Goal: Task Accomplishment & Management: Manage account settings

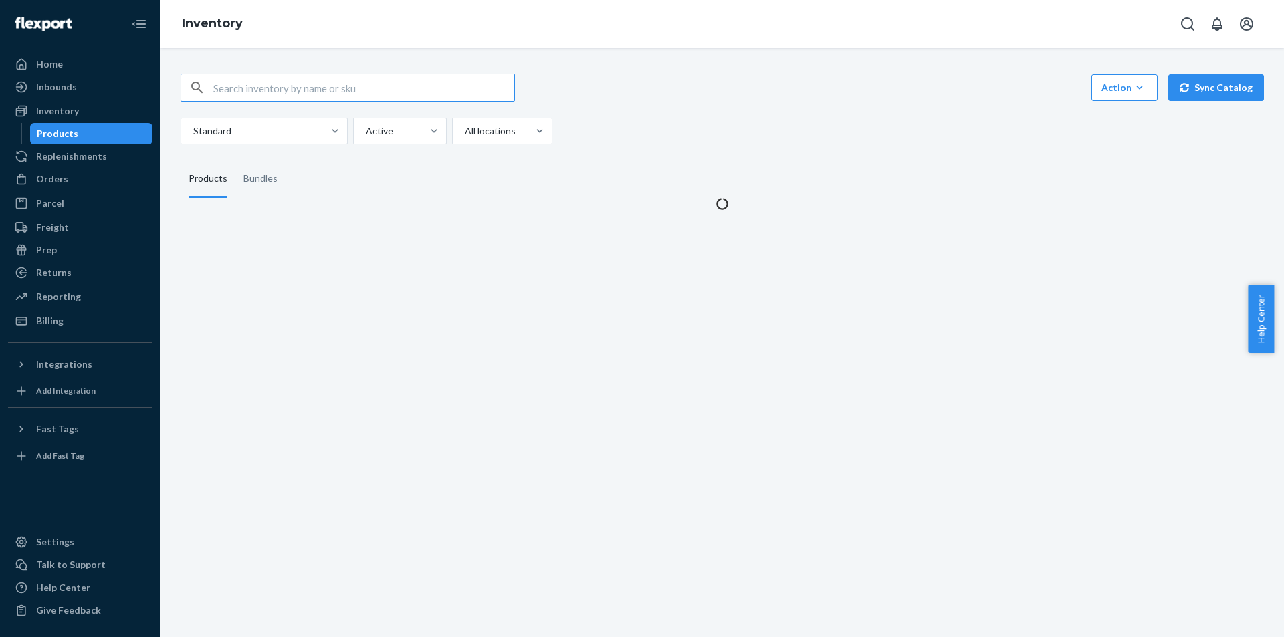
click at [327, 90] on input "text" at bounding box center [363, 87] width 301 height 27
type input "3PL_ZR2790_Rouge_Crush_EDP_1x_50ML"
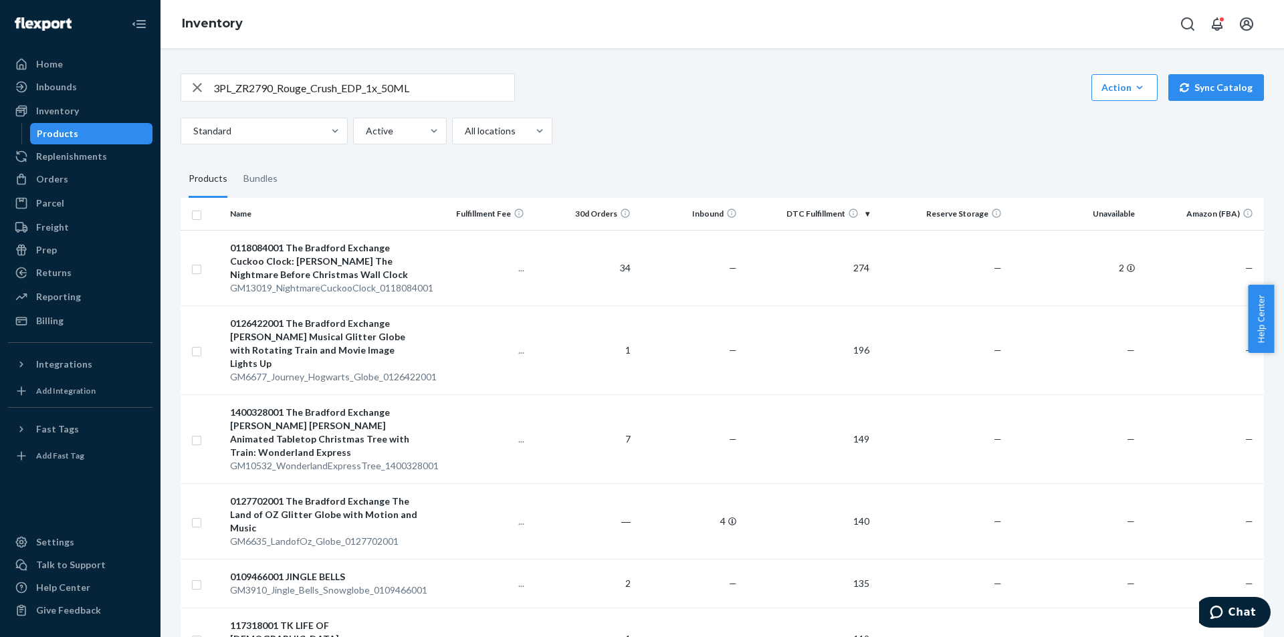
click at [372, 83] on input "3PL_ZR2790_Rouge_Crush_EDP_1x_50ML" at bounding box center [363, 87] width 301 height 27
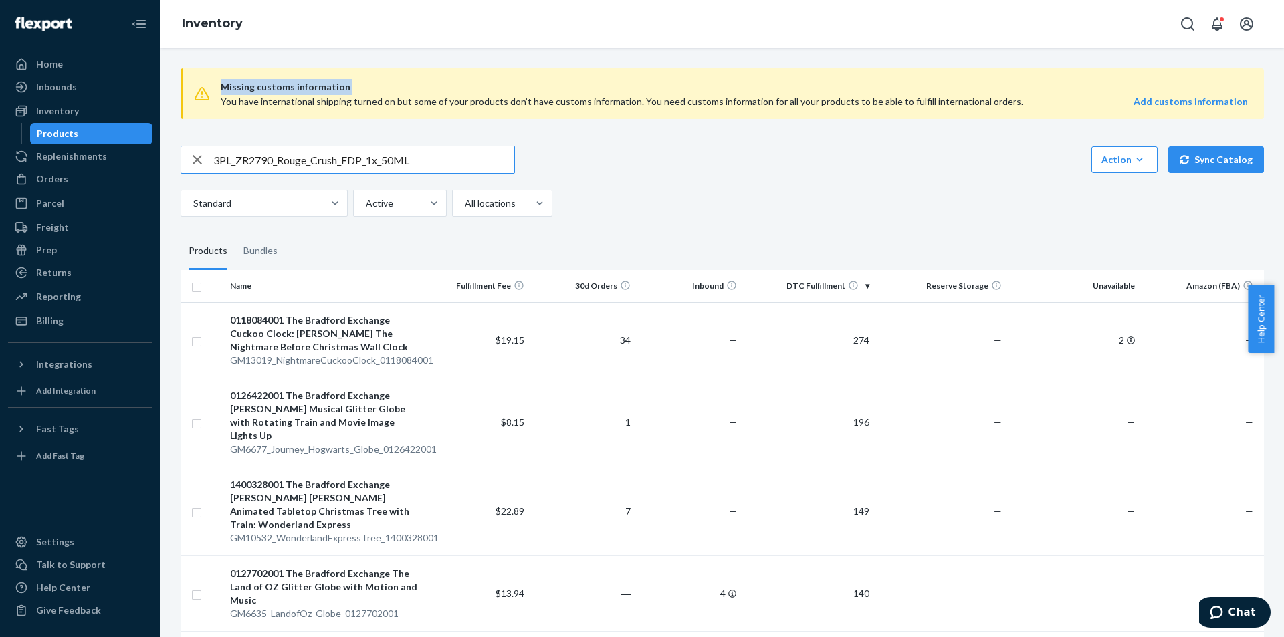
click at [407, 152] on input "3PL_ZR2790_Rouge_Crush_EDP_1x_50ML" at bounding box center [363, 159] width 301 height 27
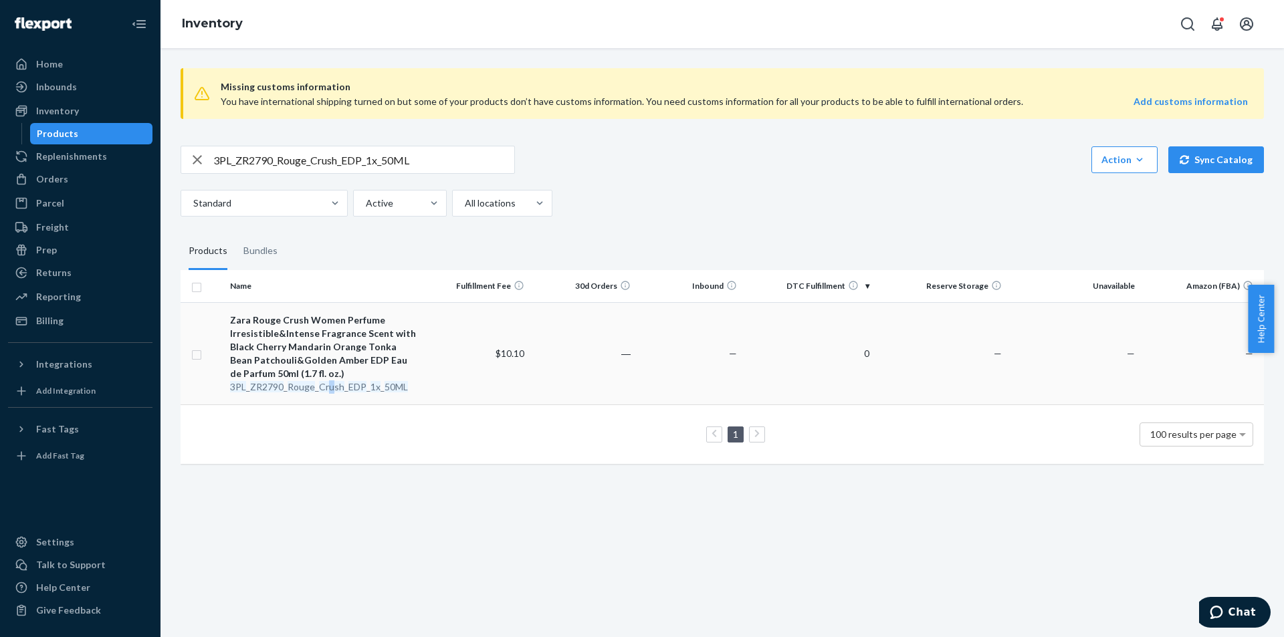
click at [330, 383] on em "Crush" at bounding box center [331, 386] width 25 height 11
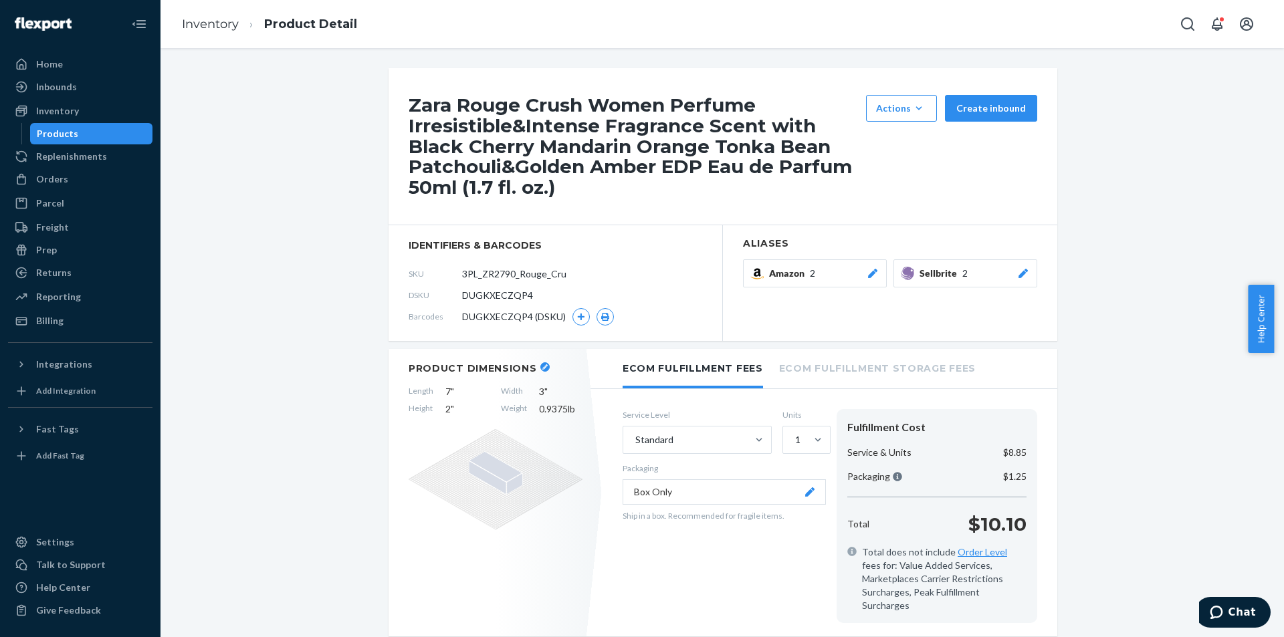
click at [102, 130] on div "Products" at bounding box center [91, 133] width 120 height 19
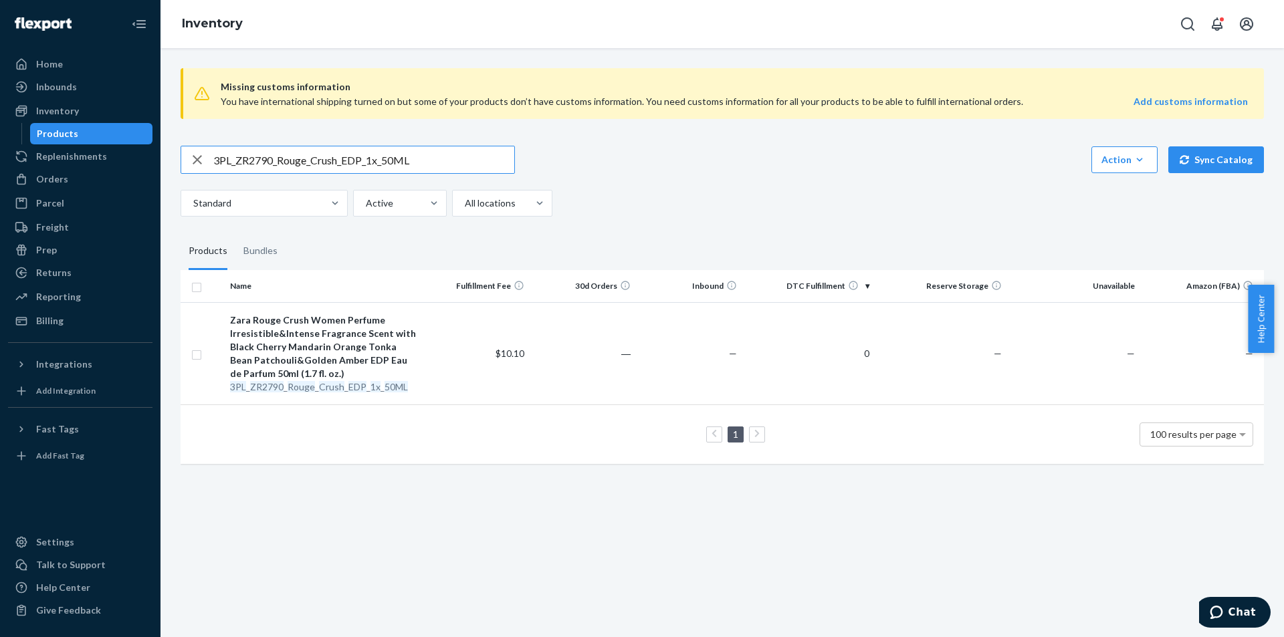
drag, startPoint x: 235, startPoint y: 165, endPoint x: 167, endPoint y: 150, distance: 69.8
click at [167, 150] on div "Missing customs information You have international shipping turned on but some …" at bounding box center [723, 342] width 1124 height 589
type input "ZR2790_Rouge_Crush_EDP_1x_50ML"
click at [331, 381] on div "3PL_ ZR2790 _ Rouge _ Crush _ EDP _ 1x _ 50ML" at bounding box center [324, 387] width 189 height 13
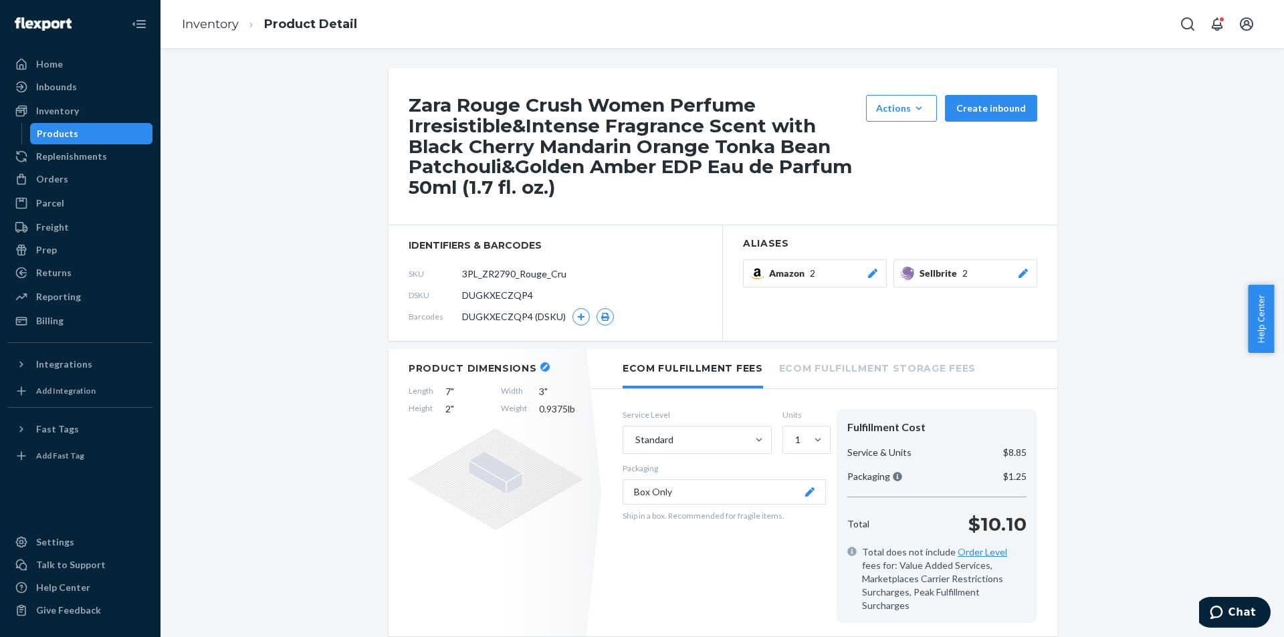
click at [1023, 276] on icon at bounding box center [1023, 273] width 13 height 9
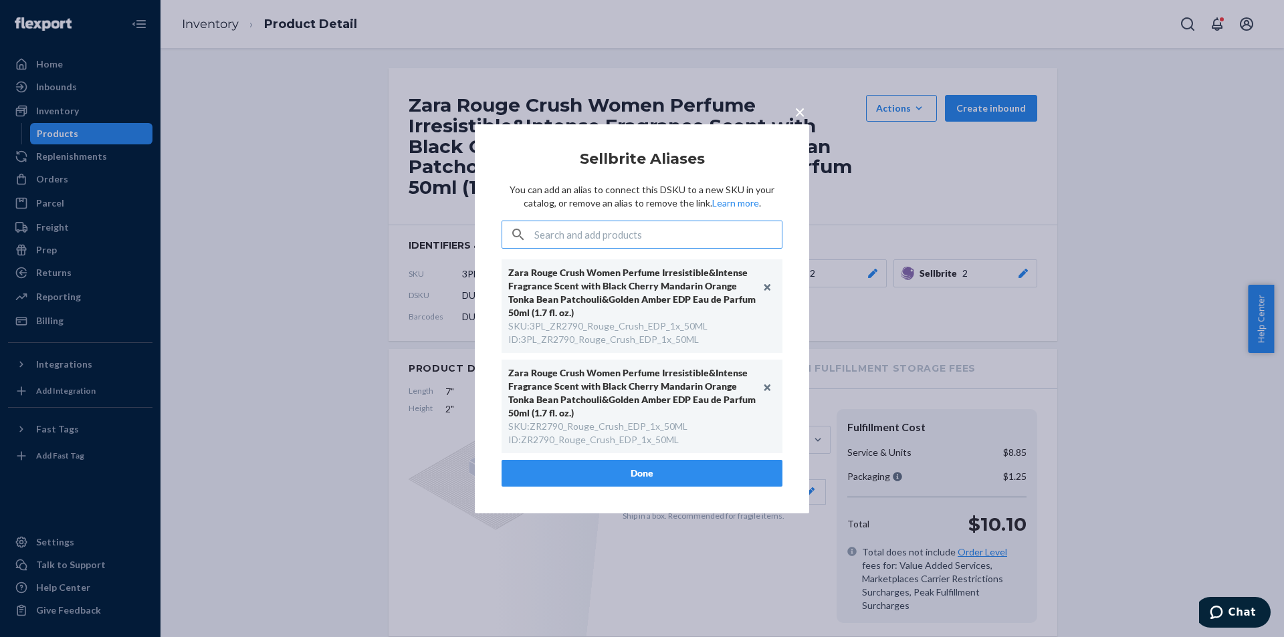
click at [624, 328] on div "SKU : 3PL_ZR2790_Rouge_Crush_EDP_1x_50ML" at bounding box center [607, 326] width 199 height 13
copy div "3PL_ZR2790_Rouge_Crush_EDP_1x_50ML"
click at [599, 422] on div "SKU : ZR2790_Rouge_Crush_EDP_1x_50ML" at bounding box center [597, 426] width 179 height 13
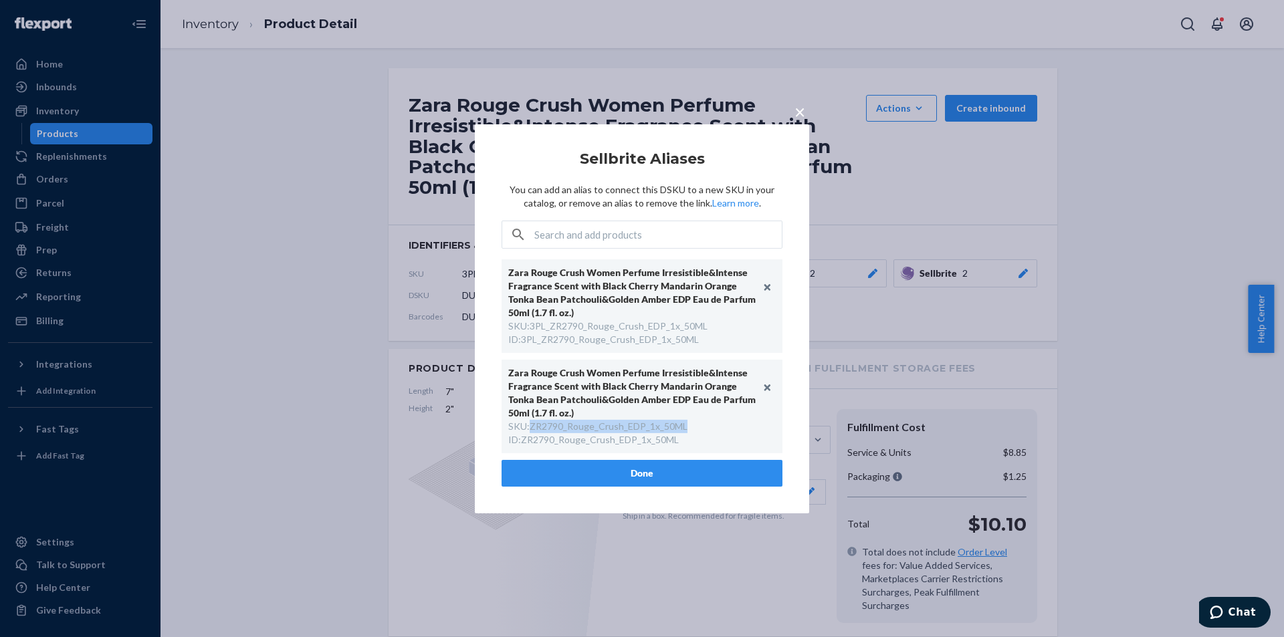
copy div "ZR2790_Rouge_Crush_EDP_1x_50ML"
click at [764, 287] on button "Unlink" at bounding box center [768, 288] width 20 height 20
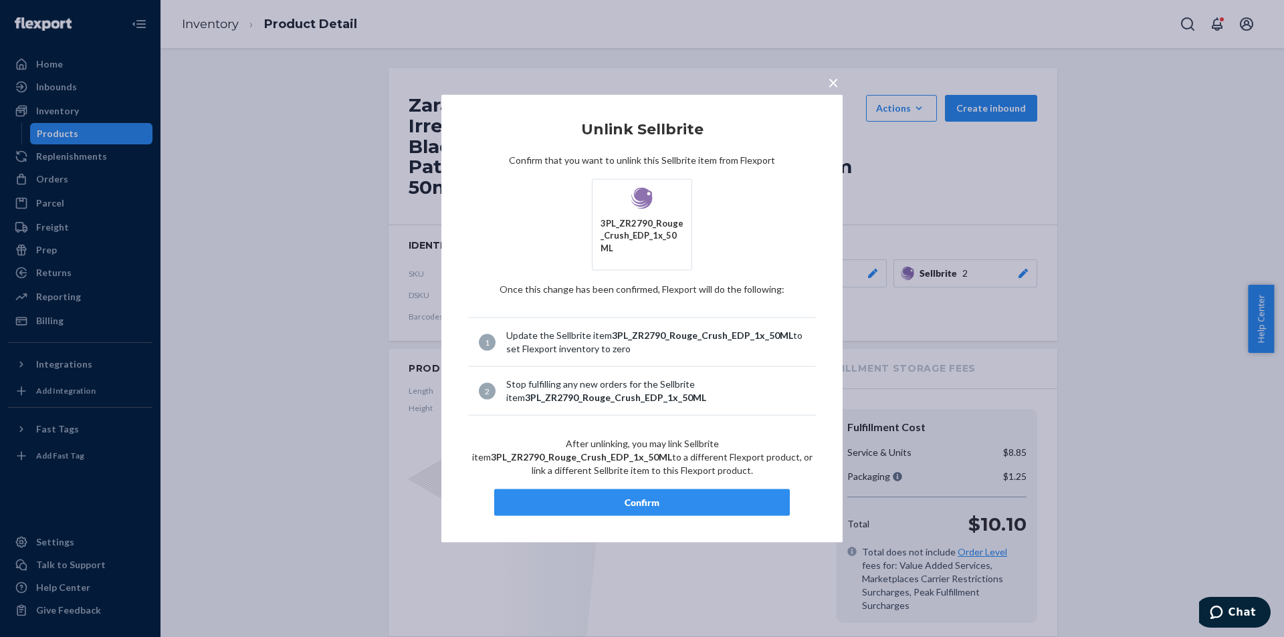
click at [678, 506] on button "Confirm" at bounding box center [642, 503] width 296 height 27
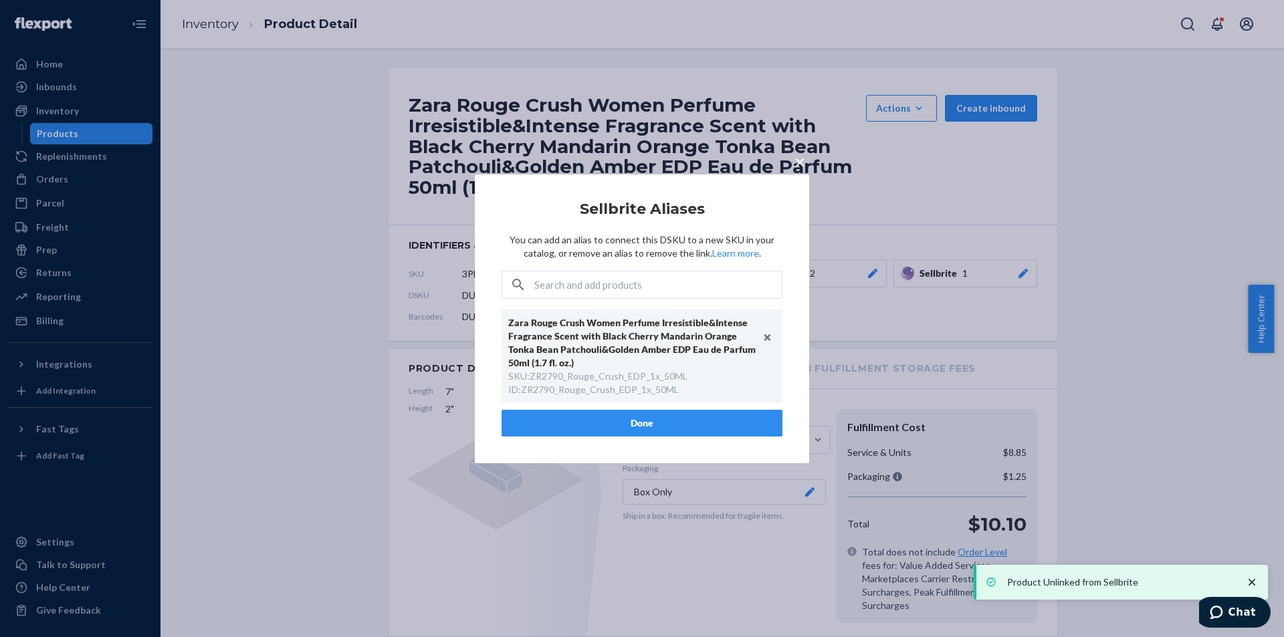
click at [666, 425] on button "Done" at bounding box center [642, 423] width 281 height 27
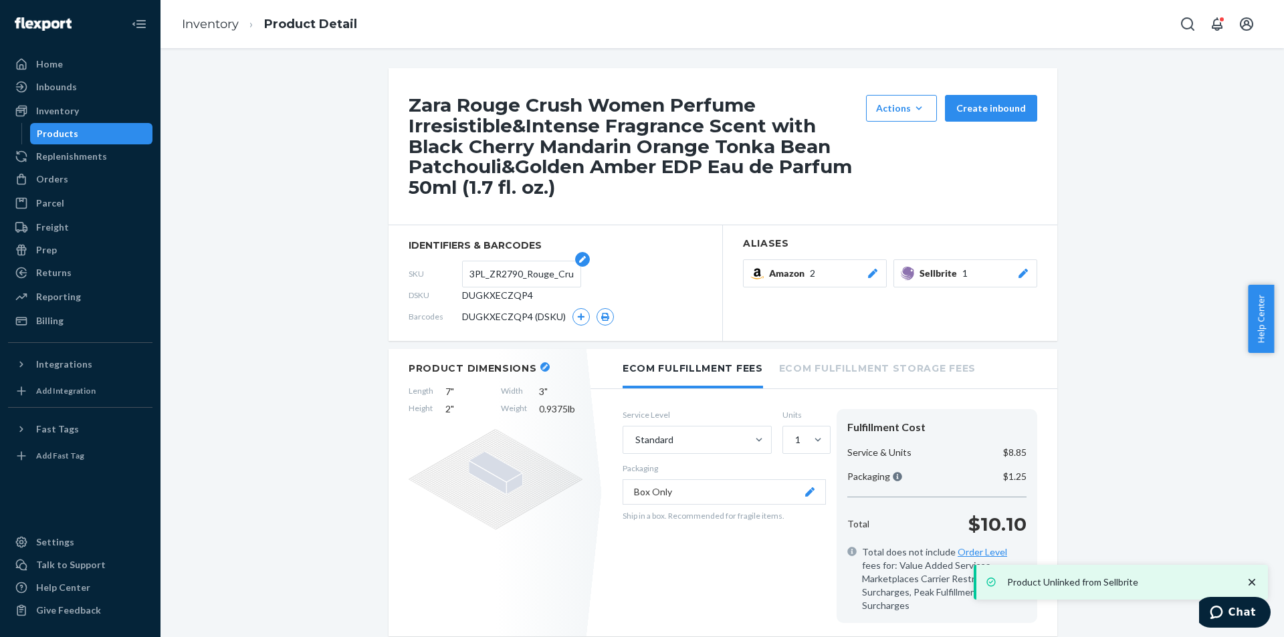
click at [512, 274] on input "3PL_ZR2790_Rouge_Crush_EDP_1x_50ML" at bounding box center [521, 273] width 104 height 25
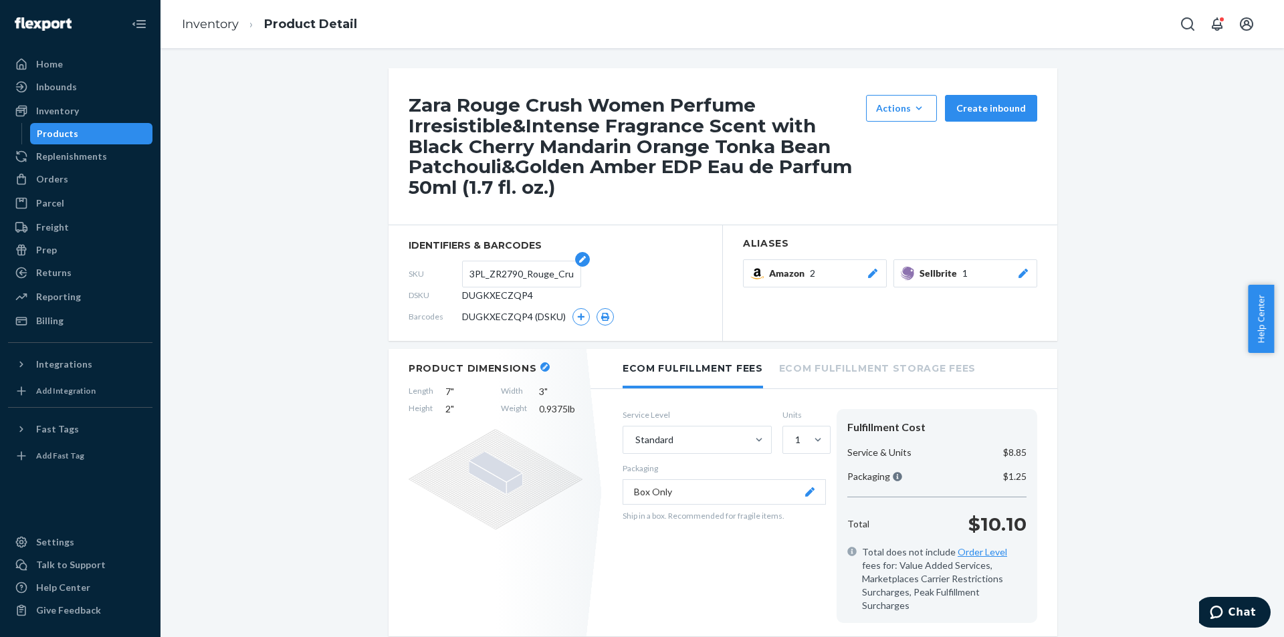
click at [512, 274] on input "3PL_ZR2790_Rouge_Crush_EDP_1x_50ML" at bounding box center [521, 273] width 104 height 25
paste input "text"
type input "ZR2790_Rouge_Crush_EDP_1x_50ML"
click at [88, 127] on div "Products" at bounding box center [91, 133] width 120 height 19
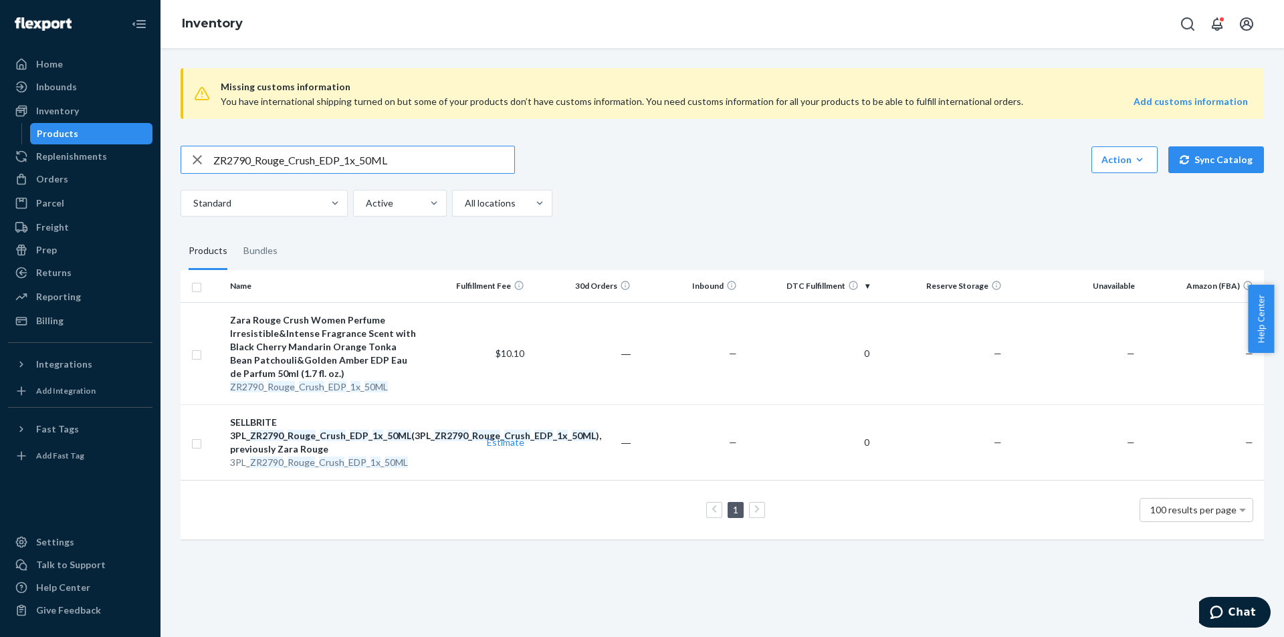
click at [412, 157] on input "ZR2790_Rouge_Crush_EDP_1x_50ML" at bounding box center [363, 159] width 301 height 27
type input "3PL_ZR4990_Rose_Petal_Drops_EDP_100ML"
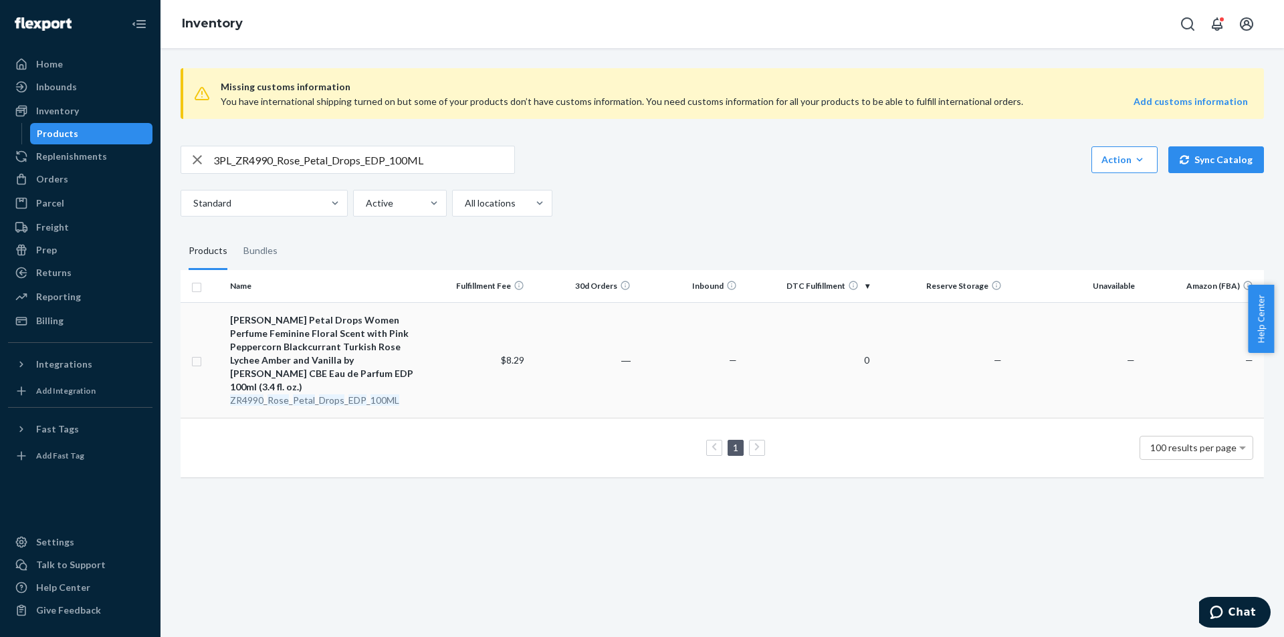
click at [296, 340] on div "Zara Rose Petal Drops Women Perfume Feminine Floral Scent with Pink Peppercorn …" at bounding box center [324, 354] width 189 height 80
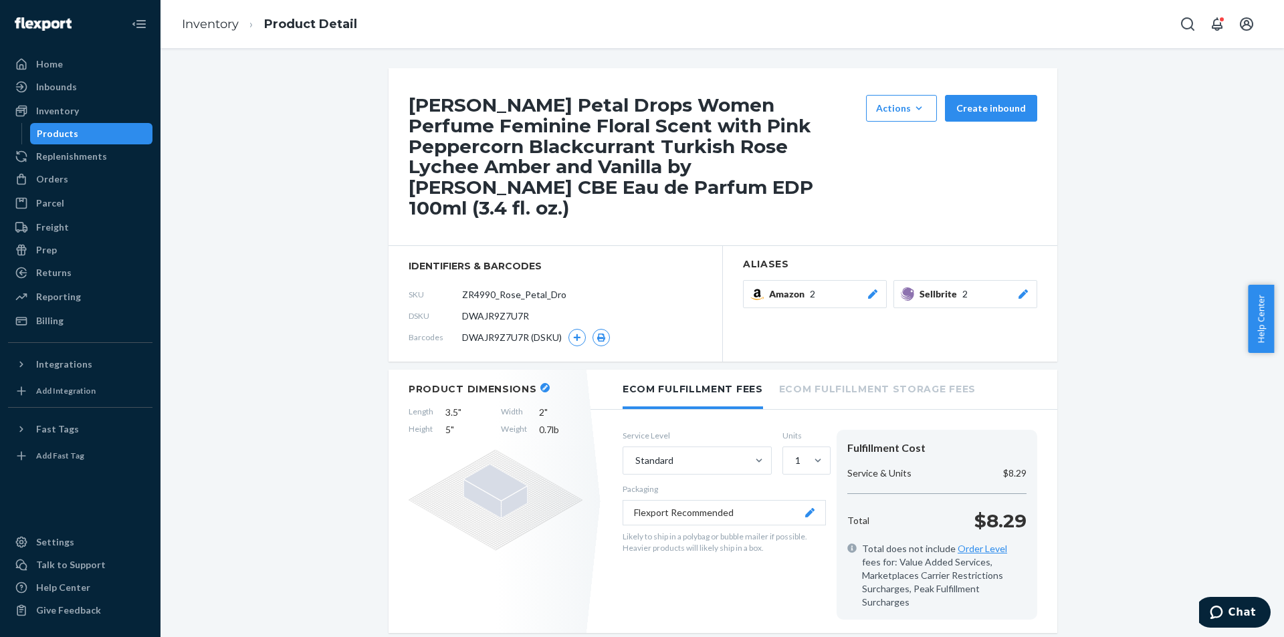
click at [1021, 290] on icon at bounding box center [1023, 294] width 13 height 9
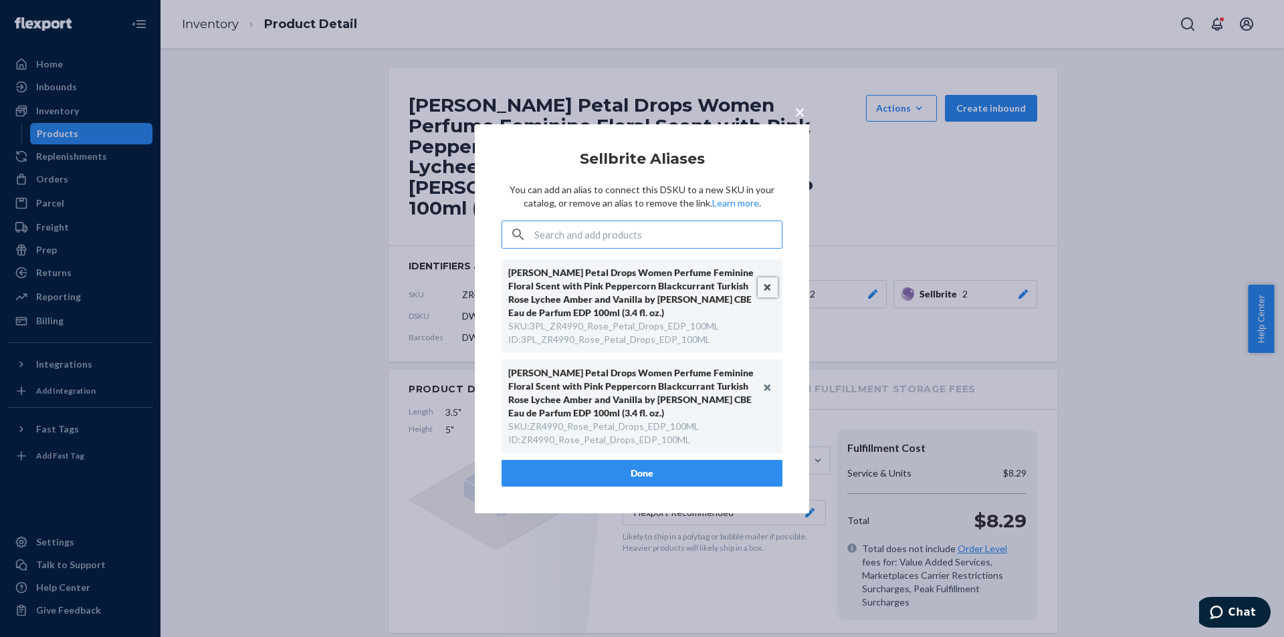
click at [762, 290] on button "Unlink" at bounding box center [768, 288] width 20 height 20
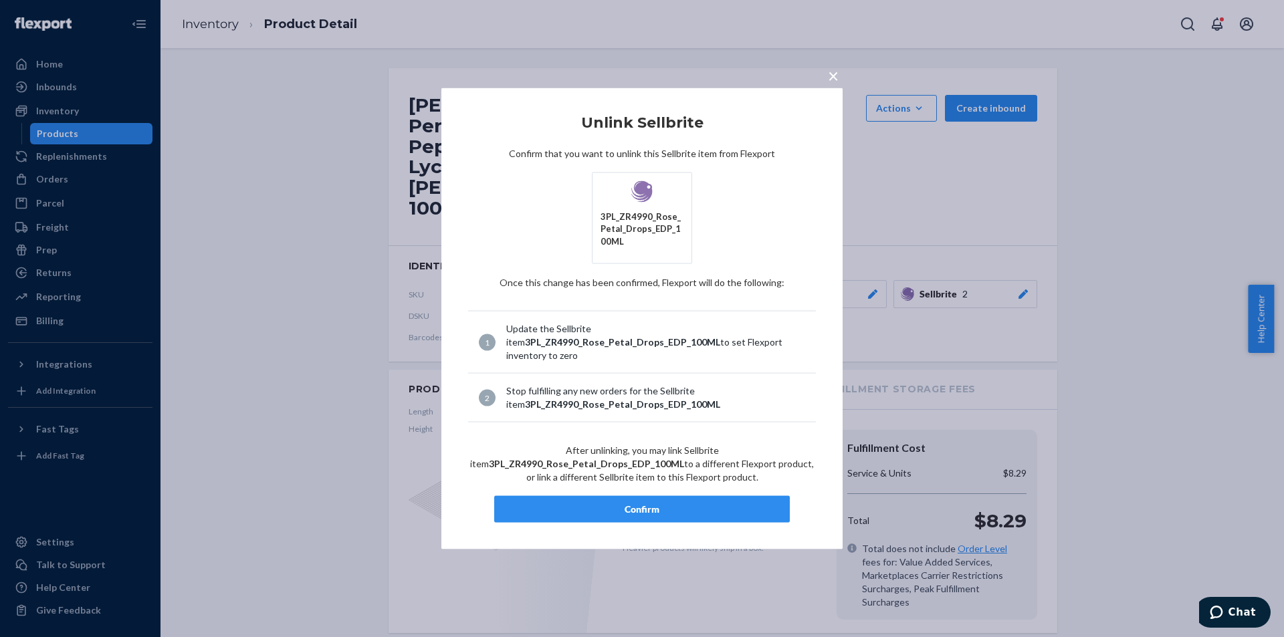
click at [651, 503] on div "Confirm" at bounding box center [642, 509] width 273 height 13
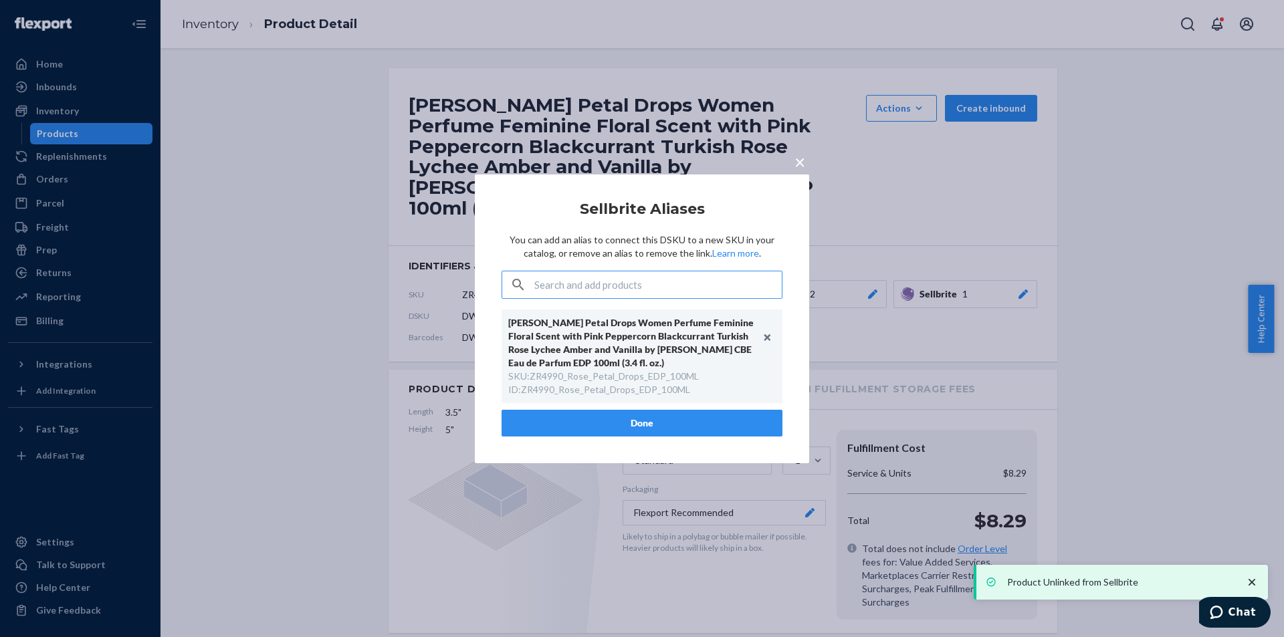
click at [639, 416] on button "Done" at bounding box center [642, 423] width 281 height 27
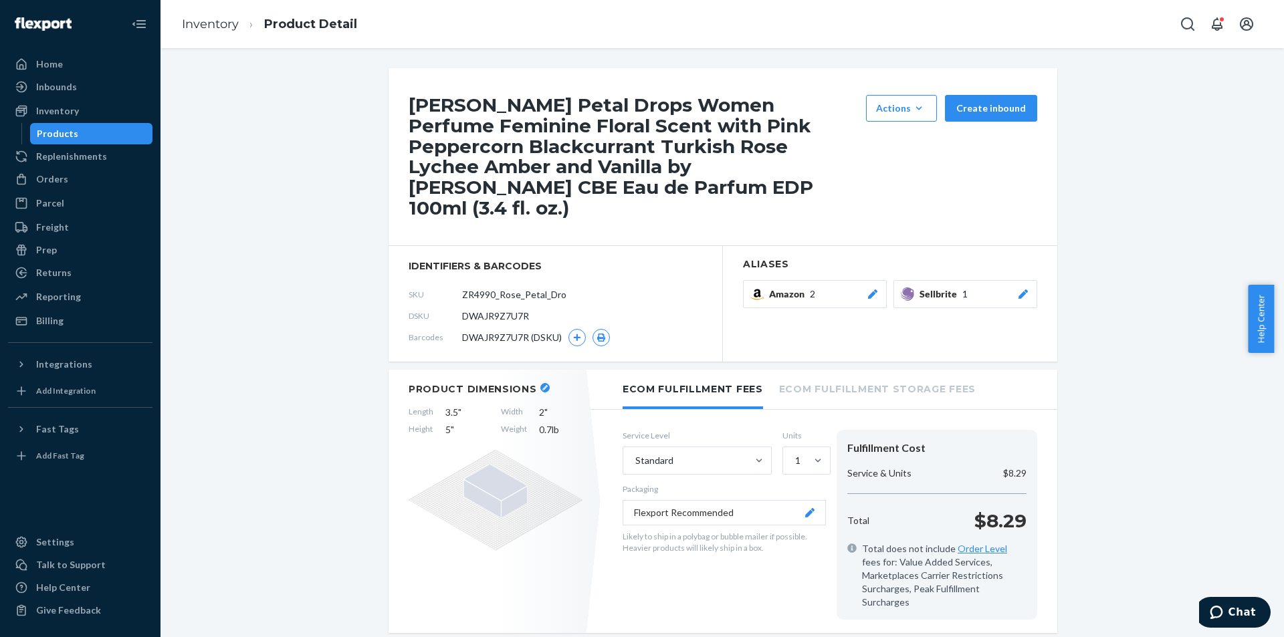
click at [101, 140] on div "Products" at bounding box center [91, 133] width 120 height 19
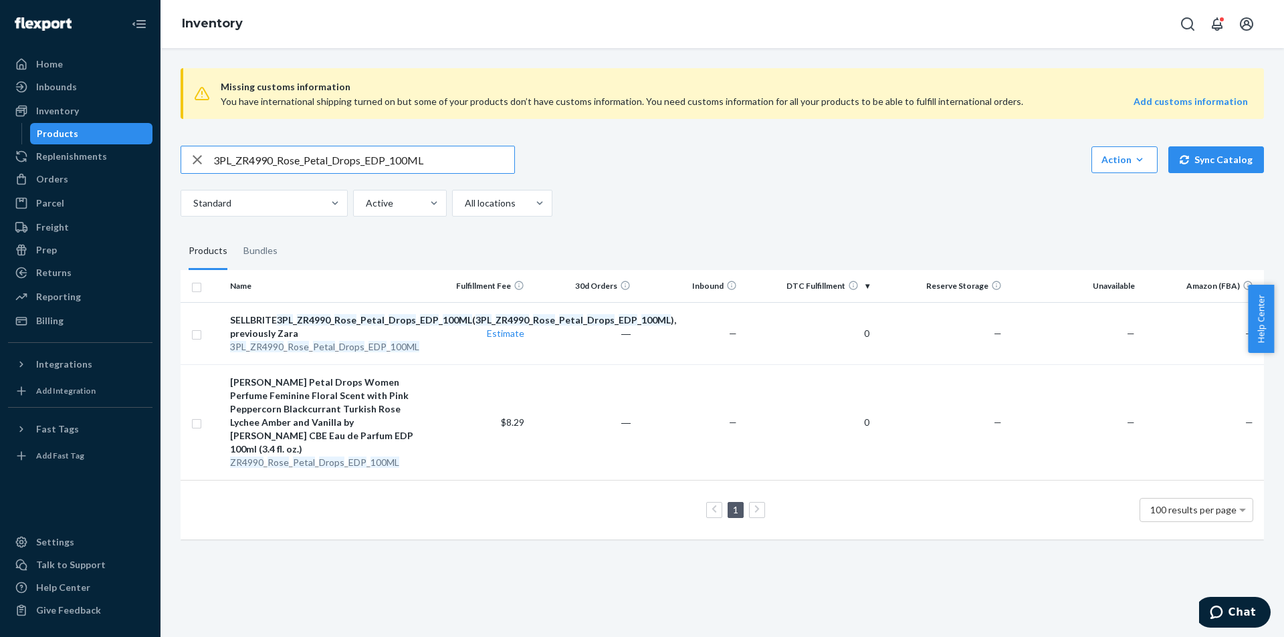
click at [352, 156] on input "3PL_ZR4990_Rose_Petal_Drops_EDP_100ML" at bounding box center [363, 159] width 301 height 27
paste input "2590_RoseMarshmallowCandy_EDT_6"
type input "3PL_ZR2590_RoseMarshmallowCandy_EDT_60ML"
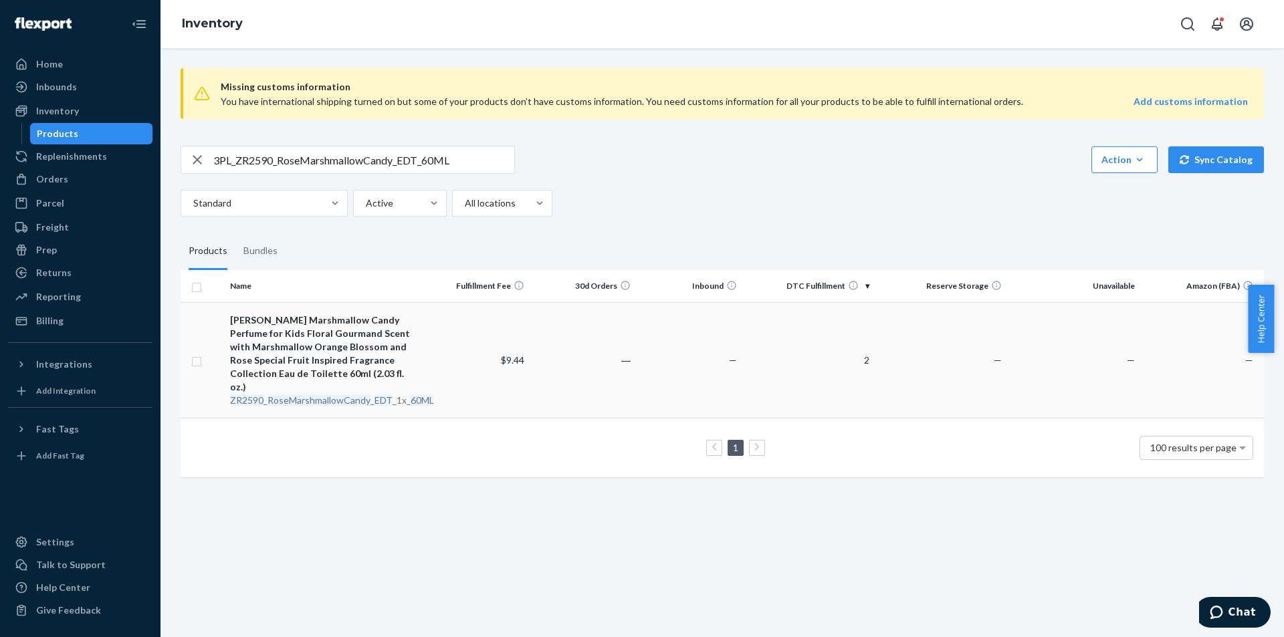
click at [284, 395] on em "RoseMarshmallowCandy" at bounding box center [319, 400] width 103 height 11
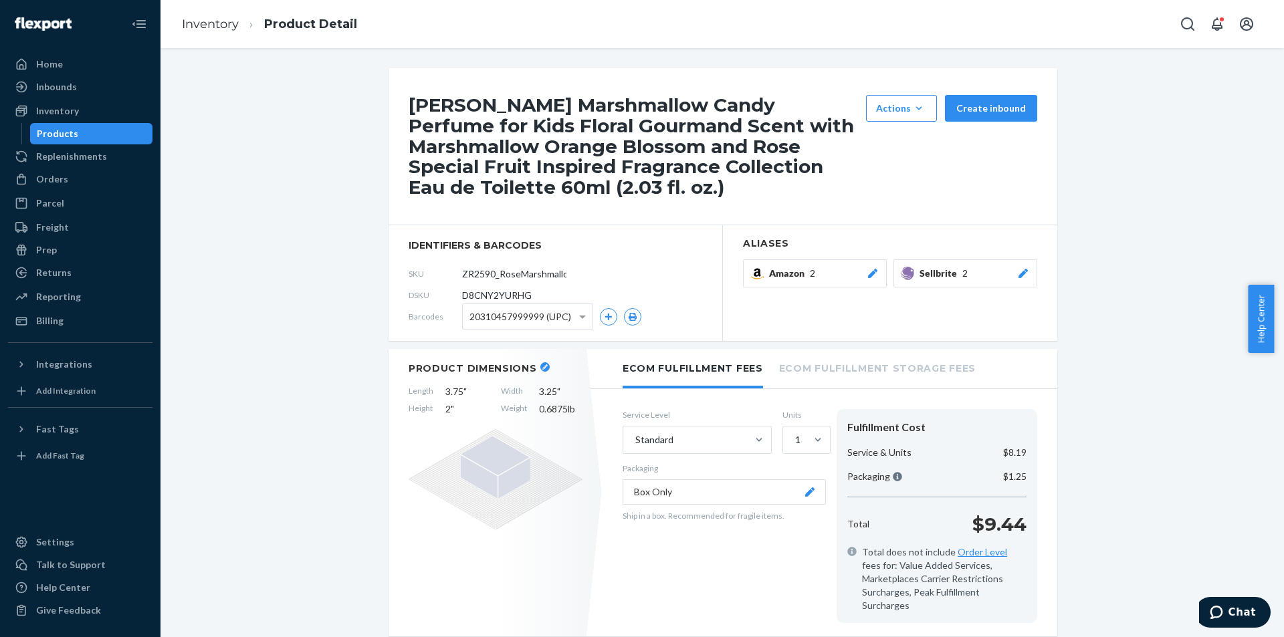
click at [1029, 274] on button "Sellbrite 2" at bounding box center [965, 273] width 144 height 28
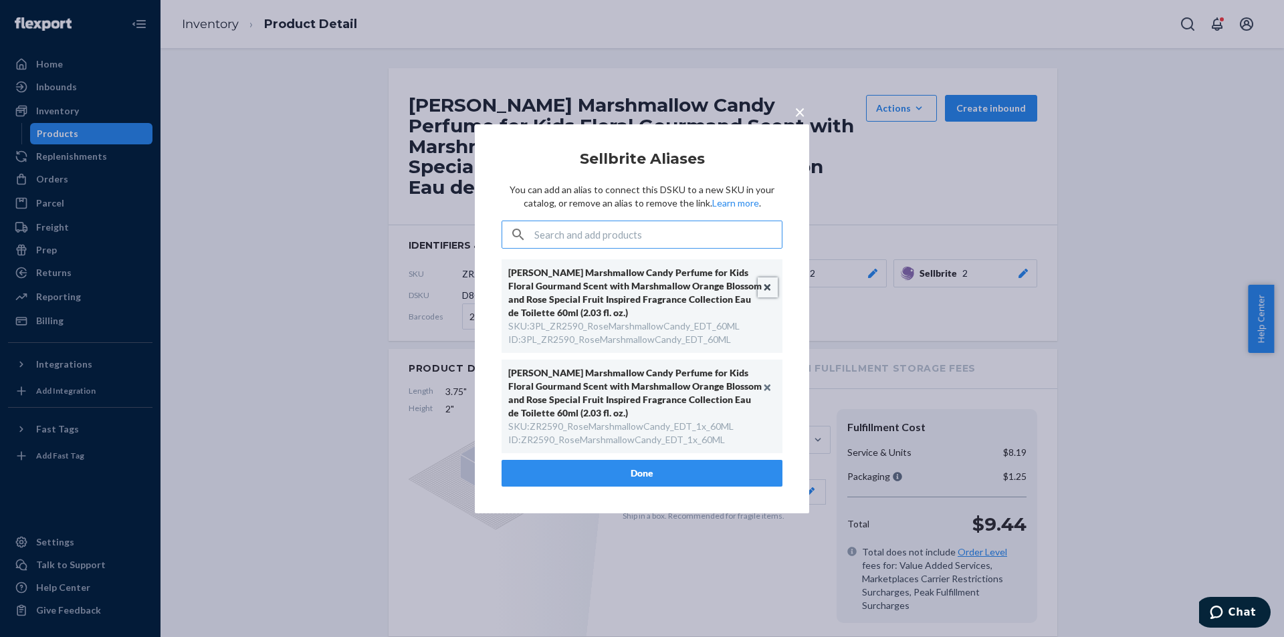
click at [767, 287] on button "Unlink" at bounding box center [768, 288] width 20 height 20
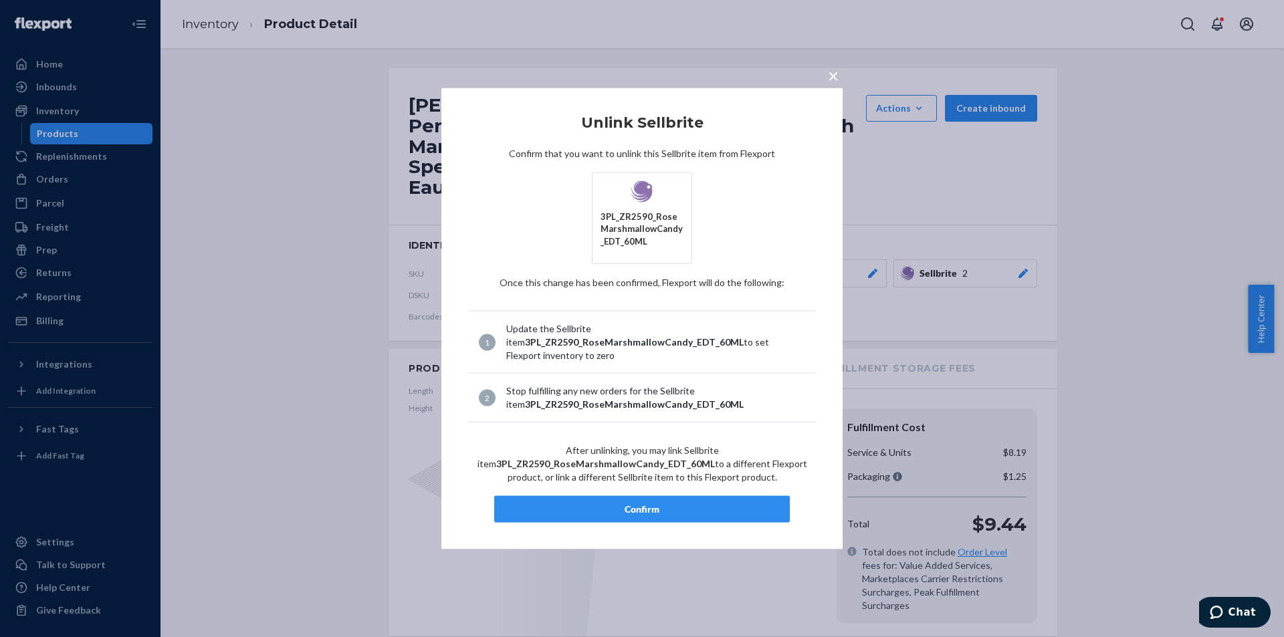
click at [658, 512] on div "Confirm" at bounding box center [642, 509] width 273 height 13
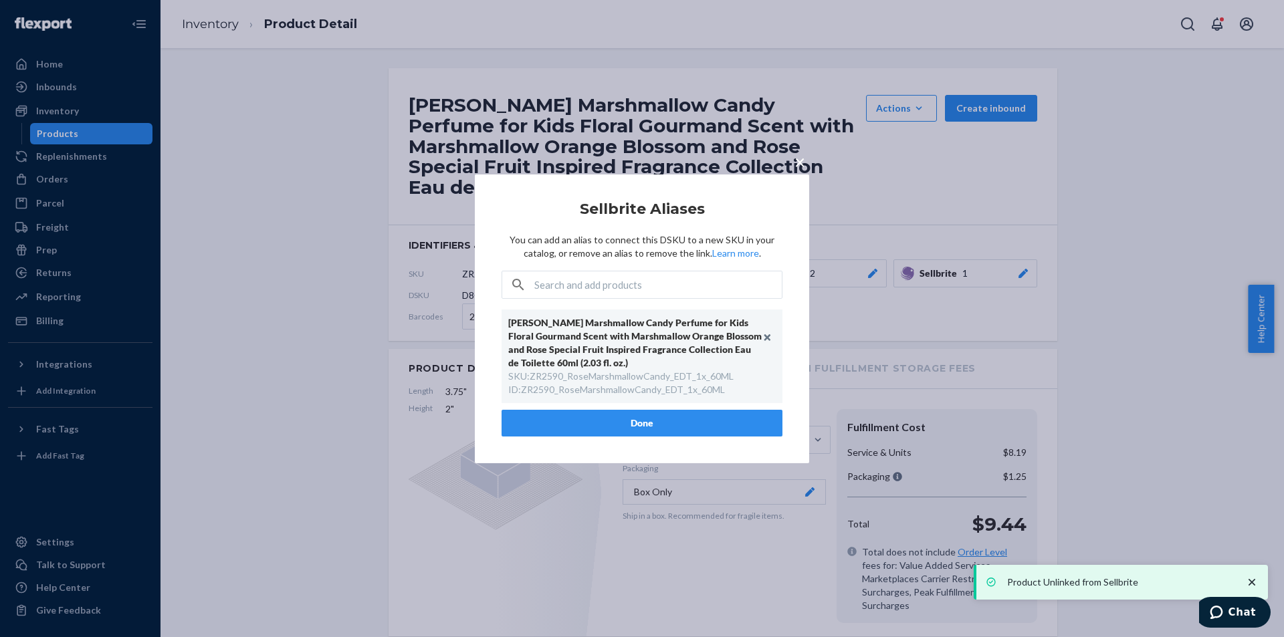
click at [653, 430] on button "Done" at bounding box center [642, 423] width 281 height 27
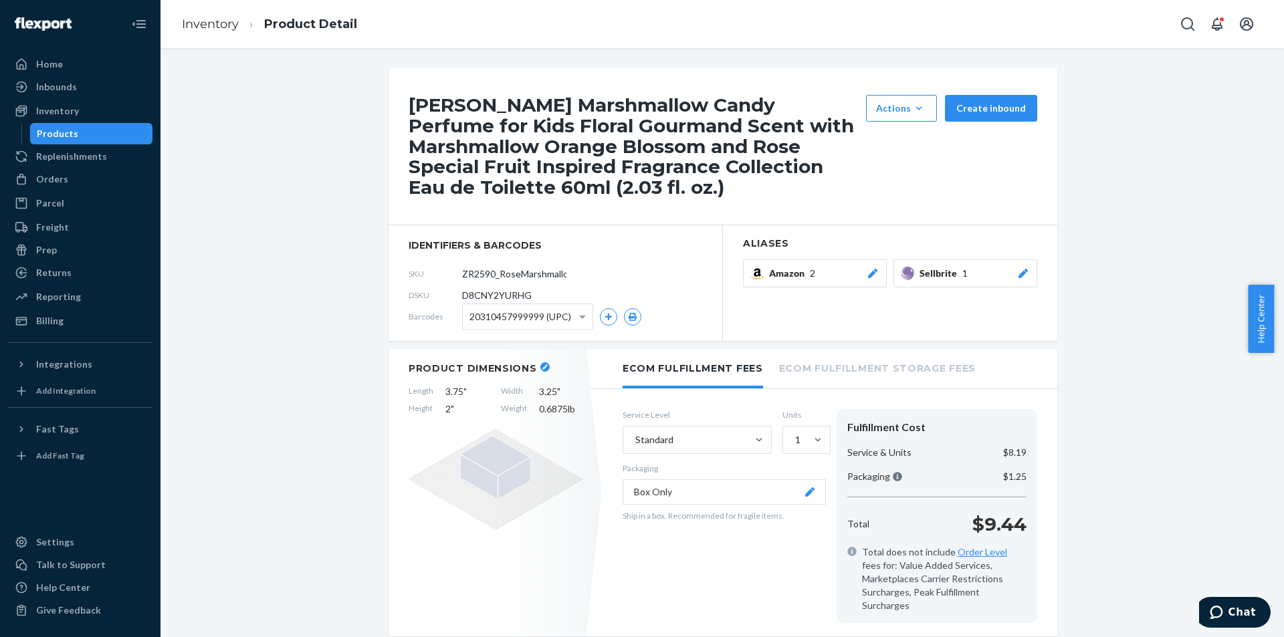
click at [78, 134] on div "Products" at bounding box center [91, 133] width 120 height 19
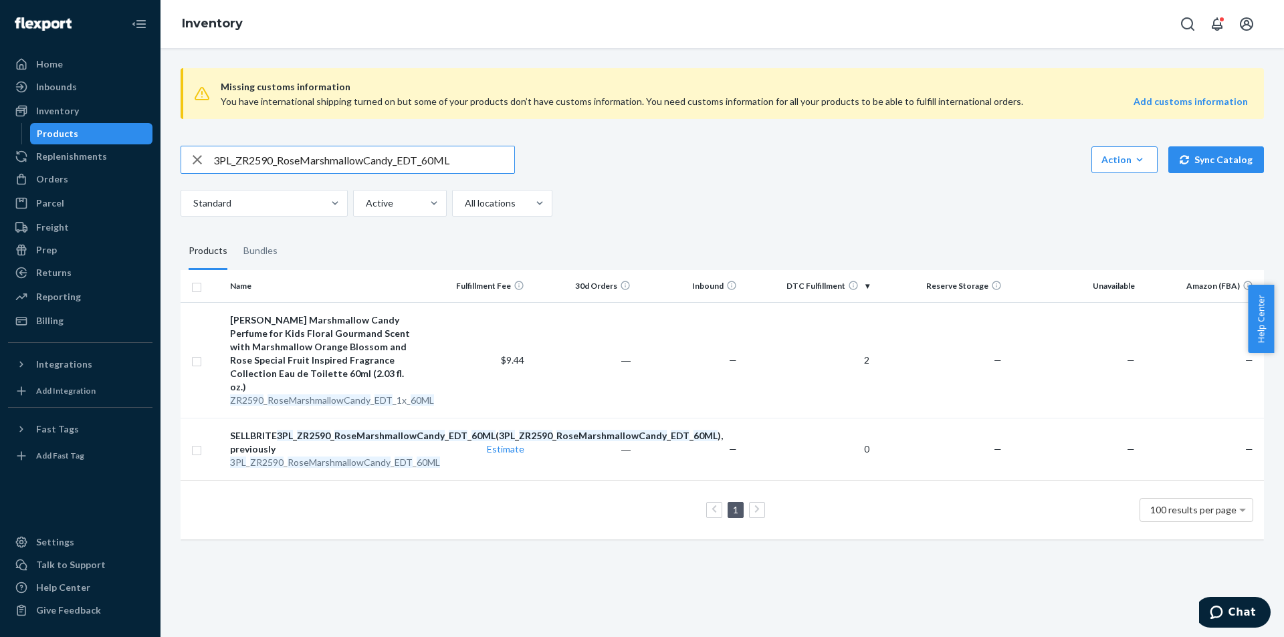
click at [415, 154] on input "3PL_ZR2590_RoseMarshmallowCandy_EDT_60ML" at bounding box center [363, 159] width 301 height 27
paste input "3590_Zara_Rose_Gourmand_EDP_8"
type input "3PL_ZR3590_Zara_Rose_Gourmand_EDP_80ML"
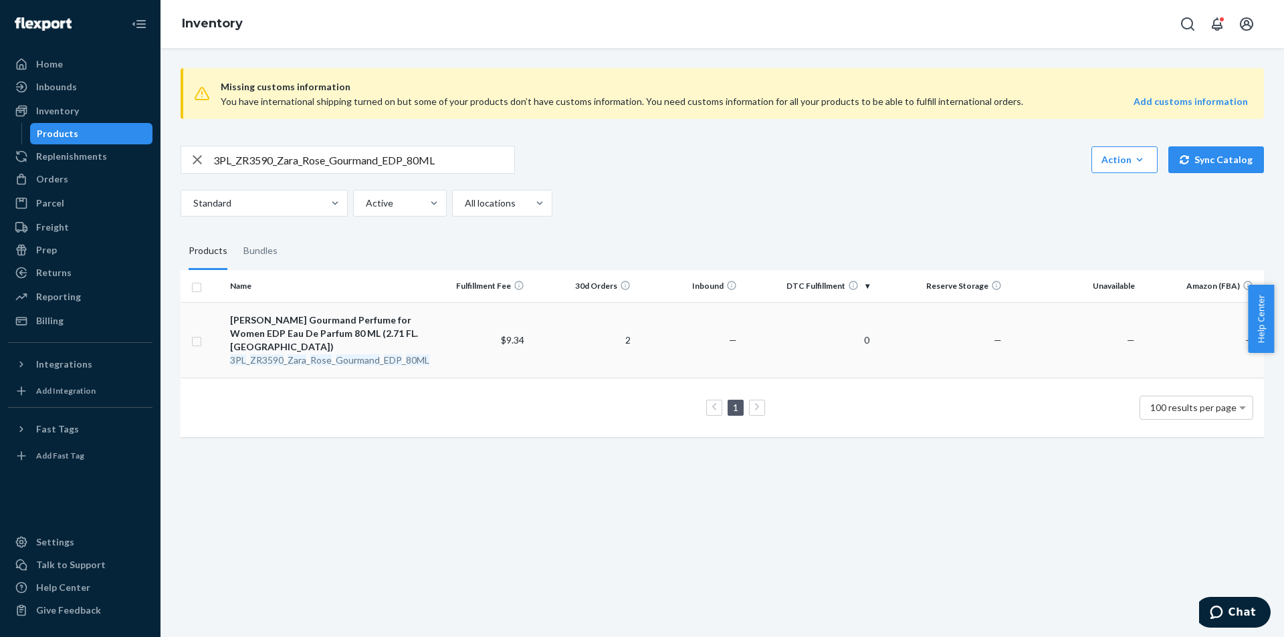
click at [372, 354] on em "Gourmand" at bounding box center [358, 359] width 44 height 11
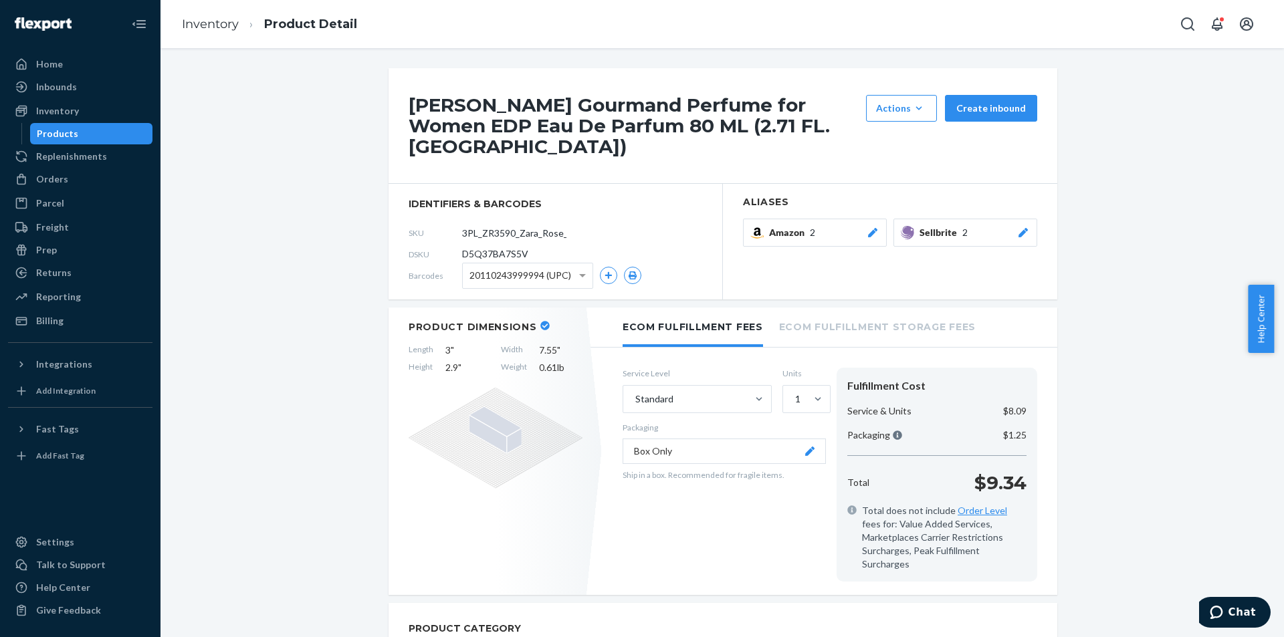
click at [1010, 226] on div "Sellbrite 2" at bounding box center [975, 232] width 110 height 13
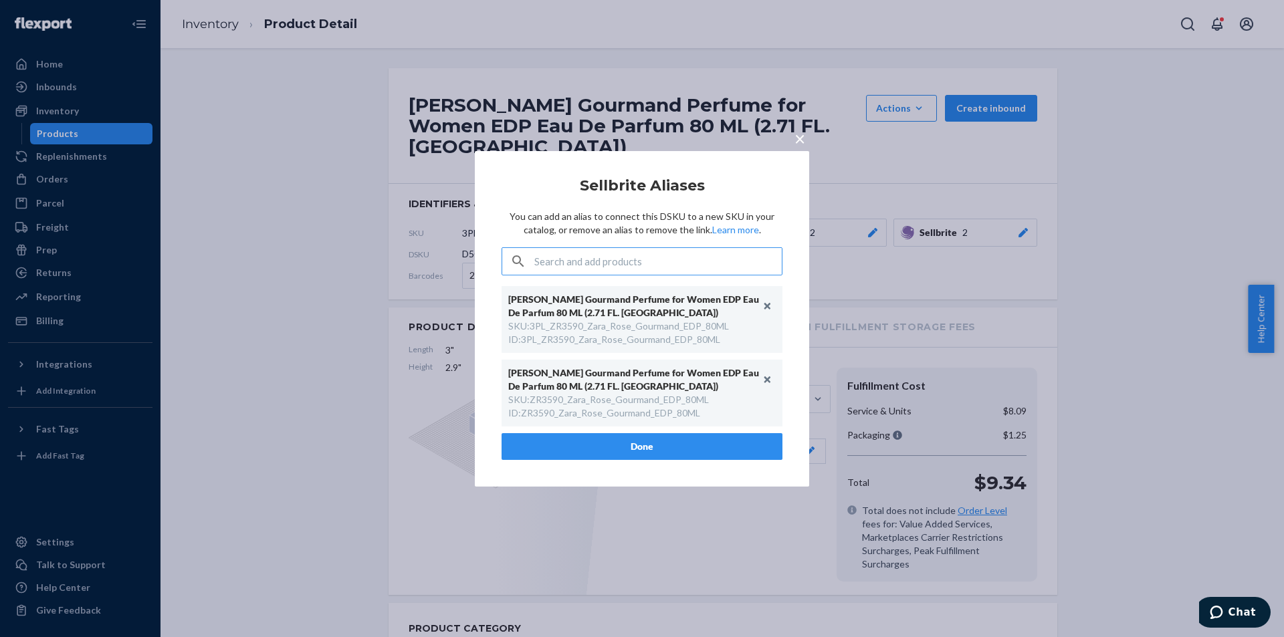
click at [597, 402] on div "SKU : ZR3590_Zara_Rose_Gourmand_EDP_80ML" at bounding box center [608, 399] width 201 height 13
copy div "ZR3590_Zara_Rose_Gourmand_EDP_80ML"
click at [683, 271] on input "text" at bounding box center [657, 261] width 247 height 27
paste input "ZR3590_Zara_Rose_Gourmand_EDP_80ML"
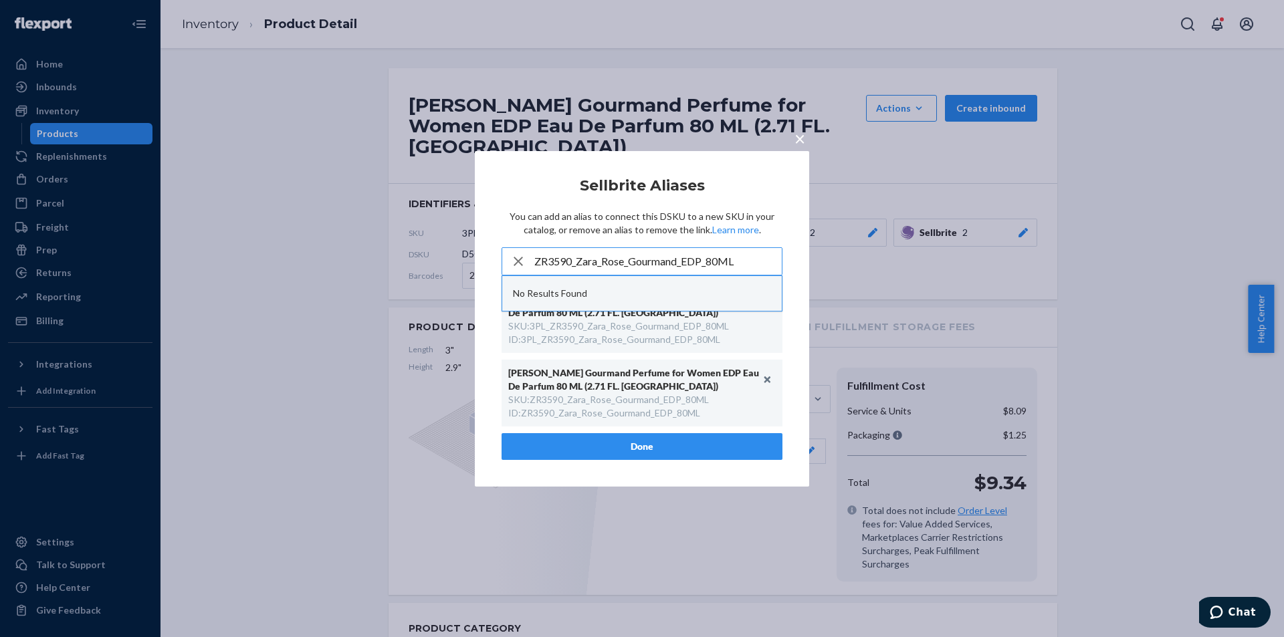
type input "ZR3590_Zara_Rose_Gourmand_EDP_80ML"
click at [766, 308] on div "No Results Found" at bounding box center [642, 293] width 280 height 35
click at [792, 303] on div "× Sellbrite Aliases You can add an alias to connect this DSKU to a new SKU in y…" at bounding box center [642, 318] width 334 height 336
click at [748, 259] on input "ZR3590_Zara_Rose_Gourmand_EDP_80ML" at bounding box center [657, 261] width 247 height 27
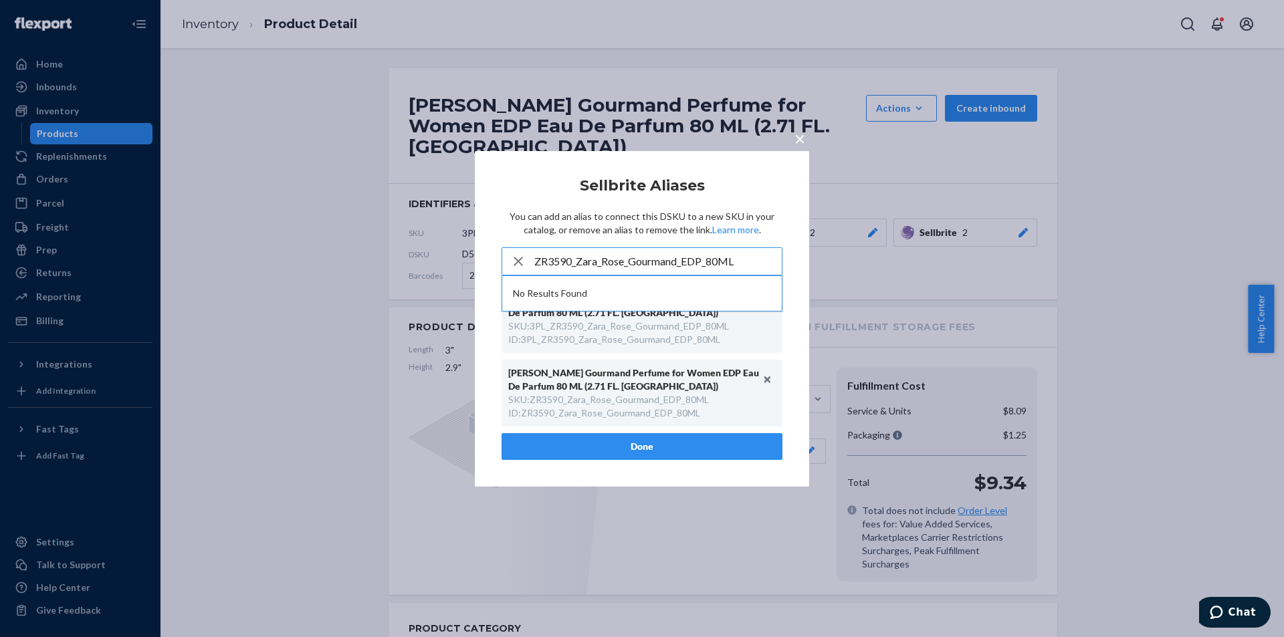
click at [748, 259] on input "ZR3590_Zara_Rose_Gourmand_EDP_80ML" at bounding box center [657, 261] width 247 height 27
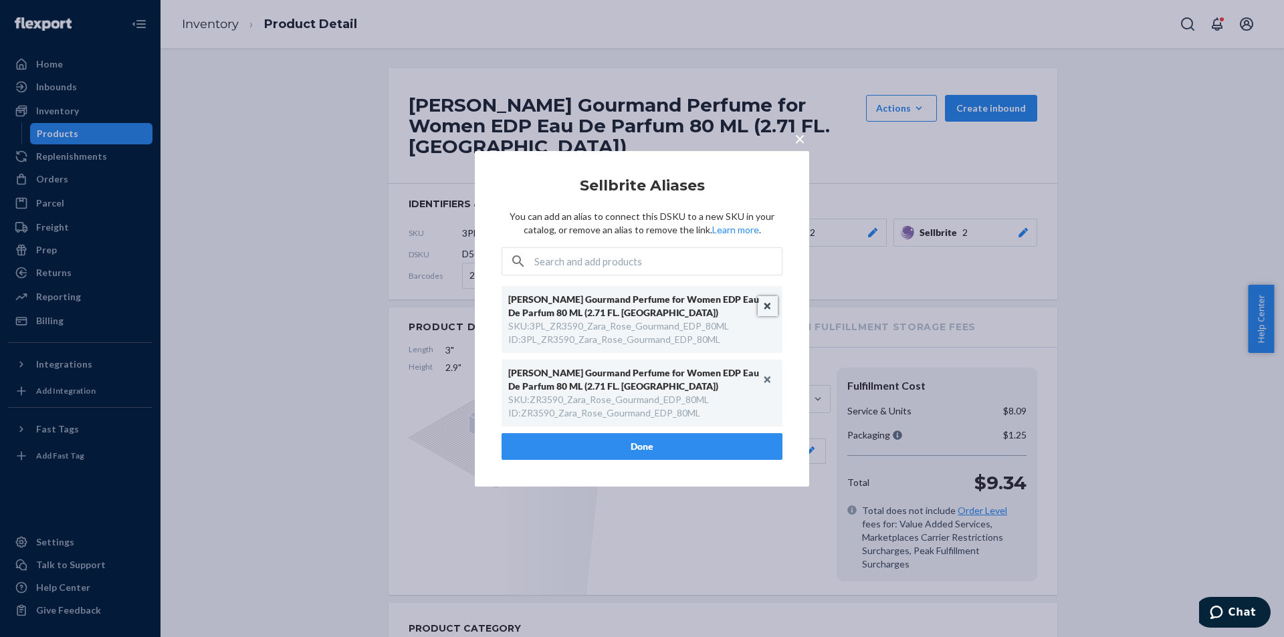
click at [766, 306] on button "Unlink" at bounding box center [768, 306] width 20 height 20
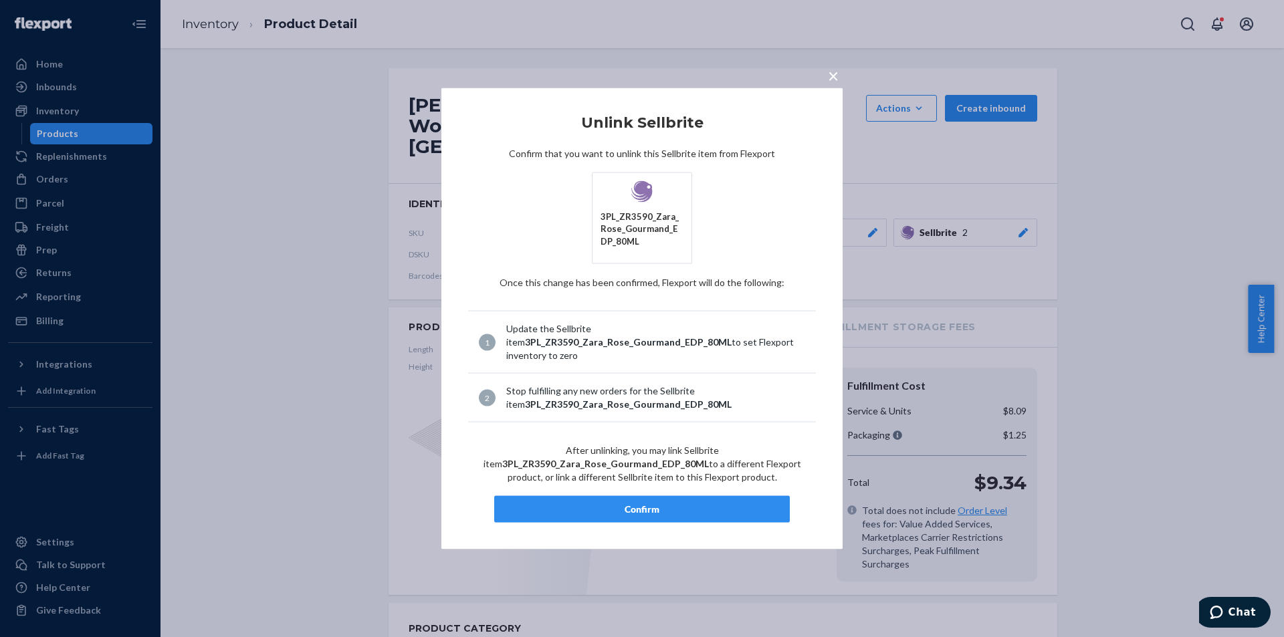
click at [684, 500] on button "Confirm" at bounding box center [642, 509] width 296 height 27
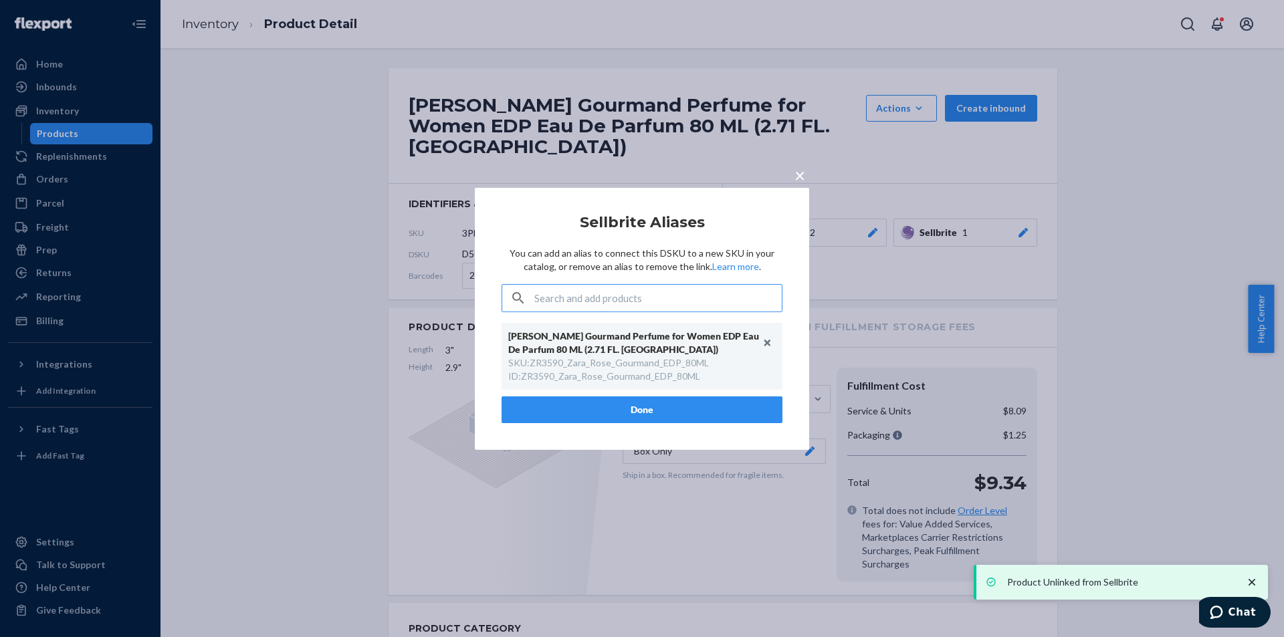
click at [640, 408] on button "Done" at bounding box center [642, 410] width 281 height 27
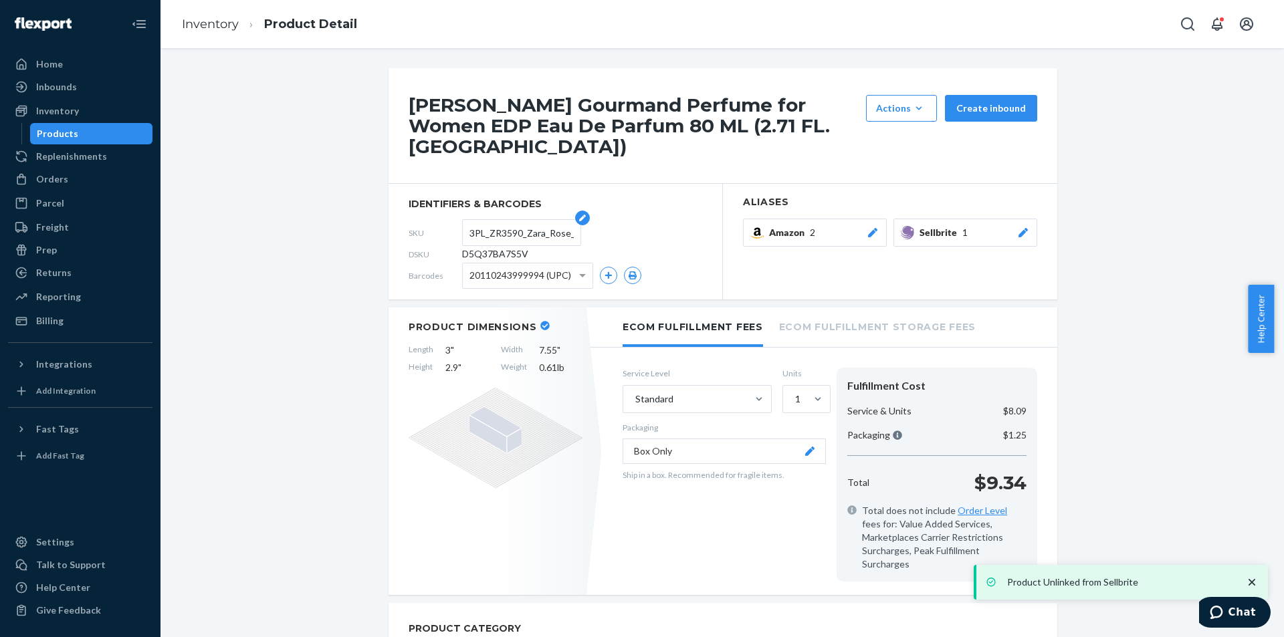
click at [497, 220] on input "3PL_ZR3590_Zara_Rose_Gourmand_EDP_80ML" at bounding box center [521, 232] width 104 height 25
click at [498, 220] on input "3PL_ZR3590_Zara_Rose_Gourmand_EDP_80ML" at bounding box center [521, 232] width 104 height 25
paste input "text"
type input "ZR3590_Zara_Rose_Gourmand_EDP_80ML"
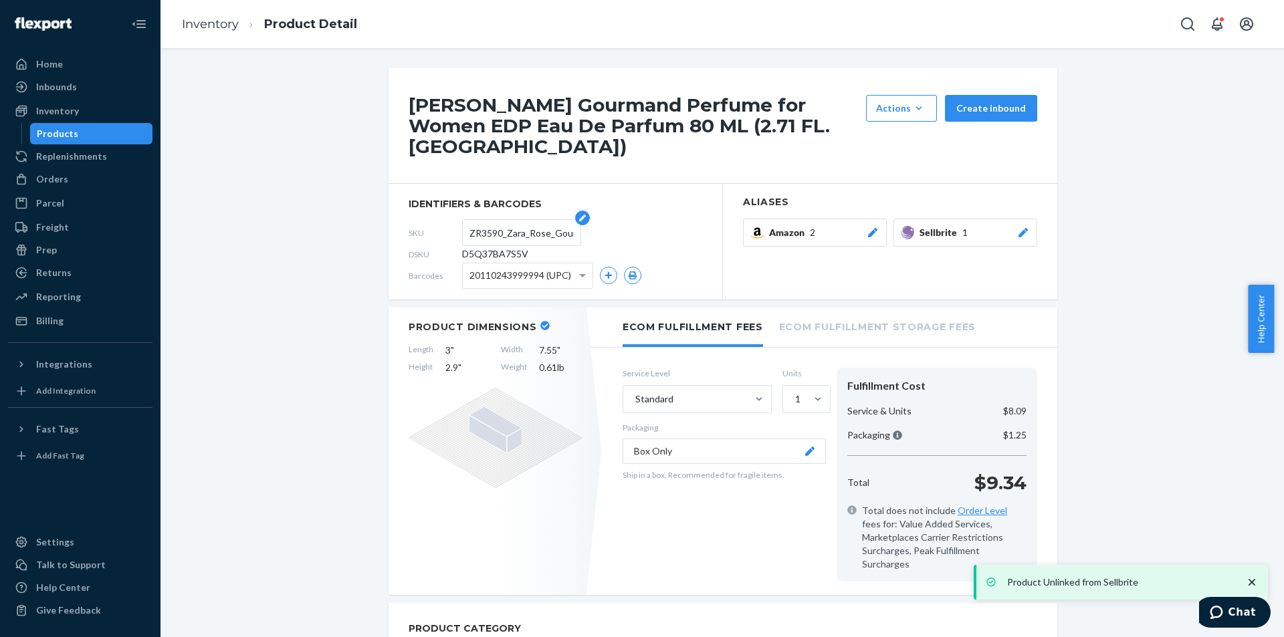
scroll to position [0, 76]
click at [112, 130] on div "Products" at bounding box center [91, 133] width 120 height 19
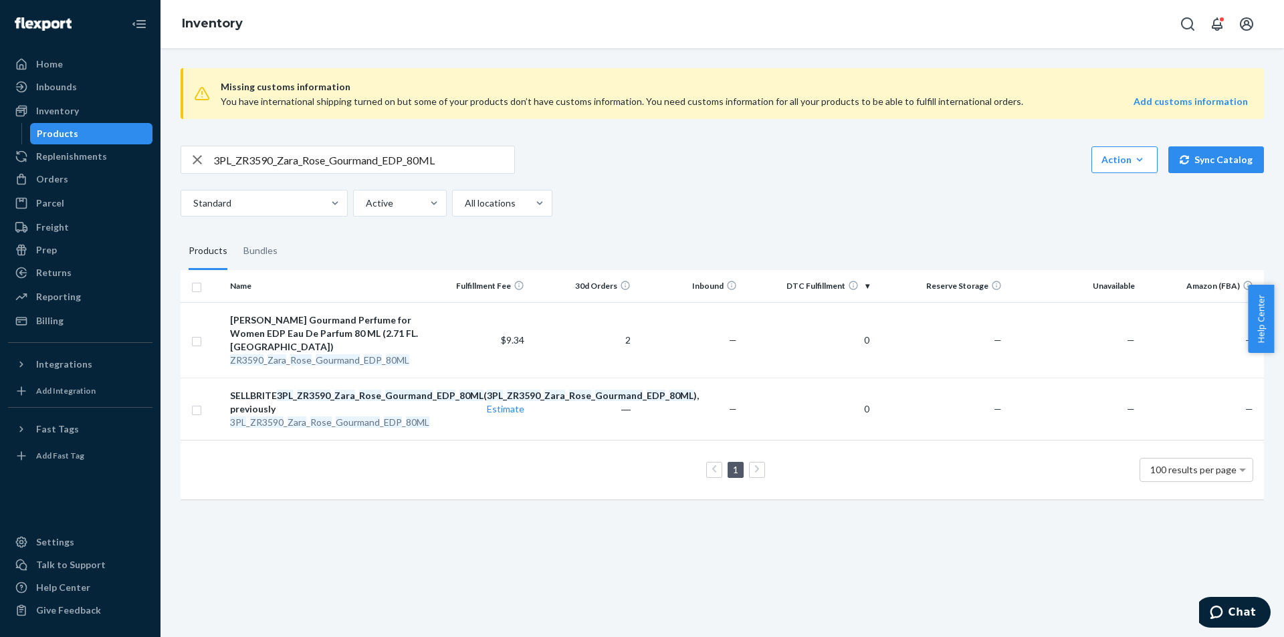
click at [362, 144] on div "Missing customs information You have international shipping turned on but some …" at bounding box center [722, 285] width 1103 height 455
click at [357, 154] on input "3PL_ZR3590_Zara_Rose_Gourmand_EDP_80ML" at bounding box center [363, 159] width 301 height 27
paste input "1390_Zara_Rose_Gourmand_EDP_3"
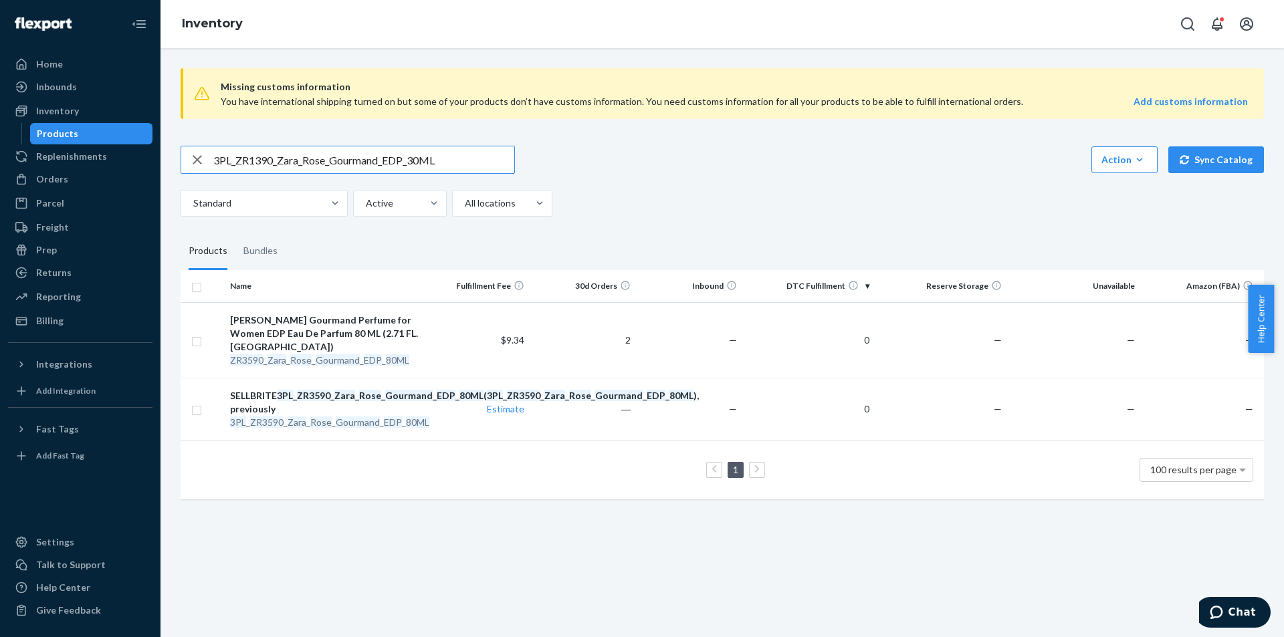
type input "3PL_ZR1390_Zara_Rose_Gourmand_EDP_30ML"
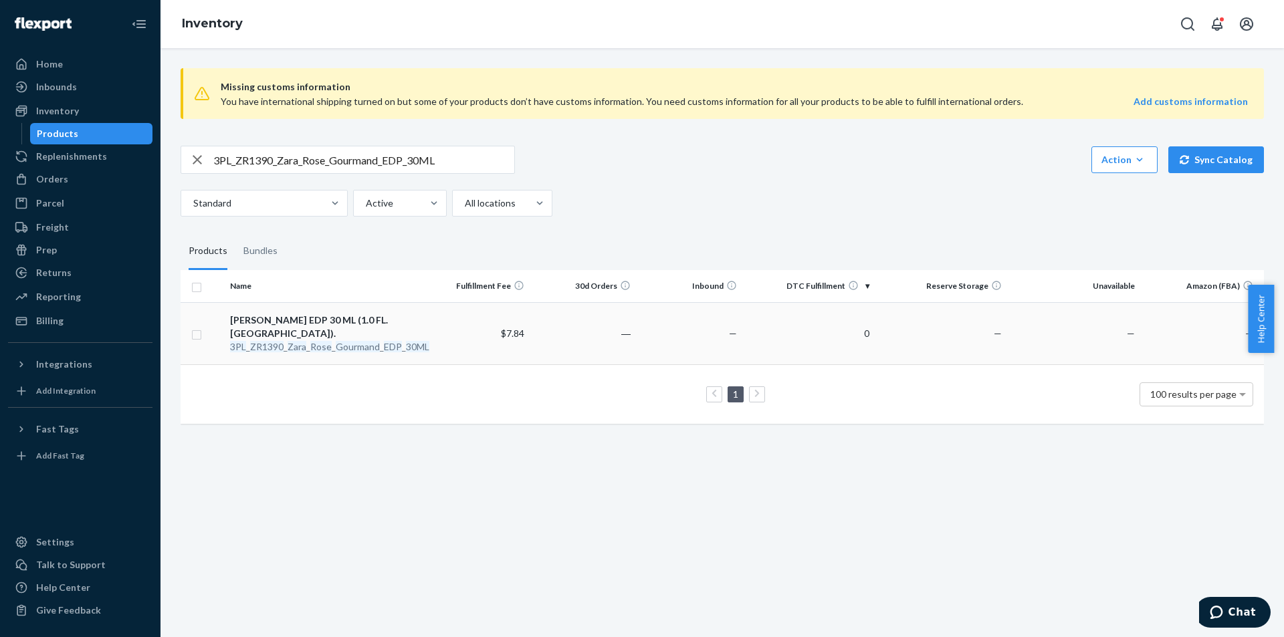
click at [368, 354] on td "ZARA ROSE GOURMAND EDP 30 ML (1.0 FL. OZ). 3PL _ ZR1390 _ Zara _ Rose _ Gourman…" at bounding box center [324, 333] width 199 height 62
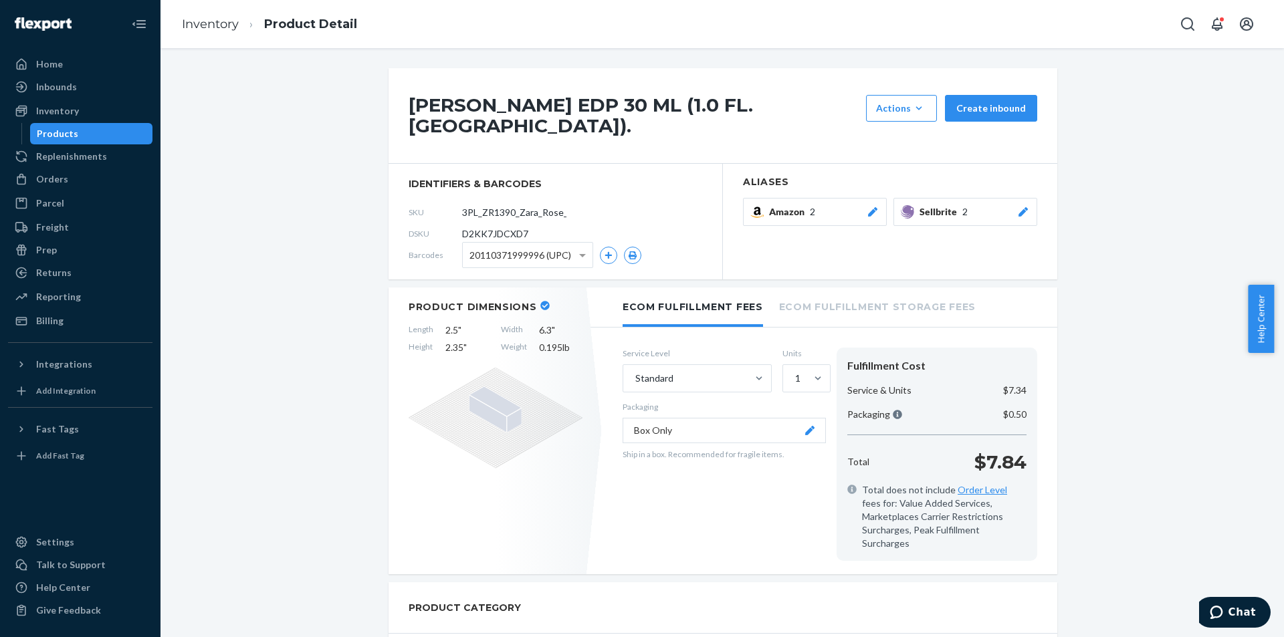
click at [1021, 212] on icon at bounding box center [1023, 211] width 13 height 9
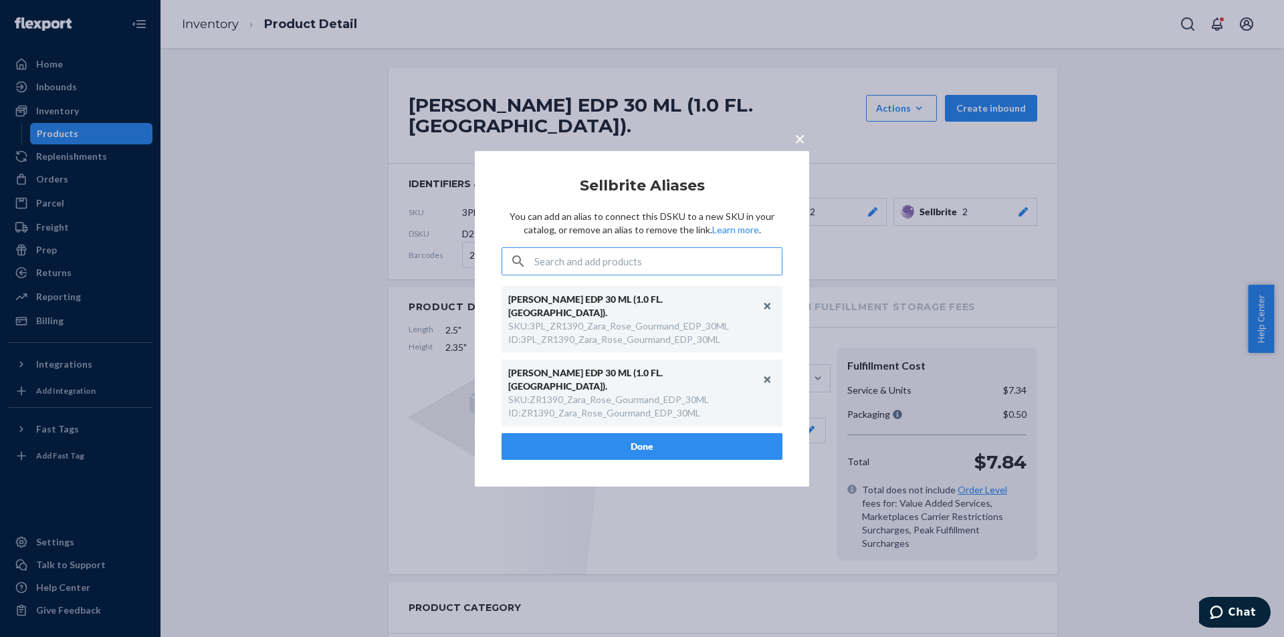
click at [657, 407] on div "ID : ZR1390_Zara_Rose_Gourmand_EDP_30ML" at bounding box center [604, 413] width 192 height 13
copy div "ZR1390_Zara_Rose_Gourmand_EDP_30ML"
click at [808, 147] on button "×" at bounding box center [799, 135] width 19 height 23
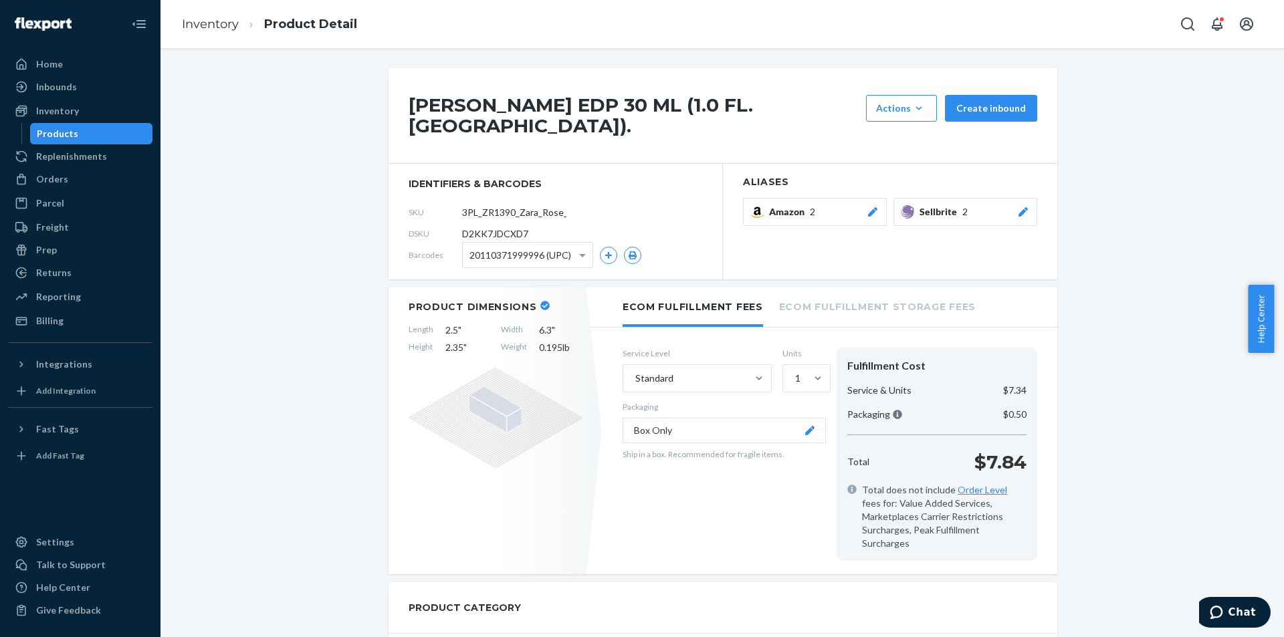
click at [82, 140] on div "Products" at bounding box center [91, 133] width 120 height 19
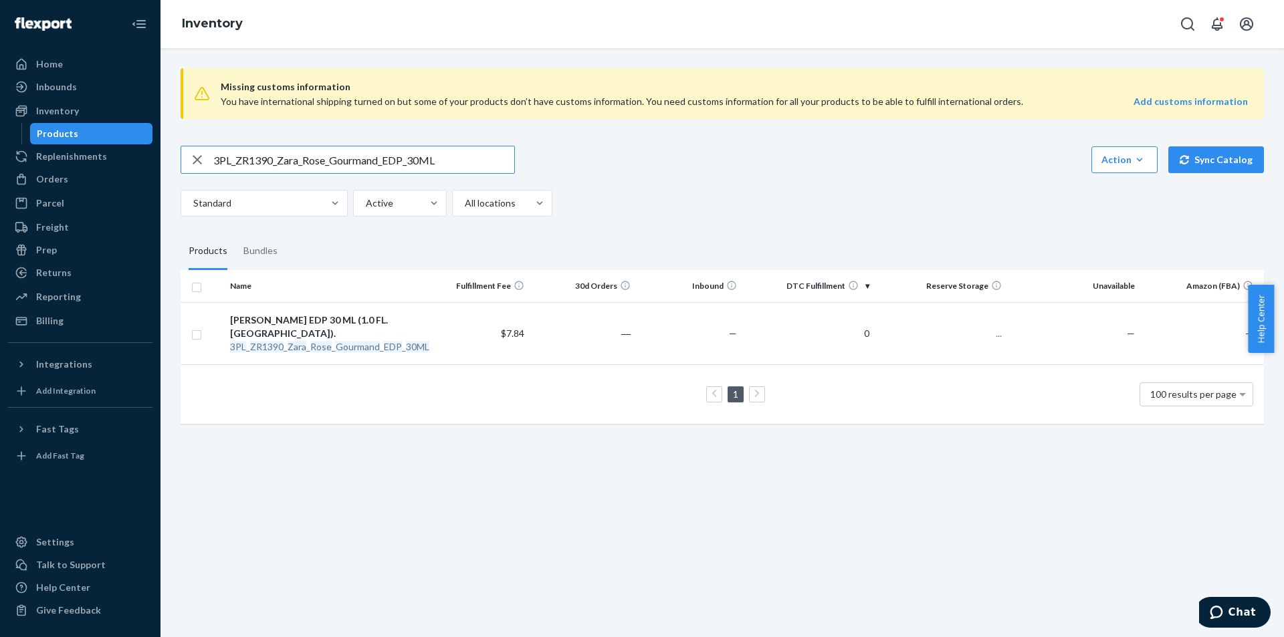
click at [457, 163] on input "3PL_ZR1390_Zara_Rose_Gourmand_EDP_30ML" at bounding box center [363, 159] width 301 height 27
type input "ZR1390_Zara_Rose_Gourmand_EDP_30ML"
click at [360, 349] on em "Gourmand" at bounding box center [358, 346] width 44 height 11
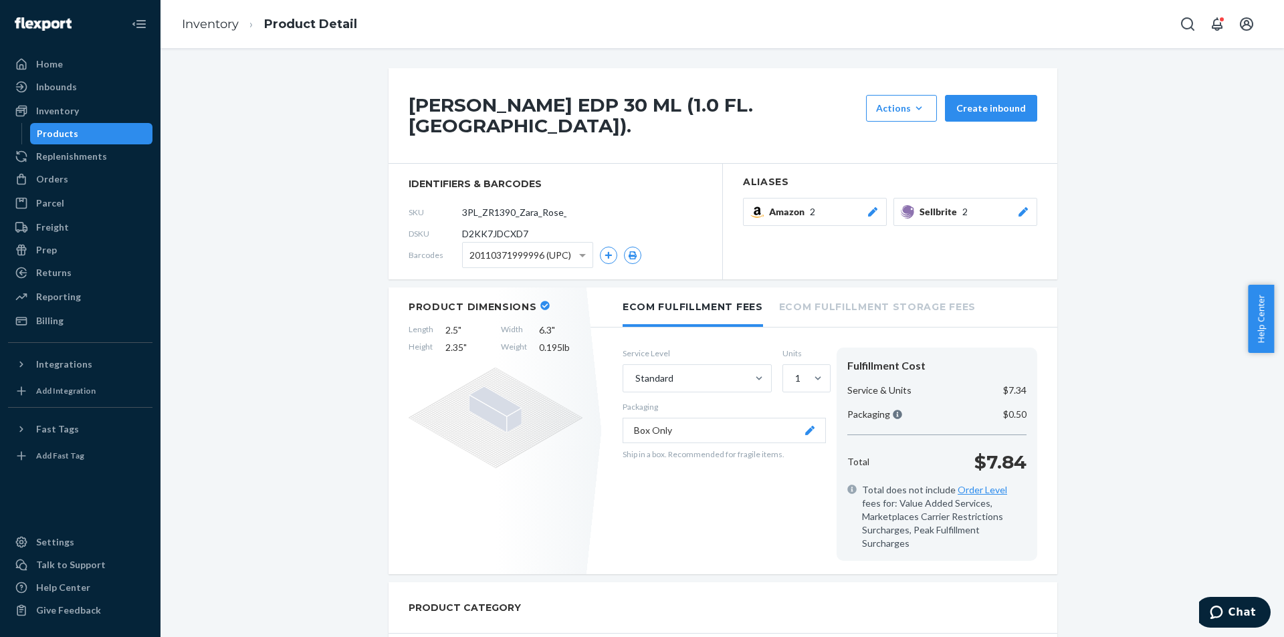
click at [1010, 216] on div "Sellbrite 2" at bounding box center [975, 211] width 110 height 13
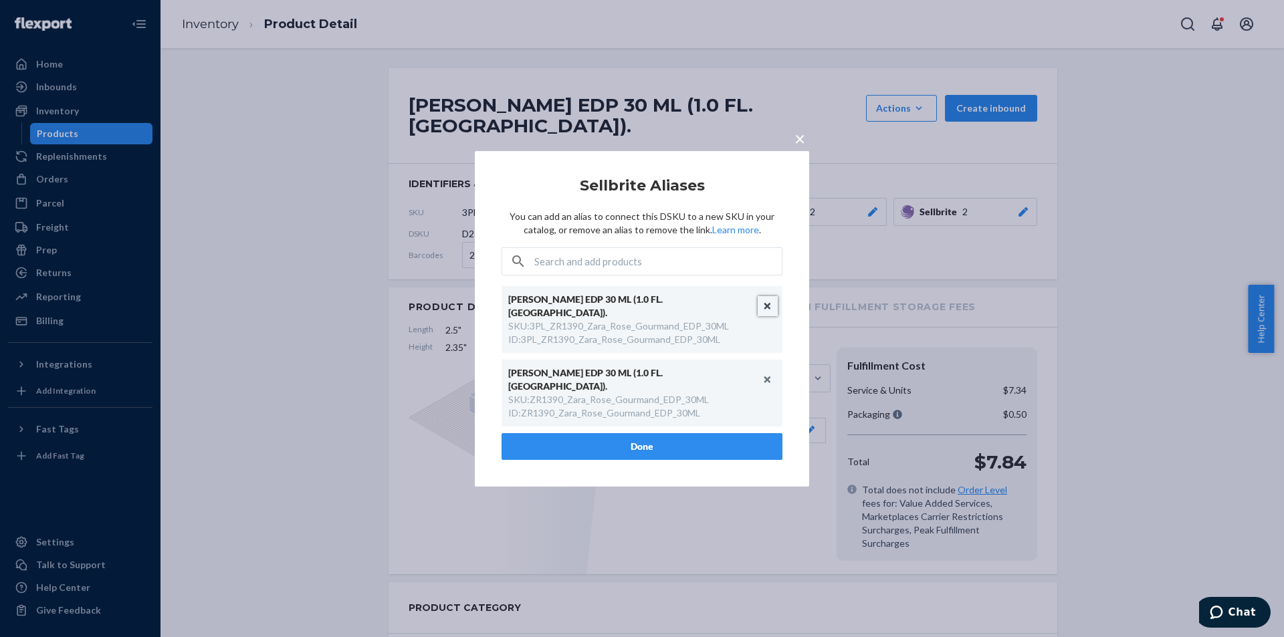
click at [767, 313] on button "Unlink" at bounding box center [768, 306] width 20 height 20
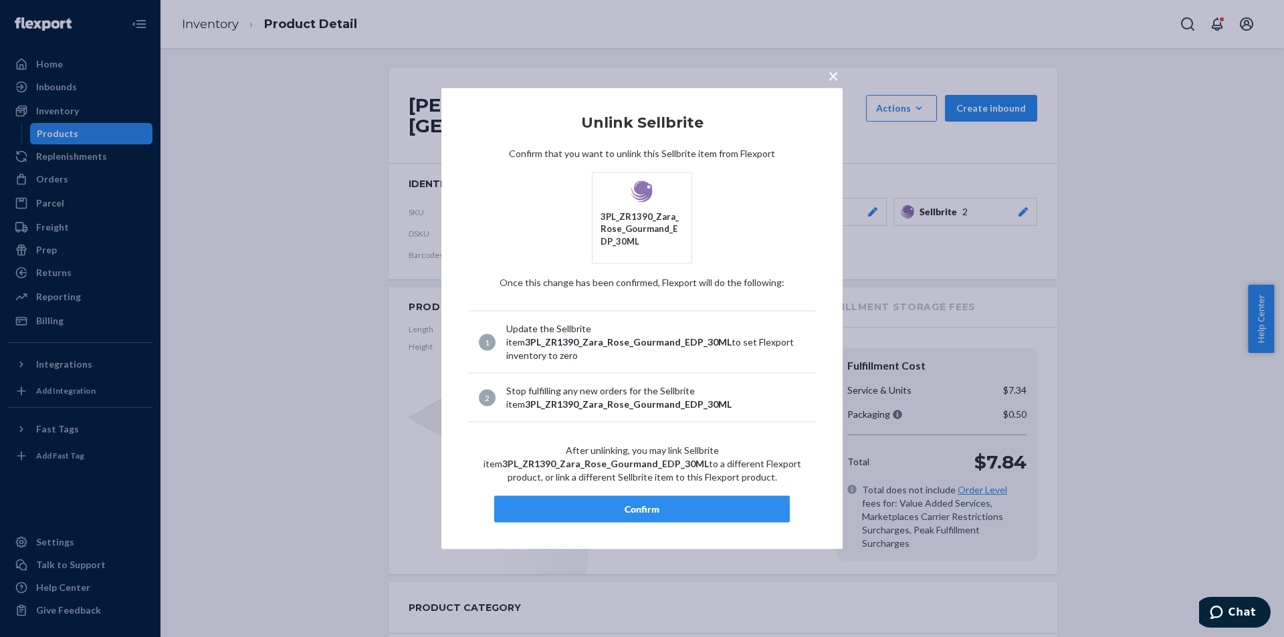
click at [669, 510] on div "Confirm" at bounding box center [642, 509] width 273 height 13
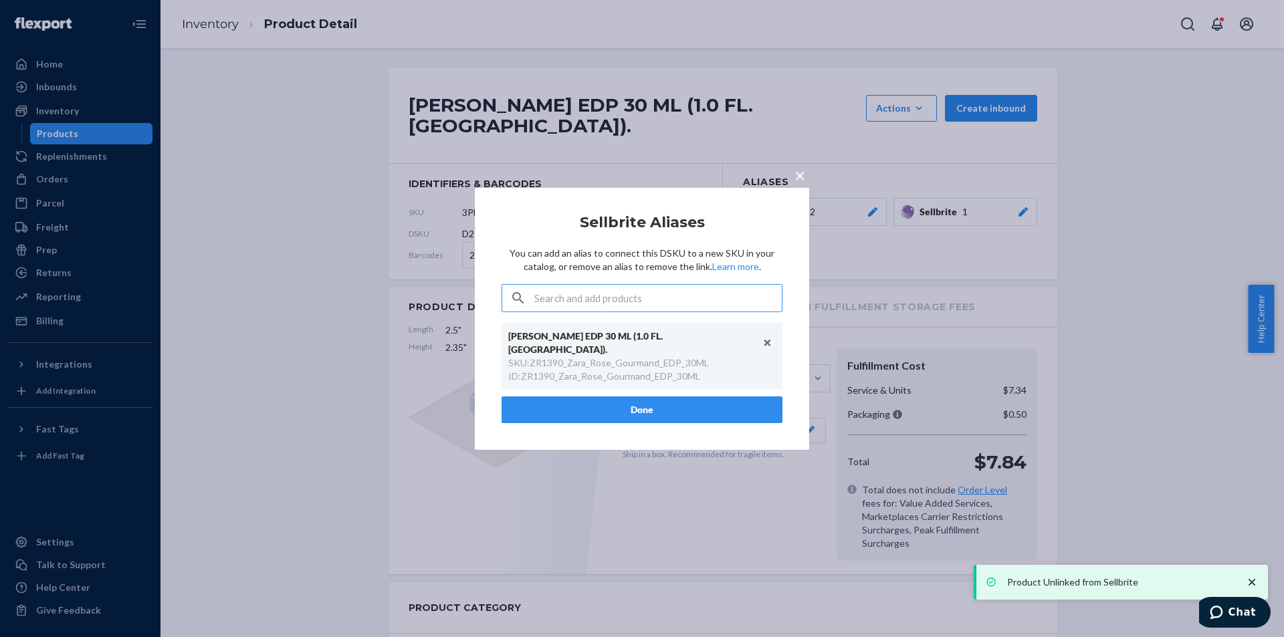
click at [647, 410] on button "Done" at bounding box center [642, 410] width 281 height 27
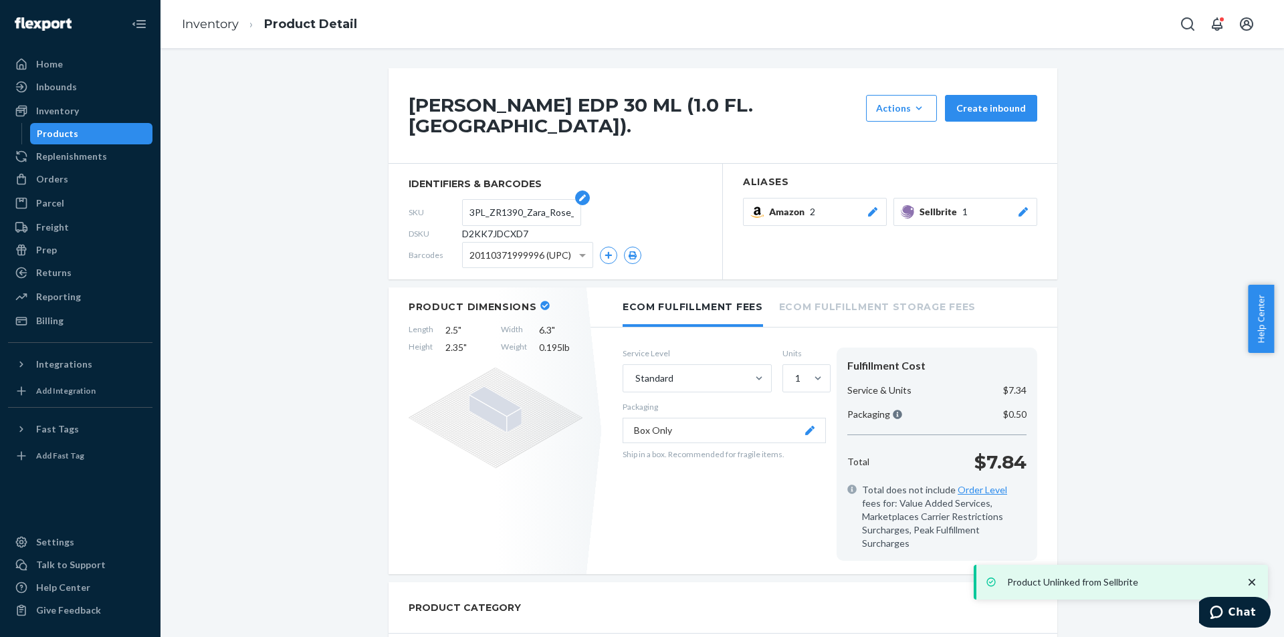
click at [534, 211] on input "3PL_ZR1390_Zara_Rose_Gourmand_EDP_30ML" at bounding box center [521, 212] width 104 height 25
paste input "text"
type input "ZR1390_Zara_Rose_Gourmand_EDP_30ML"
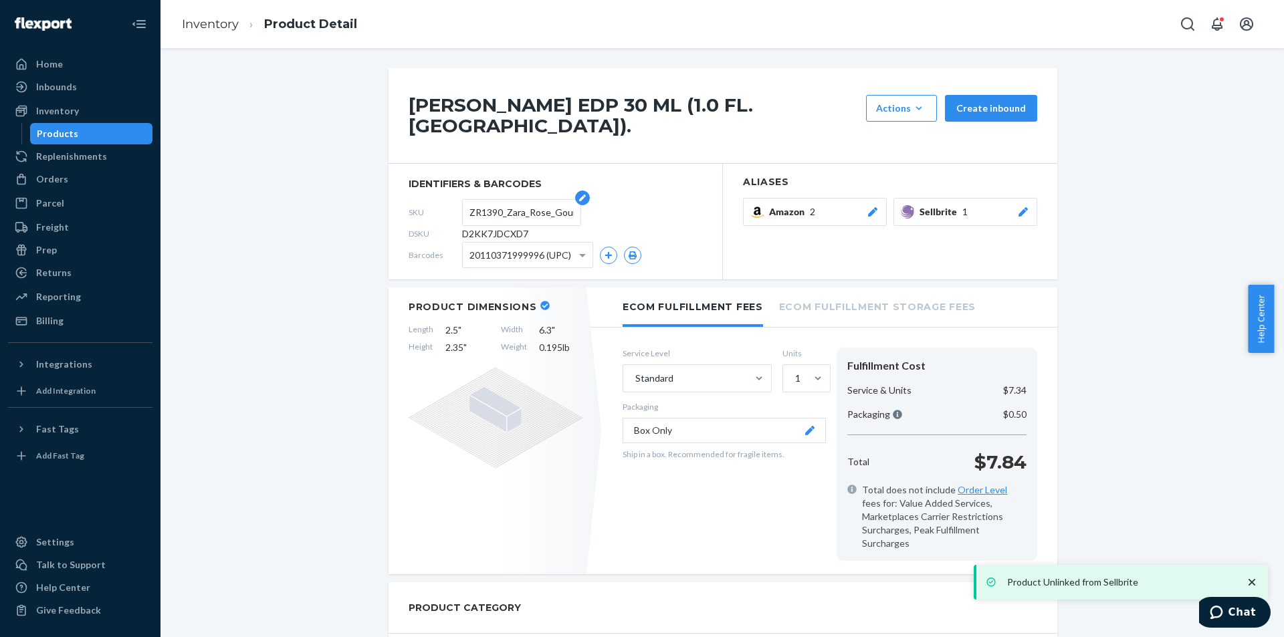
scroll to position [0, 76]
click at [120, 133] on div "Products" at bounding box center [91, 133] width 120 height 19
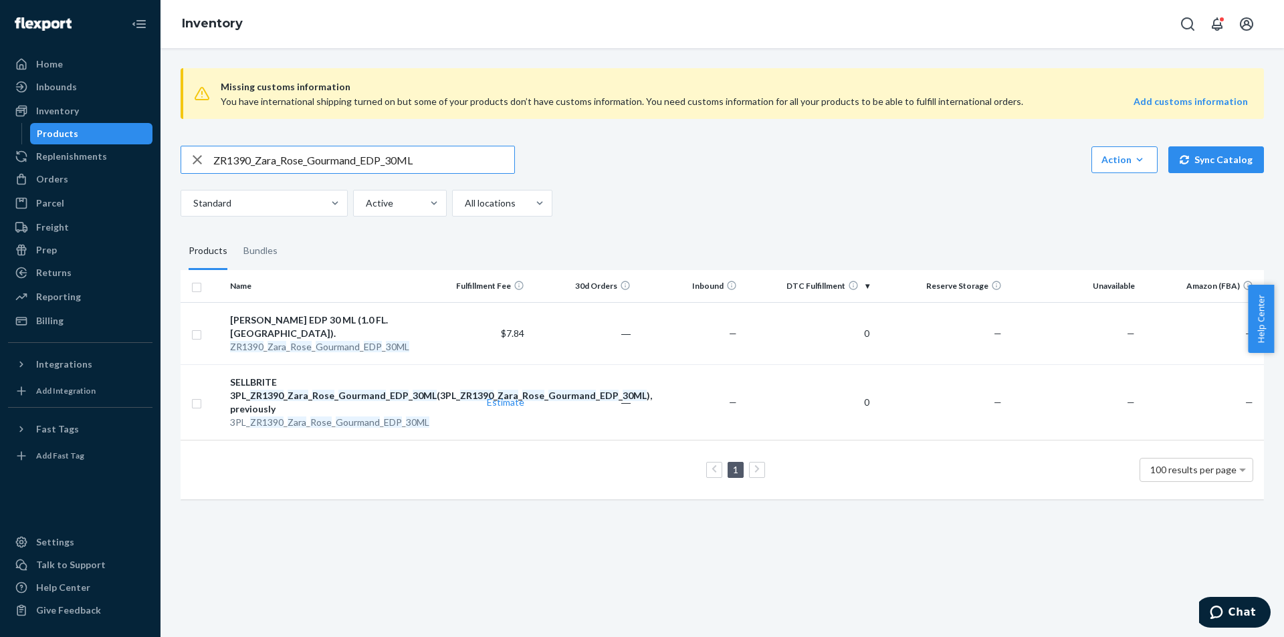
click at [410, 161] on input "ZR1390_Zara_Rose_Gourmand_EDP_30ML" at bounding box center [363, 159] width 301 height 27
paste input "3PL_ZR1790_Rose_Gourmand_Nectar"
type input "3PL_ZR1790_Rose_Gourmand_Nectar_EDP_30ML"
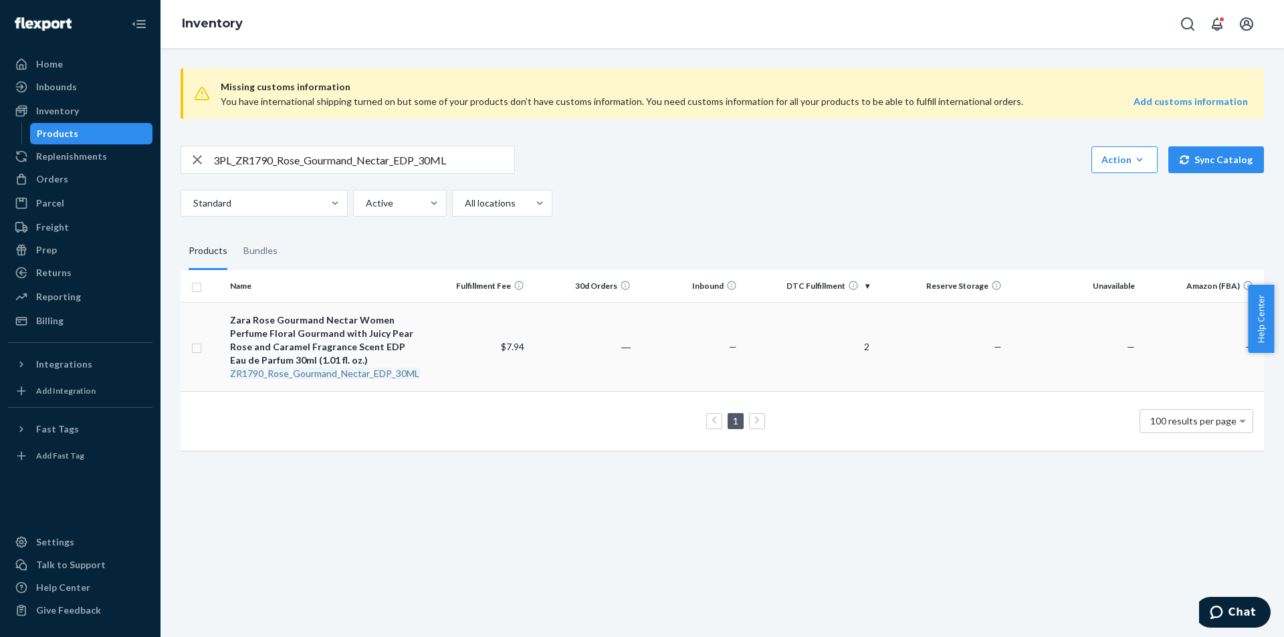
click at [379, 368] on em "EDP" at bounding box center [383, 373] width 18 height 11
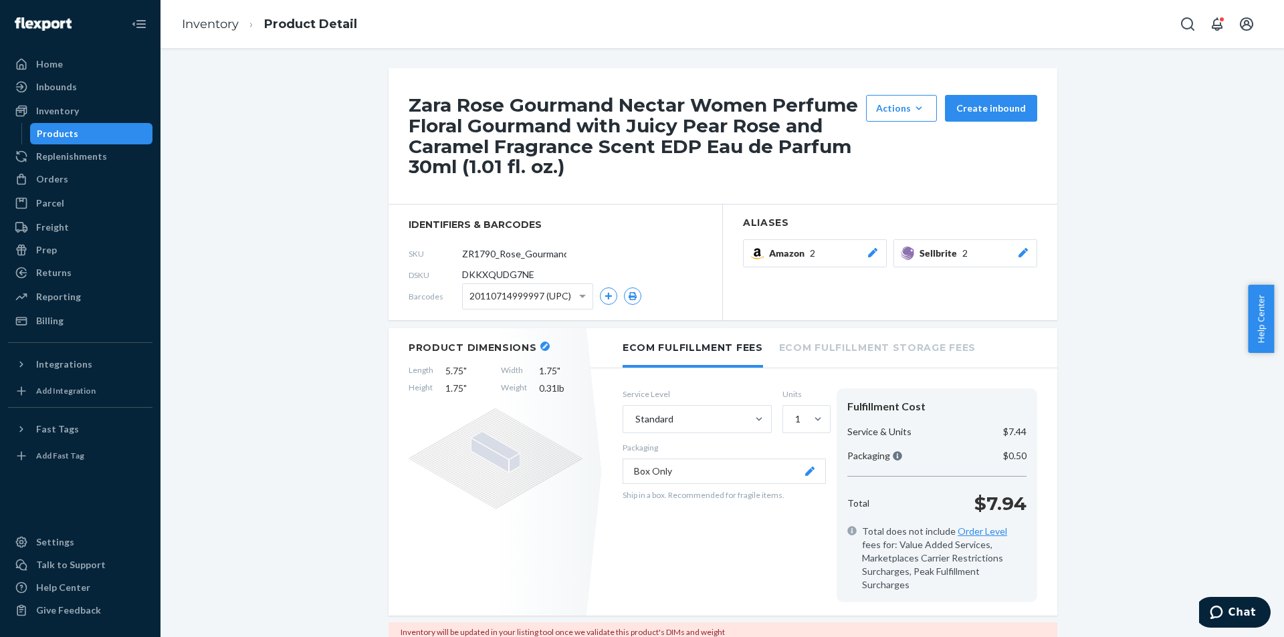
click at [1019, 251] on icon at bounding box center [1023, 252] width 9 height 9
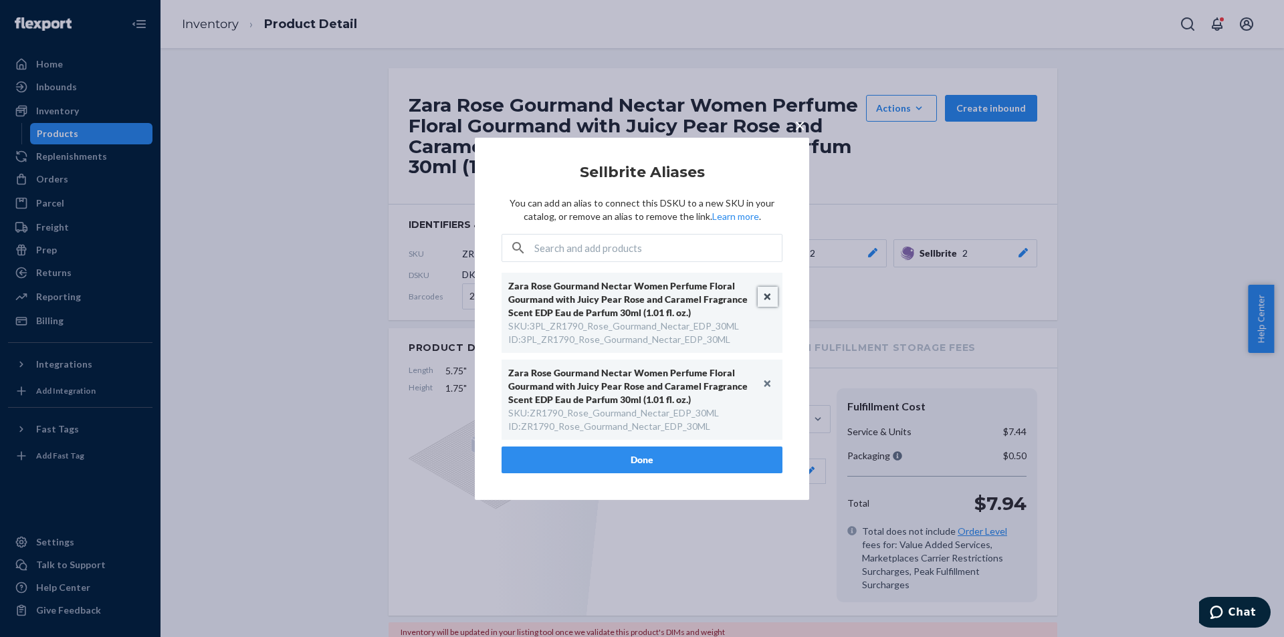
click at [773, 297] on button "Unlink" at bounding box center [768, 297] width 20 height 20
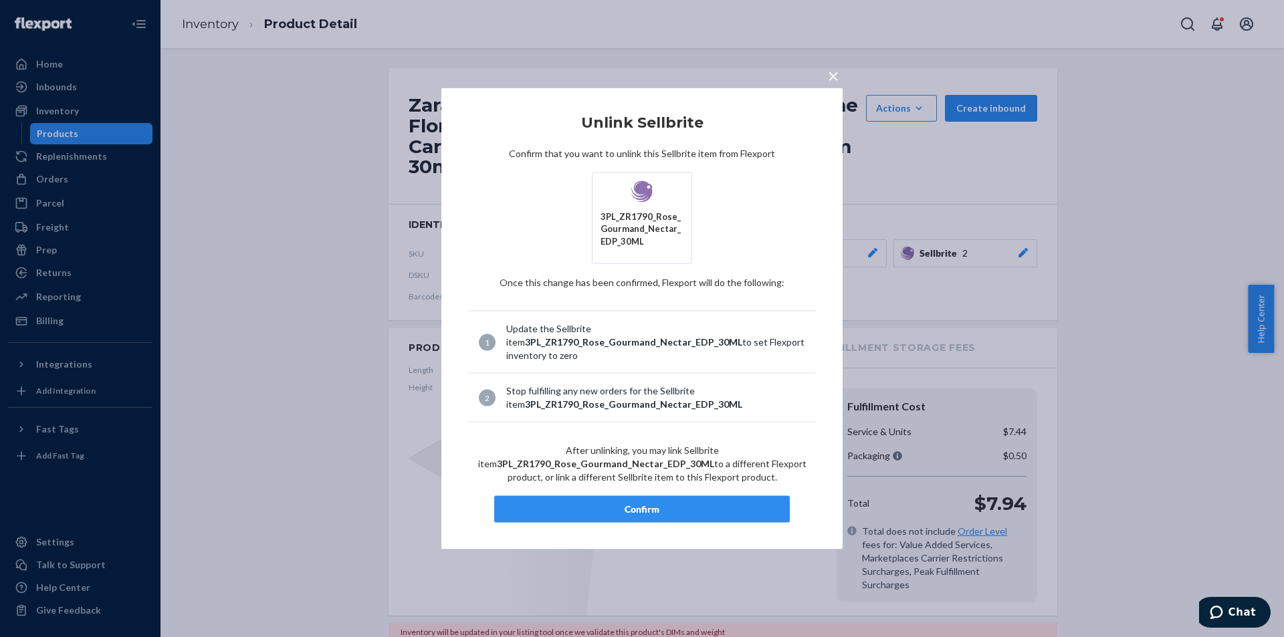
click at [666, 505] on div "Confirm" at bounding box center [642, 509] width 273 height 13
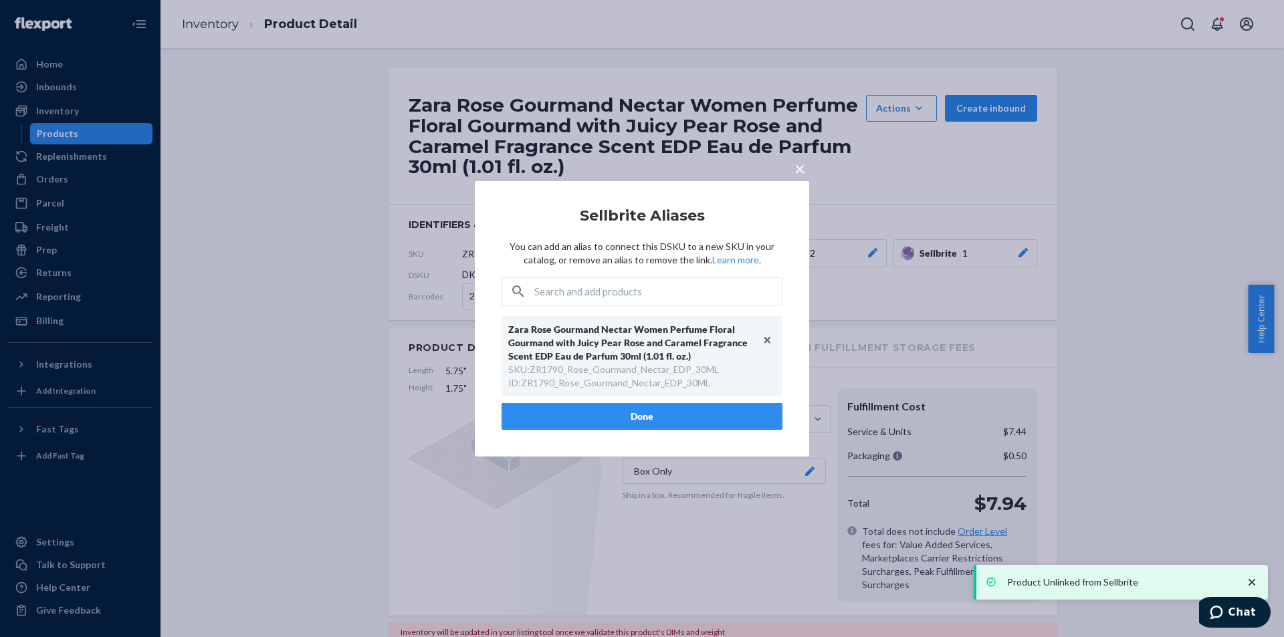
click at [655, 407] on button "Done" at bounding box center [642, 416] width 281 height 27
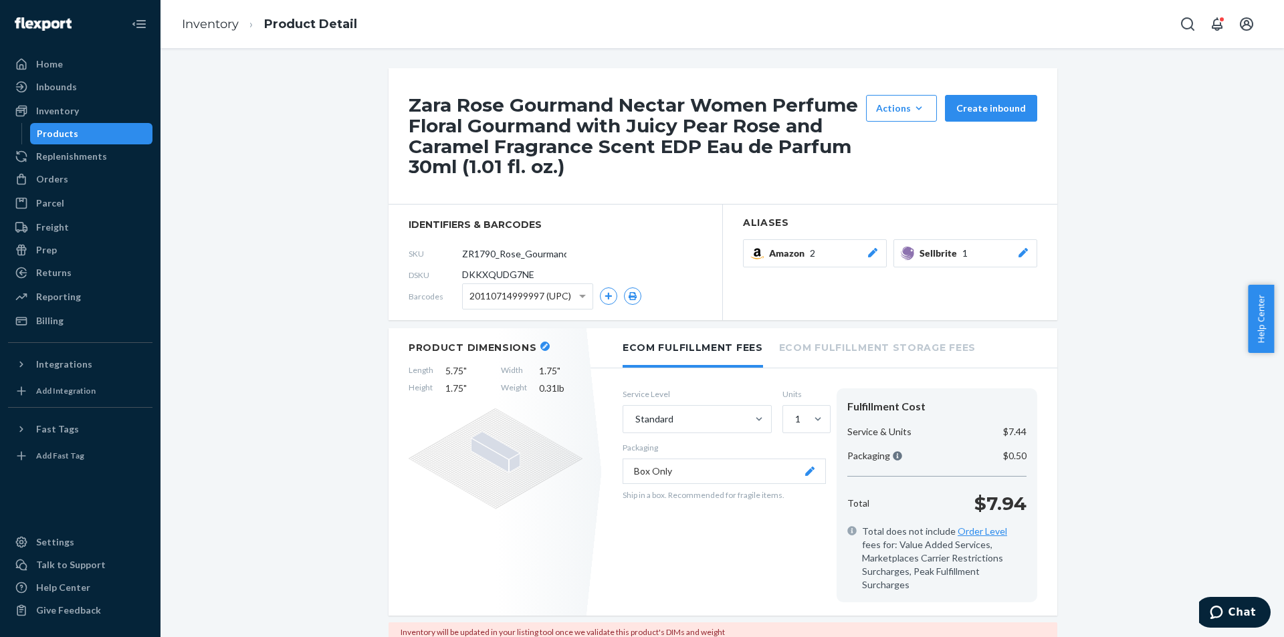
click at [126, 127] on div "Products" at bounding box center [91, 133] width 120 height 19
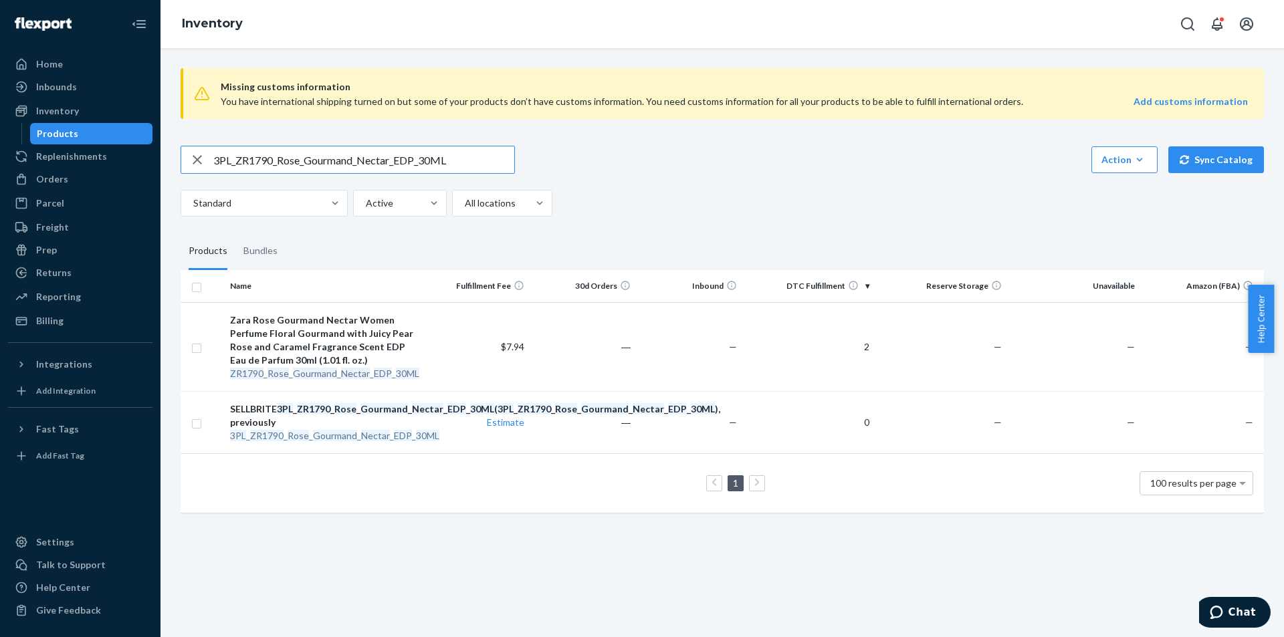
click at [358, 165] on input "3PL_ZR1790_Rose_Gourmand_Nectar_EDP_30ML" at bounding box center [363, 159] width 301 height 27
paste input "3590_Rose_Gourmand_Nectar_EDP_8"
type input "3PL_ZR3590_Rose_Gourmand_Nectar_EDP_80ML"
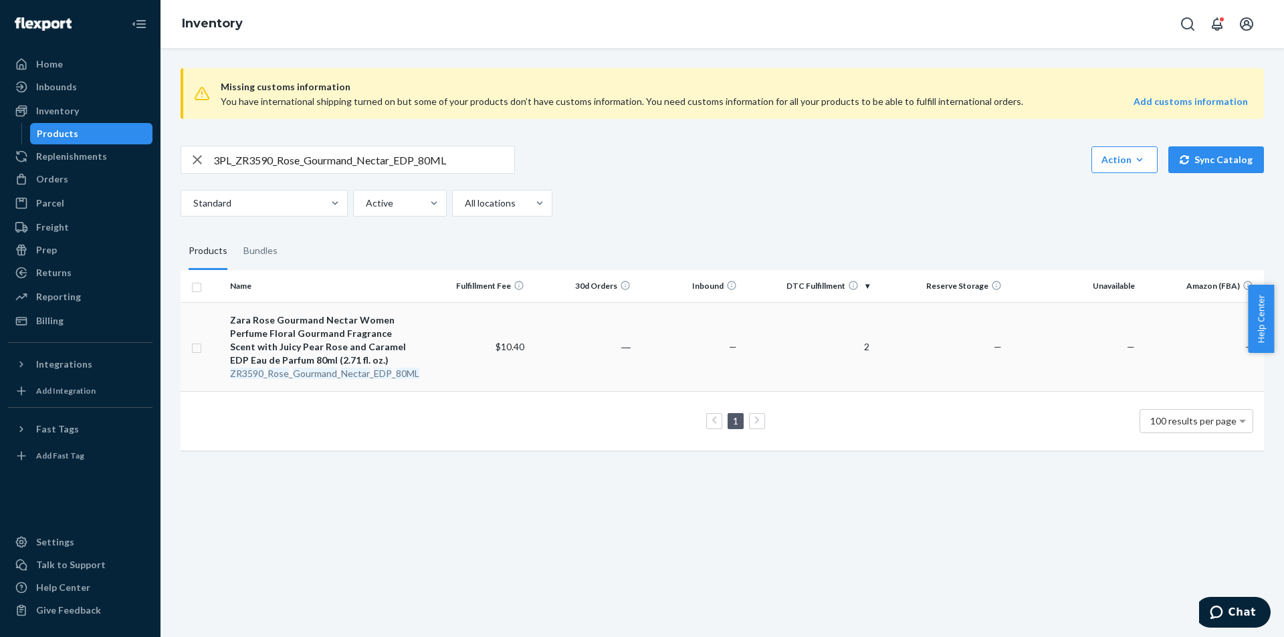
click at [352, 373] on em "Nectar" at bounding box center [355, 373] width 29 height 11
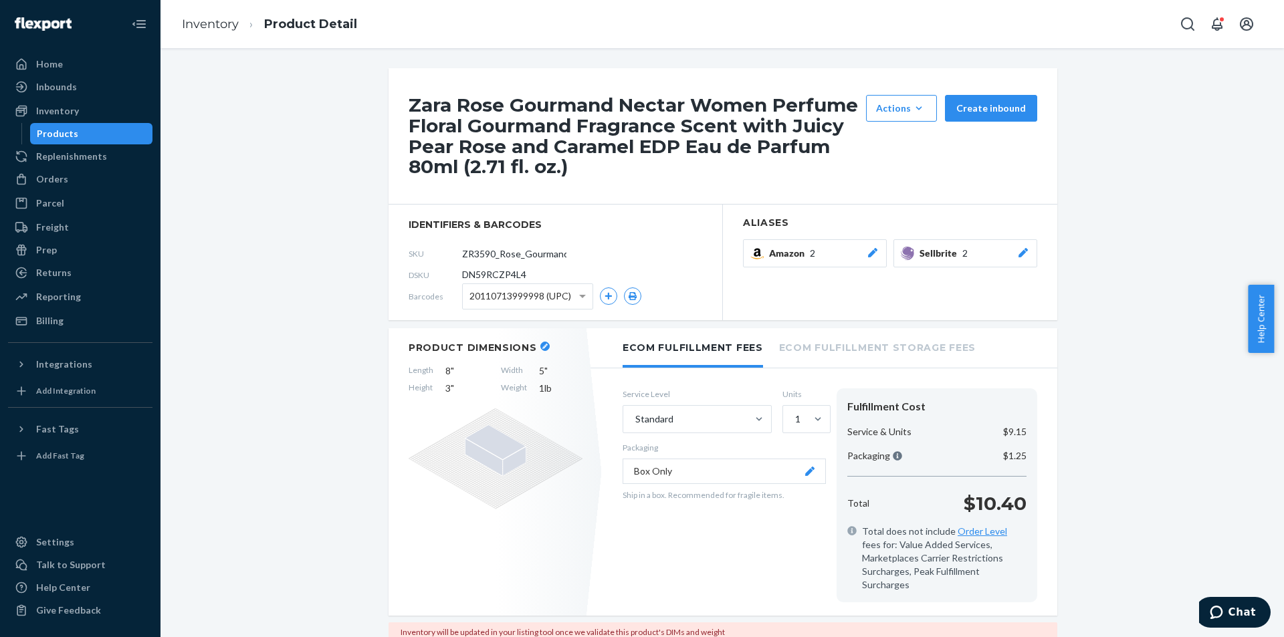
click at [1019, 255] on icon at bounding box center [1023, 252] width 13 height 9
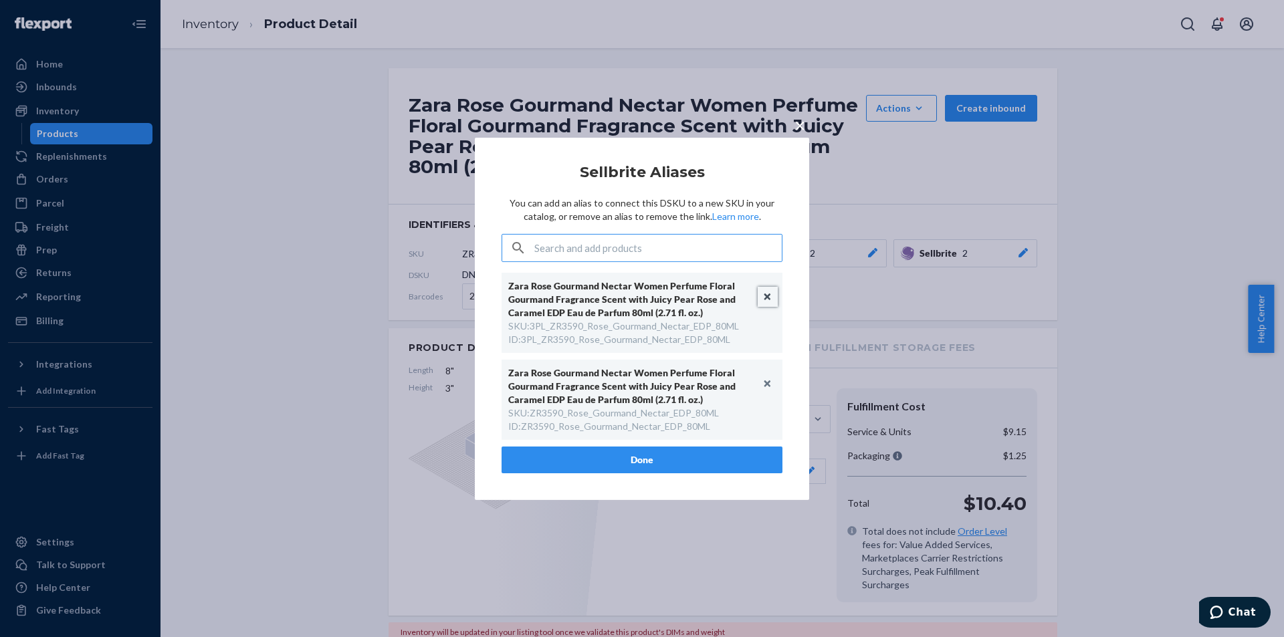
click at [766, 294] on button "Unlink" at bounding box center [768, 297] width 20 height 20
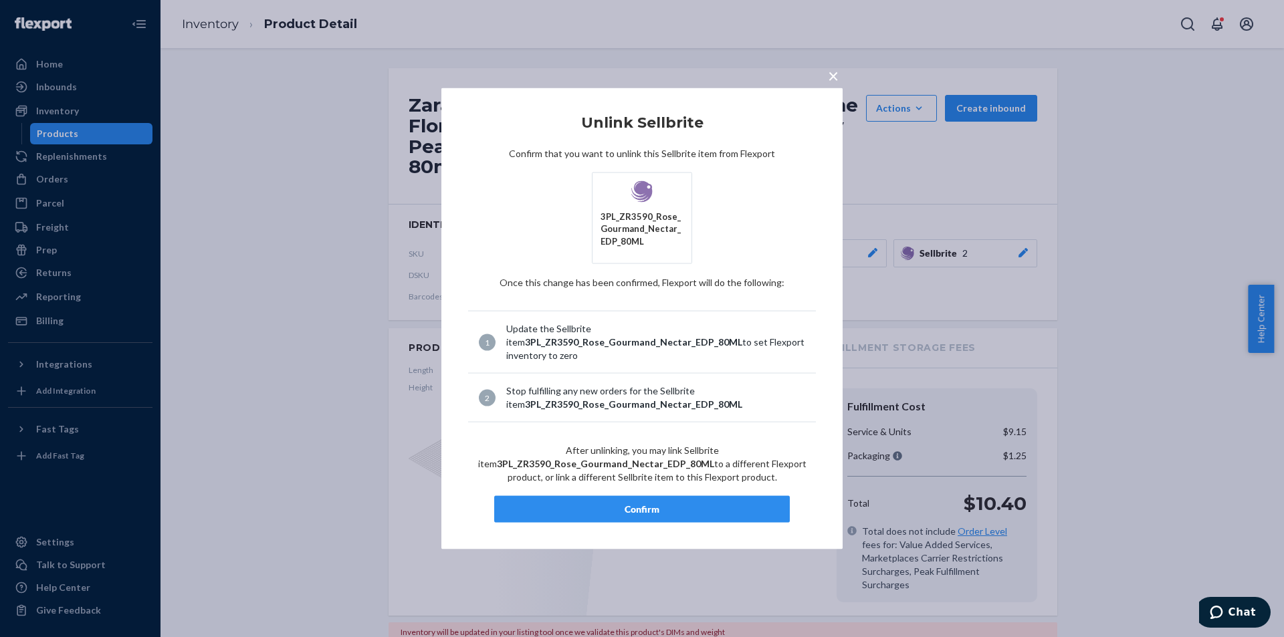
click at [635, 514] on div "Confirm" at bounding box center [642, 509] width 273 height 13
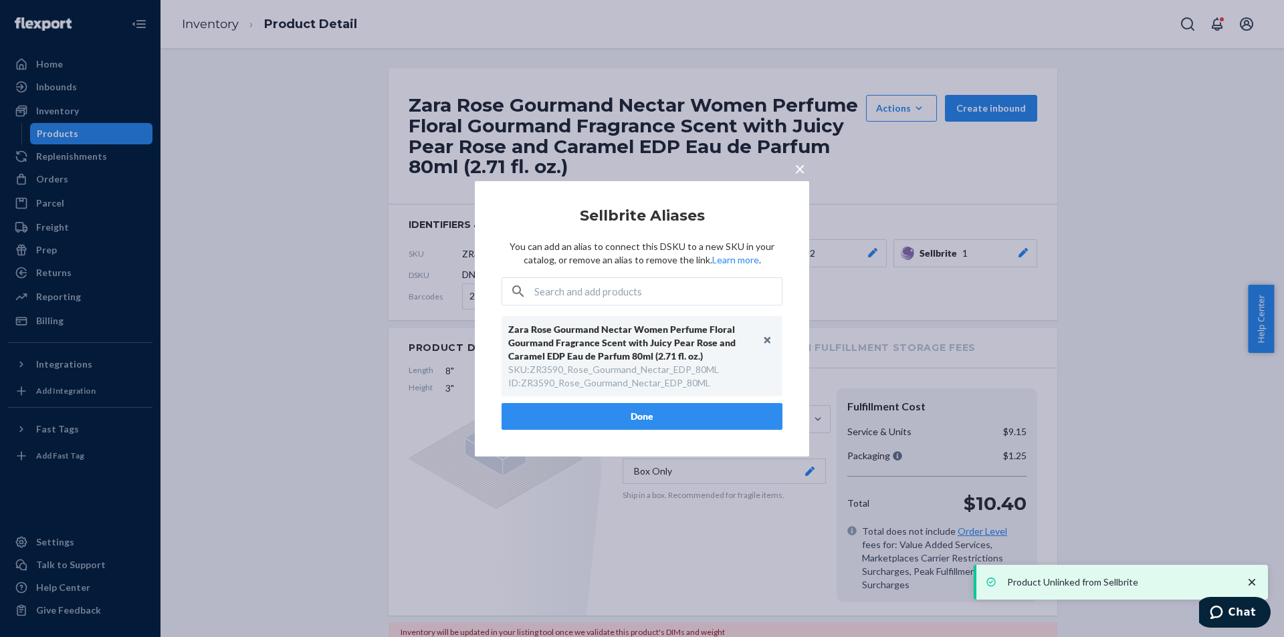
click at [684, 415] on button "Done" at bounding box center [642, 416] width 281 height 27
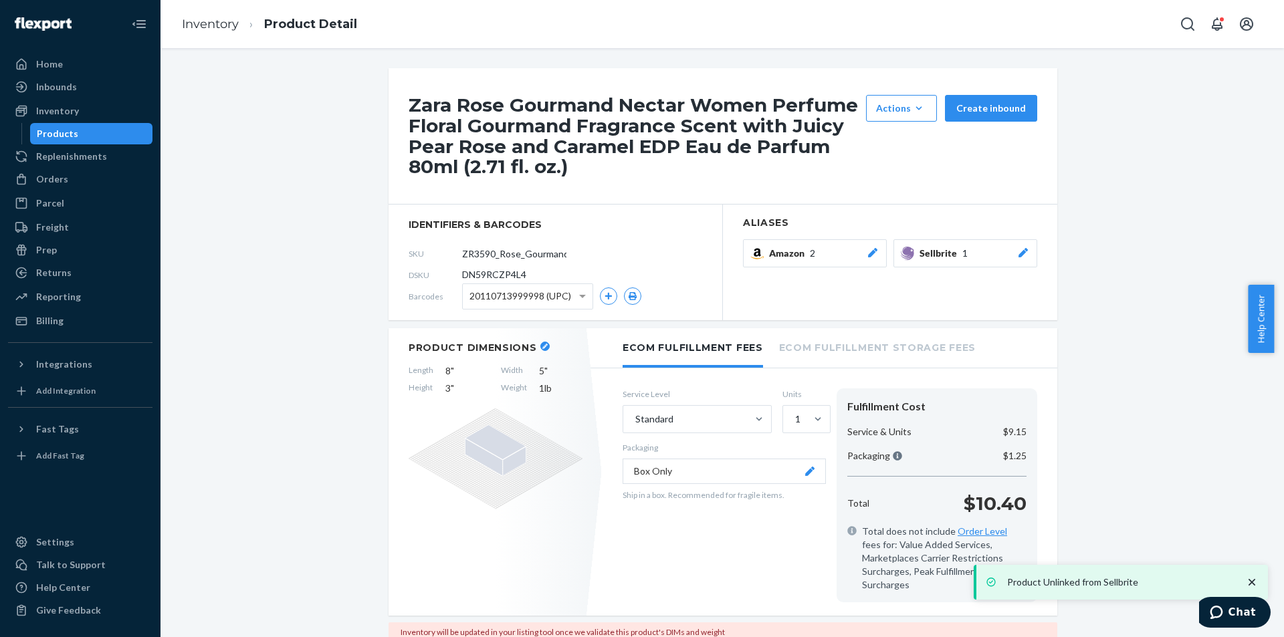
click at [124, 136] on div "Products" at bounding box center [91, 133] width 120 height 19
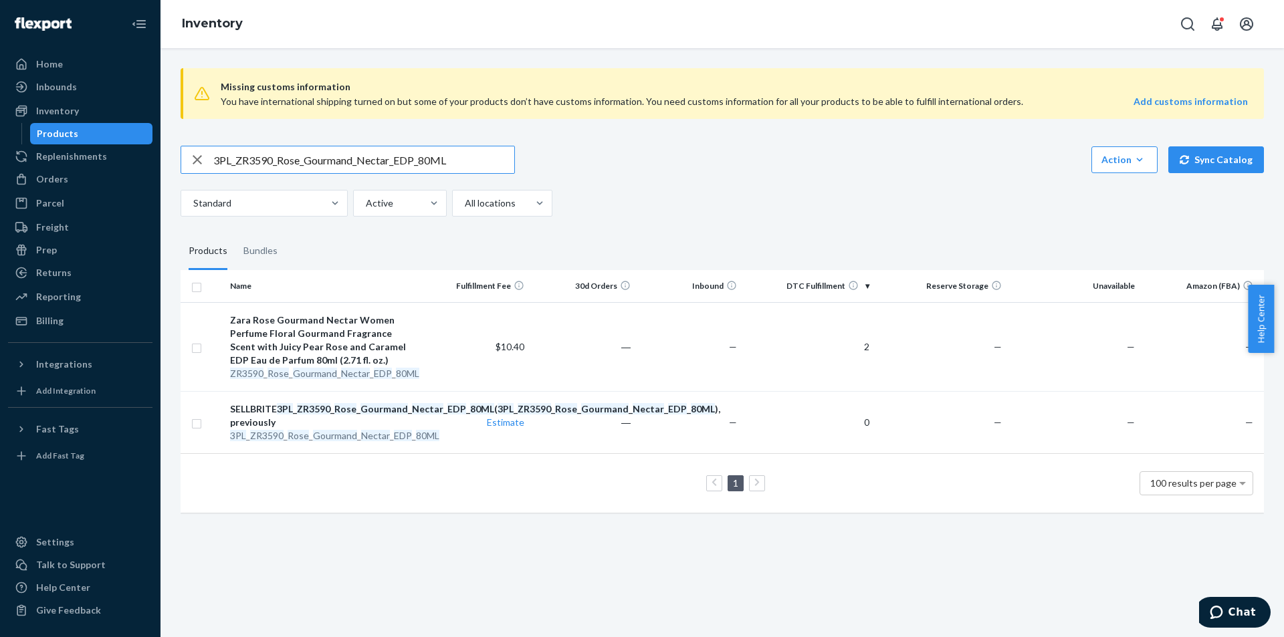
click at [346, 169] on input "3PL_ZR3590_Rose_Gourmand_Nectar_EDP_80ML" at bounding box center [363, 159] width 301 height 27
paste input "4590_Rose_GourmandIntense"
type input "3PL_ZR4590_Rose_GourmandIntense_EDP_80ML"
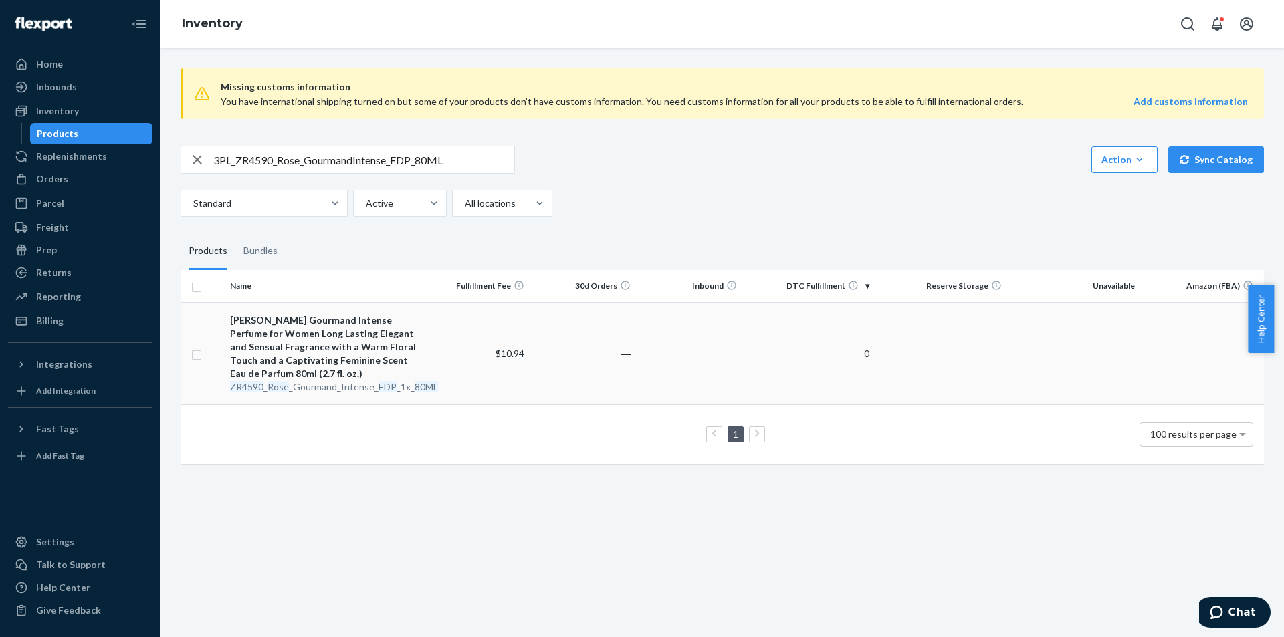
click at [346, 384] on div "ZR4590 _ Rose _Gourmand_Intense_ EDP _1x_ 80ML" at bounding box center [324, 387] width 189 height 13
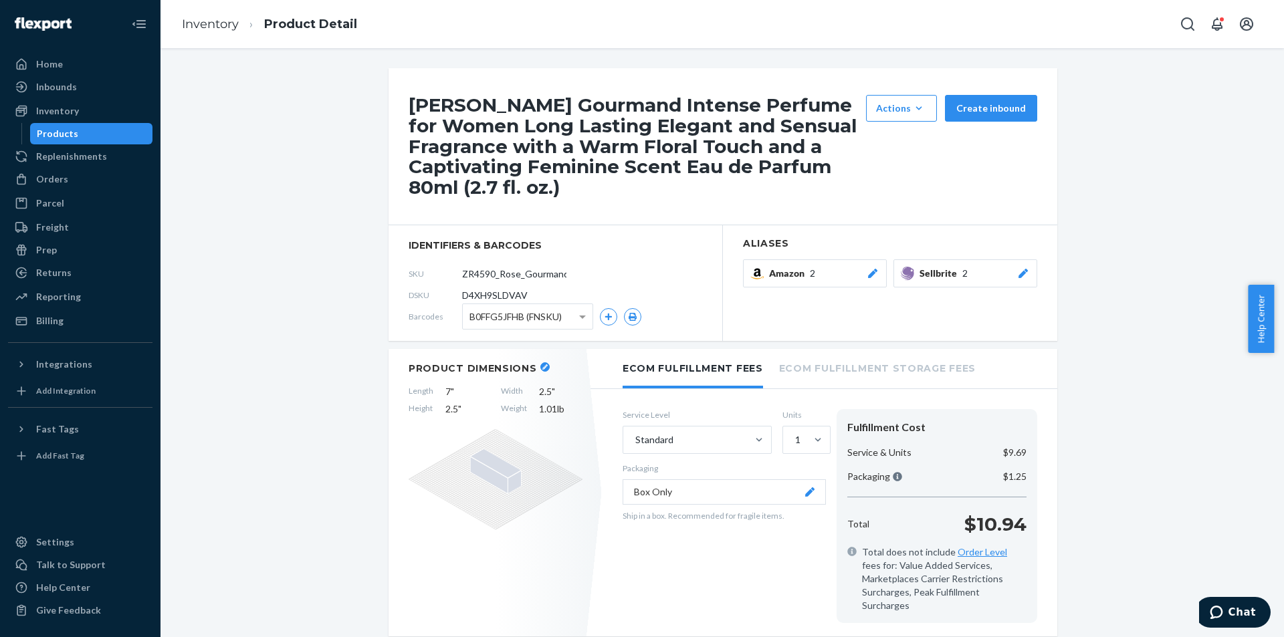
click at [1024, 272] on icon at bounding box center [1023, 273] width 13 height 9
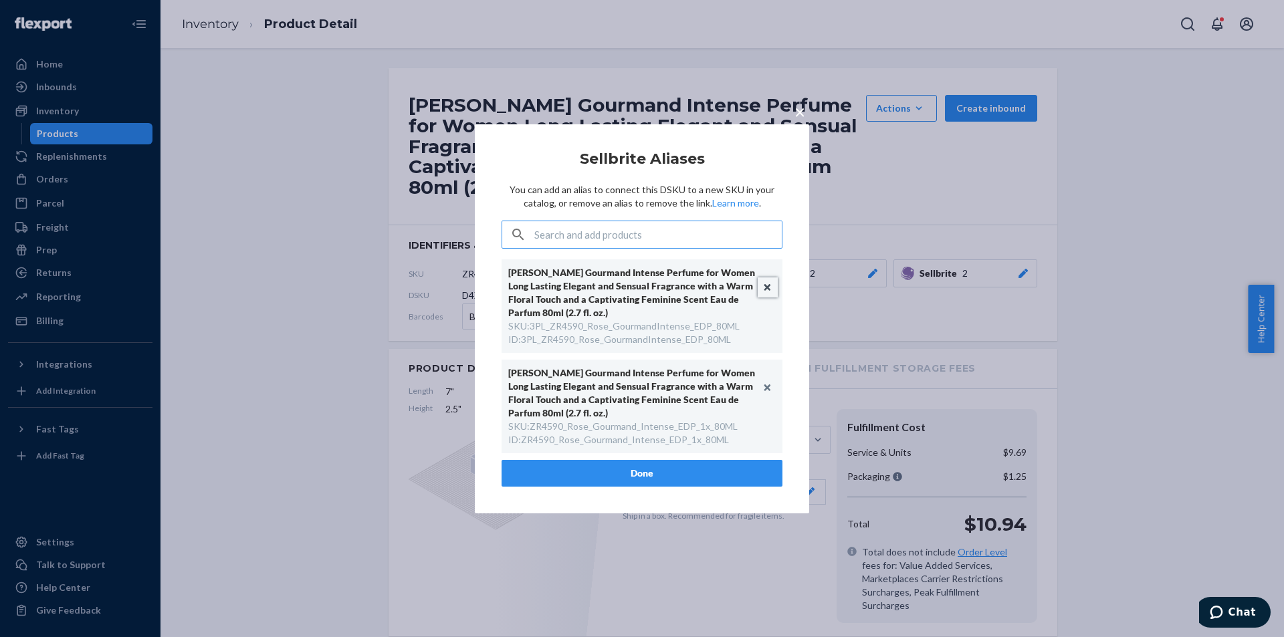
click at [769, 286] on button "Unlink" at bounding box center [768, 288] width 20 height 20
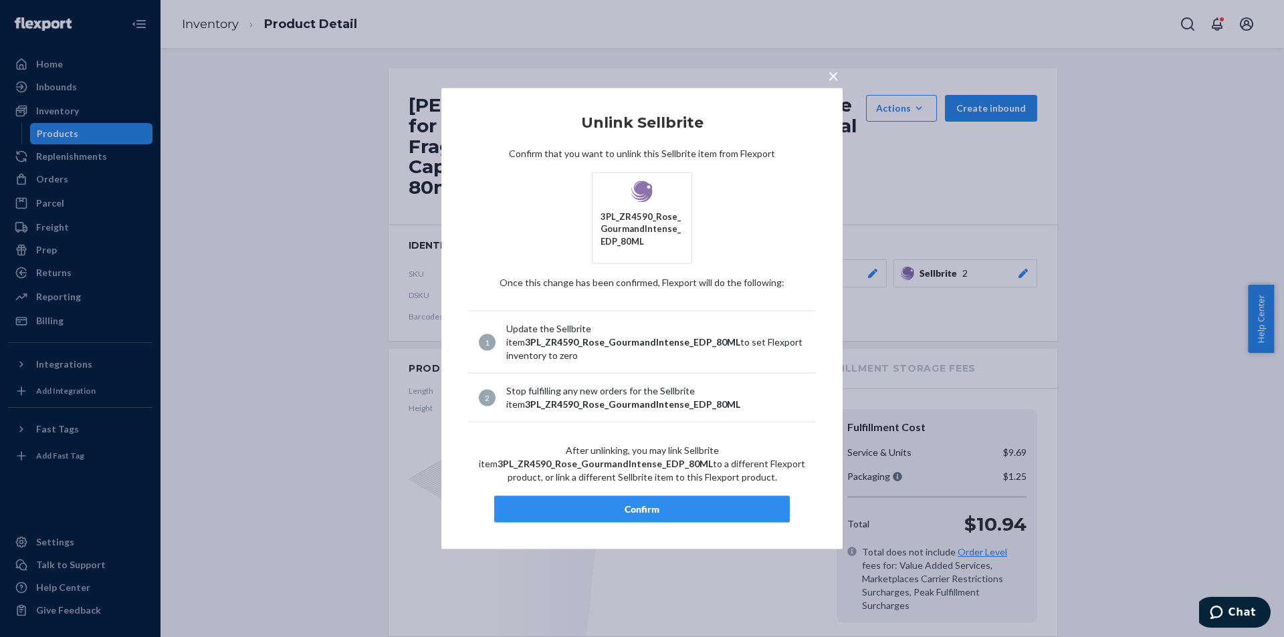
click at [654, 516] on div "Confirm" at bounding box center [642, 509] width 273 height 13
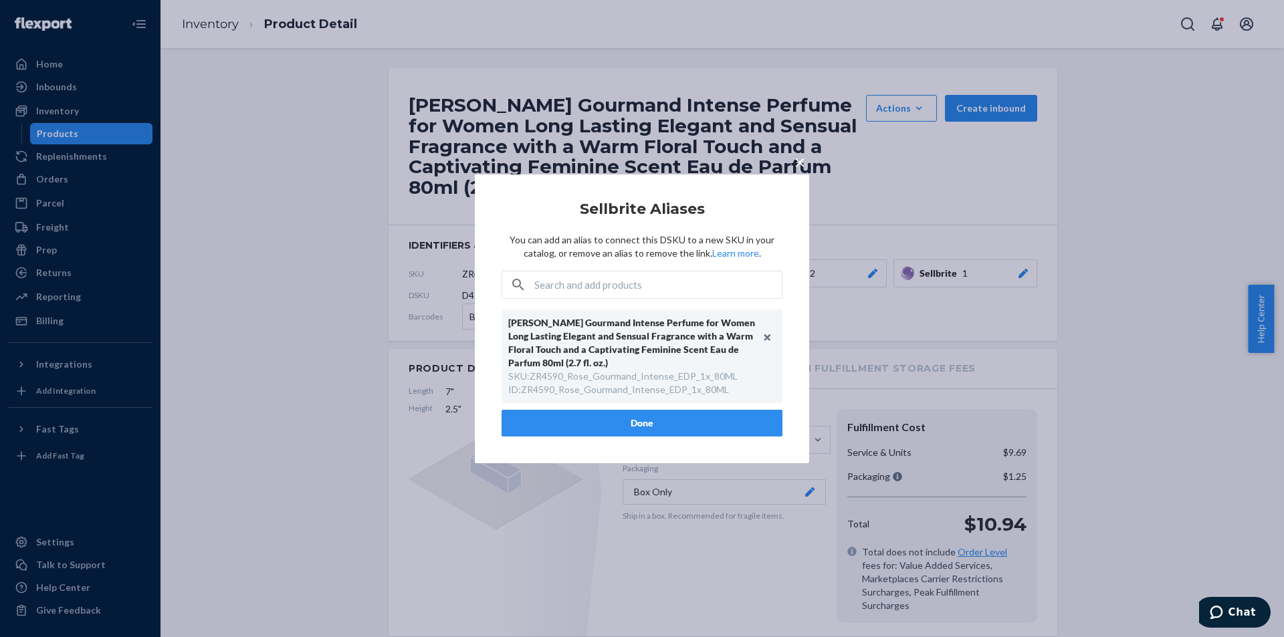
click at [661, 431] on button "Done" at bounding box center [642, 423] width 281 height 27
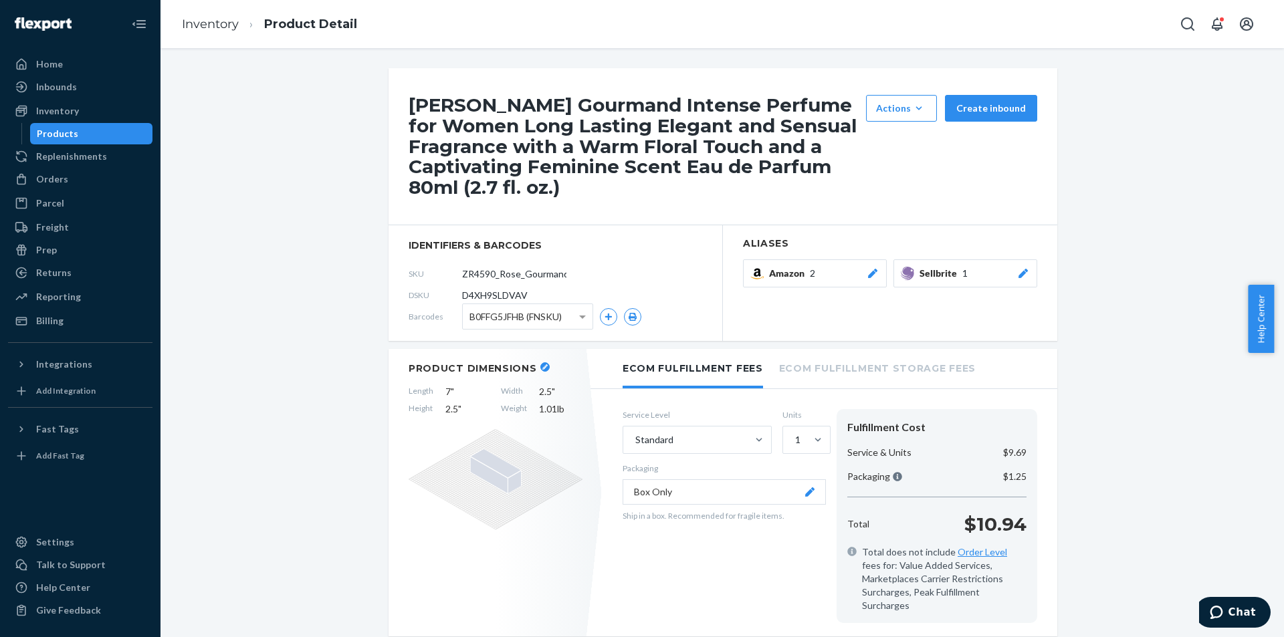
click at [126, 128] on div "Products" at bounding box center [91, 133] width 120 height 19
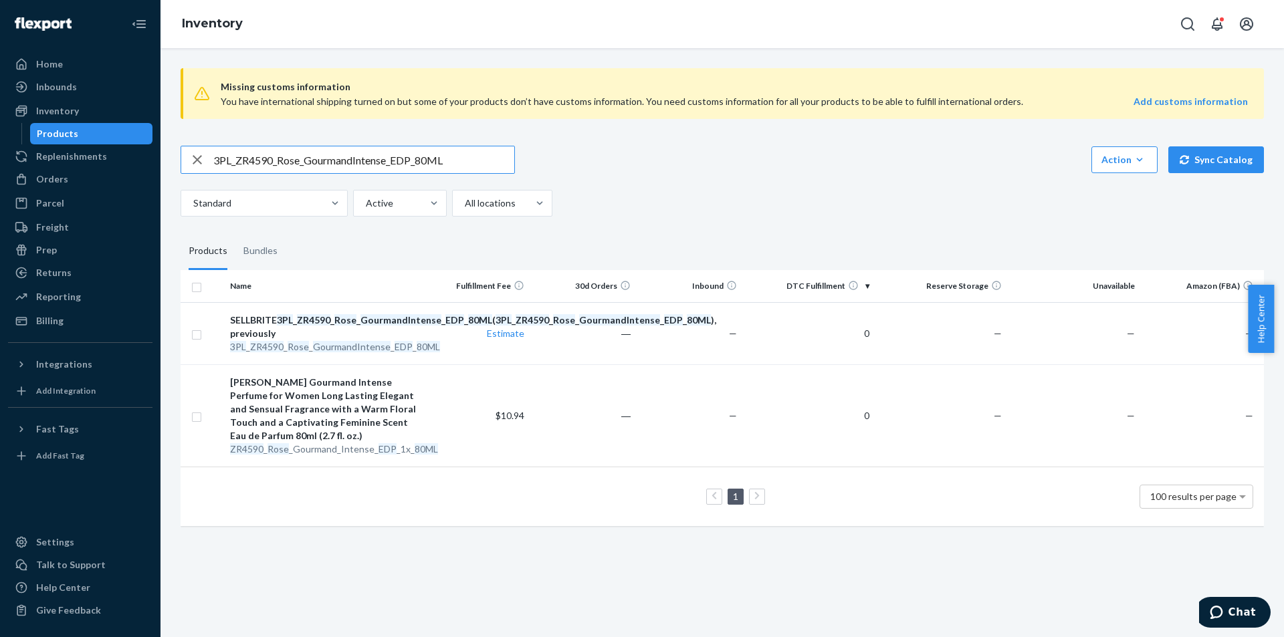
click at [437, 156] on input "3PL_ZR4590_Rose_GourmandIntense_EDP_80ML" at bounding box center [363, 159] width 301 height 27
paste input "2790_ZaraRockShock_EDP_9"
type input "3PL_ZR2790_ZaraRockShock_EDP_90ML"
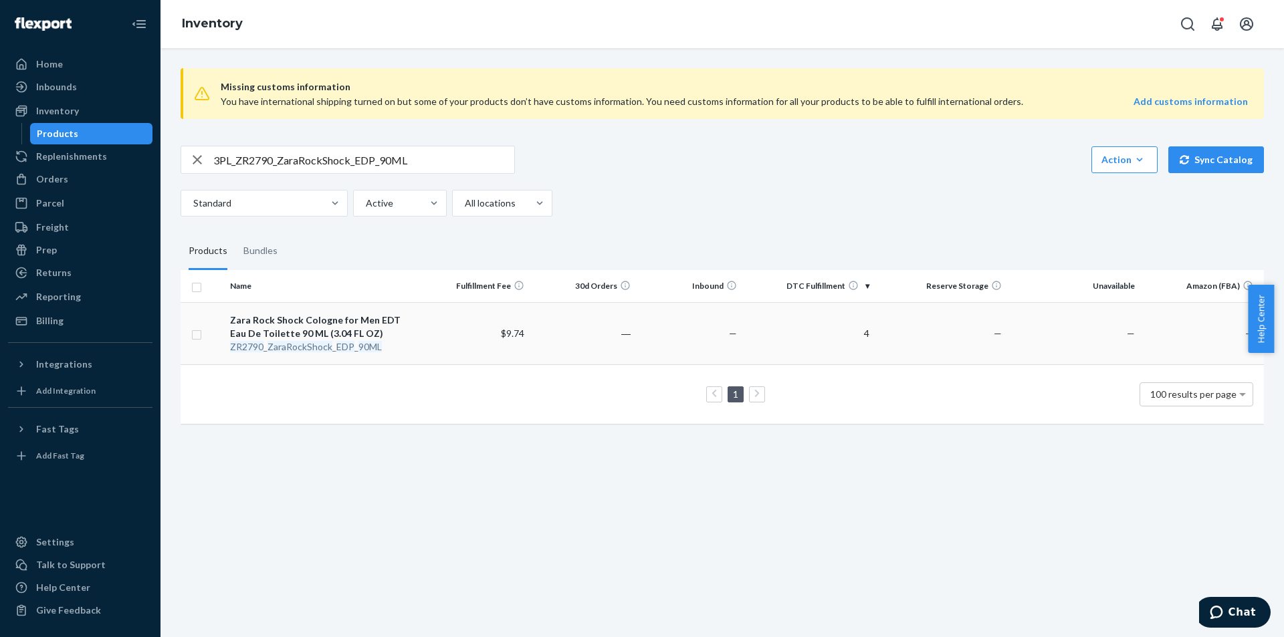
click at [318, 347] on em "ZaraRockShock" at bounding box center [300, 346] width 65 height 11
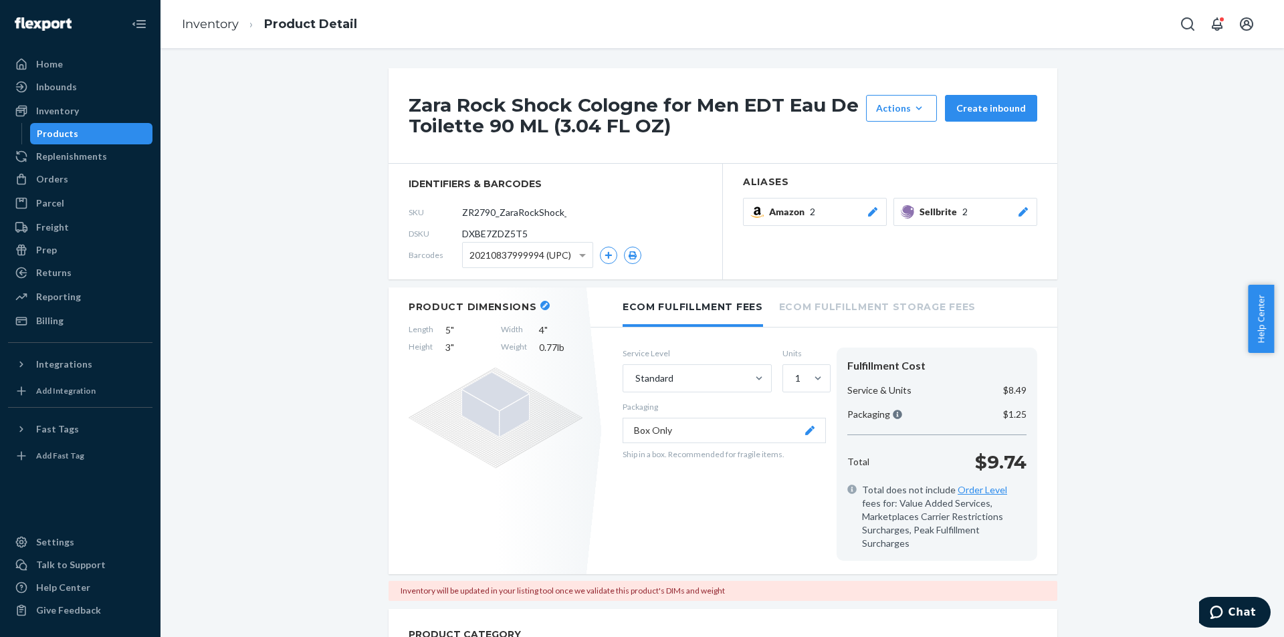
click at [1024, 210] on icon at bounding box center [1023, 211] width 13 height 9
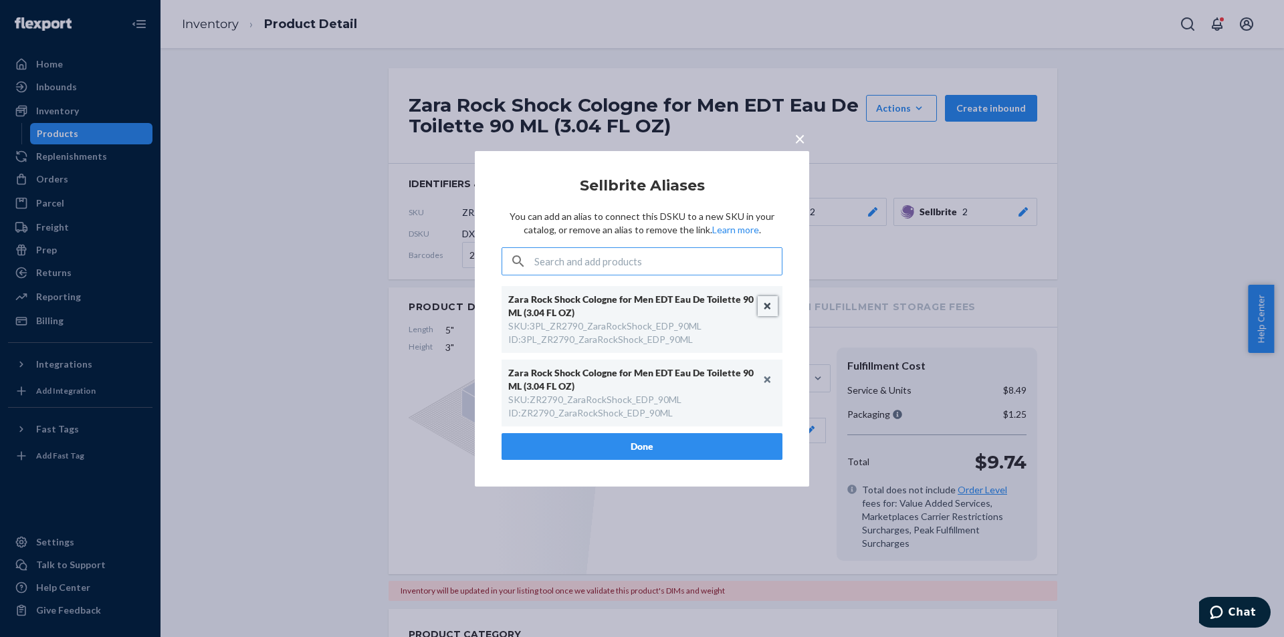
click at [768, 303] on button "Unlink" at bounding box center [768, 306] width 20 height 20
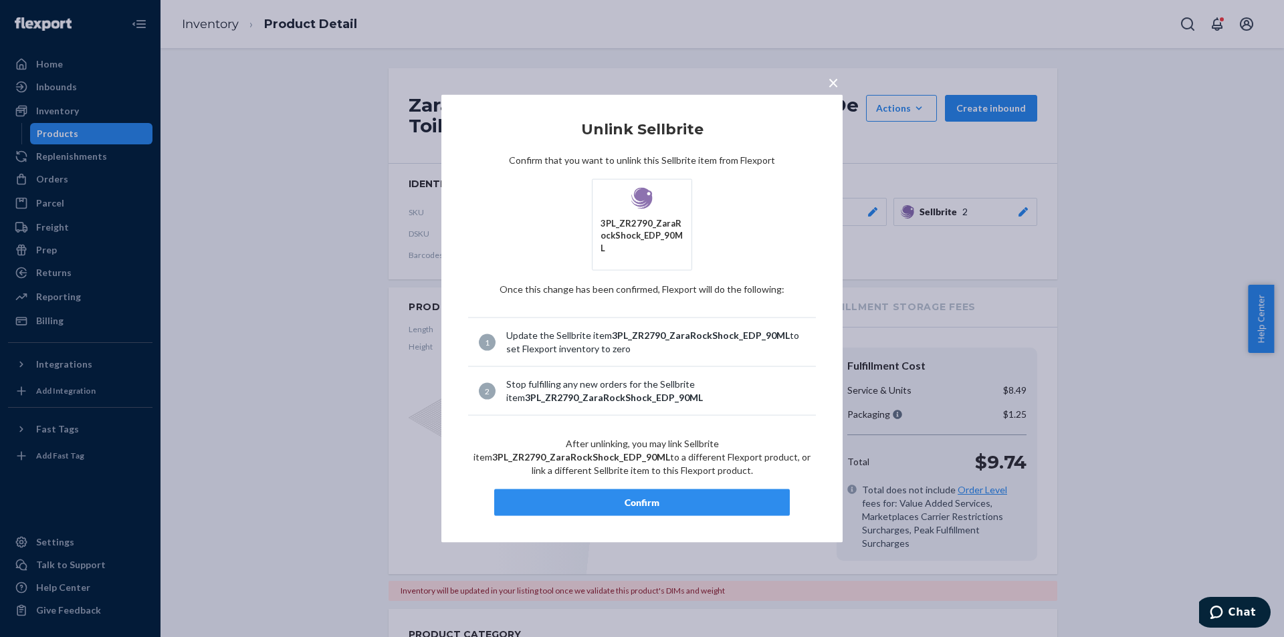
click at [611, 496] on div "Confirm" at bounding box center [642, 502] width 273 height 13
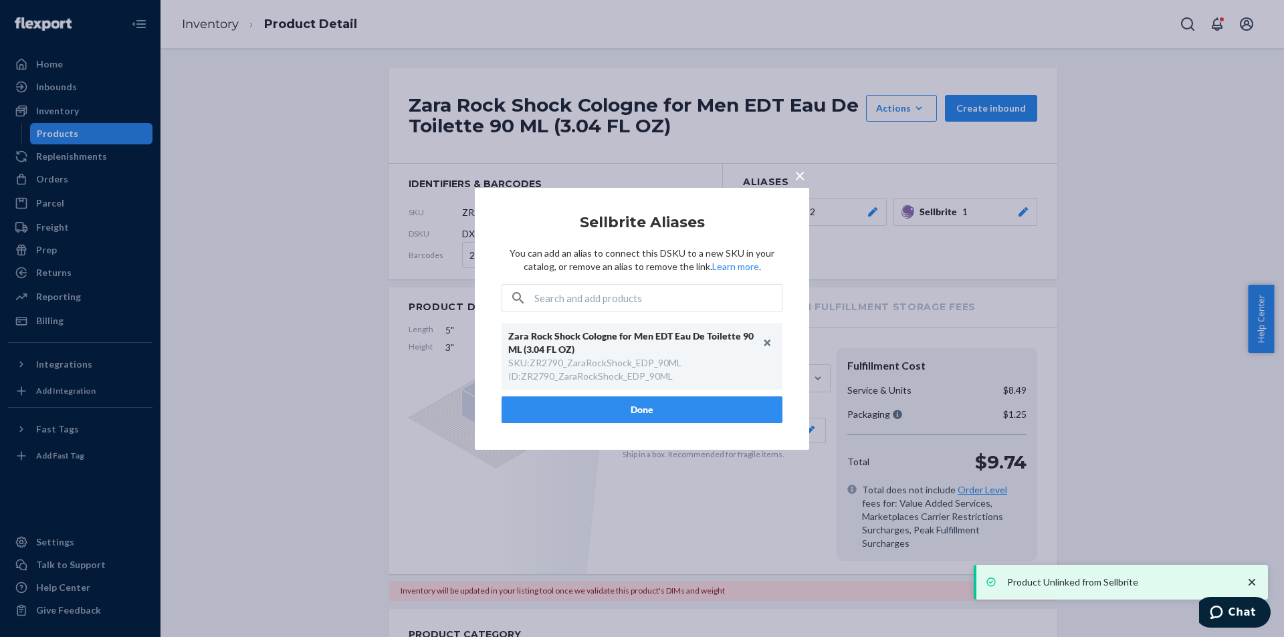
click at [662, 409] on button "Done" at bounding box center [642, 410] width 281 height 27
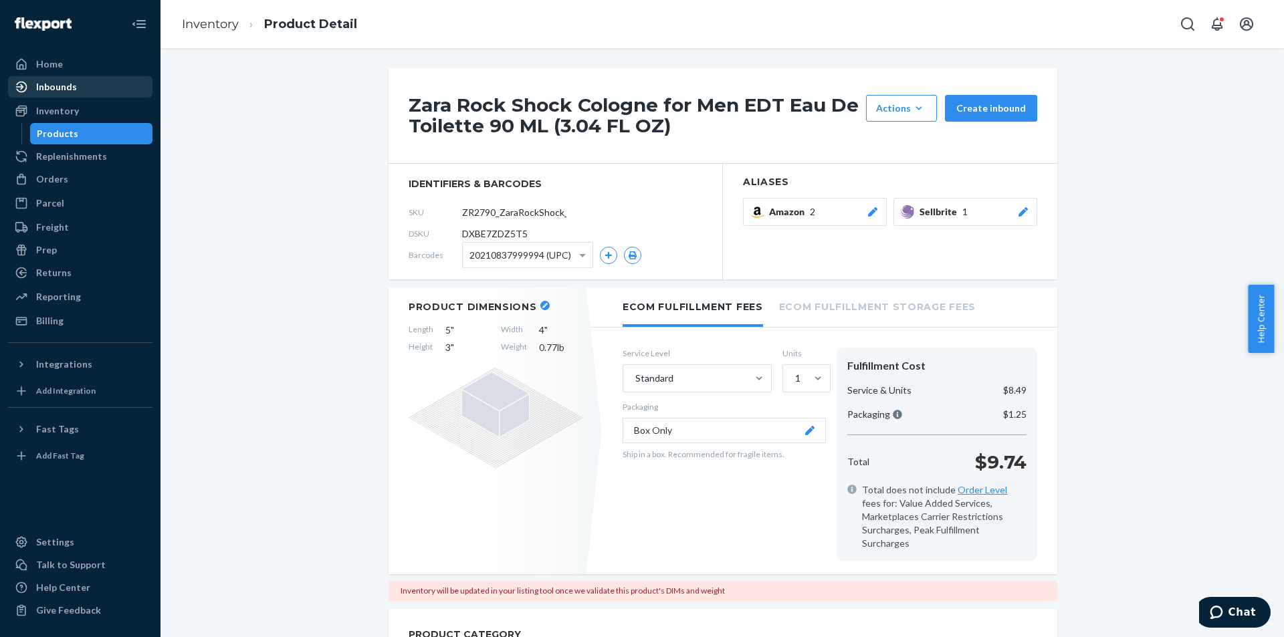
drag, startPoint x: 94, startPoint y: 130, endPoint x: 93, endPoint y: 96, distance: 34.1
click at [93, 131] on div "Products" at bounding box center [91, 133] width 120 height 19
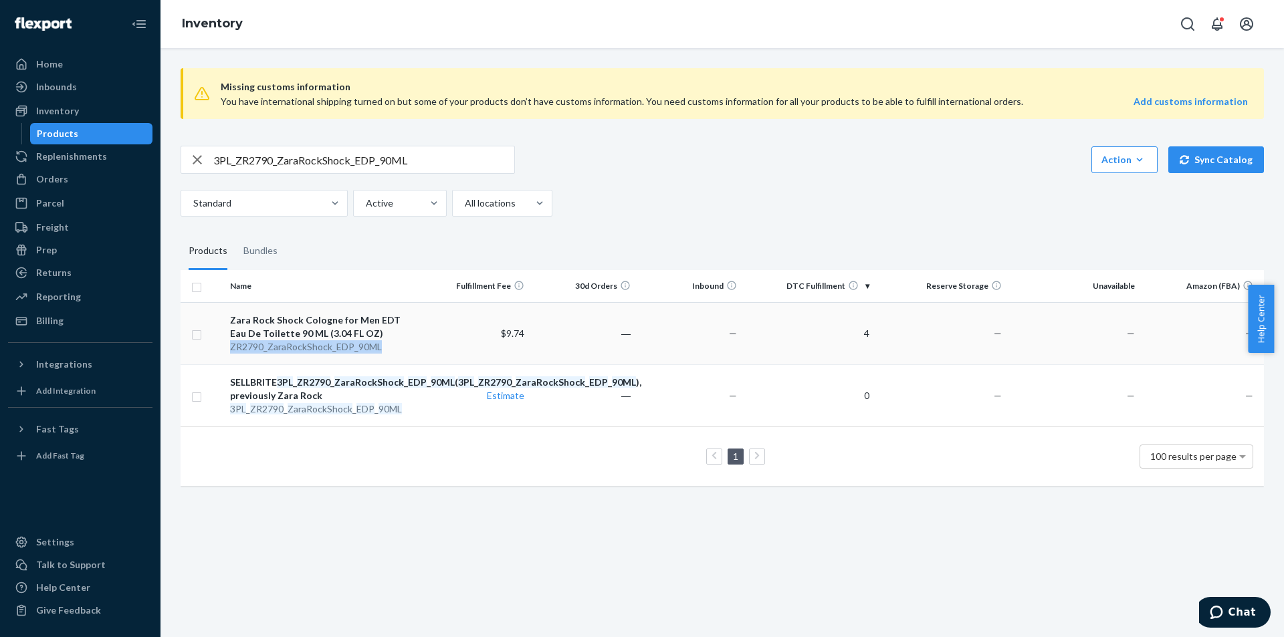
drag, startPoint x: 227, startPoint y: 345, endPoint x: 381, endPoint y: 341, distance: 154.5
click at [381, 341] on td "Zara Rock Shock Cologne for Men EDT Eau De Toilette 90 ML (3.04 FL OZ) ZR2790 _…" at bounding box center [324, 333] width 199 height 62
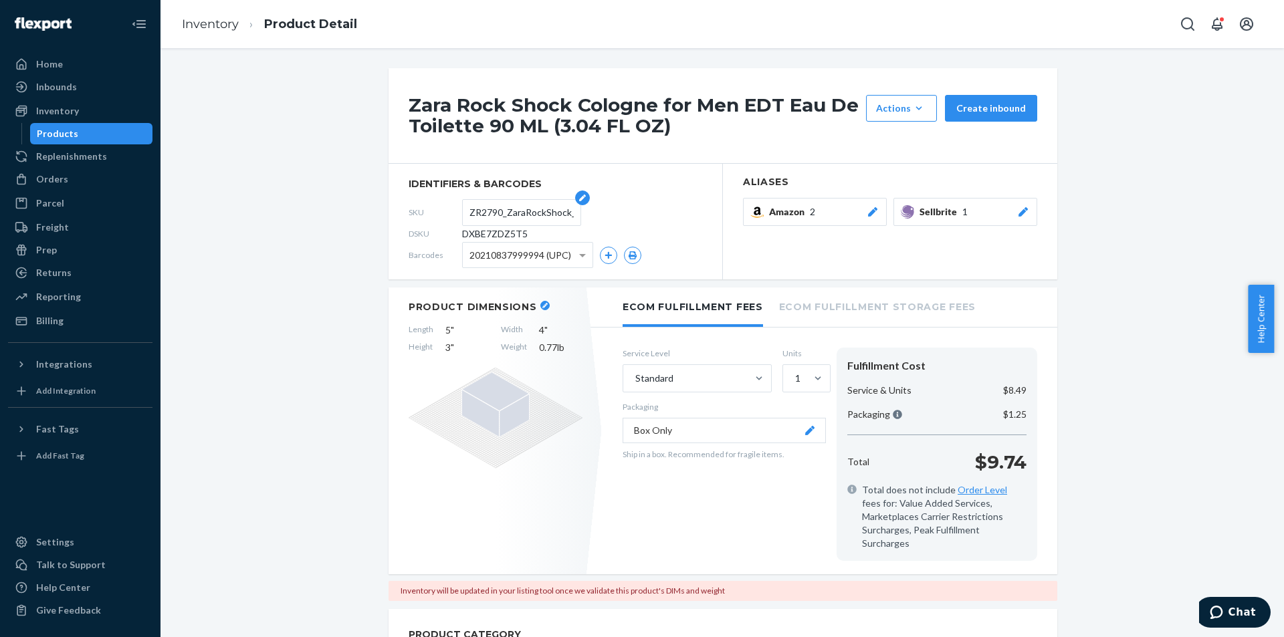
click at [518, 213] on input "ZR2790_ZaraRockShock_EDP_90ML" at bounding box center [521, 212] width 104 height 25
click at [72, 136] on div "Products" at bounding box center [57, 133] width 41 height 13
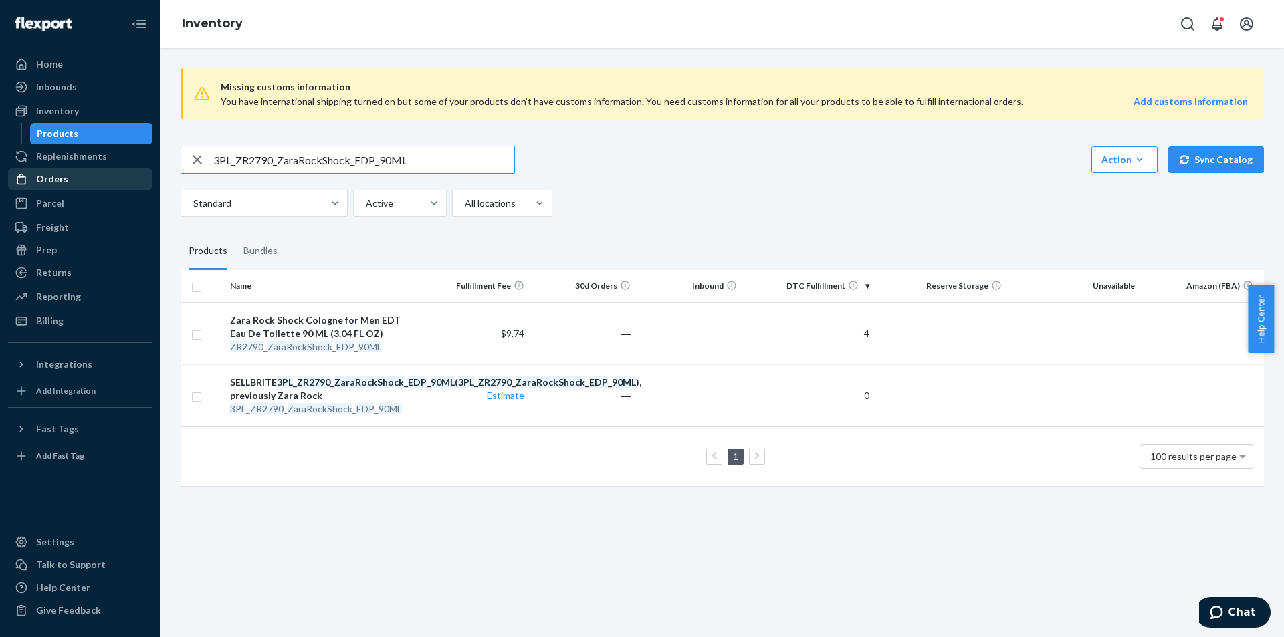
click at [64, 177] on div "Orders" at bounding box center [52, 179] width 32 height 13
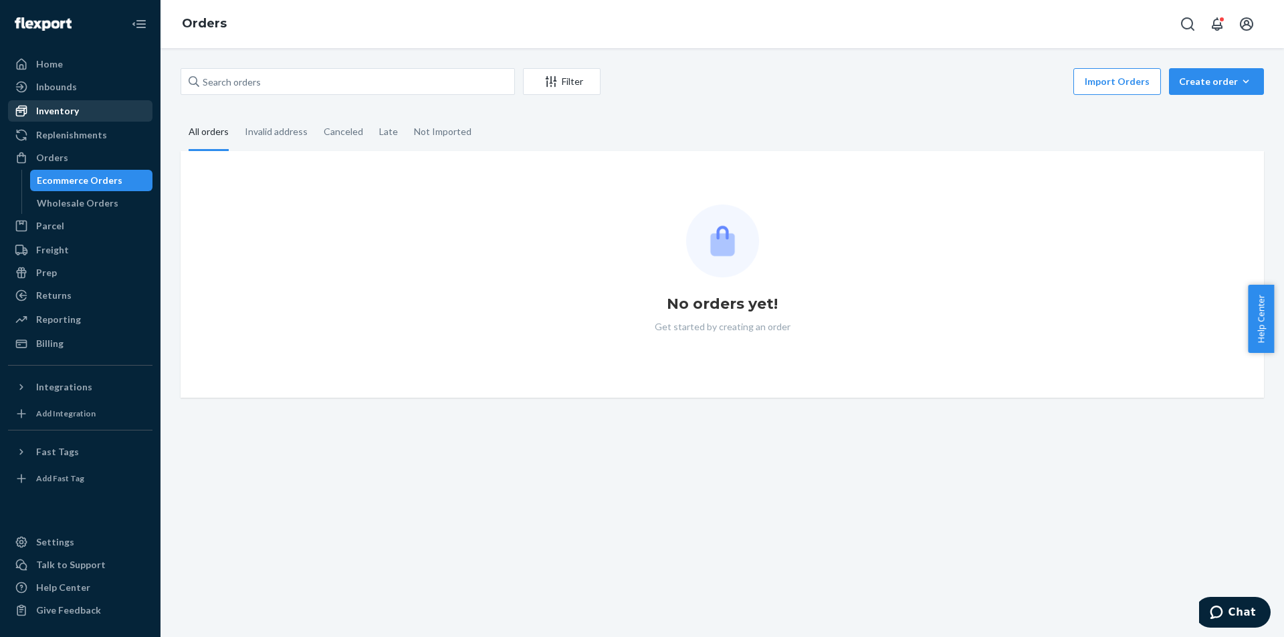
click at [90, 108] on div "Inventory" at bounding box center [80, 111] width 142 height 19
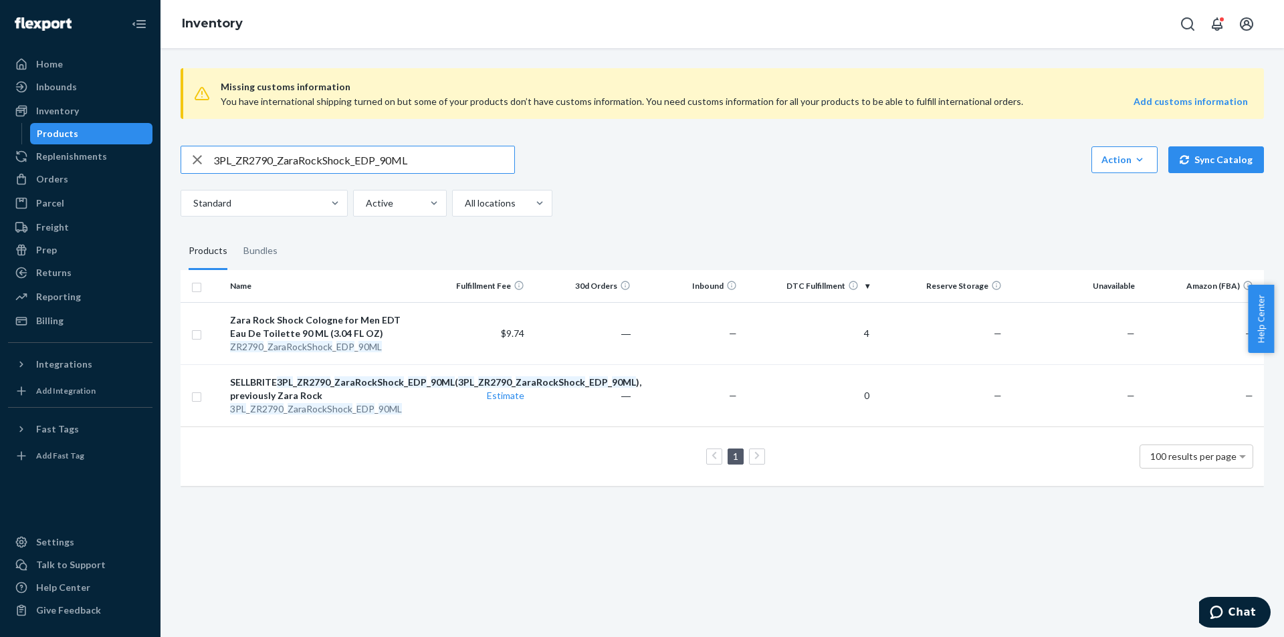
click at [265, 163] on input "3PL_ZR2790_ZaraRockShock_EDP_90ML" at bounding box center [363, 159] width 301 height 27
paste input "3990_Regal_White_EDP_1x_10"
type input "3PL_ZR3990_Regal_White_EDP_1x_100ML"
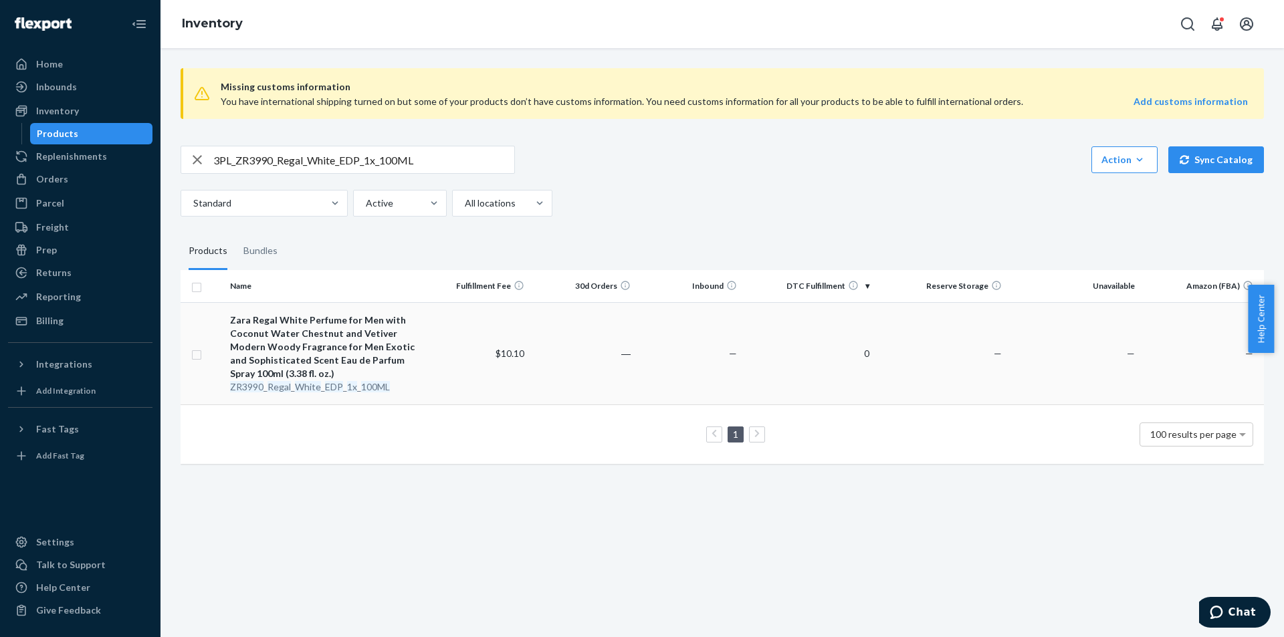
click at [329, 384] on em "EDP" at bounding box center [334, 386] width 18 height 11
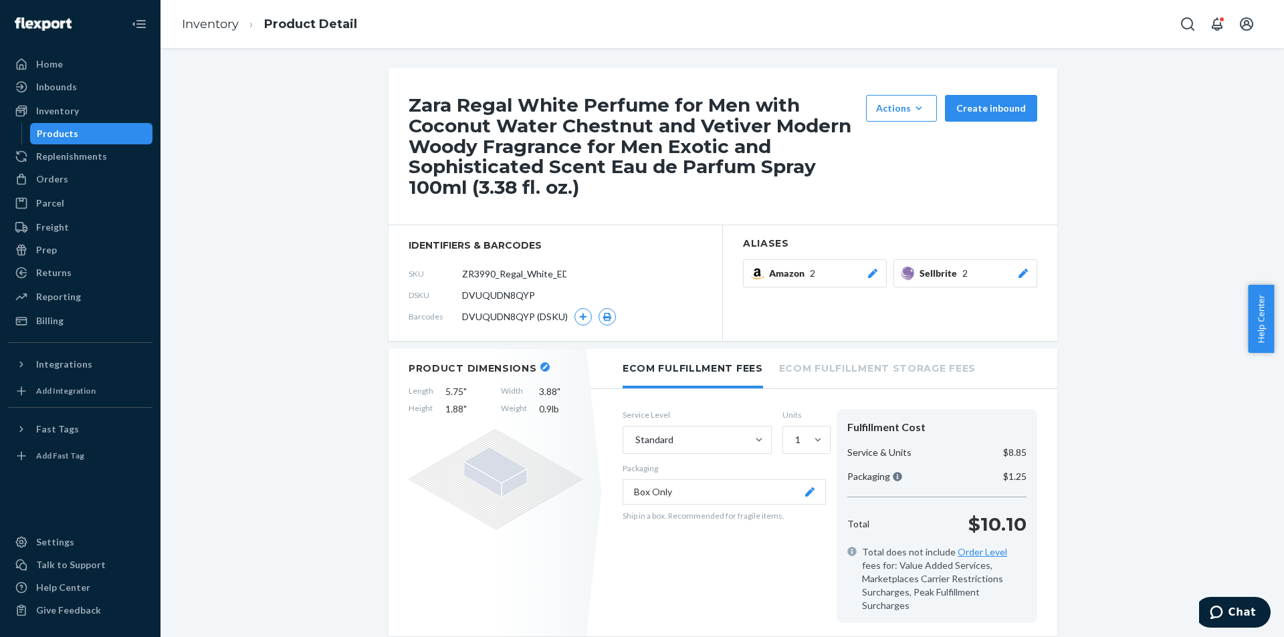
click at [1017, 274] on icon at bounding box center [1023, 273] width 13 height 9
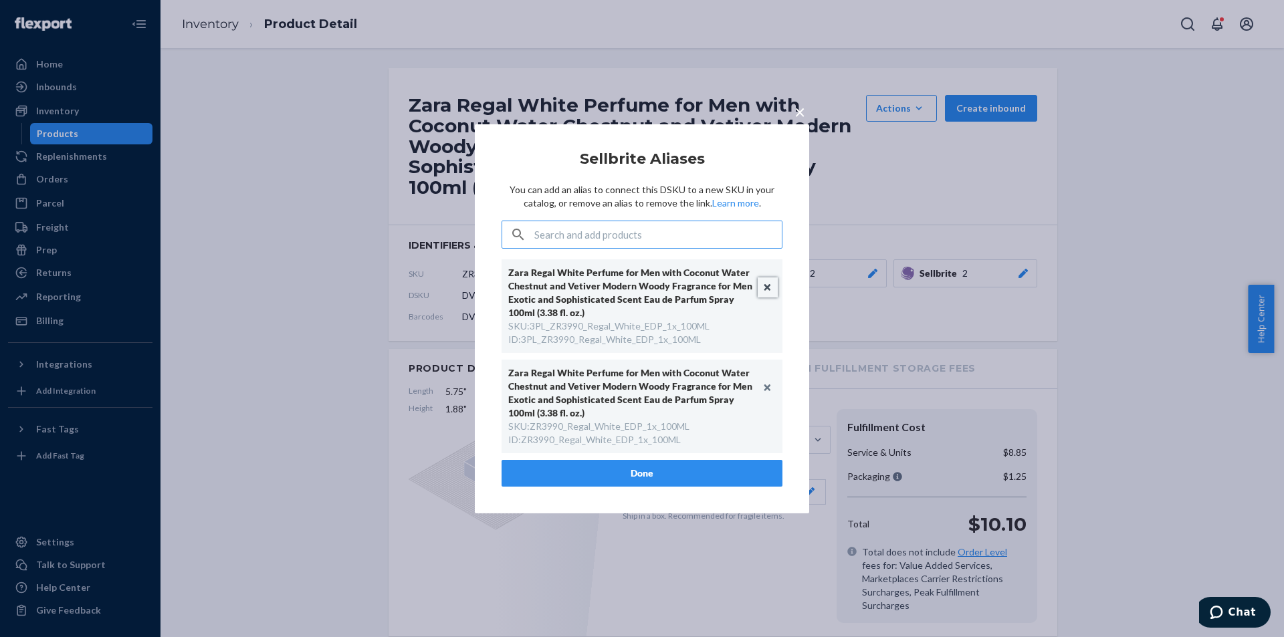
click at [765, 288] on button "Unlink" at bounding box center [768, 288] width 20 height 20
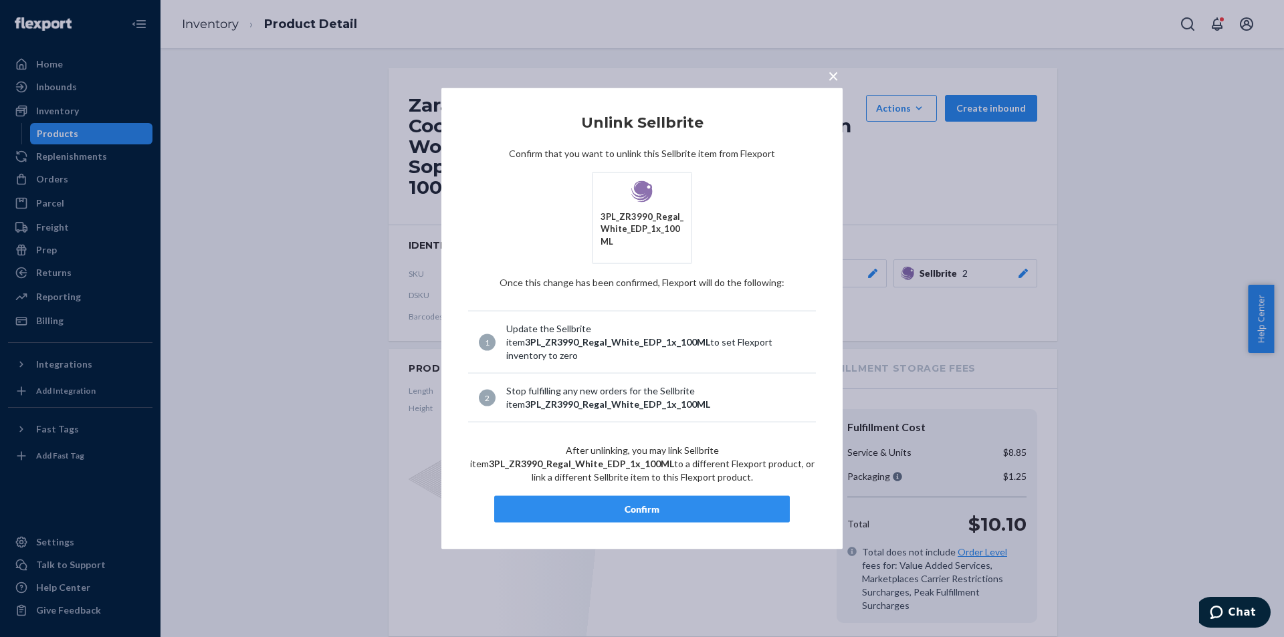
click at [671, 503] on div "Confirm" at bounding box center [642, 509] width 273 height 13
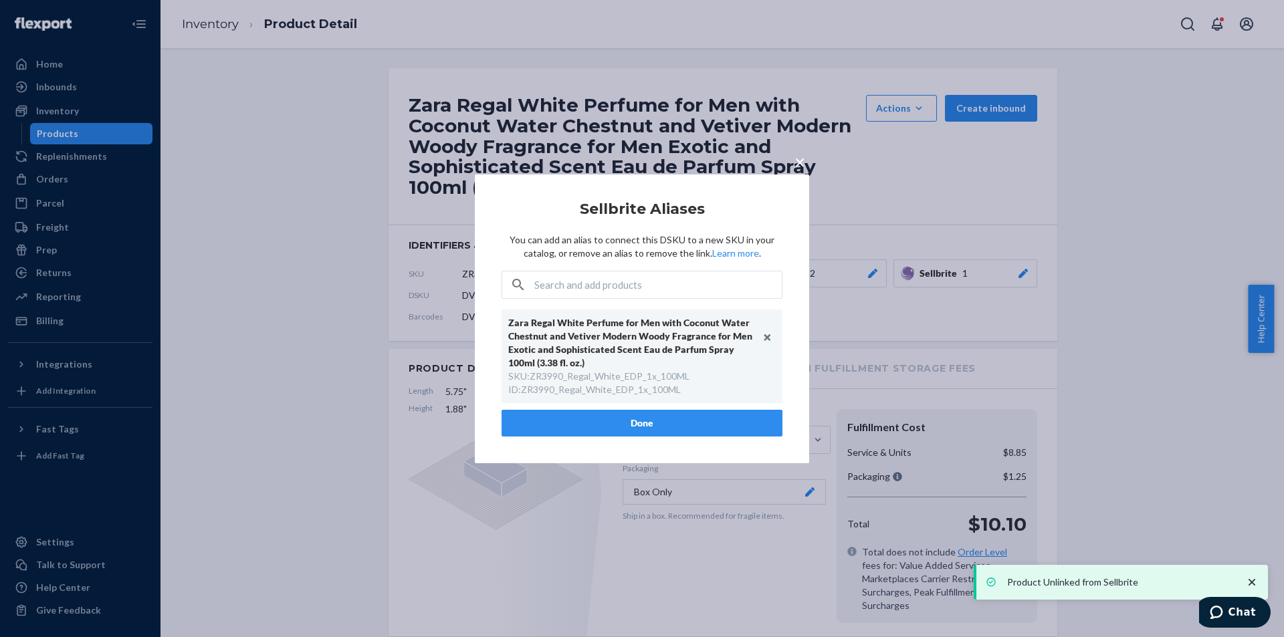
click at [631, 421] on button "Done" at bounding box center [642, 423] width 281 height 27
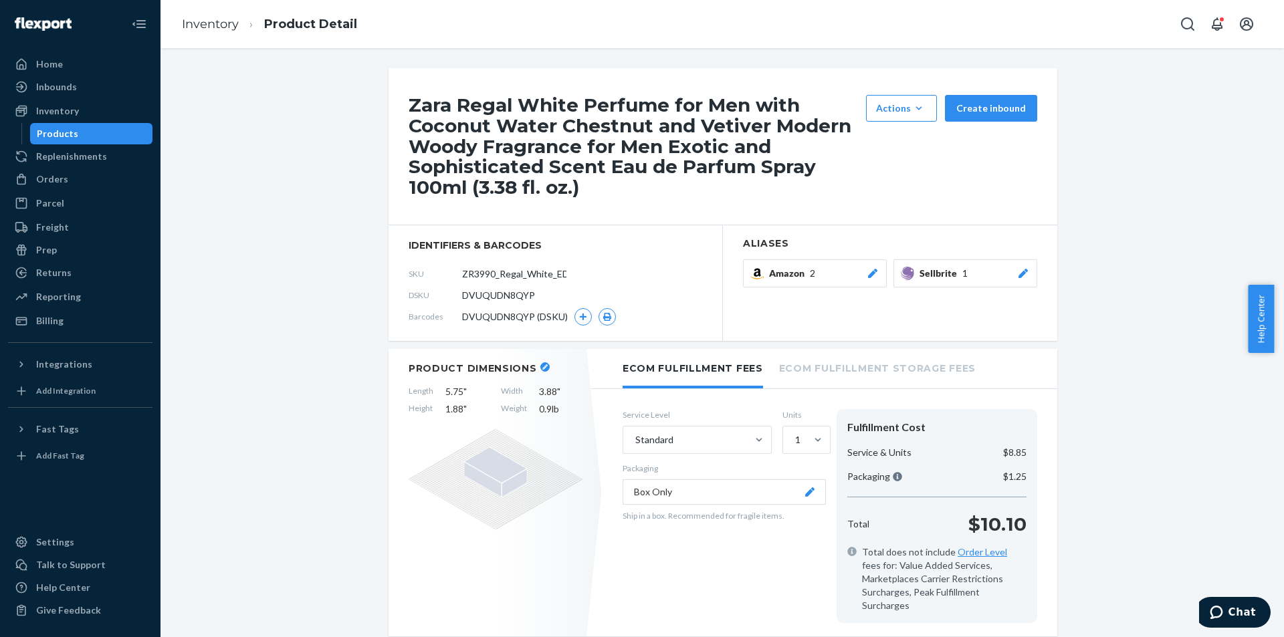
click at [108, 132] on div "Products" at bounding box center [91, 133] width 120 height 19
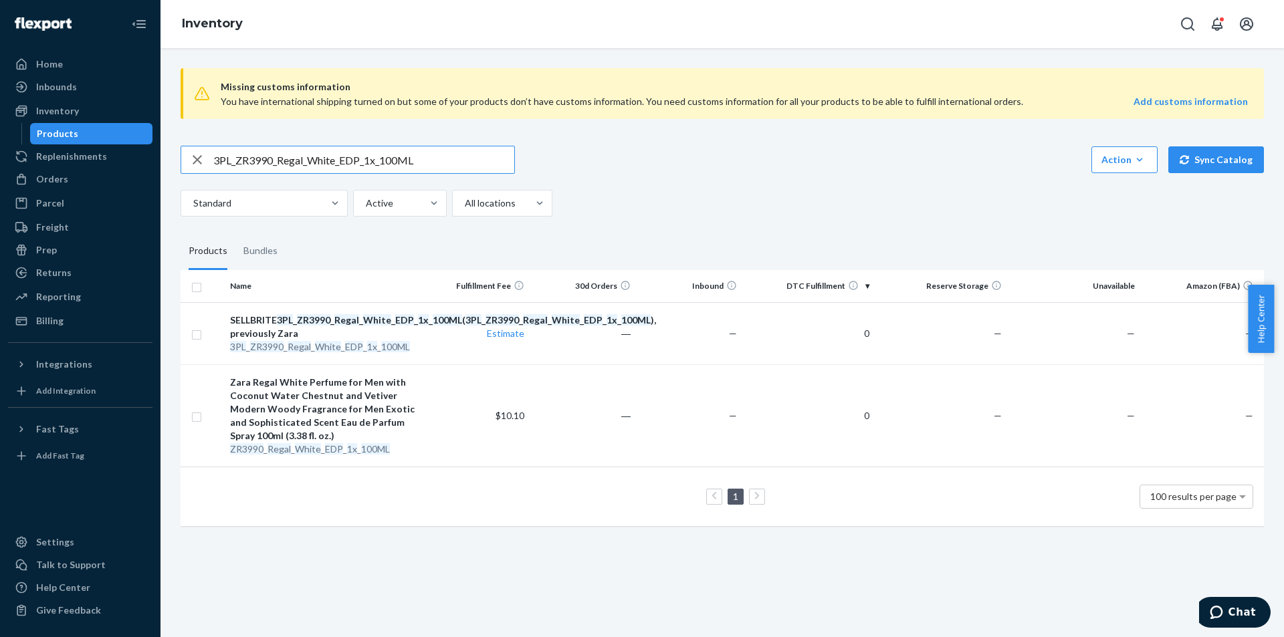
click at [385, 160] on input "3PL_ZR3990_Regal_White_EDP_1x_100ML" at bounding box center [363, 159] width 301 height 27
paste input "2290_Red_Vanilla_Perfume_EDT_9"
type input "3PL_ZR2290_Red_Vanilla_Perfume_EDT_90ML"
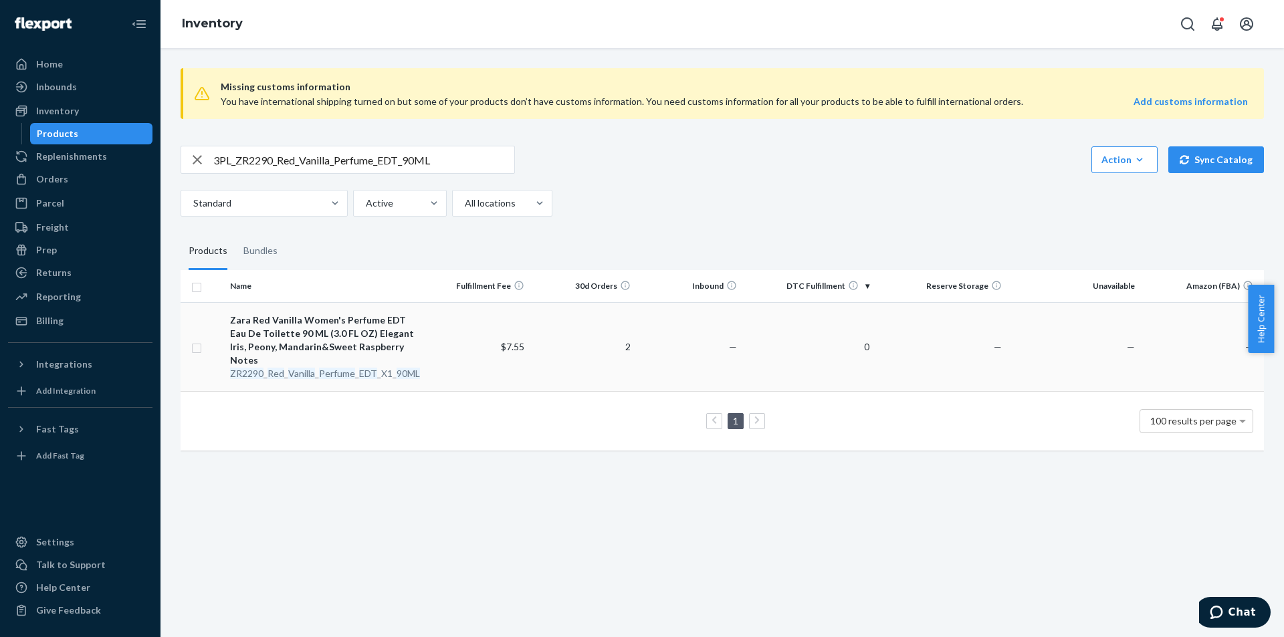
click at [367, 368] on em "EDT" at bounding box center [368, 373] width 18 height 11
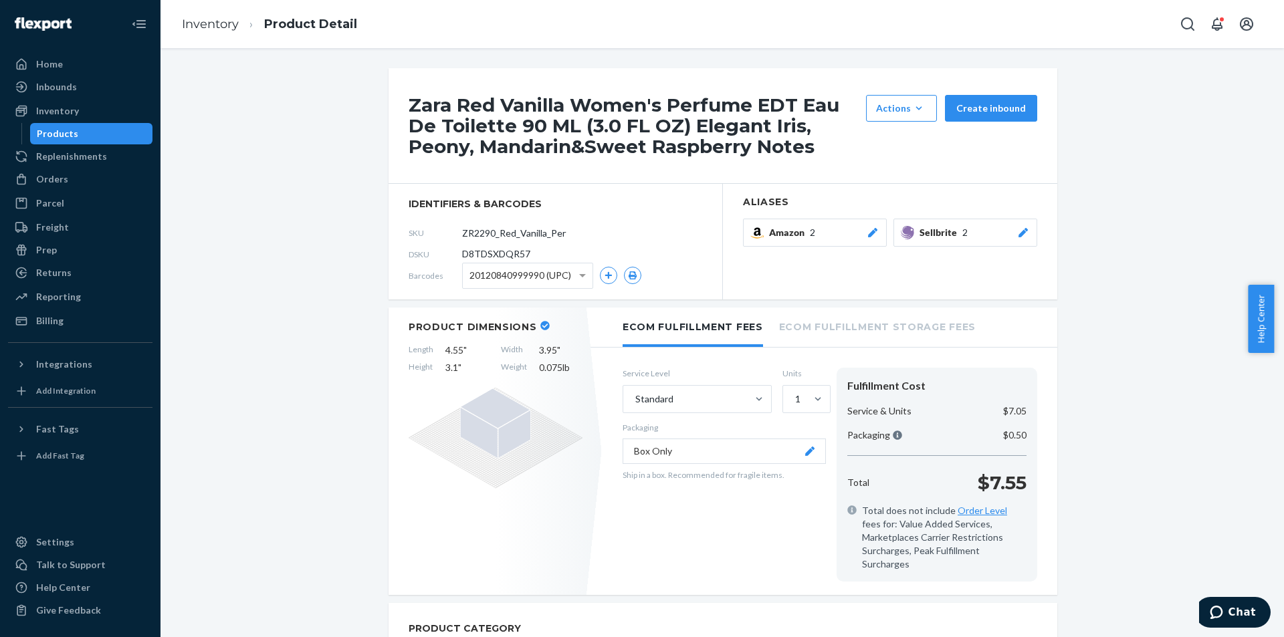
click at [1017, 230] on icon at bounding box center [1023, 232] width 13 height 9
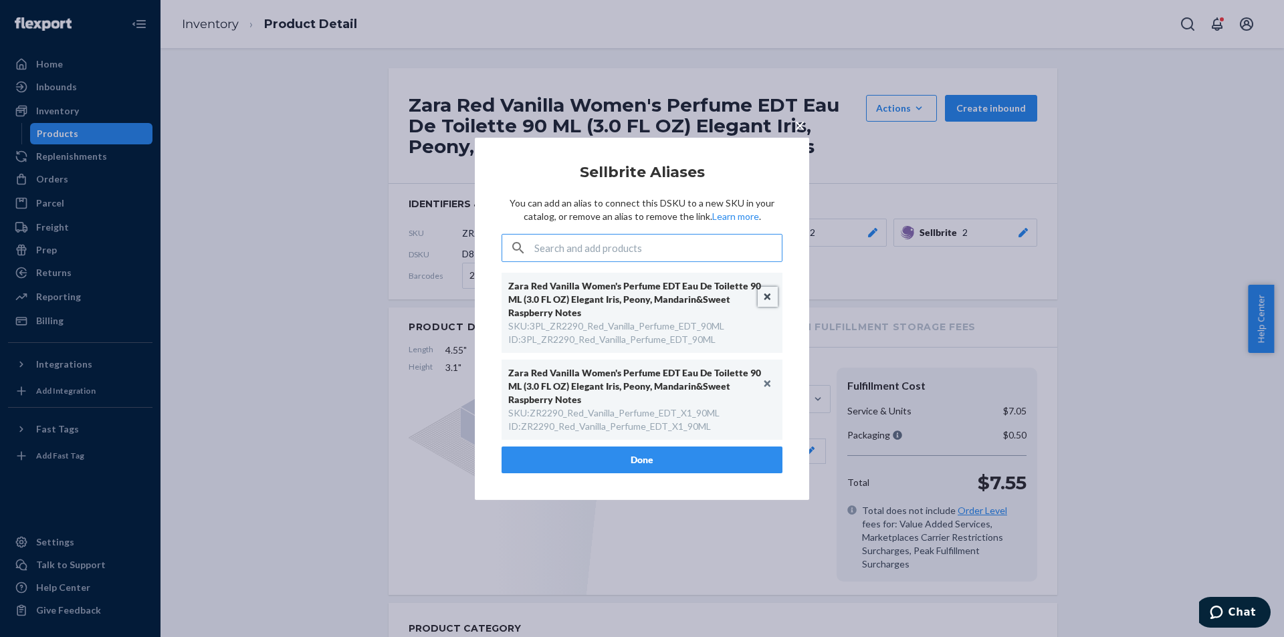
click at [770, 292] on button "Unlink" at bounding box center [768, 297] width 20 height 20
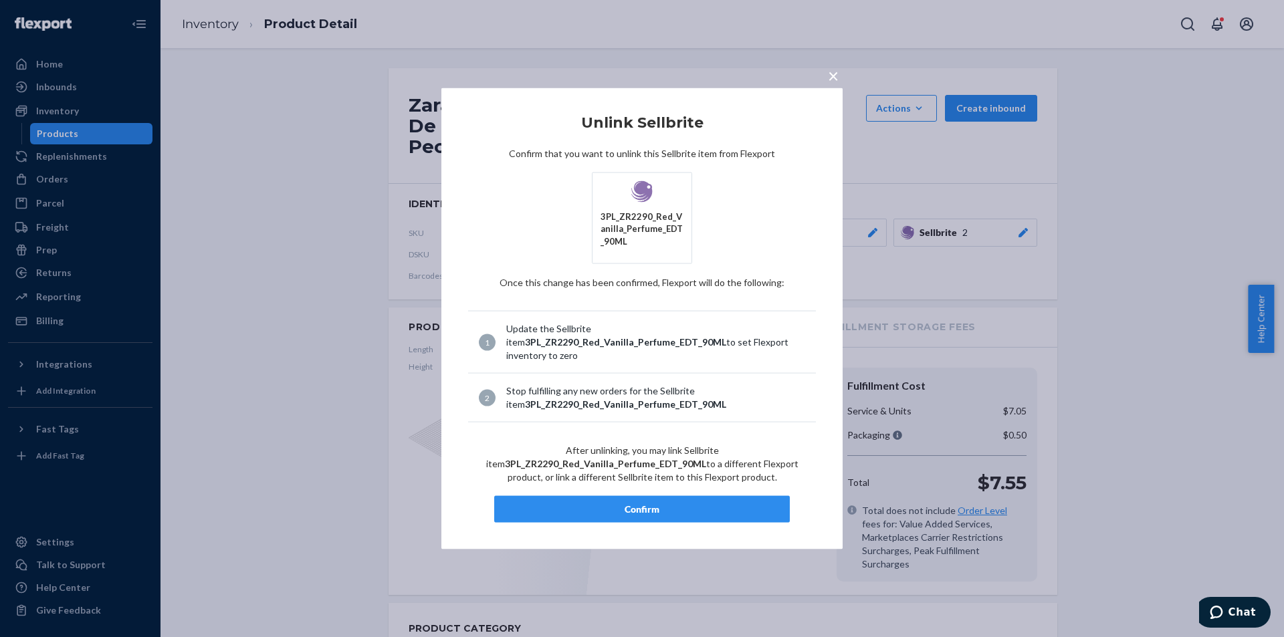
click at [647, 508] on div "Confirm" at bounding box center [642, 509] width 273 height 13
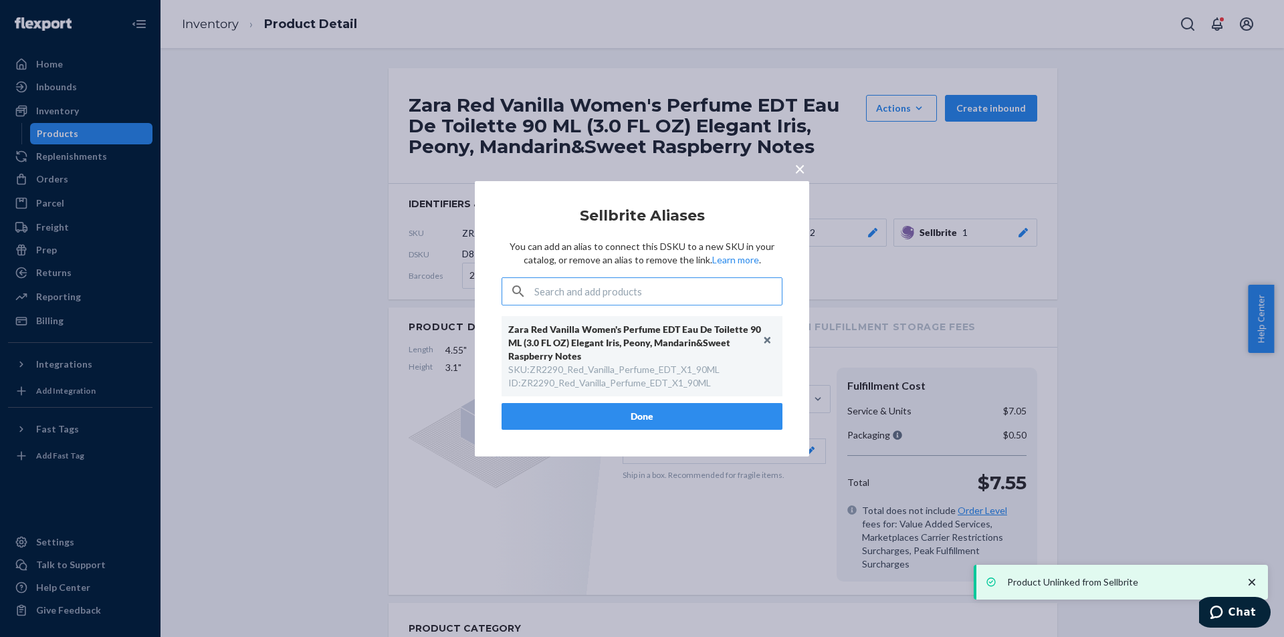
click at [630, 407] on button "Done" at bounding box center [642, 416] width 281 height 27
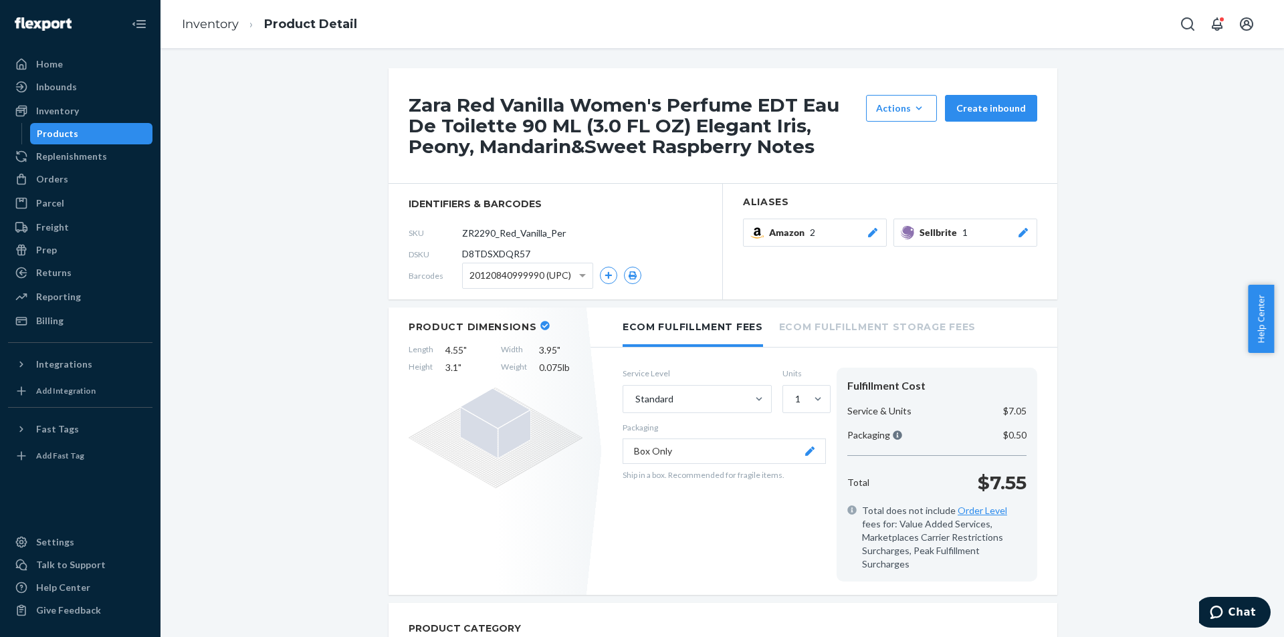
click at [122, 132] on div "Products" at bounding box center [91, 133] width 120 height 19
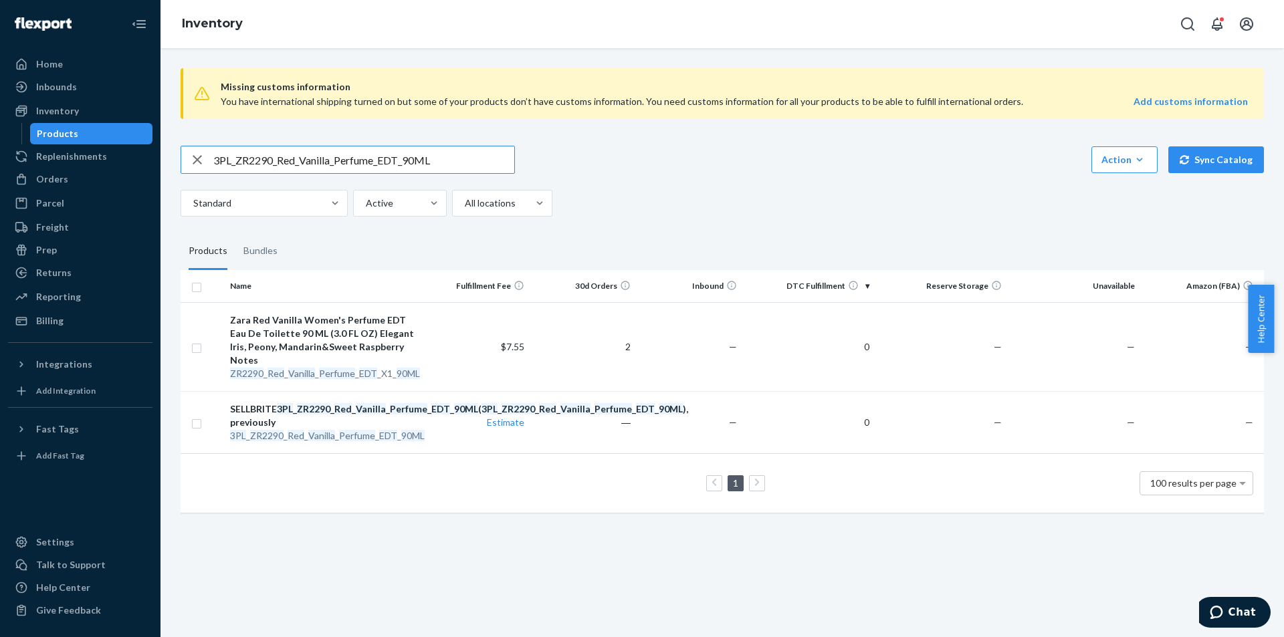
click at [398, 156] on input "3PL_ZR2290_Red_Vanilla_Perfume_EDT_90ML" at bounding box center [363, 159] width 301 height 27
paste input "Intense_EDP"
type input "3PL_ZR2290_Red_Vanilla_Intense_EDP_90ML"
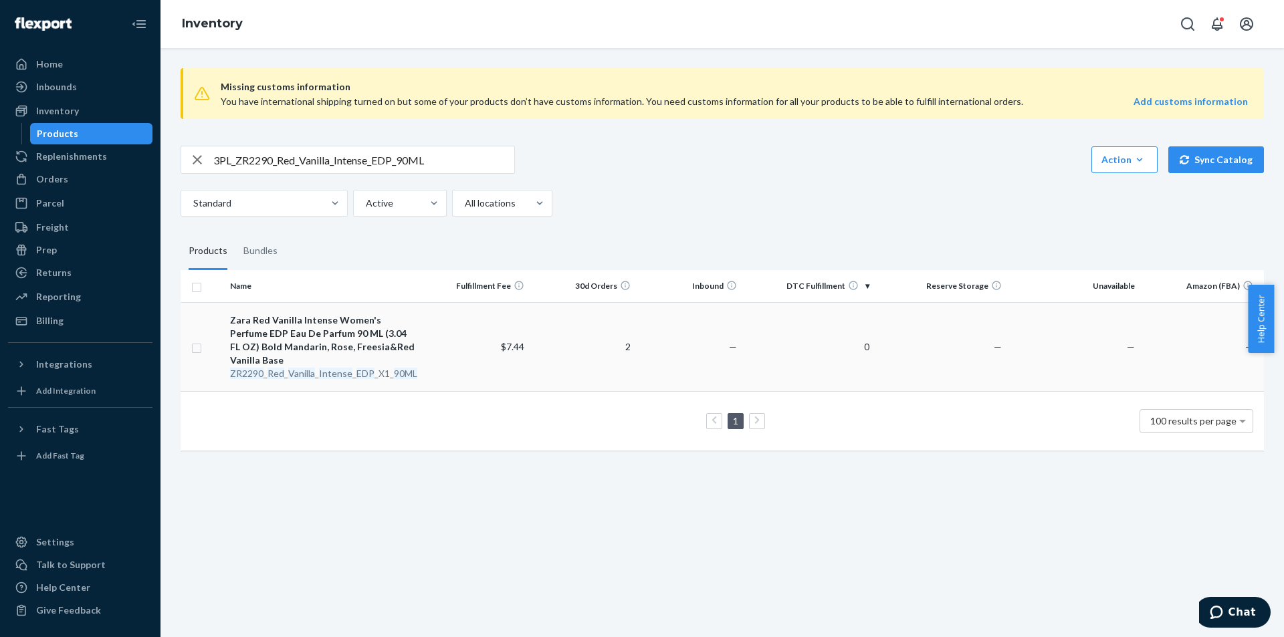
click at [335, 367] on div "ZR2290 _ Red _ Vanilla _ Intense _ EDP _X1_ 90ML" at bounding box center [324, 373] width 189 height 13
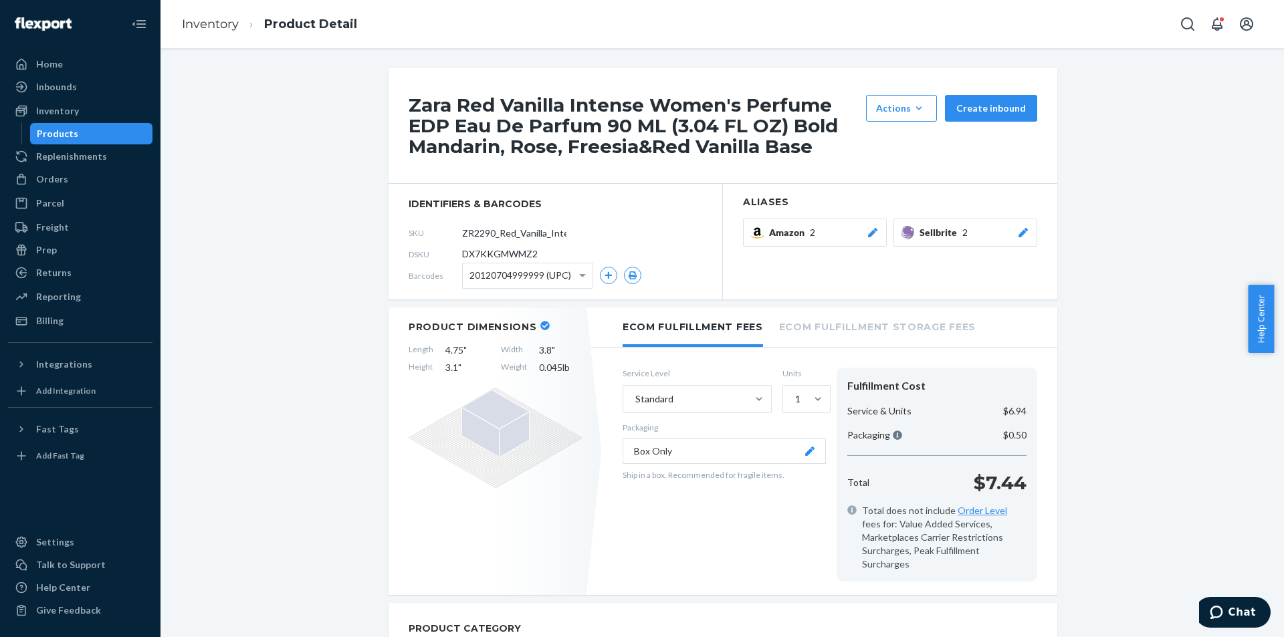
click at [1019, 235] on icon at bounding box center [1023, 232] width 9 height 9
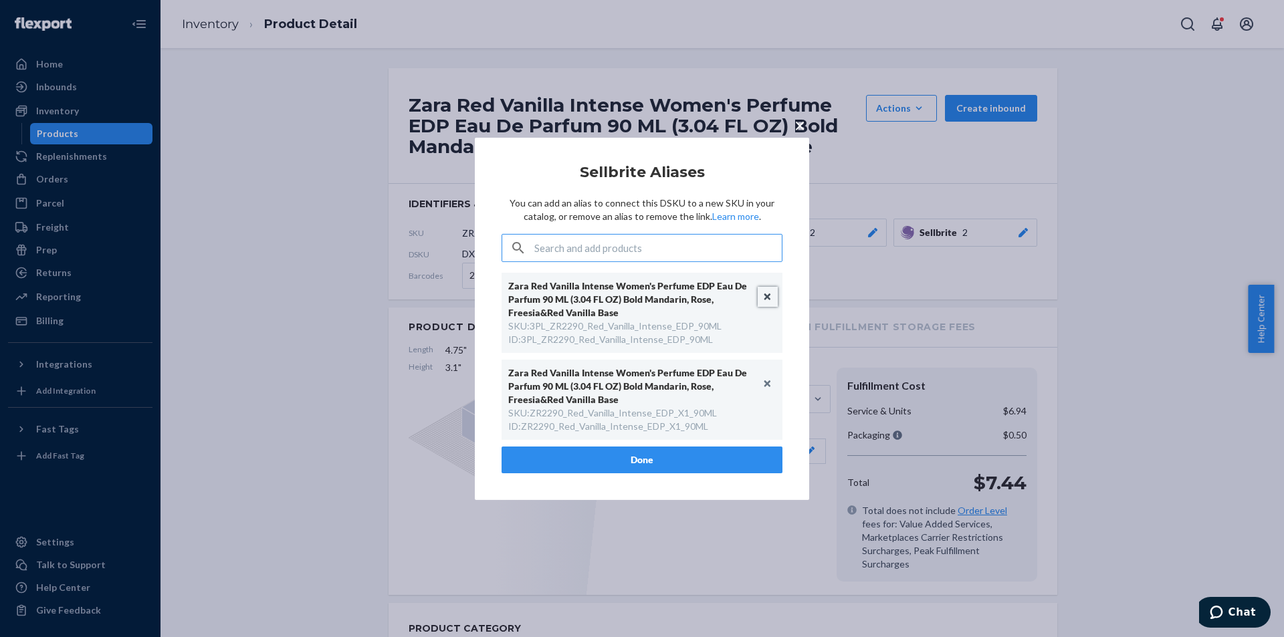
click at [766, 296] on button "Unlink" at bounding box center [768, 297] width 20 height 20
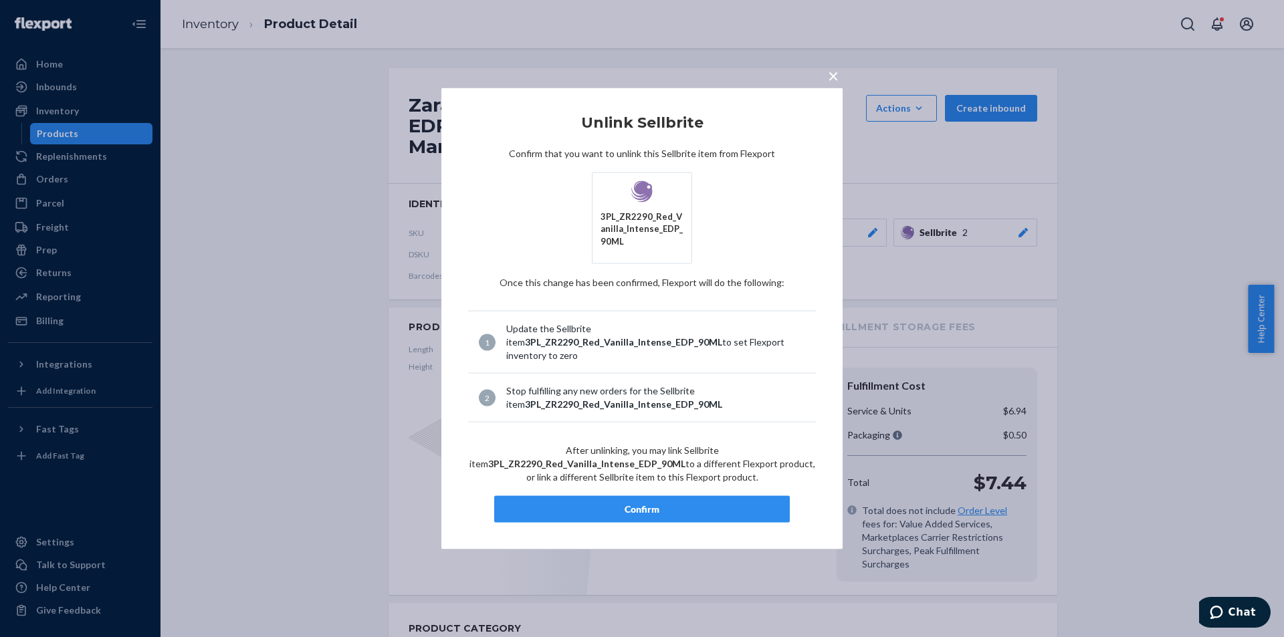
click at [631, 503] on div "Confirm" at bounding box center [642, 509] width 273 height 13
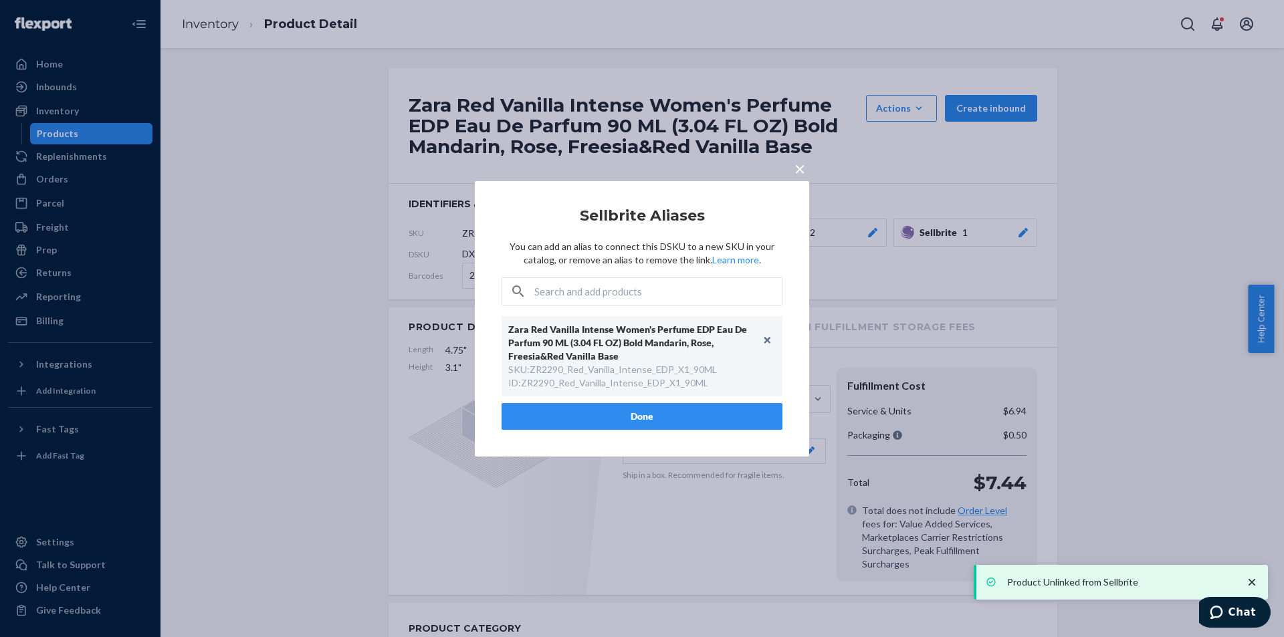
click at [627, 411] on button "Done" at bounding box center [642, 416] width 281 height 27
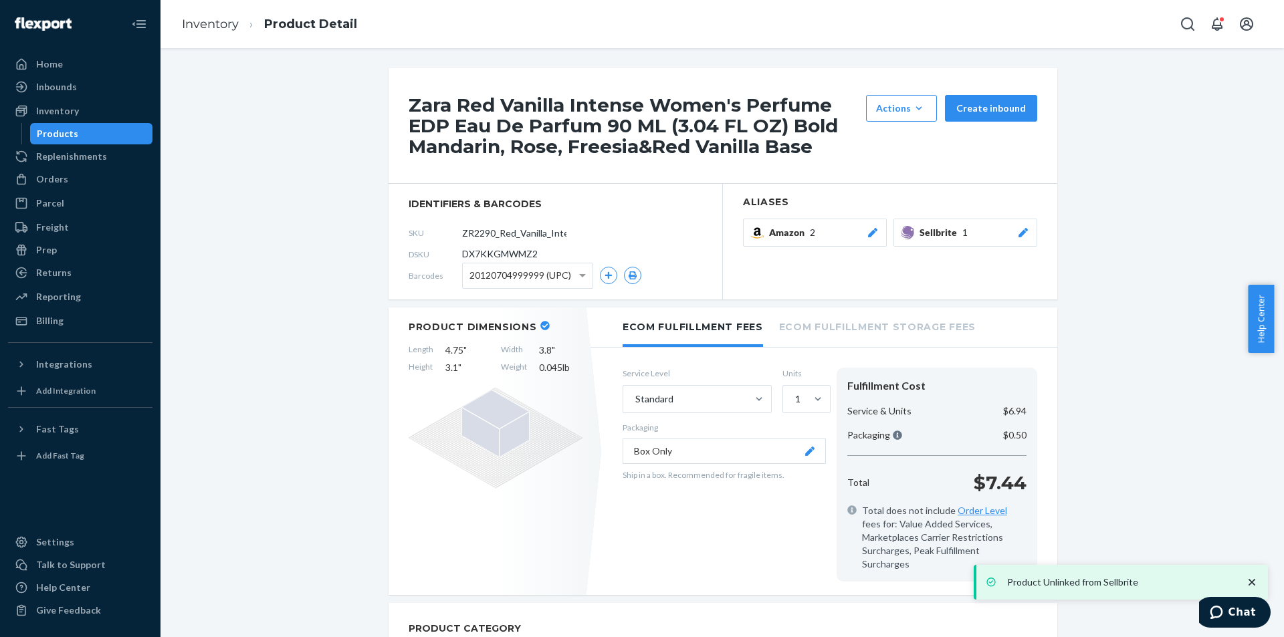
click at [106, 133] on div "Products" at bounding box center [91, 133] width 120 height 19
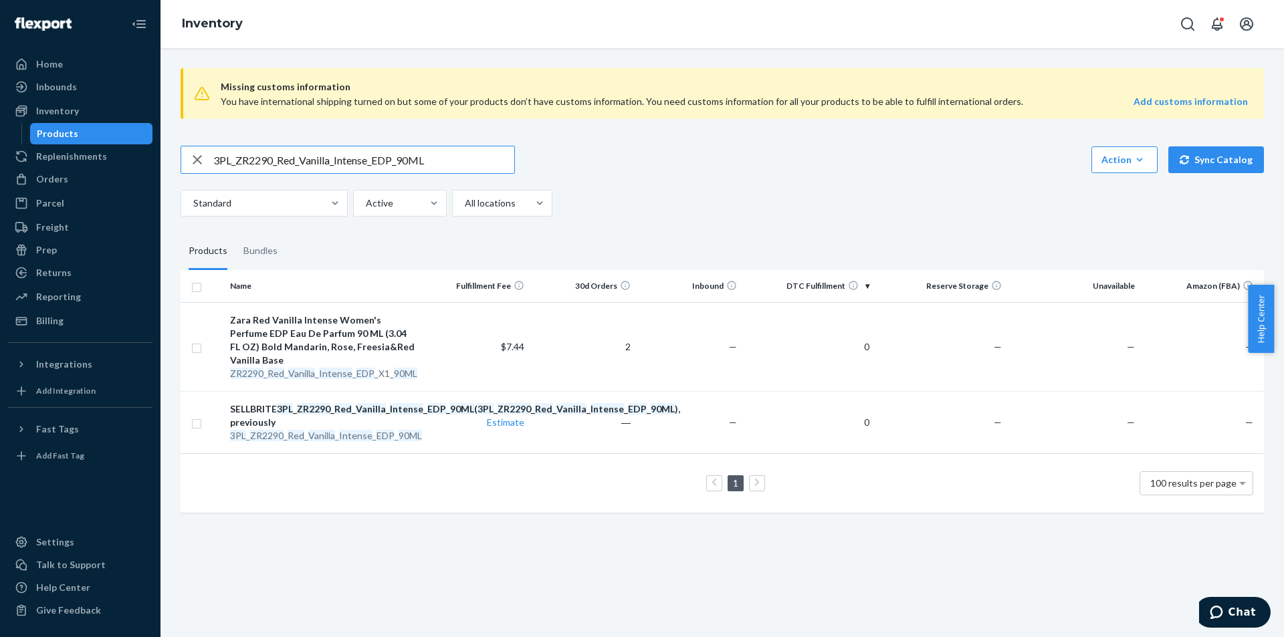
click at [362, 147] on input "3PL_ZR2290_Red_Vanilla_Intense_EDP_90ML" at bounding box center [363, 159] width 301 height 27
paste input "Candy_EDP_1x"
type input "3PL_ZR2290_Red_Vanilla_Candy_EDP_1x_90ML"
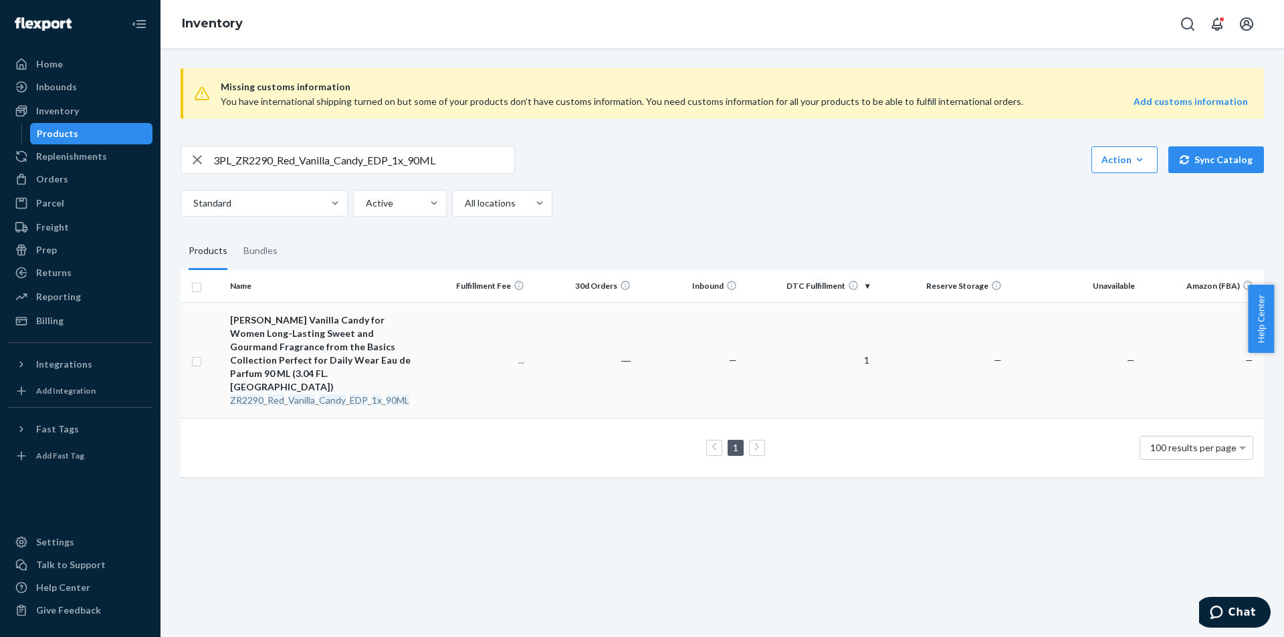
click at [307, 395] on em "Vanilla" at bounding box center [301, 400] width 27 height 11
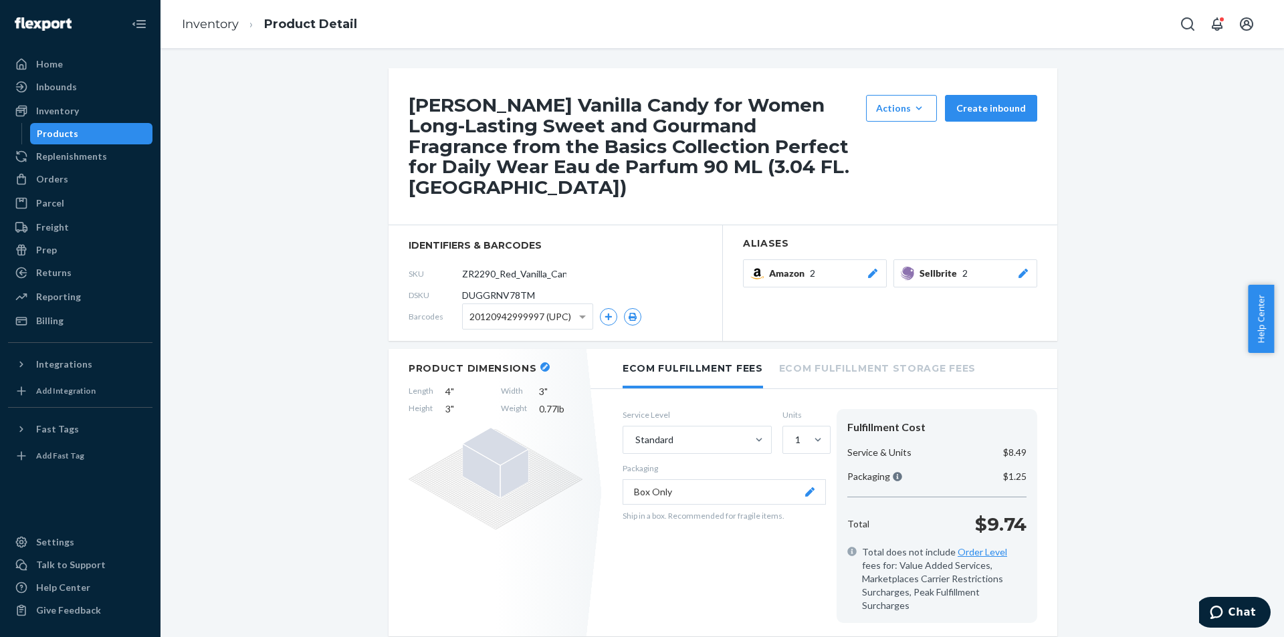
click at [1023, 269] on icon at bounding box center [1023, 273] width 13 height 9
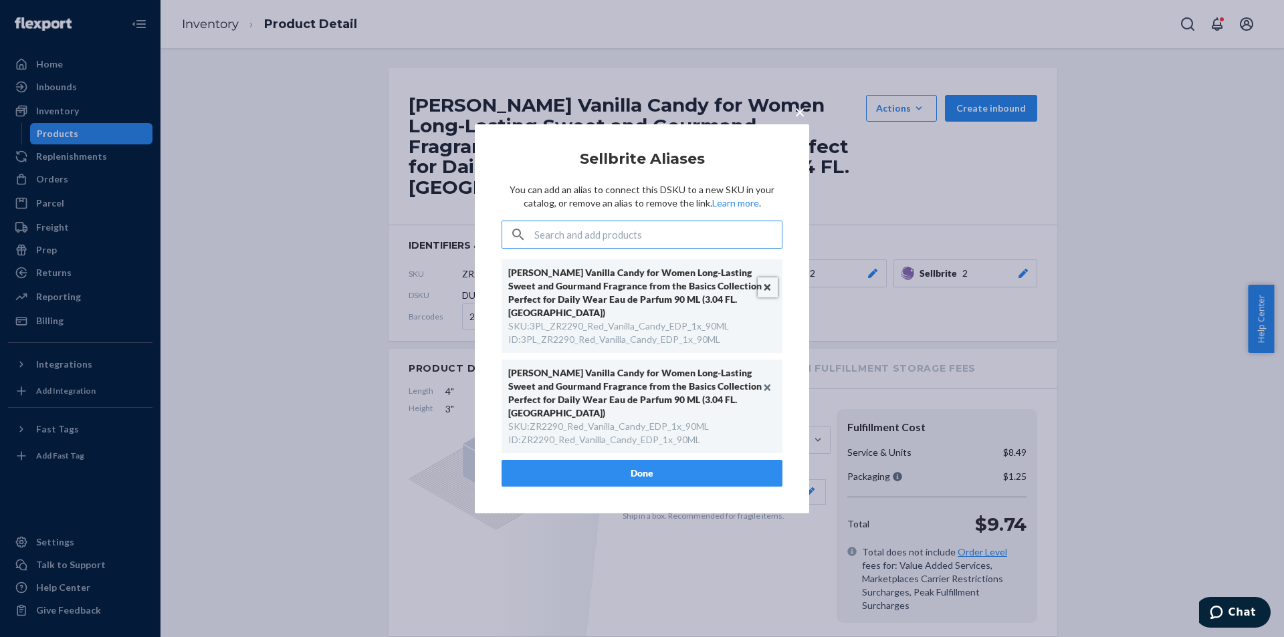
click at [767, 298] on button "Unlink" at bounding box center [768, 288] width 20 height 20
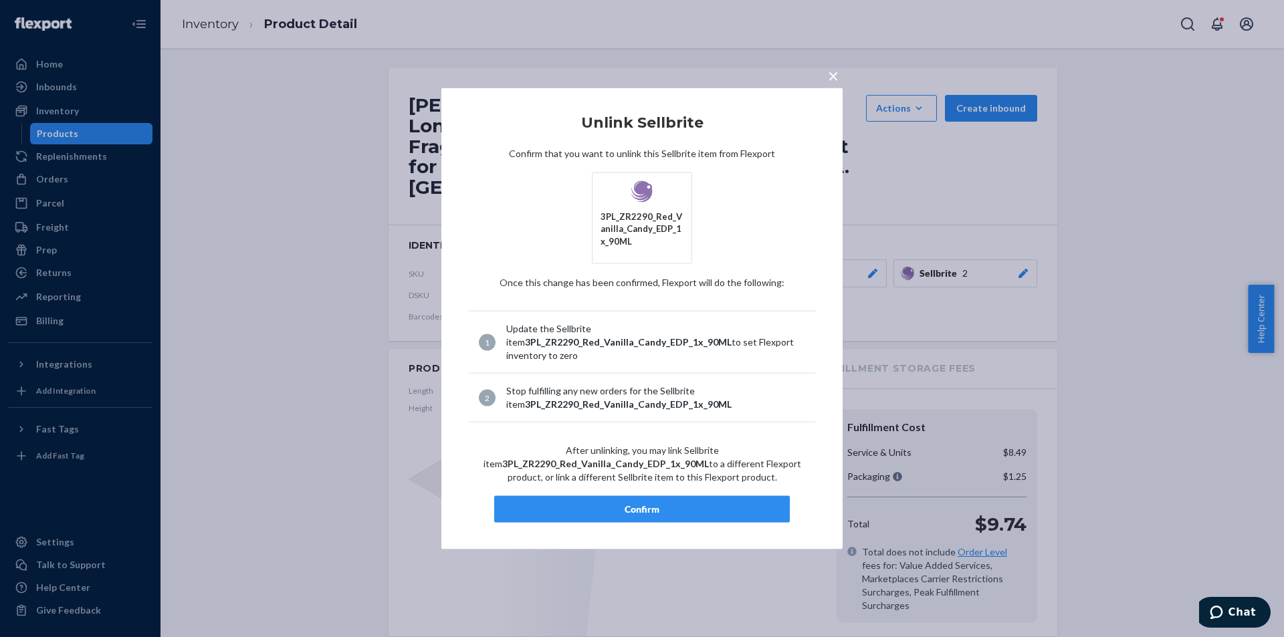
click at [635, 506] on div "Confirm" at bounding box center [642, 509] width 273 height 13
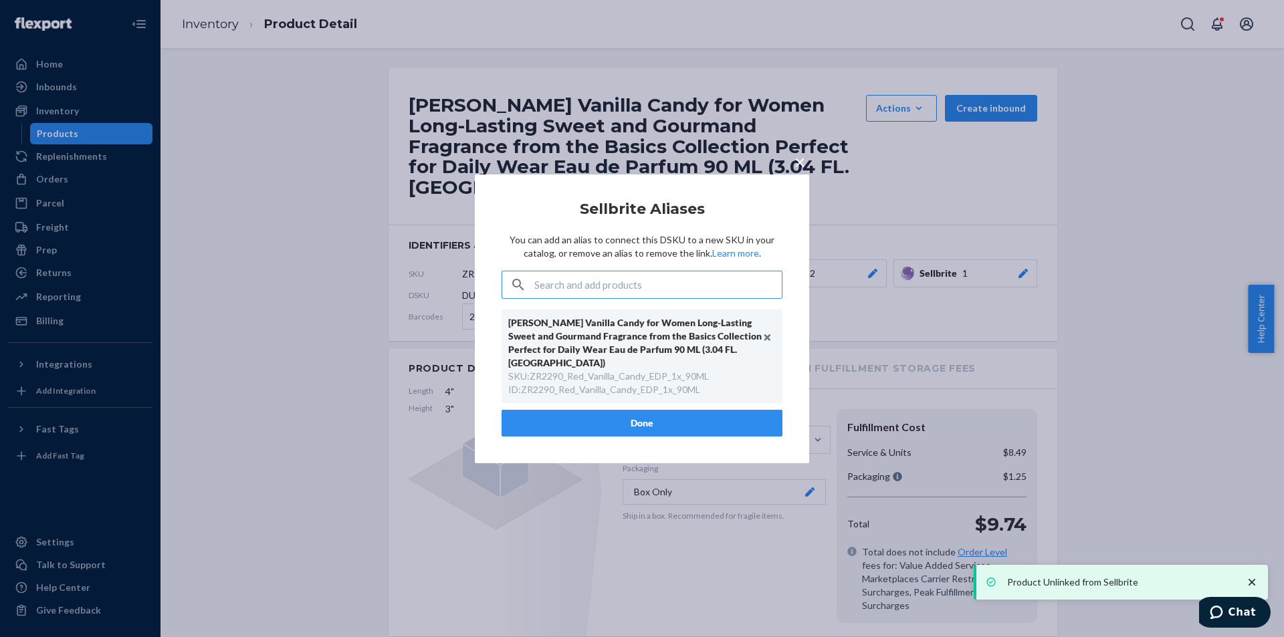
click at [650, 418] on button "Done" at bounding box center [642, 423] width 281 height 27
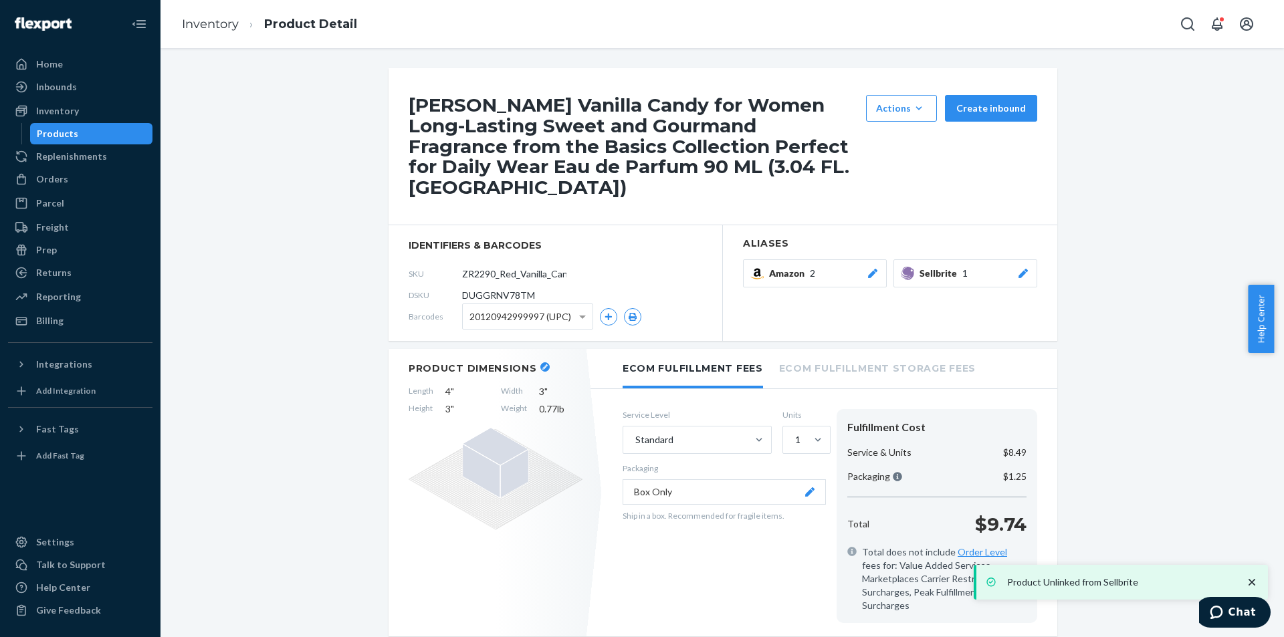
click at [100, 130] on div "Products" at bounding box center [91, 133] width 120 height 19
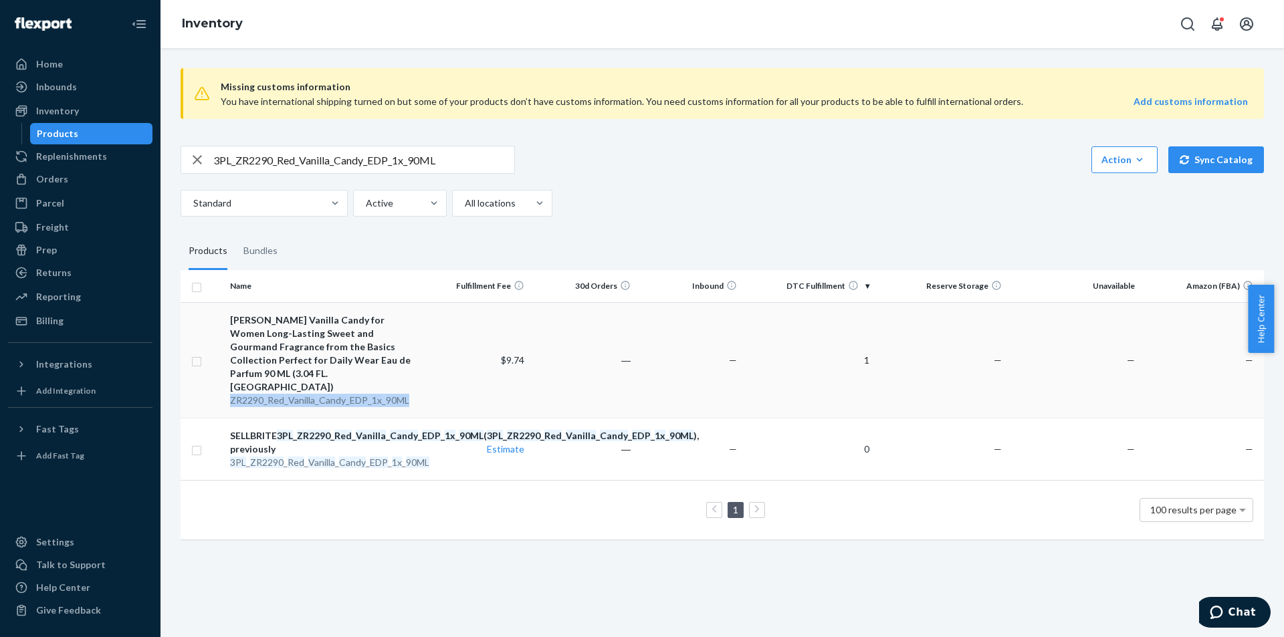
drag, startPoint x: 227, startPoint y: 373, endPoint x: 412, endPoint y: 375, distance: 184.6
click at [412, 375] on td "Zara Red Vanilla Candy for Women Long-Lasting Sweet and Gourmand Fragrance from…" at bounding box center [324, 360] width 199 height 116
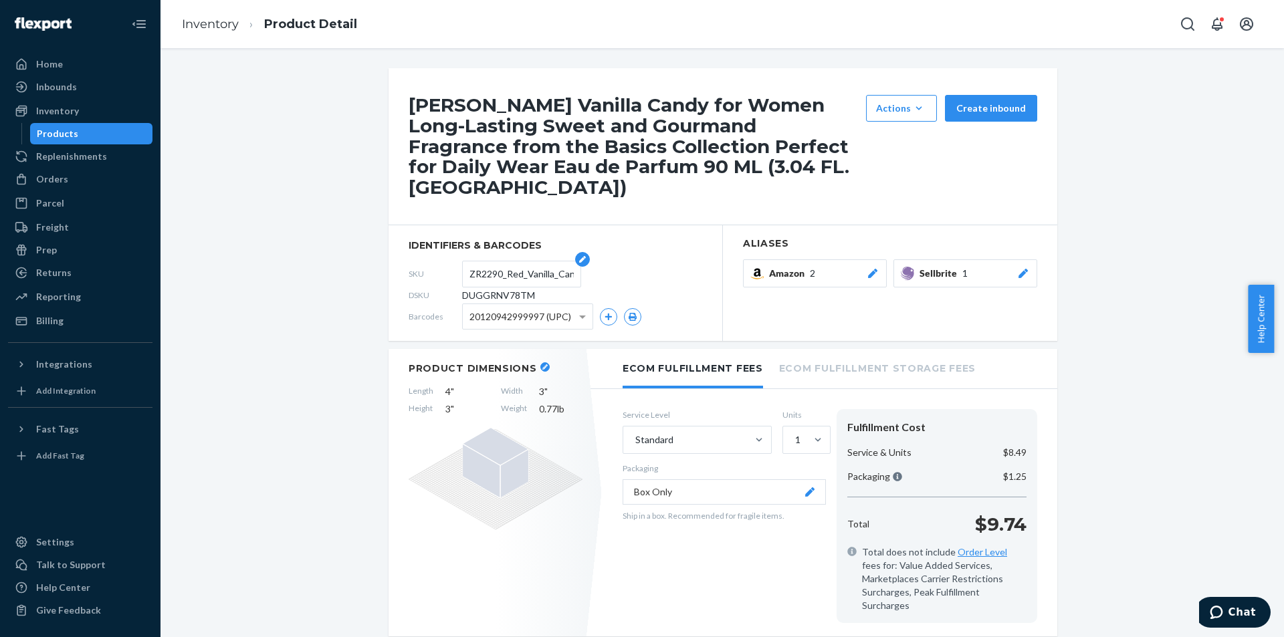
click at [496, 261] on input "ZR2290_Red_Vanilla_Candy_EDP_1x_90ML" at bounding box center [521, 273] width 104 height 25
click at [100, 135] on div "Products" at bounding box center [91, 133] width 120 height 19
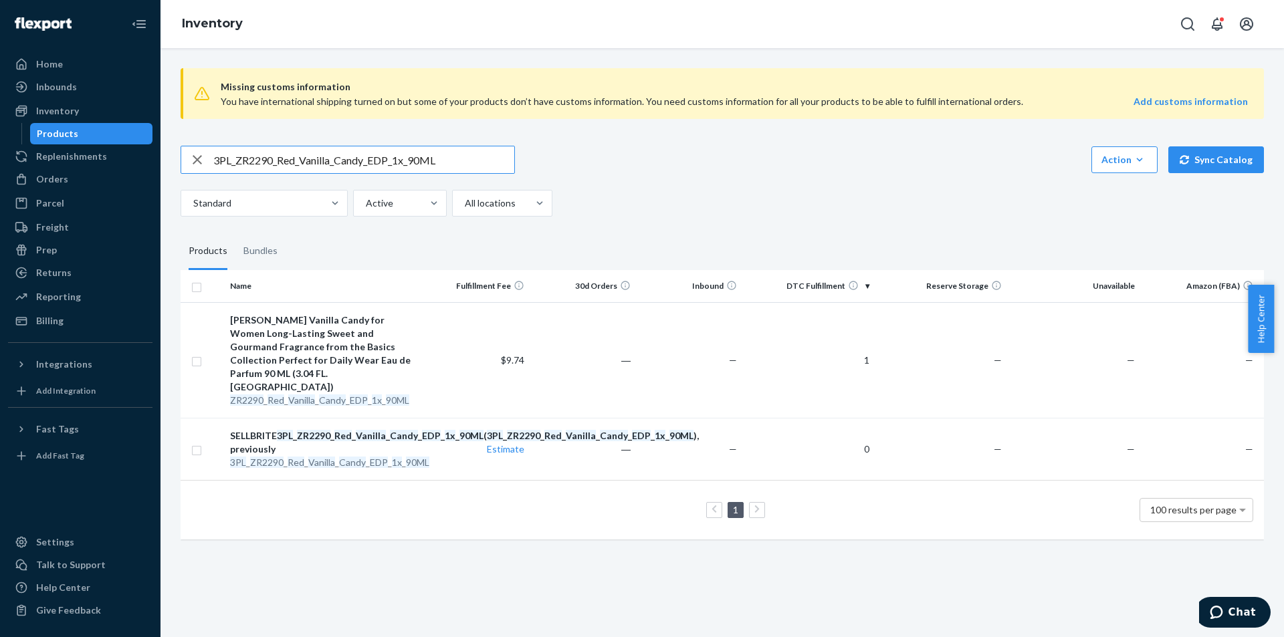
click at [335, 165] on input "3PL_ZR2290_Red_Vanilla_Candy_EDP_1x_90ML" at bounding box center [363, 159] width 301 height 27
paste input "3590_Zara_Red_Temptation_EDP_8"
type input "3PL_ZR3590_Zara_Red_Temptation_EDP_80ML"
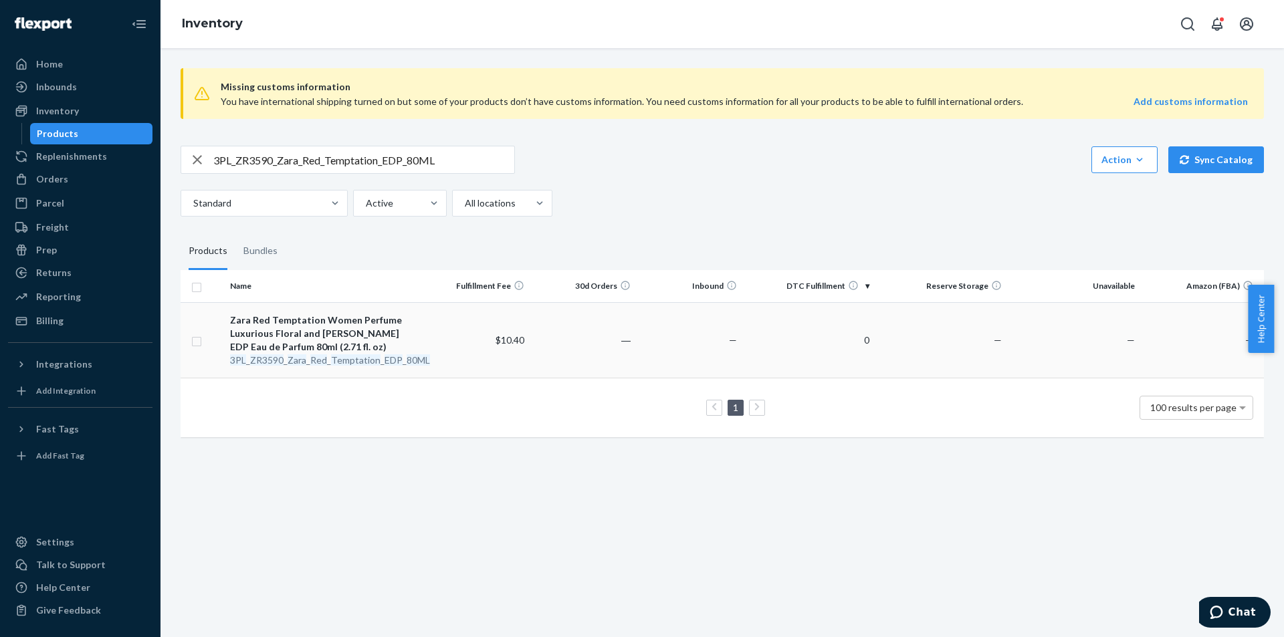
click at [346, 361] on em "Temptation" at bounding box center [355, 359] width 49 height 11
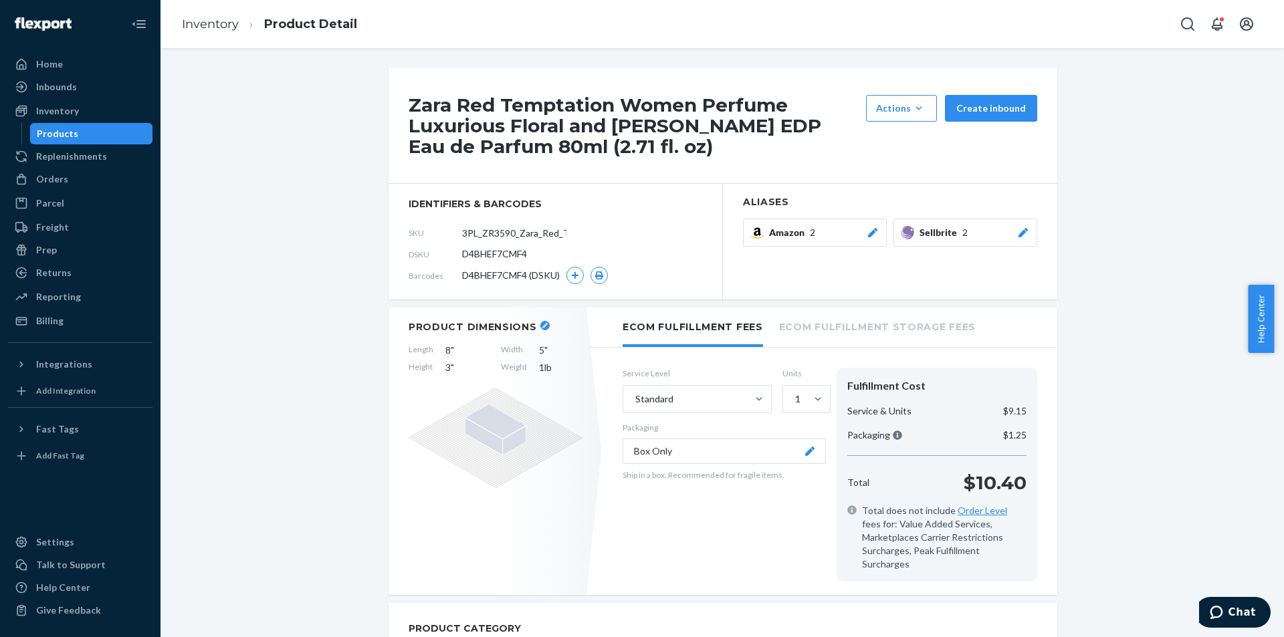
click at [97, 129] on div "Products" at bounding box center [91, 133] width 120 height 19
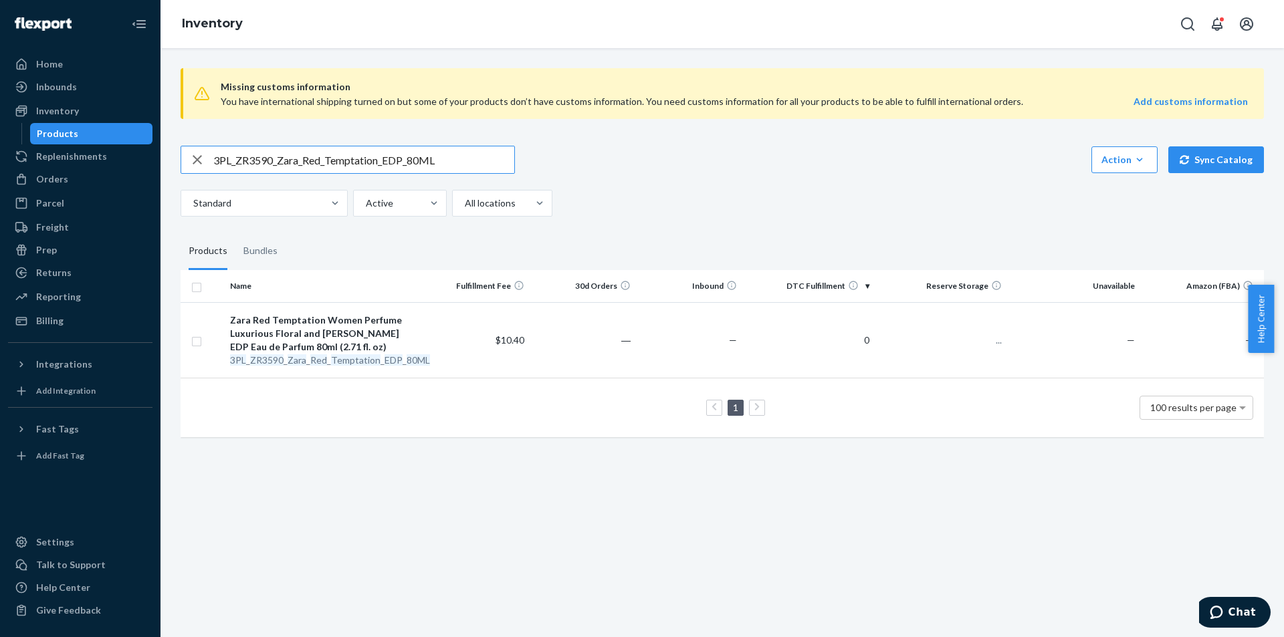
click at [348, 154] on input "3PL_ZR3590_Zara_Red_Temptation_EDP_80ML" at bounding box center [363, 159] width 301 height 27
type input "ZR3590_Zara_Red_Temptation_EDP_80ML"
click at [308, 361] on div "3PL_ ZR3590 _ Zara _ Red _ Temptation _ EDP _ 80ML" at bounding box center [324, 360] width 189 height 13
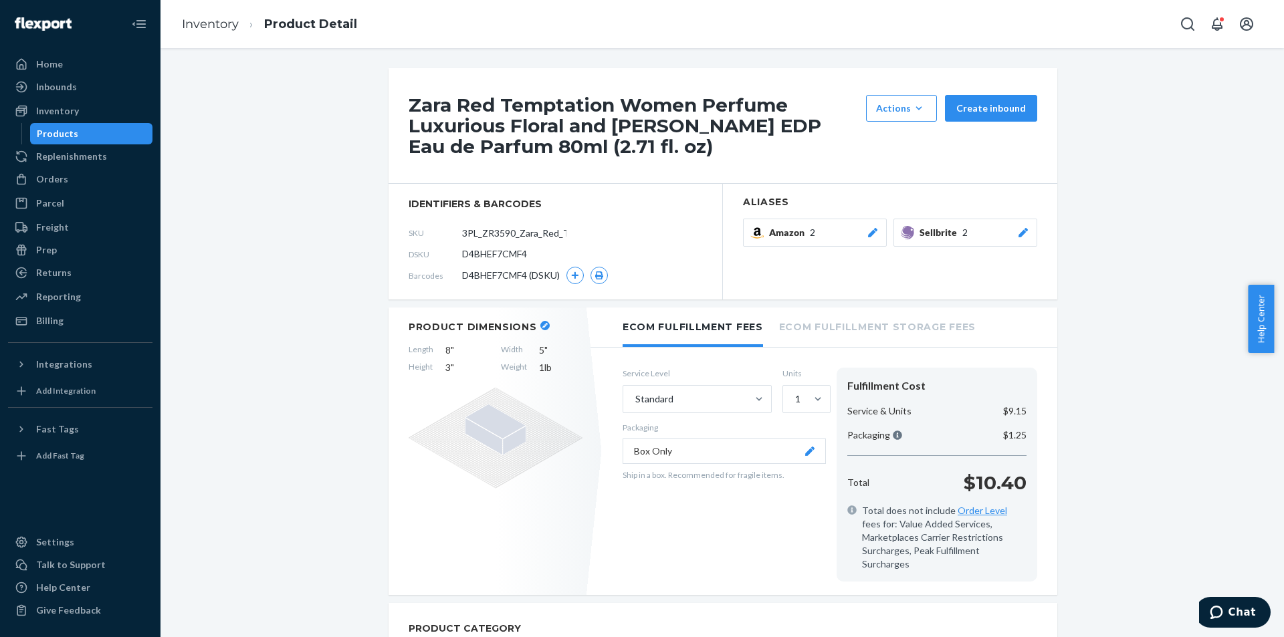
click at [1021, 237] on icon at bounding box center [1023, 232] width 13 height 9
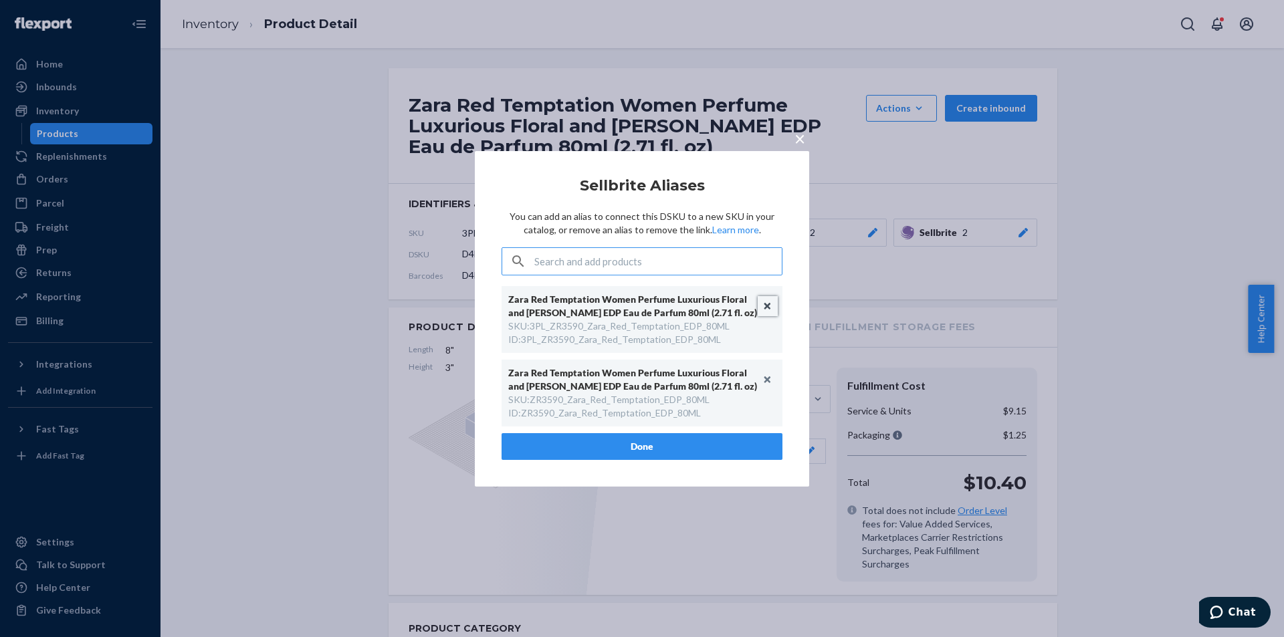
click at [764, 298] on button "Unlink" at bounding box center [768, 306] width 20 height 20
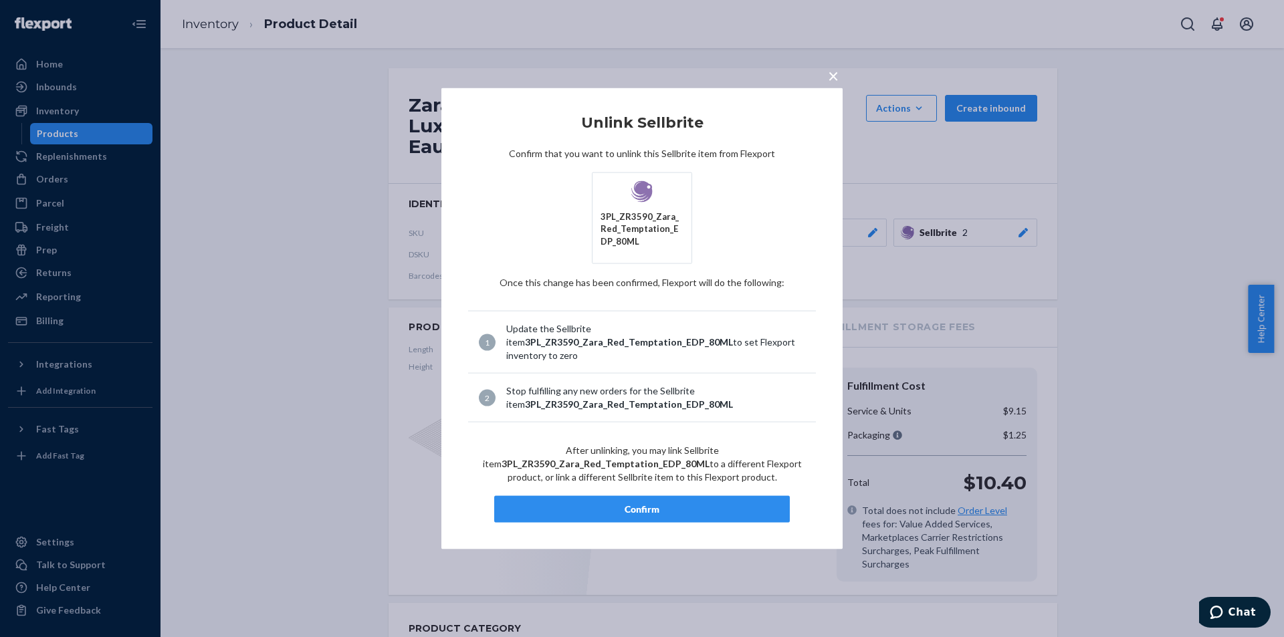
click at [651, 512] on div "Confirm" at bounding box center [642, 509] width 273 height 13
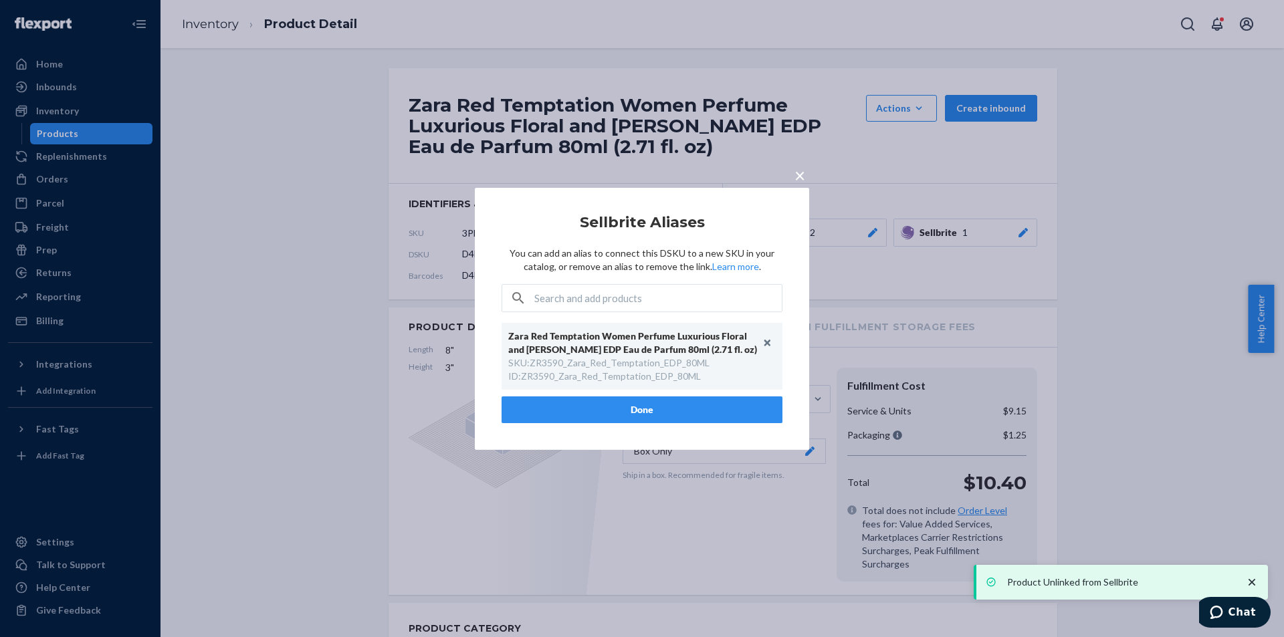
click at [675, 405] on button "Done" at bounding box center [642, 410] width 281 height 27
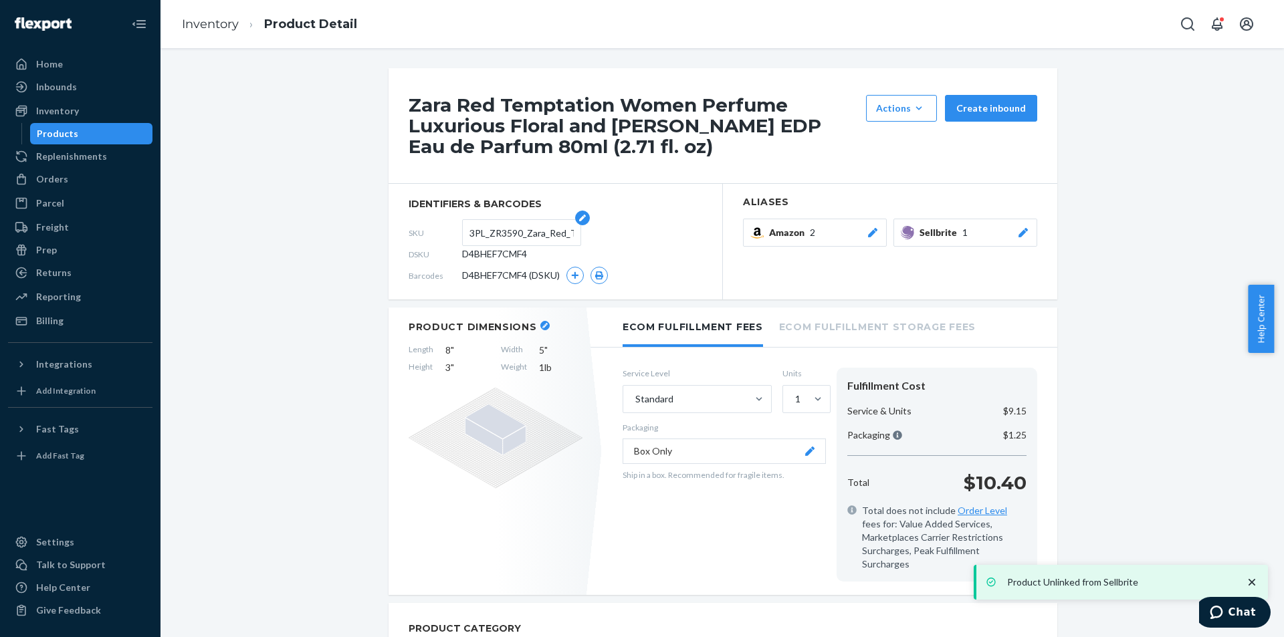
click at [510, 238] on input "3PL_ZR3590_Zara_Red_Temptation_EDP_80ML" at bounding box center [521, 232] width 104 height 25
paste input "text"
type input "ZR3590_Zara_Red_Temptation_EDP_80ML"
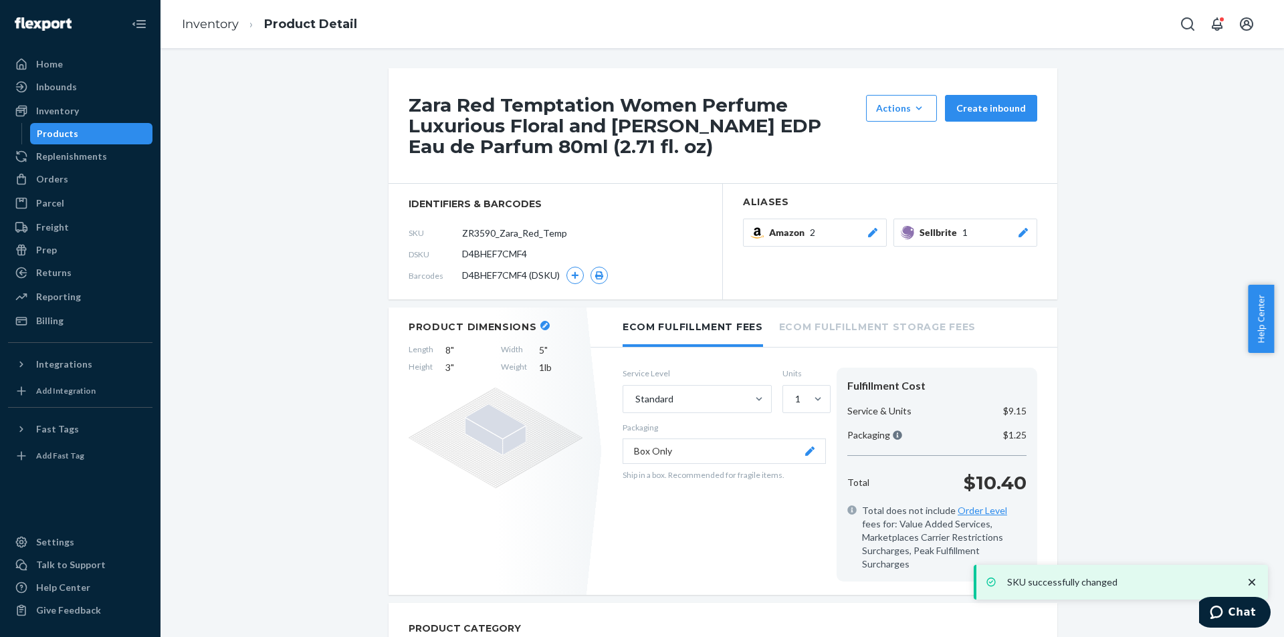
click at [100, 135] on div "Products" at bounding box center [91, 133] width 120 height 19
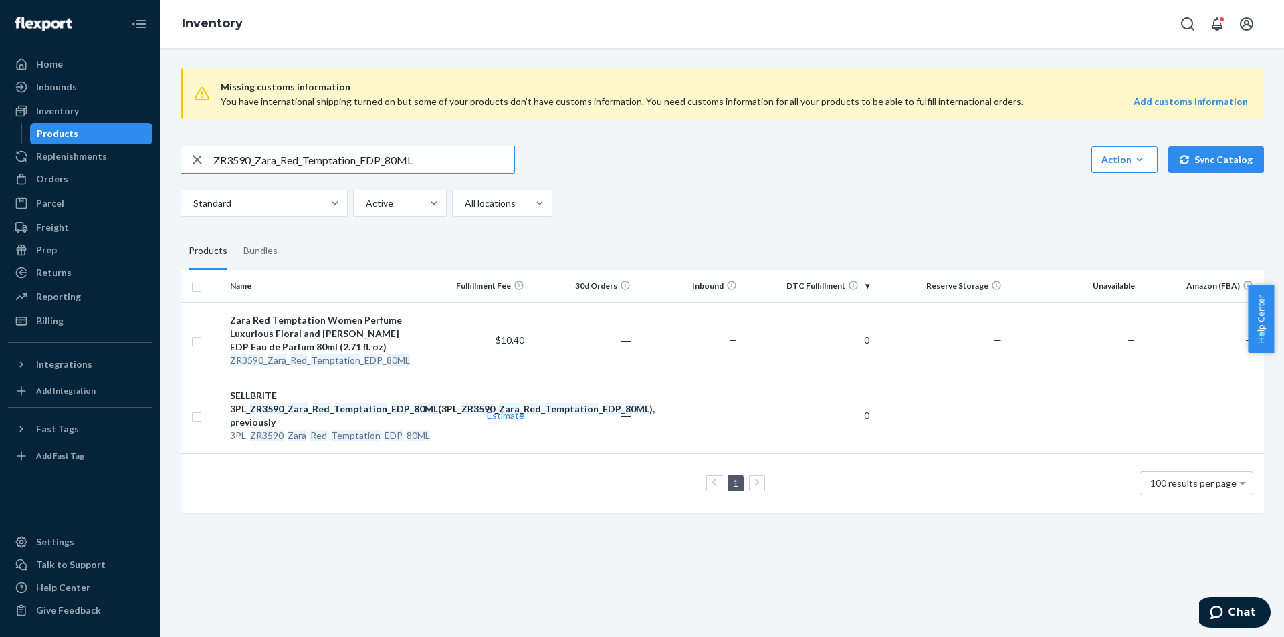
click at [417, 173] on input "ZR3590_Zara_Red_Temptation_EDP_80ML" at bounding box center [363, 159] width 301 height 27
paste input "3PL_ZR1790_Zara_Red_Temptation_EDP_3"
type input "3PL_ZR1790_Zara_Red_Temptation_EDP_30ML"
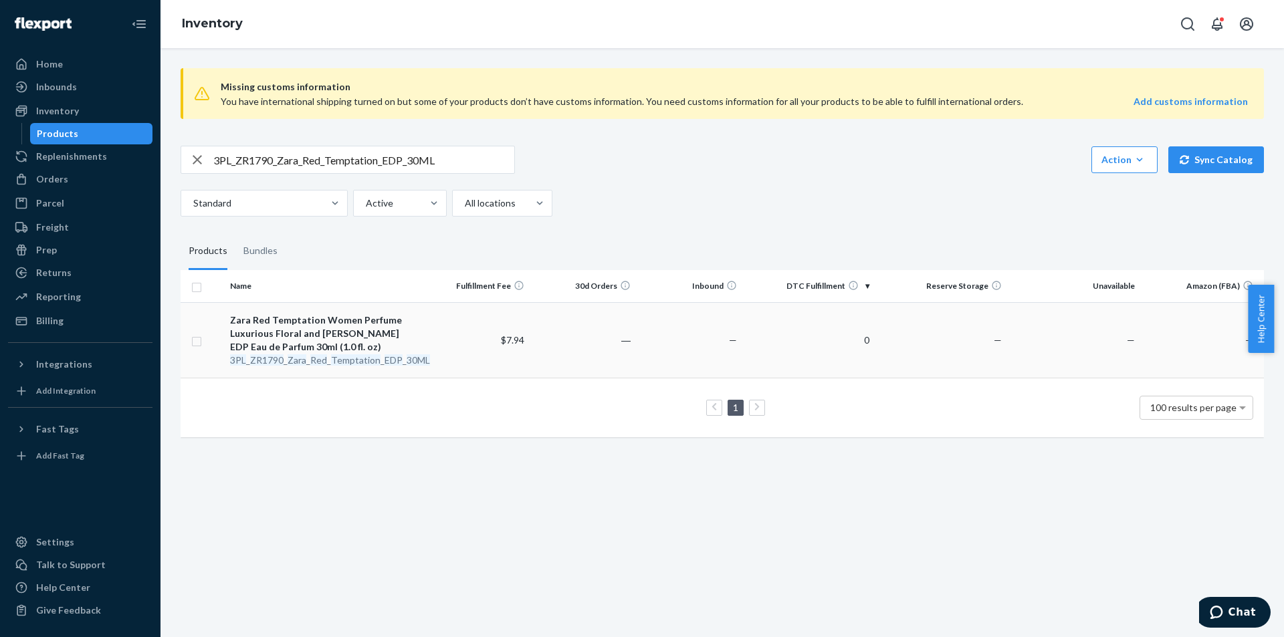
click at [357, 339] on div "Zara Red Temptation Women Perfume Luxurious Floral and Woody Amber EDP Eau de P…" at bounding box center [324, 334] width 189 height 40
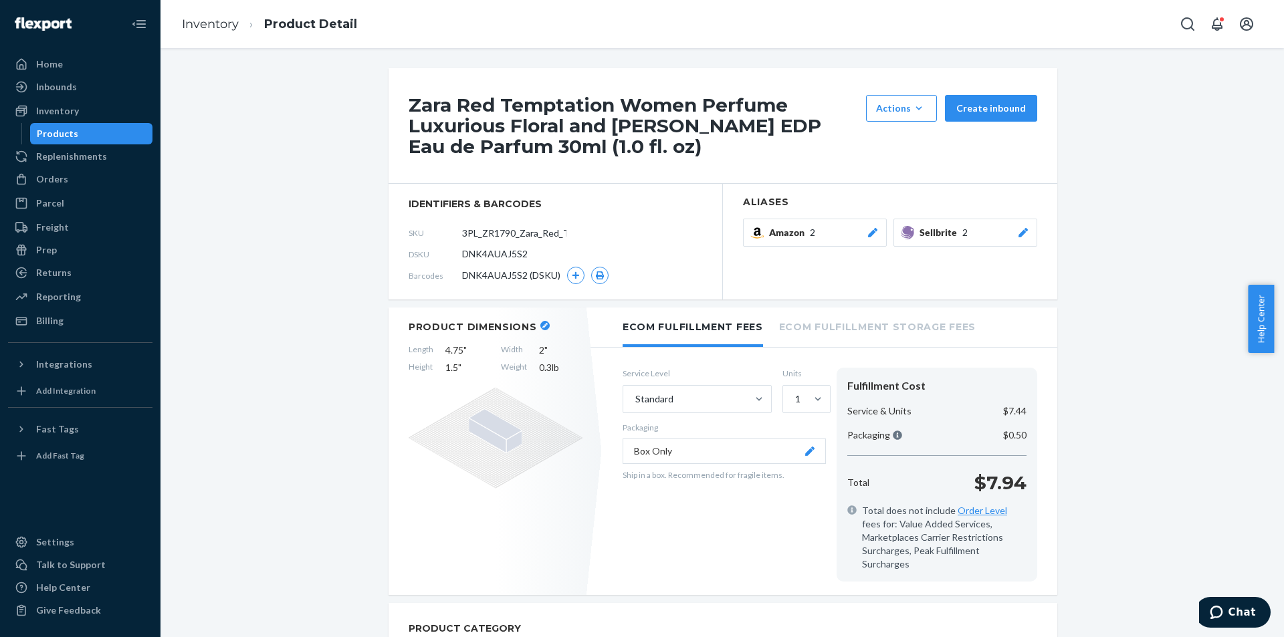
click at [1017, 236] on icon at bounding box center [1023, 232] width 13 height 9
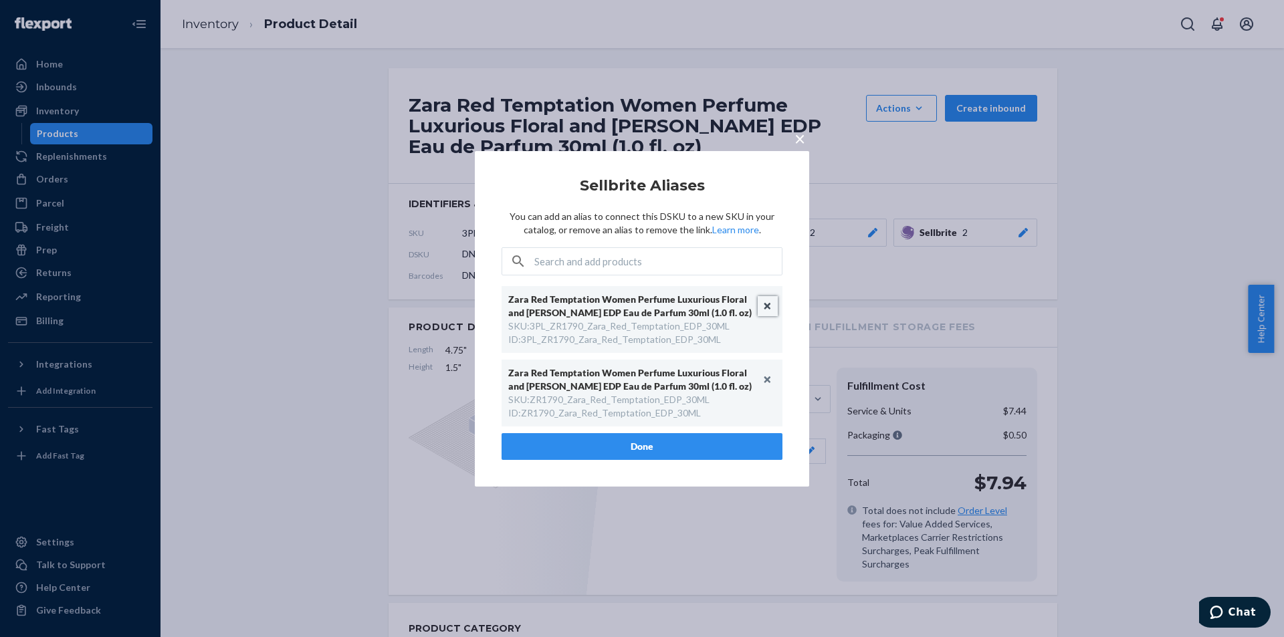
click at [765, 302] on button "Unlink" at bounding box center [768, 306] width 20 height 20
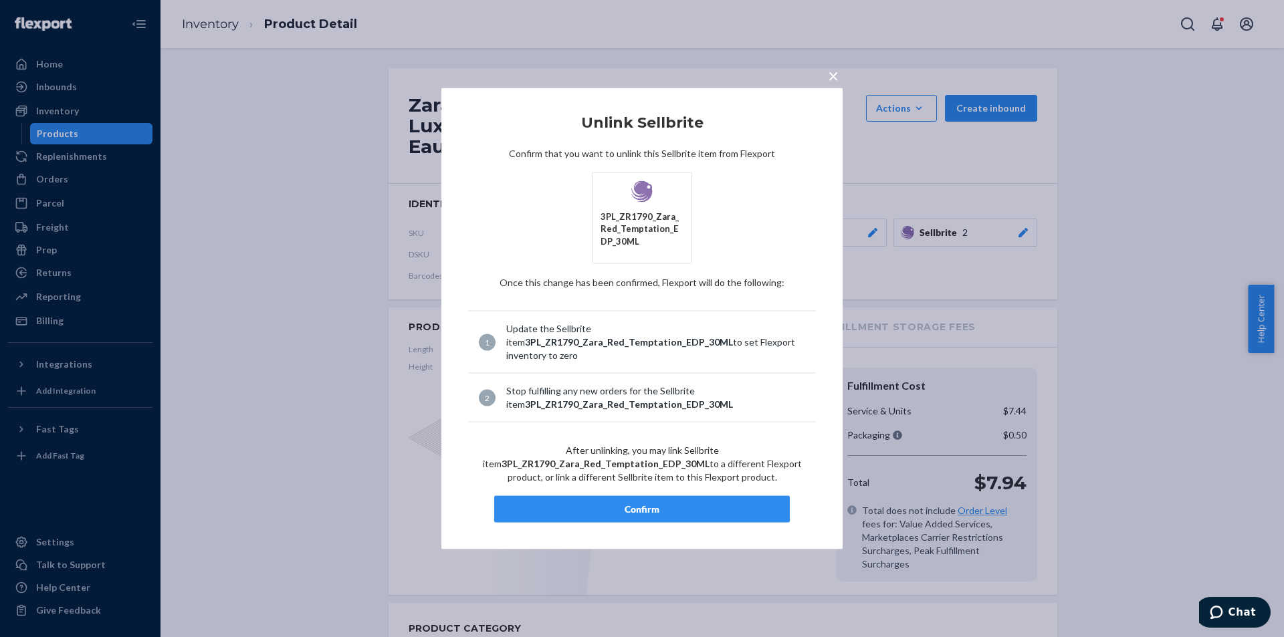
click at [654, 513] on div "Confirm" at bounding box center [642, 509] width 273 height 13
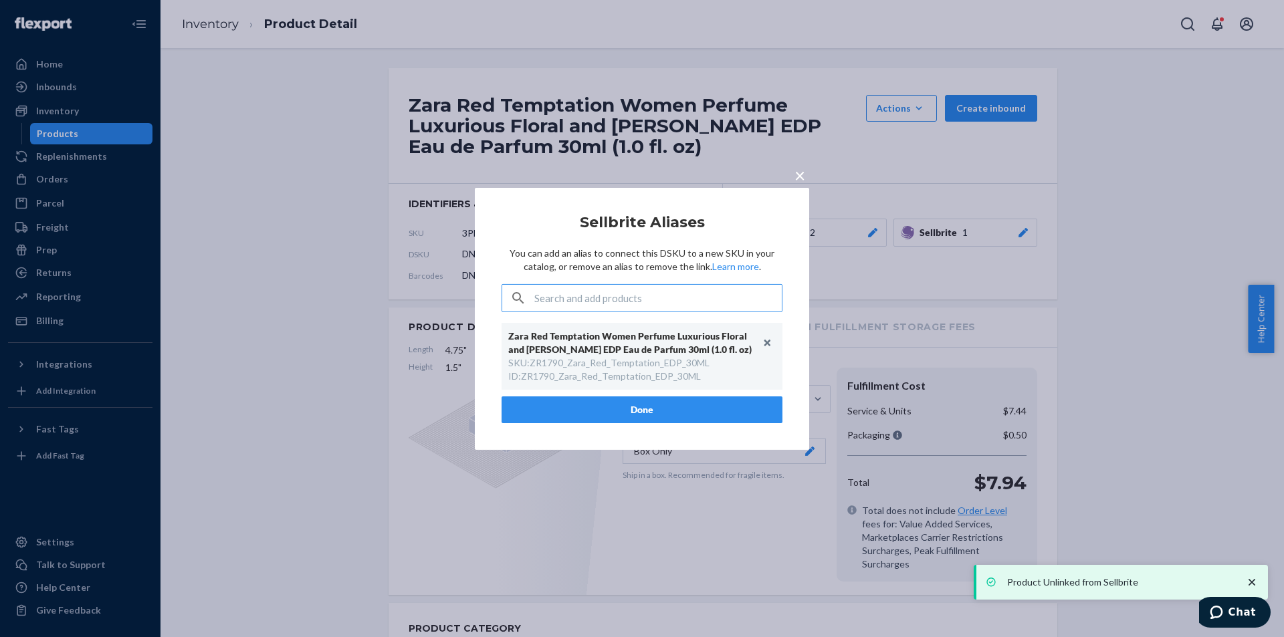
click at [607, 296] on input "text" at bounding box center [657, 298] width 247 height 27
click at [687, 419] on button "Done" at bounding box center [642, 410] width 281 height 27
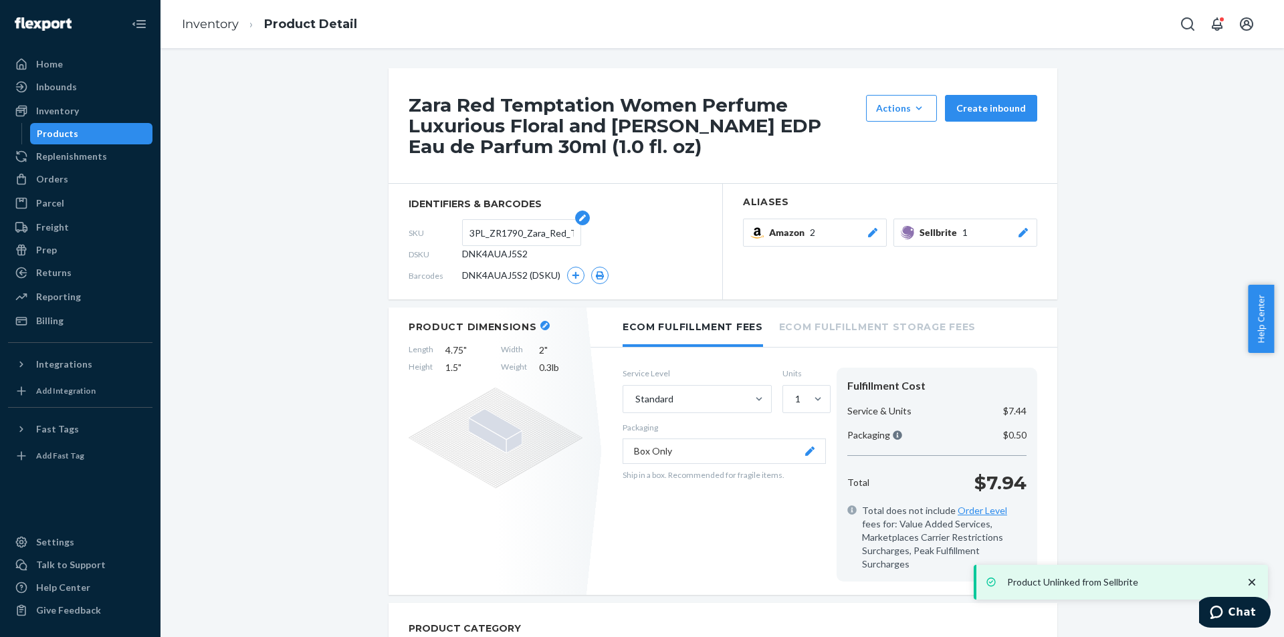
click at [502, 239] on input "3PL_ZR1790_Zara_Red_Temptation_EDP_30ML" at bounding box center [521, 232] width 104 height 25
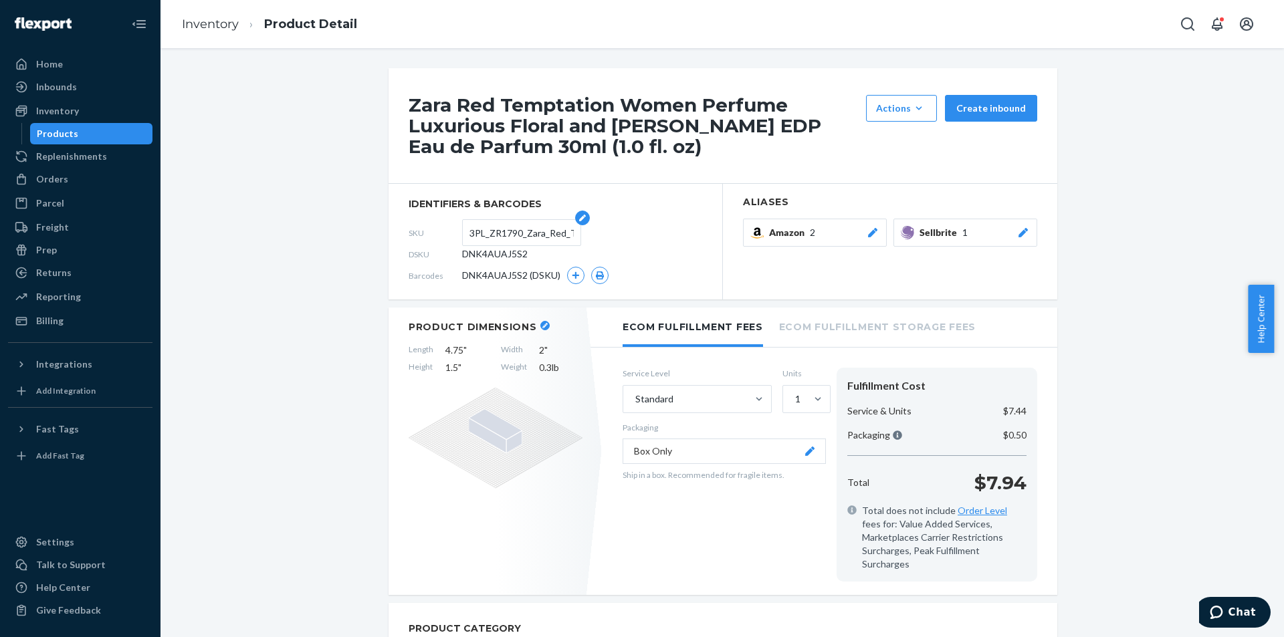
click at [502, 239] on input "3PL_ZR1790_Zara_Red_Temptation_EDP_30ML" at bounding box center [521, 232] width 104 height 25
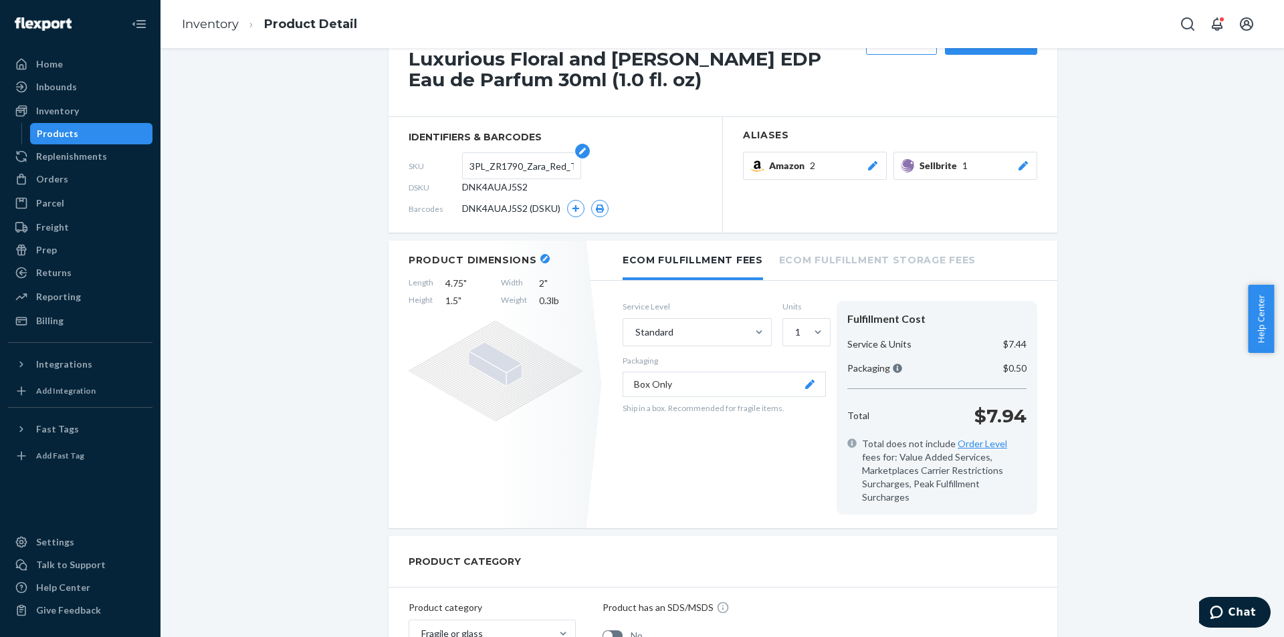
click at [484, 173] on input "3PL_ZR1790_Zara_Red_Temptation_EDP_30ML" at bounding box center [521, 165] width 104 height 25
paste input "text"
type input "ZR1790_Zara_Red_Temptation_EDP_30ML"
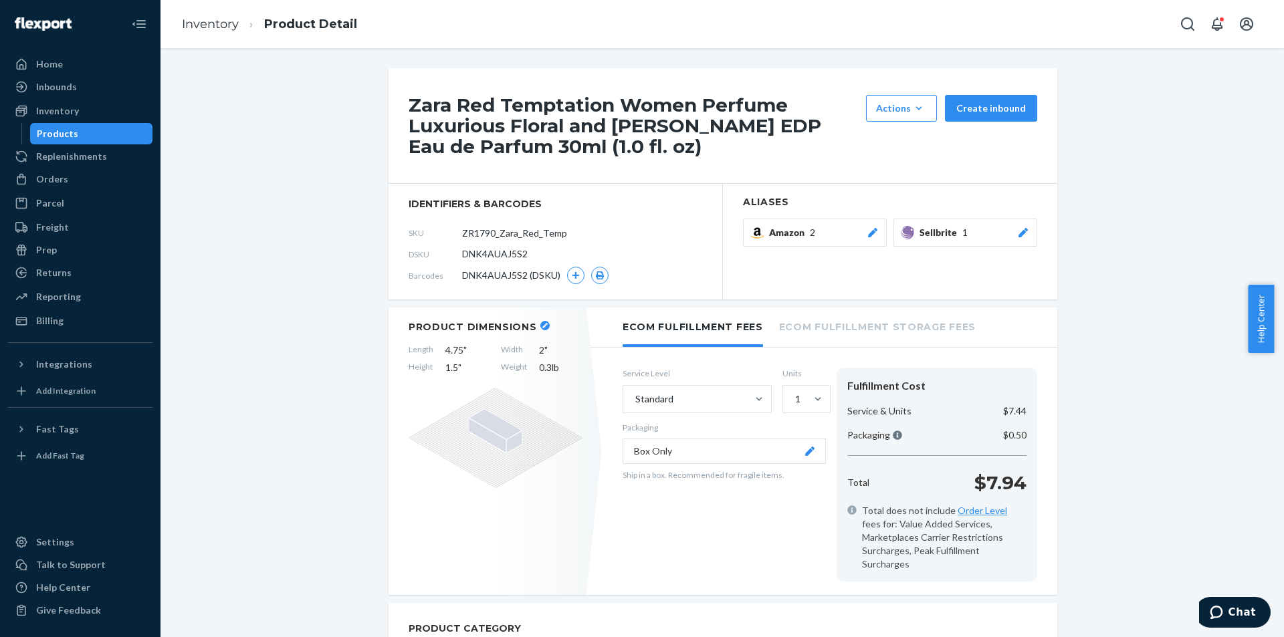
click at [78, 138] on div "Products" at bounding box center [91, 133] width 120 height 19
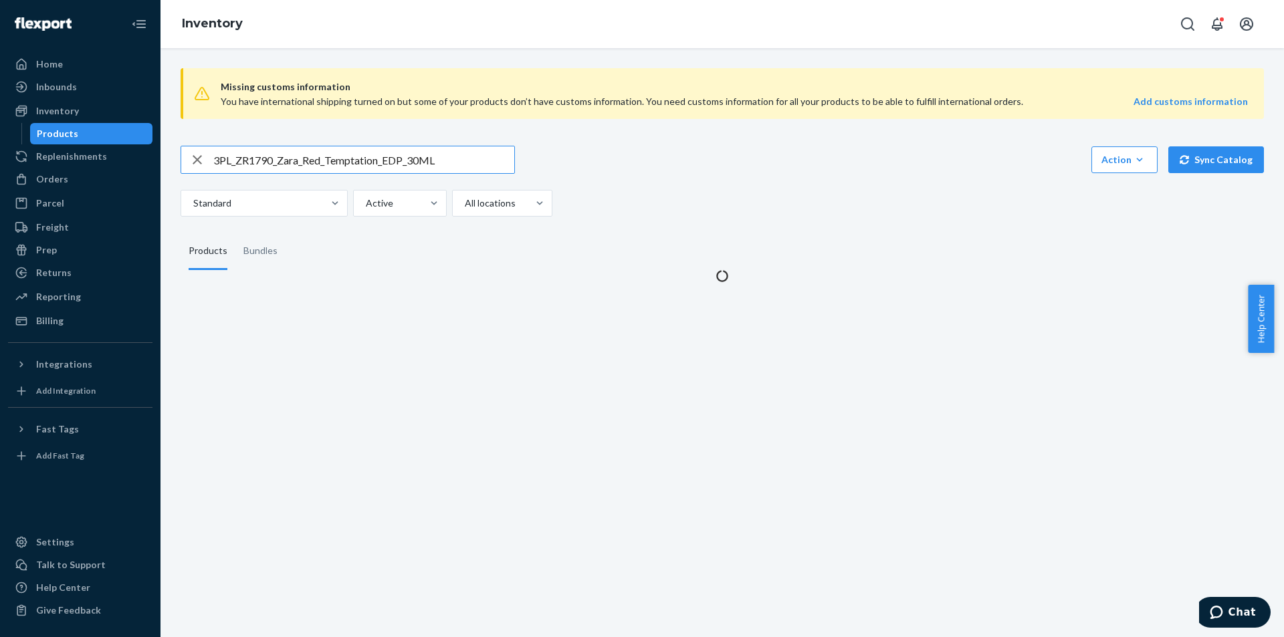
click at [394, 155] on input "3PL_ZR1790_Zara_Red_Temptation_EDP_30ML" at bounding box center [363, 159] width 301 height 27
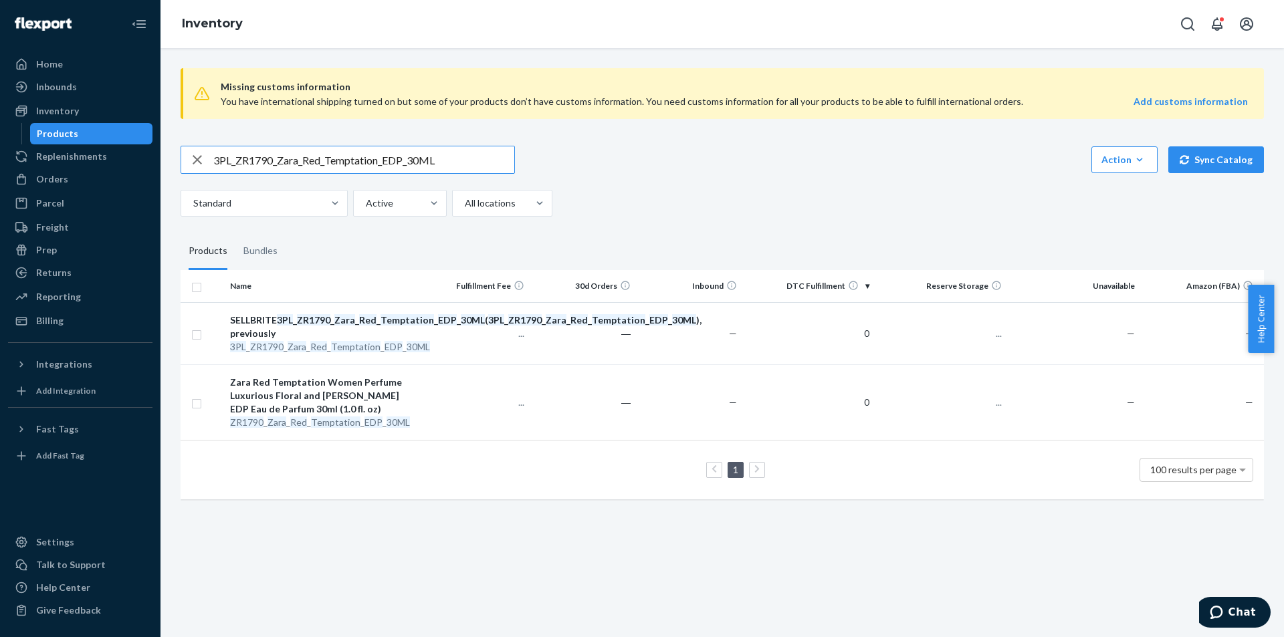
click at [394, 155] on input "3PL_ZR1790_Zara_Red_Temptation_EDP_30ML" at bounding box center [363, 159] width 301 height 27
type input "3PL_ZR1790_RedTemptation_Winter_EDP_30ML"
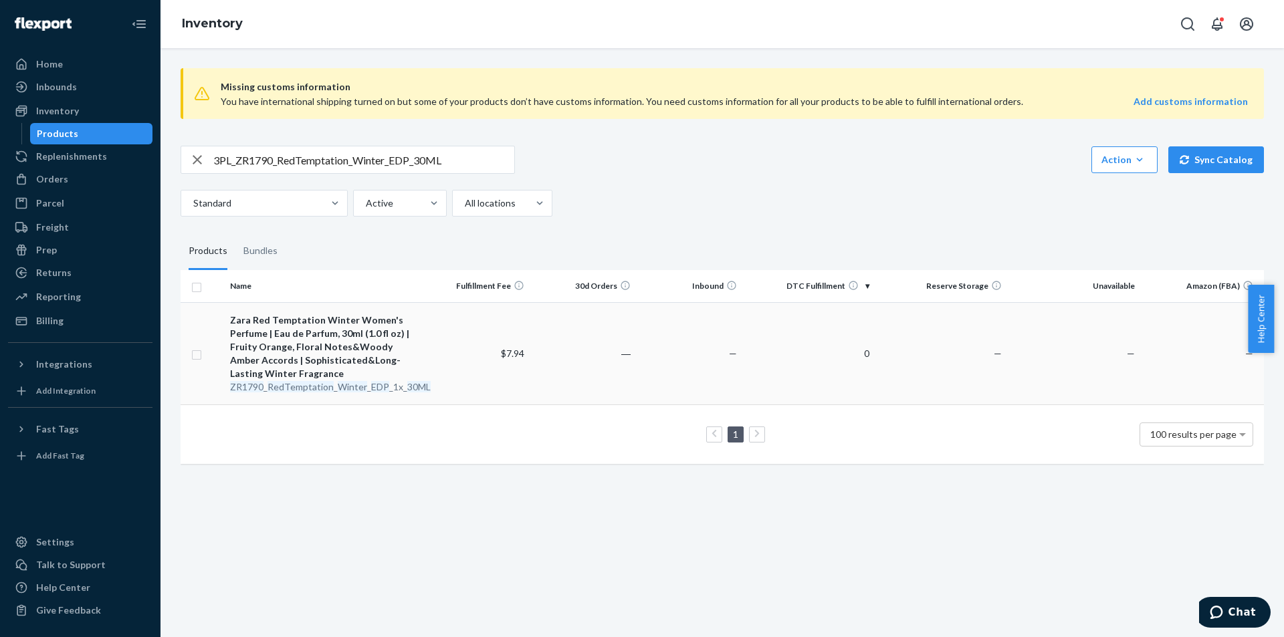
click at [336, 379] on div "Zara Red Temptation Winter Women's Perfume | Eau de Parfum, 30ml (1.0 fl oz) | …" at bounding box center [324, 347] width 189 height 67
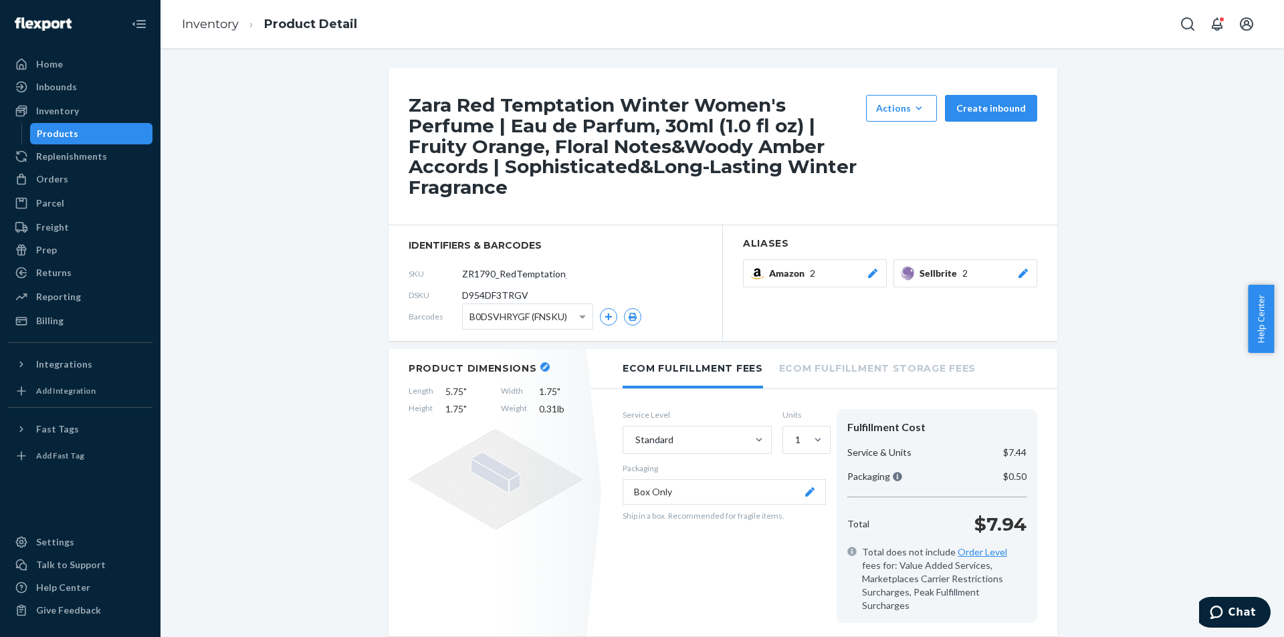
click at [1021, 276] on icon at bounding box center [1023, 273] width 13 height 9
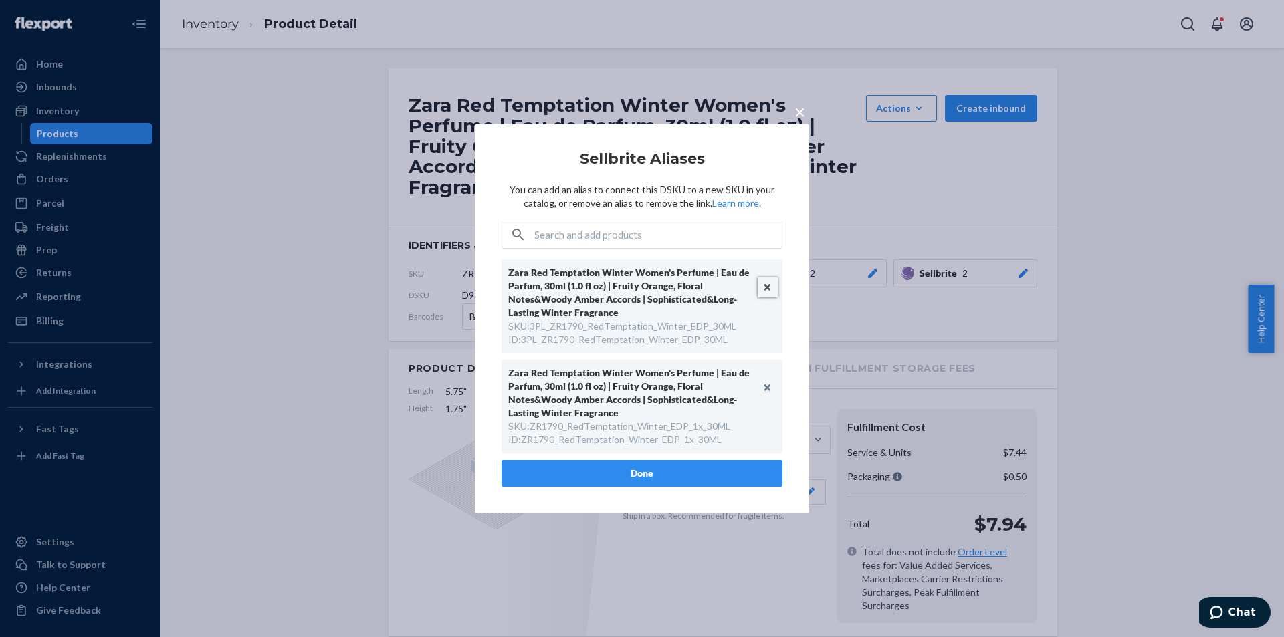
click at [767, 286] on button "Unlink" at bounding box center [768, 288] width 20 height 20
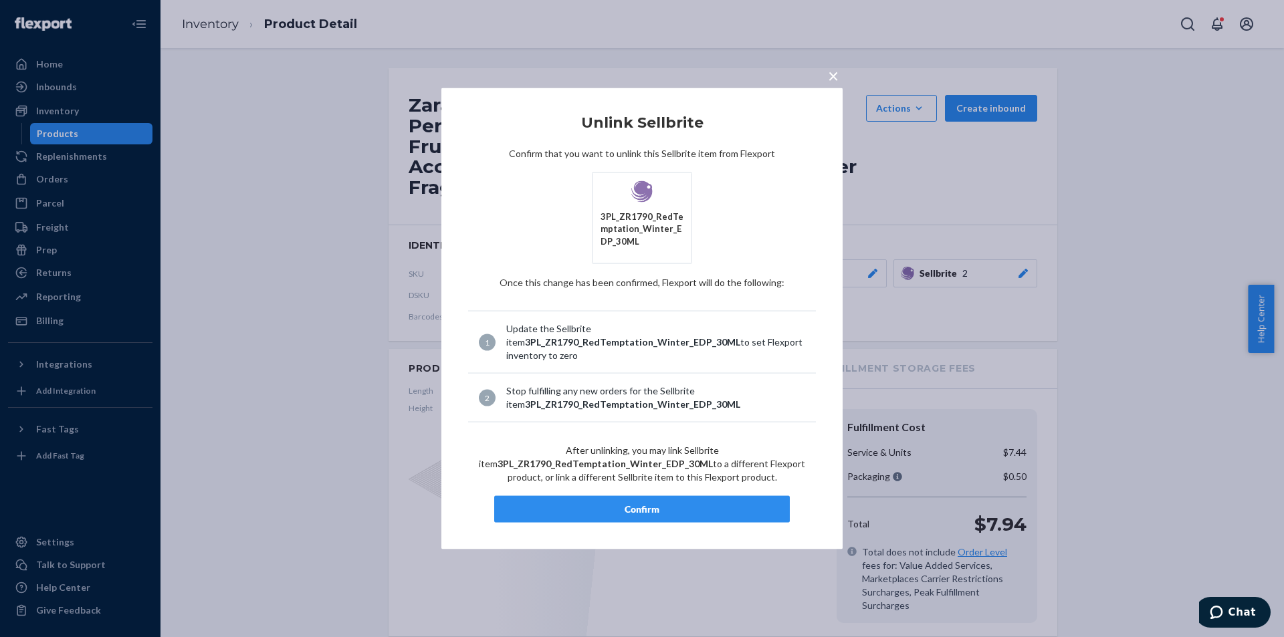
click at [656, 506] on div "Confirm" at bounding box center [642, 509] width 273 height 13
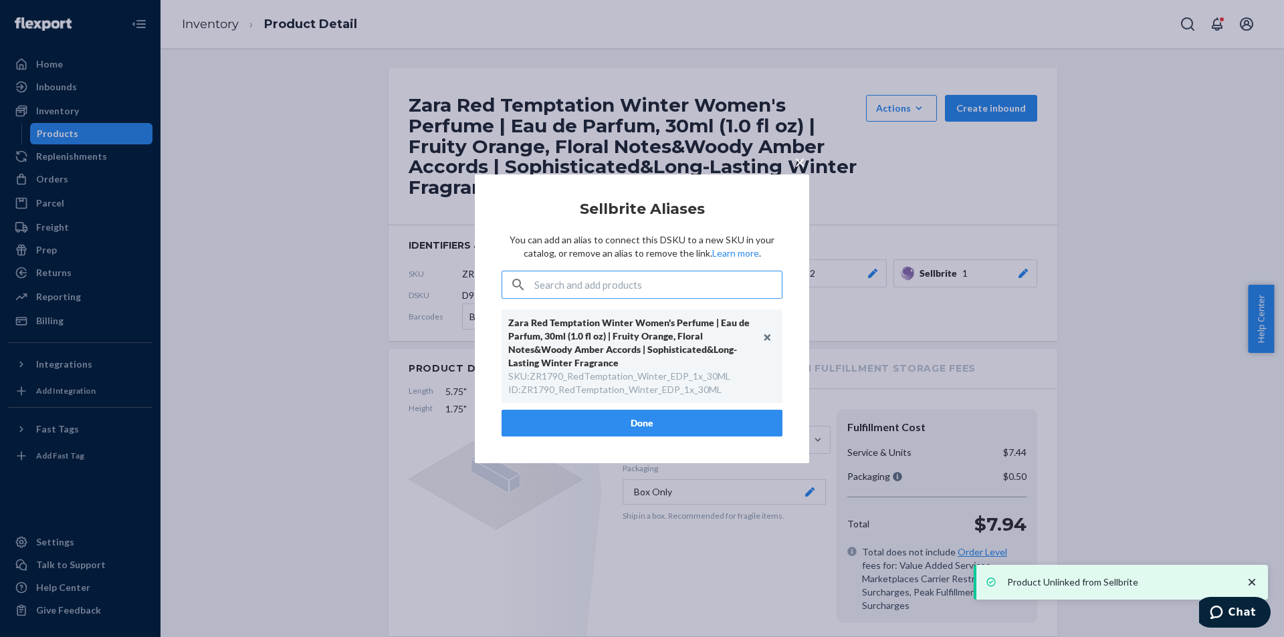
click at [647, 426] on button "Done" at bounding box center [642, 423] width 281 height 27
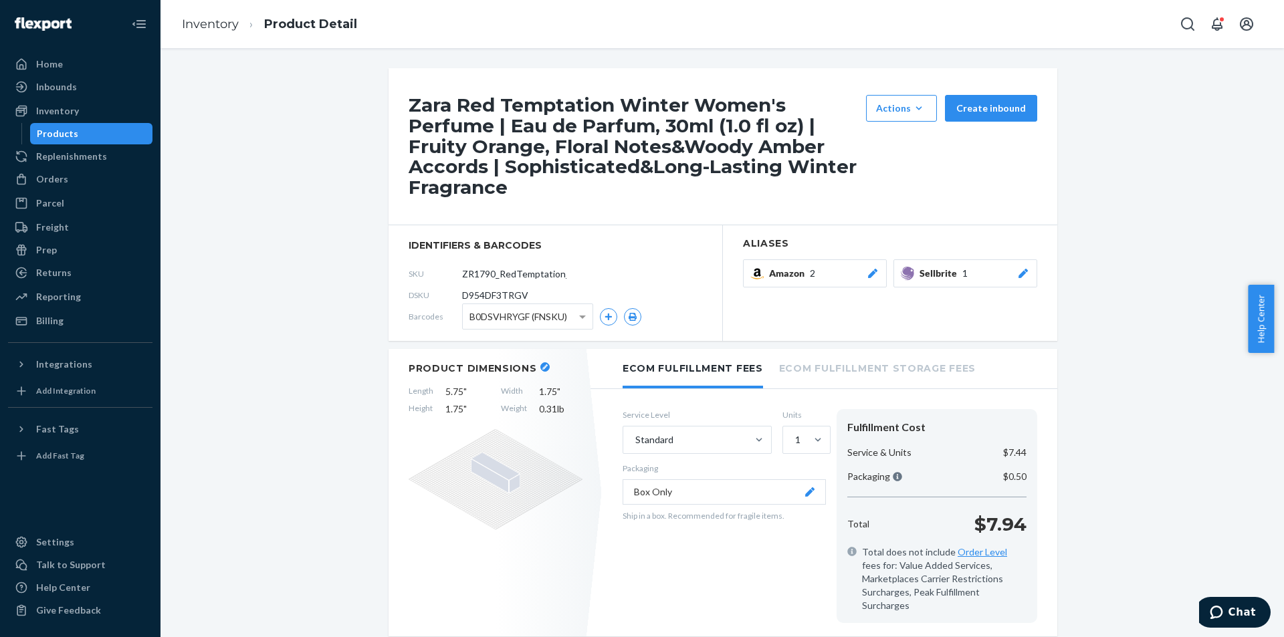
click at [114, 127] on div "Products" at bounding box center [91, 133] width 120 height 19
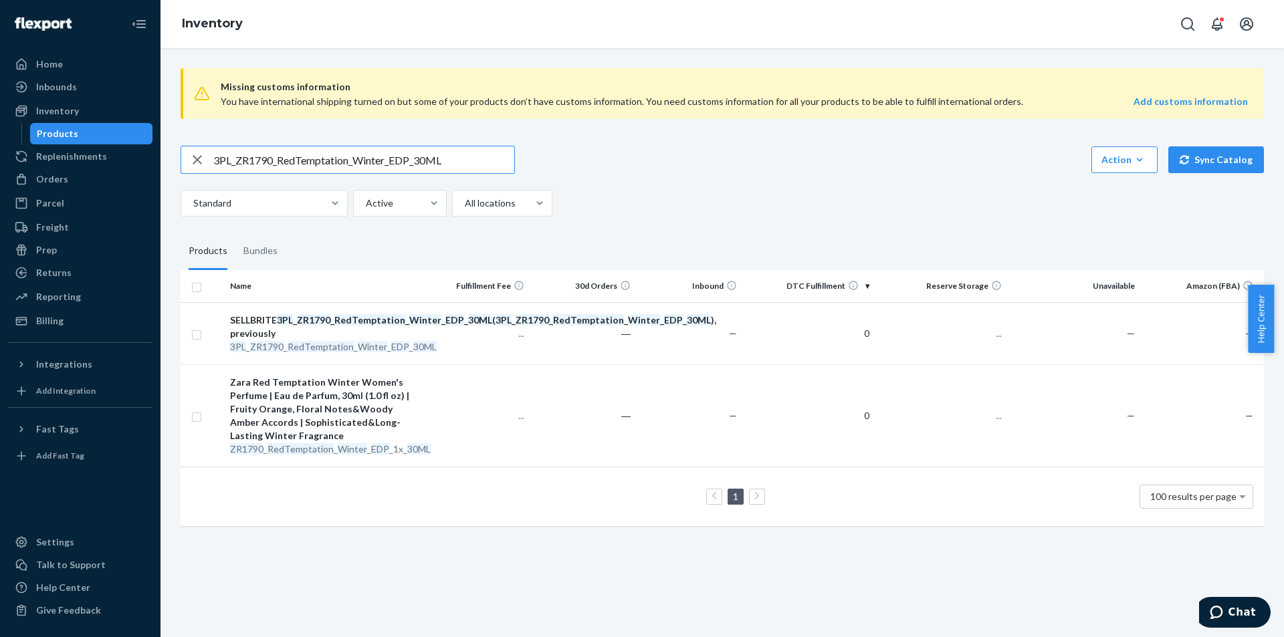
click at [484, 156] on input "3PL_ZR1790_RedTemptation_Winter_EDP_30ML" at bounding box center [363, 159] width 301 height 27
type input "3PL_ZR3590_Zara_RedTemptationWinter_80ML"
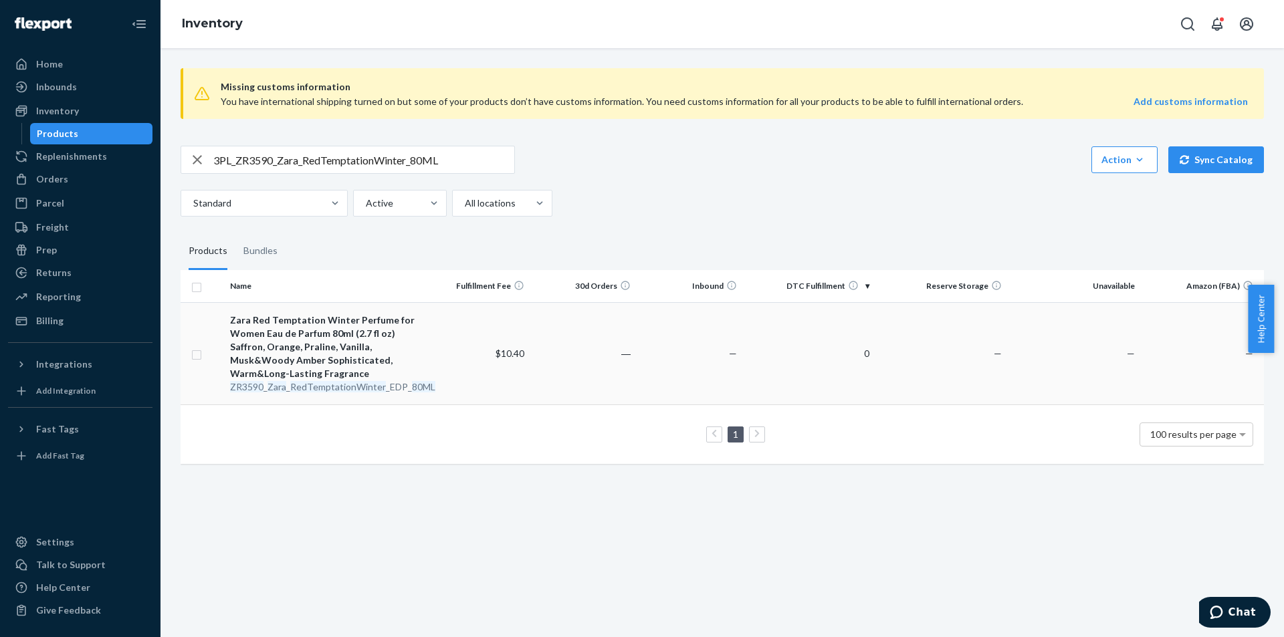
click at [328, 389] on em "RedTemptationWinter" at bounding box center [338, 386] width 96 height 11
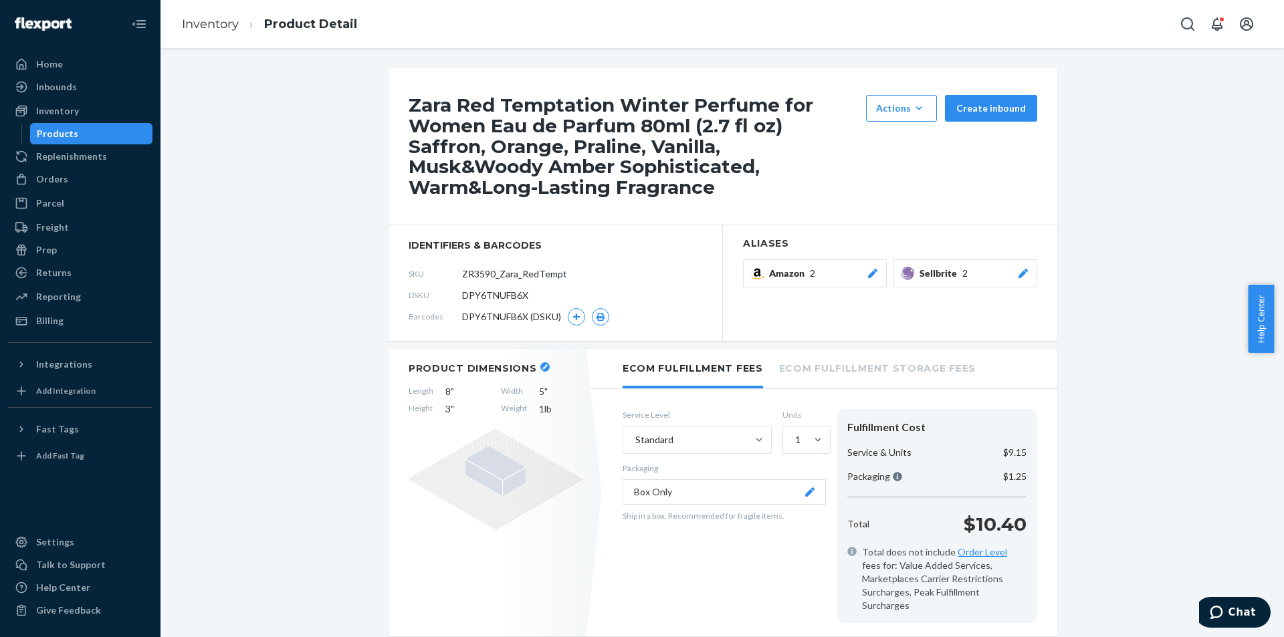
click at [1019, 269] on icon at bounding box center [1023, 273] width 9 height 9
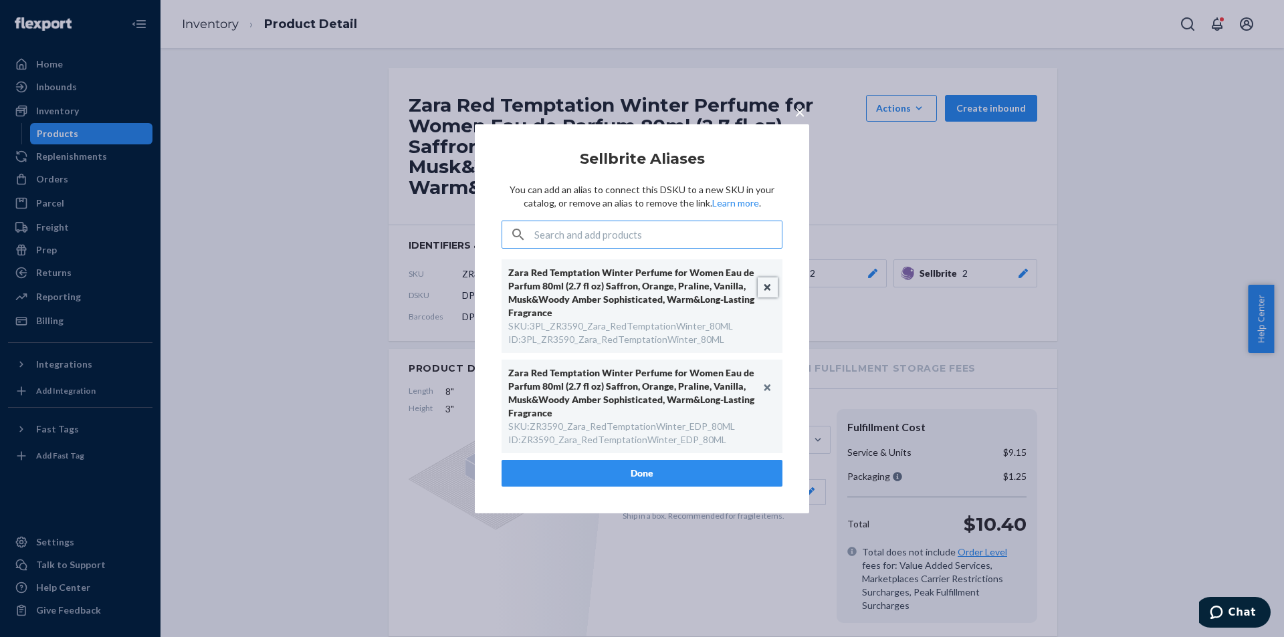
click at [764, 288] on button "Unlink" at bounding box center [768, 288] width 20 height 20
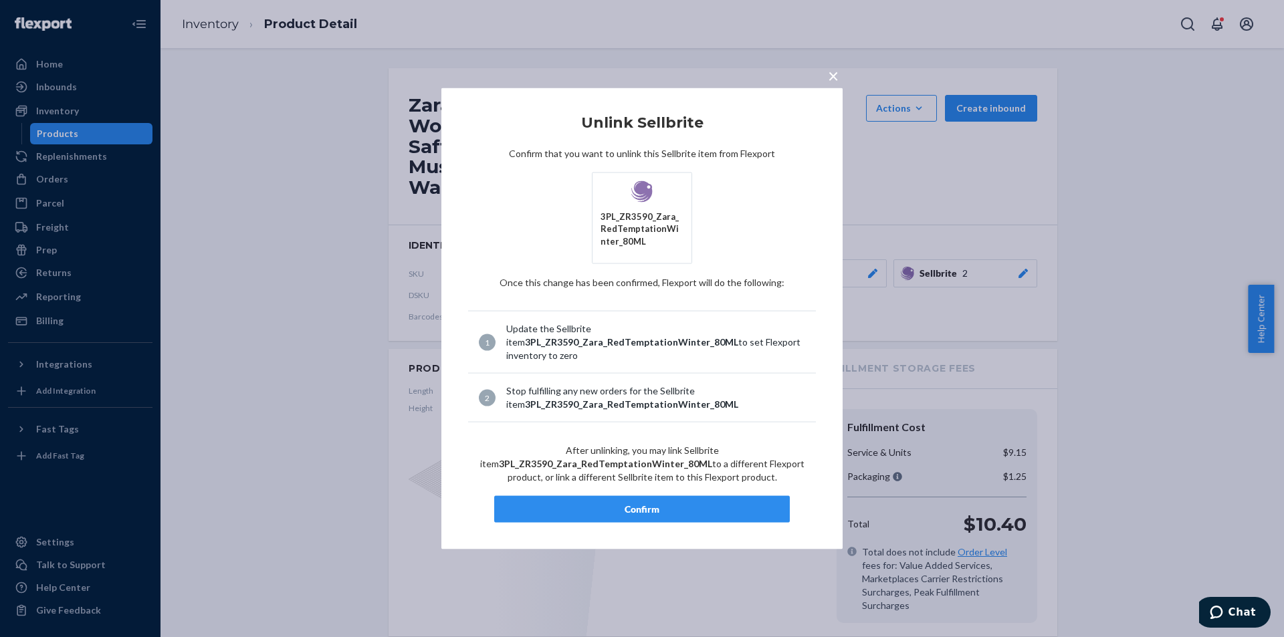
click at [661, 506] on div "Confirm" at bounding box center [642, 509] width 273 height 13
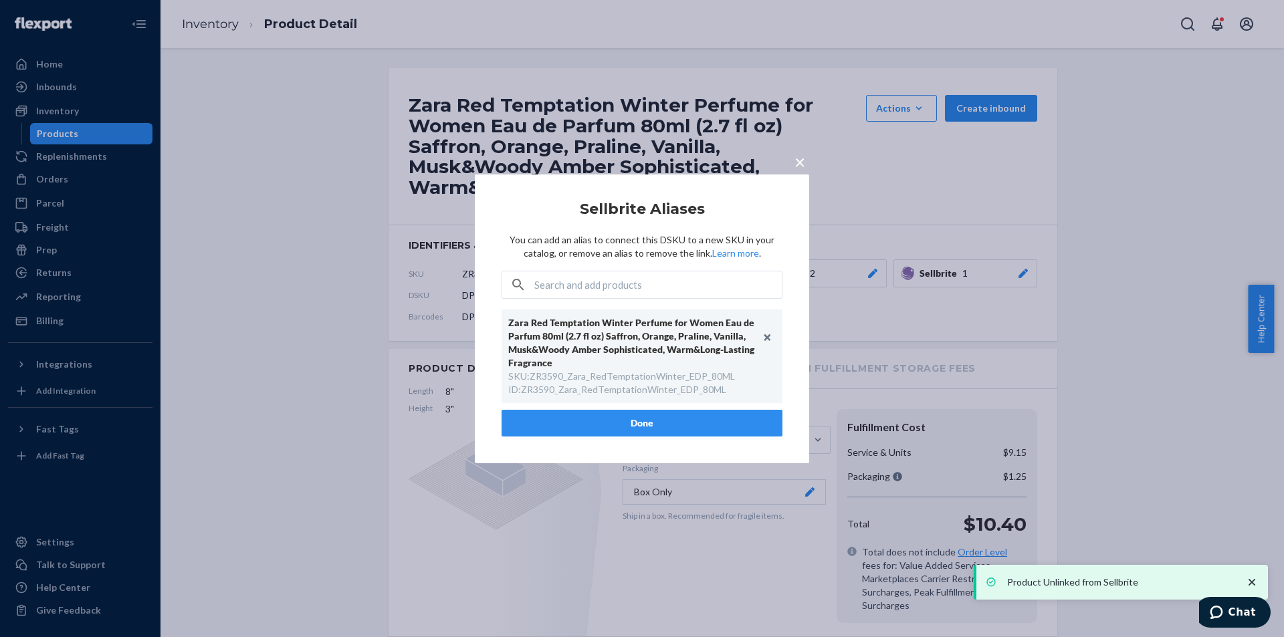
click at [667, 425] on button "Done" at bounding box center [642, 423] width 281 height 27
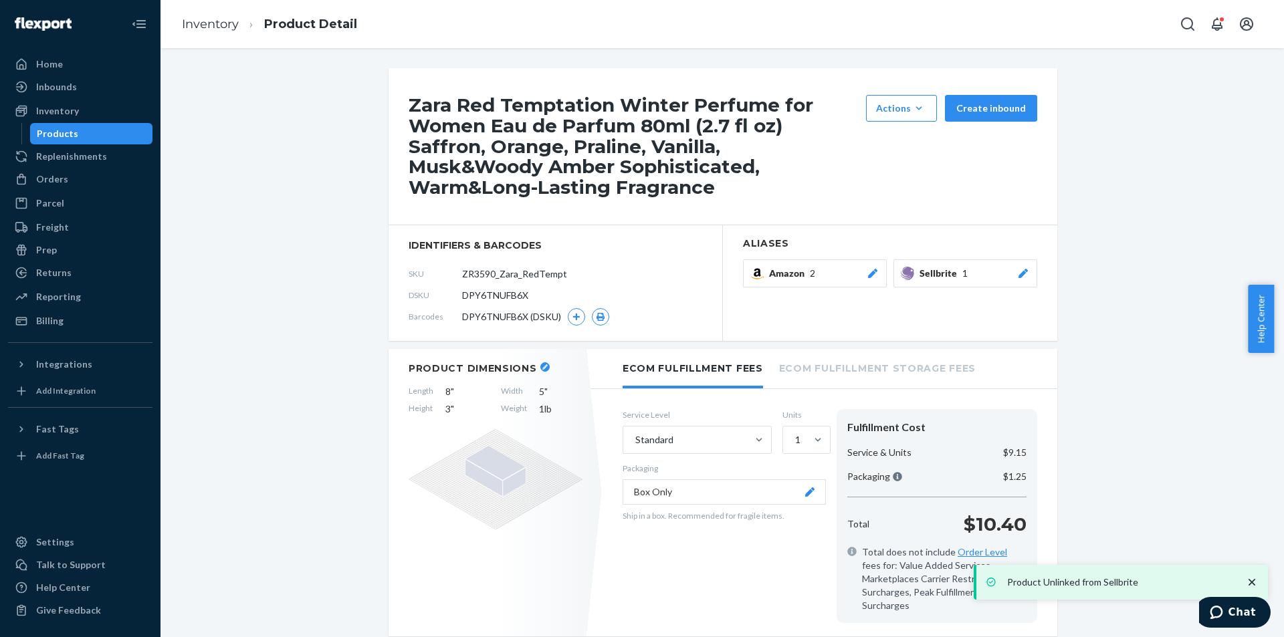
click at [128, 136] on div "Products" at bounding box center [91, 133] width 120 height 19
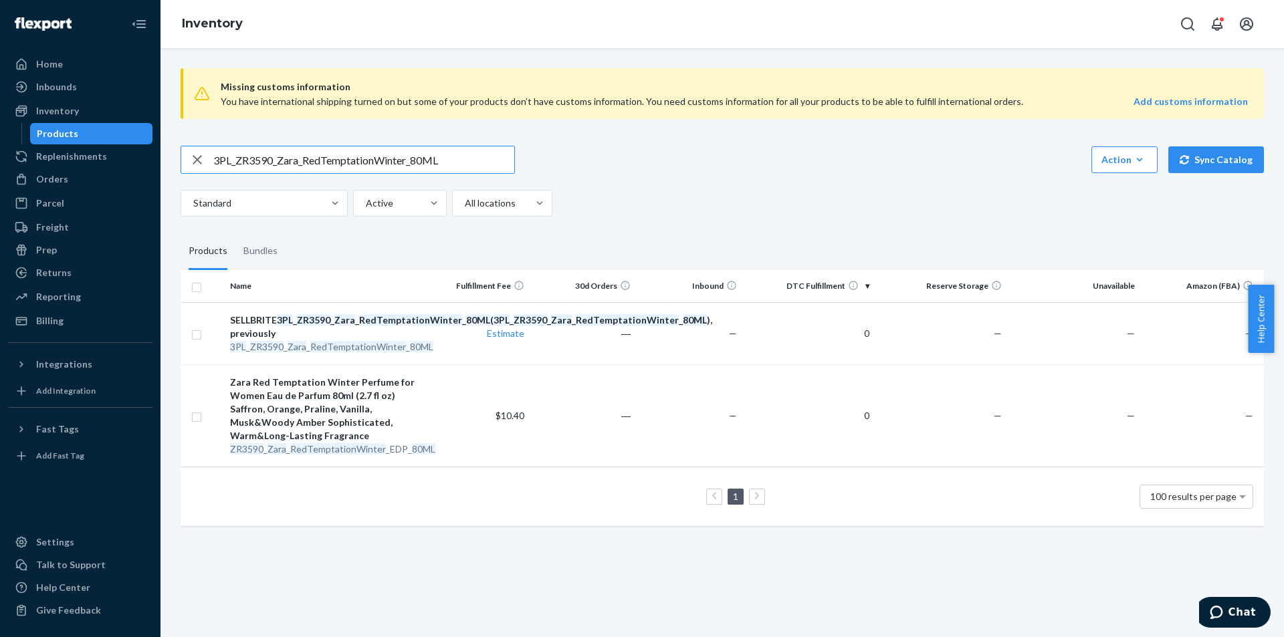
click at [427, 153] on input "3PL_ZR3590_Zara_RedTemptationWinter_80ML" at bounding box center [363, 159] width 301 height 27
paste input "4590_RedTemptation_Vanille_5"
type input "3PL_ZR4590_RedTemptation_Vanille_50ML"
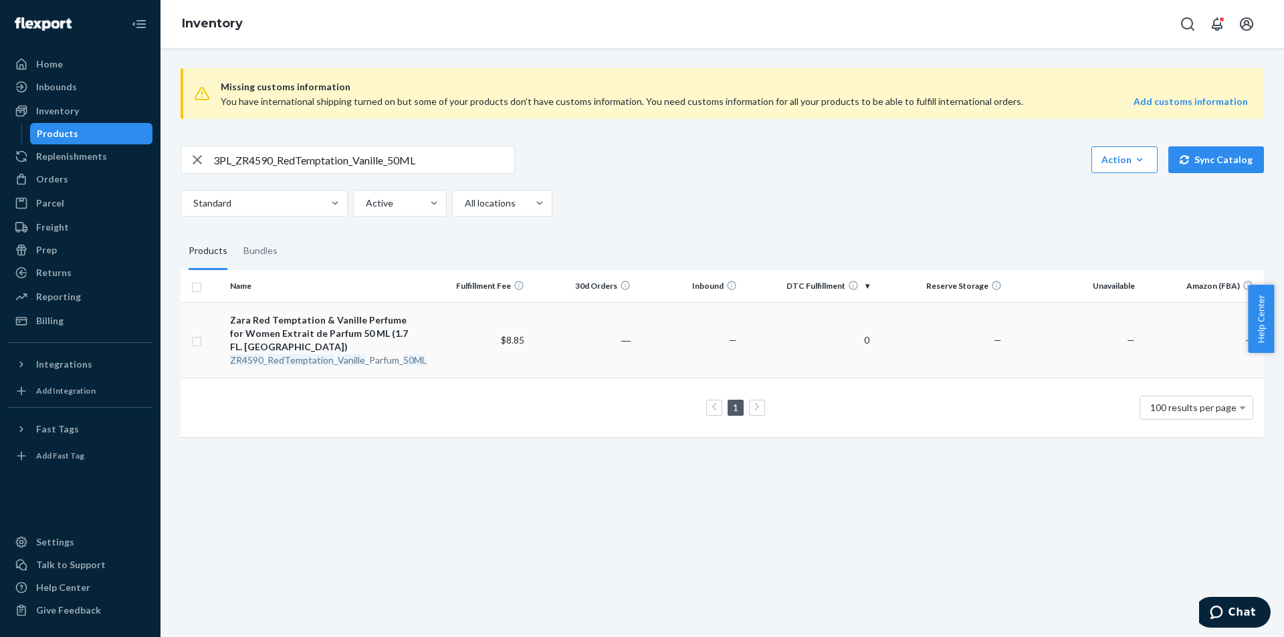
click at [286, 354] on em "RedTemptation" at bounding box center [301, 359] width 66 height 11
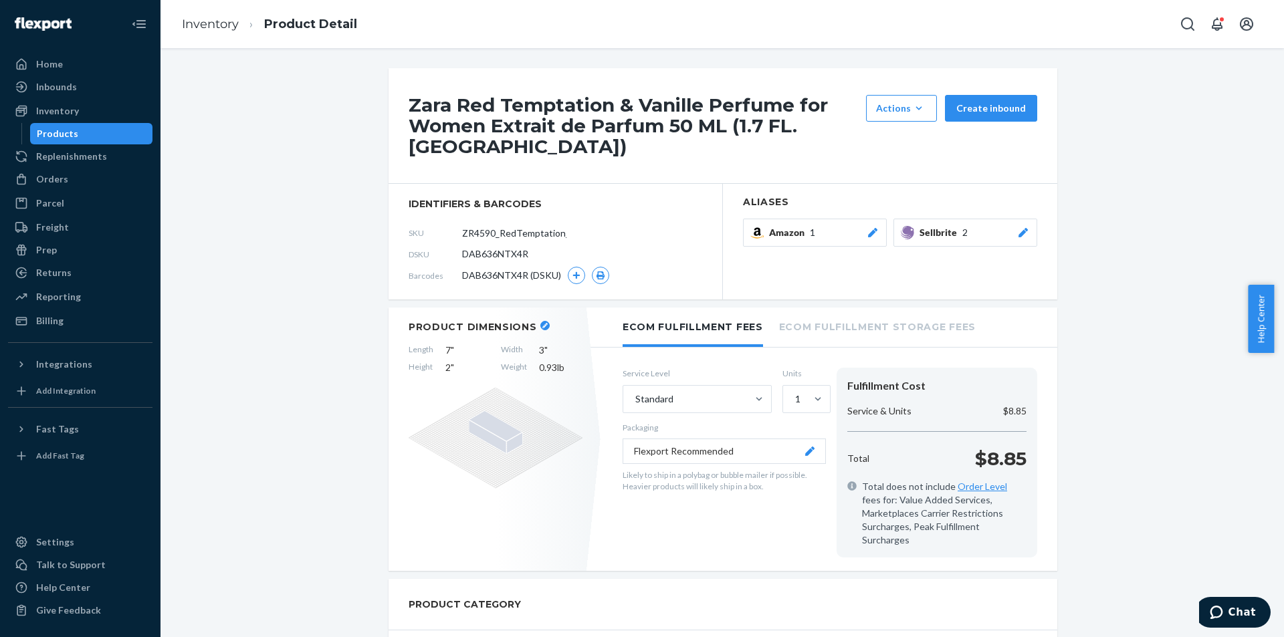
click at [1019, 228] on icon at bounding box center [1023, 232] width 9 height 9
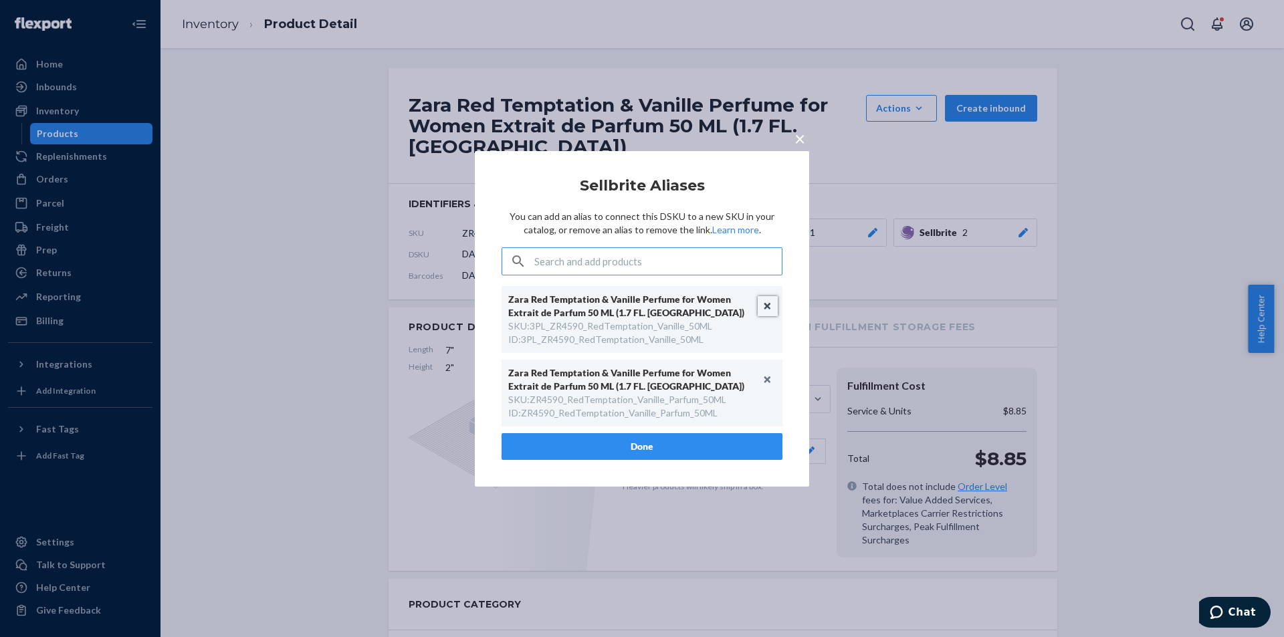
click at [768, 304] on button "Unlink" at bounding box center [768, 306] width 20 height 20
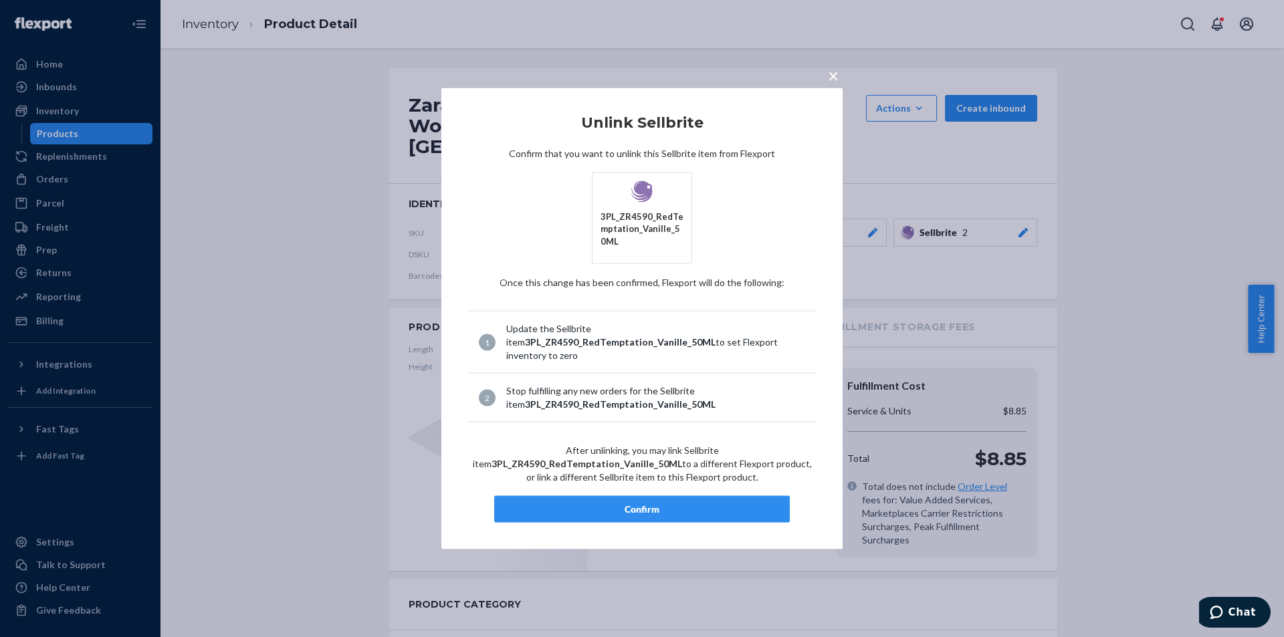
click at [614, 503] on div "Confirm" at bounding box center [642, 509] width 273 height 13
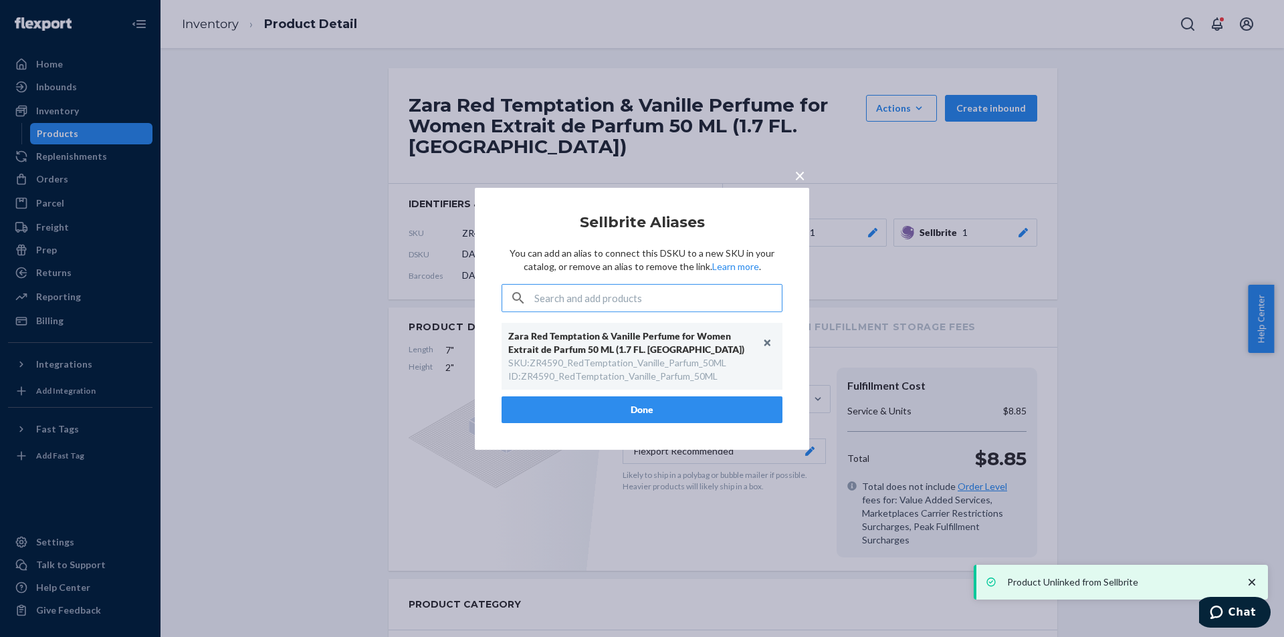
click at [666, 397] on button "Done" at bounding box center [642, 410] width 281 height 27
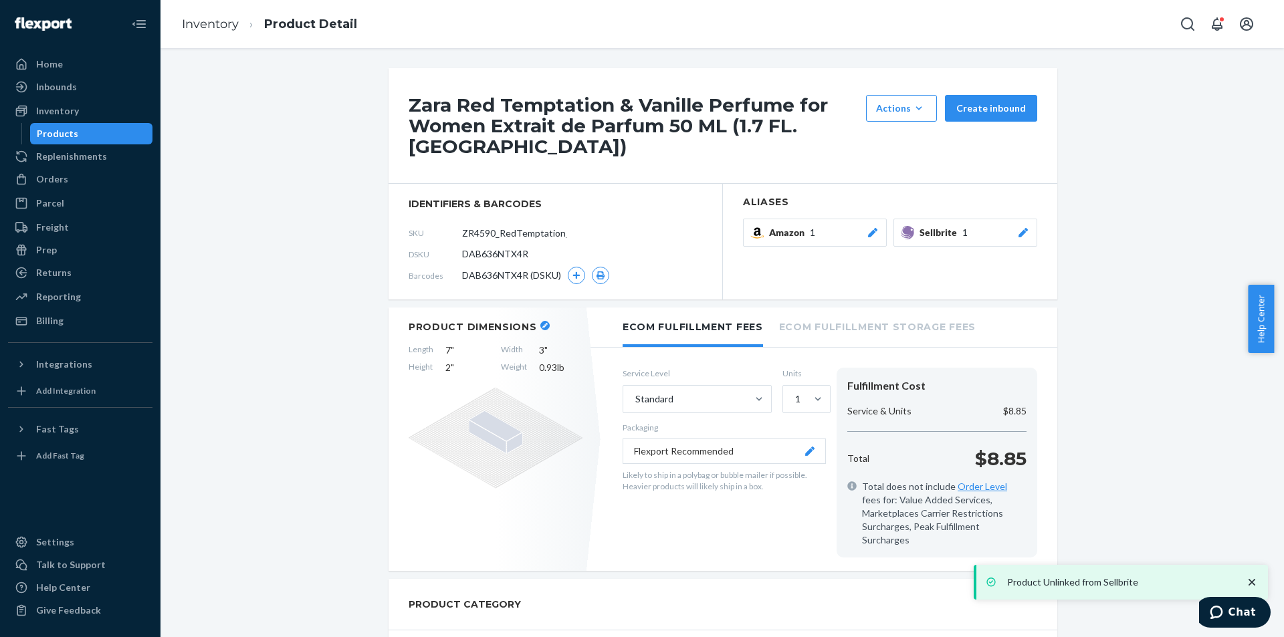
click at [96, 124] on div "Products" at bounding box center [91, 133] width 120 height 19
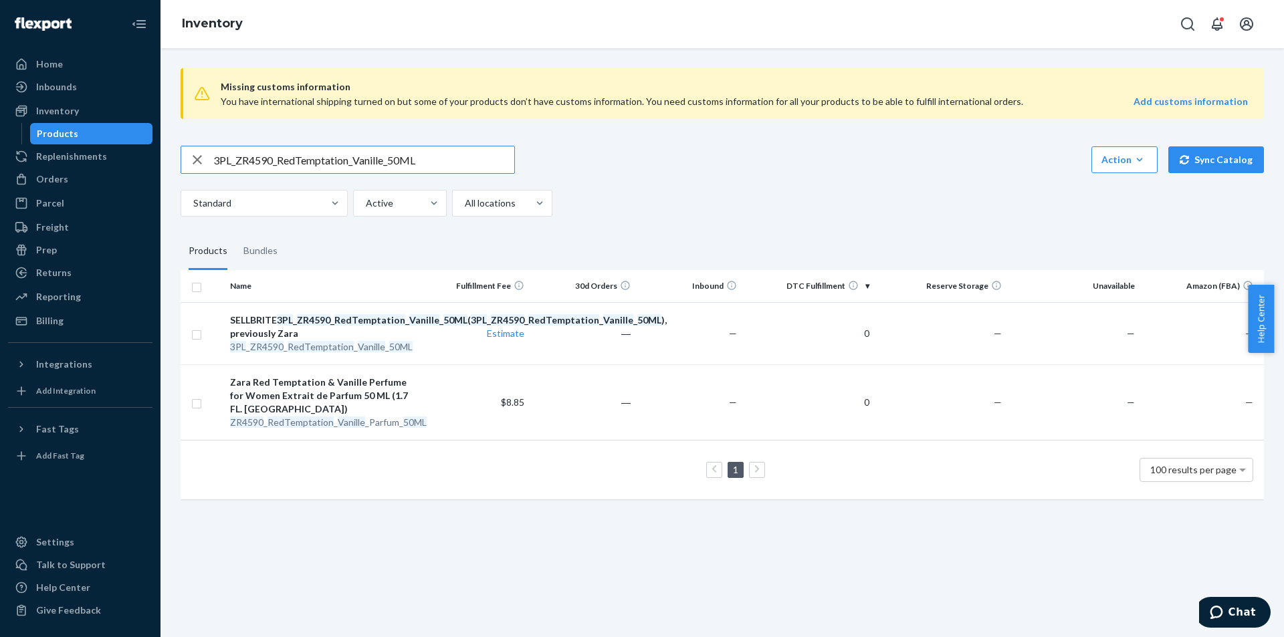
click at [428, 152] on input "3PL_ZR4590_RedTemptation_Vanille_50ML" at bounding box center [363, 159] width 301 height 27
paste input "Tobacco"
type input "3PL_ZR4590_RedTemptationTobacco_50ML"
click at [335, 352] on em "RedTemptation" at bounding box center [321, 346] width 66 height 11
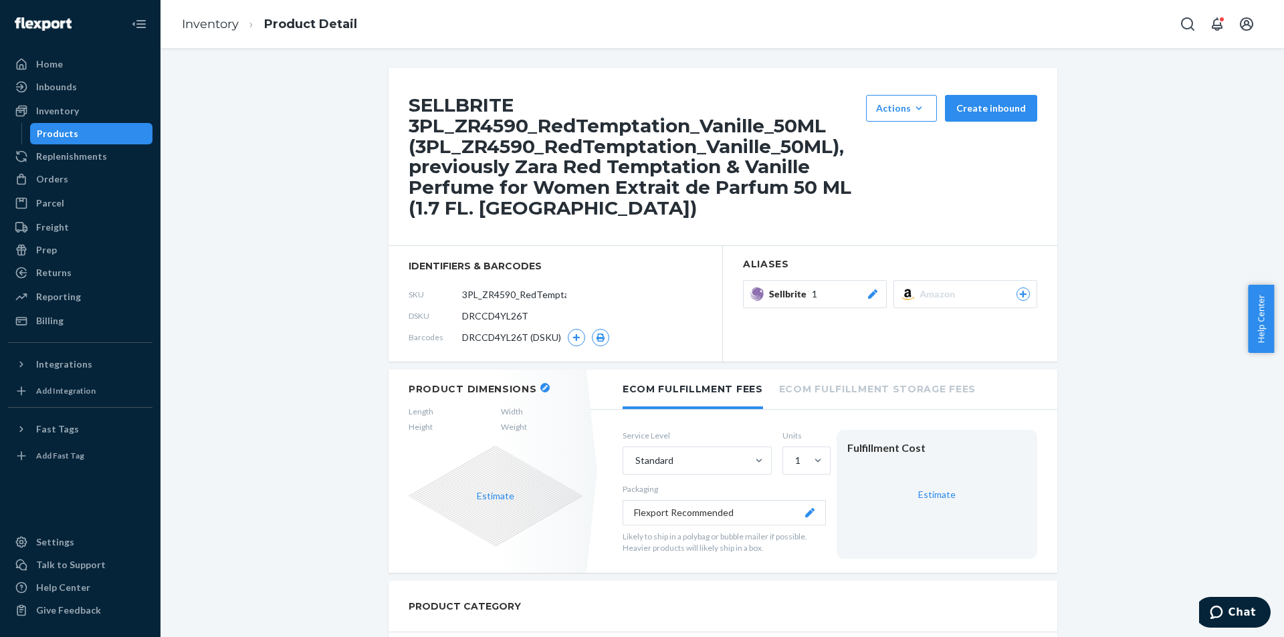
click at [99, 136] on div "Products" at bounding box center [91, 133] width 120 height 19
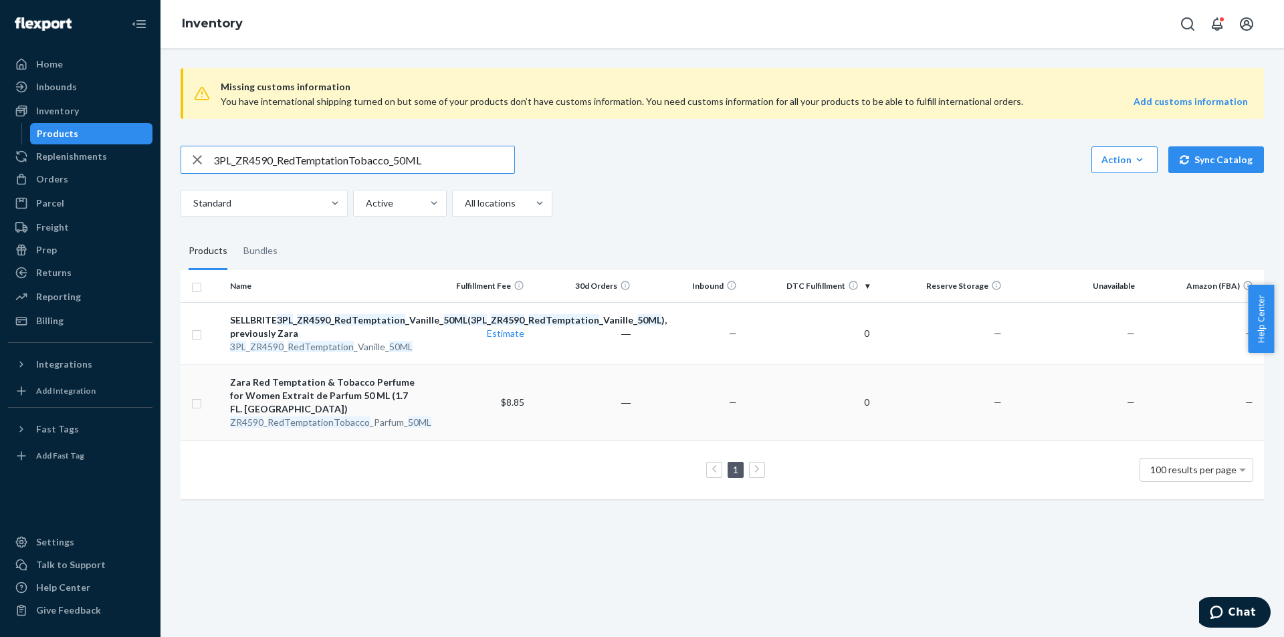
click at [328, 428] on em "RedTemptationTobacco" at bounding box center [319, 422] width 102 height 11
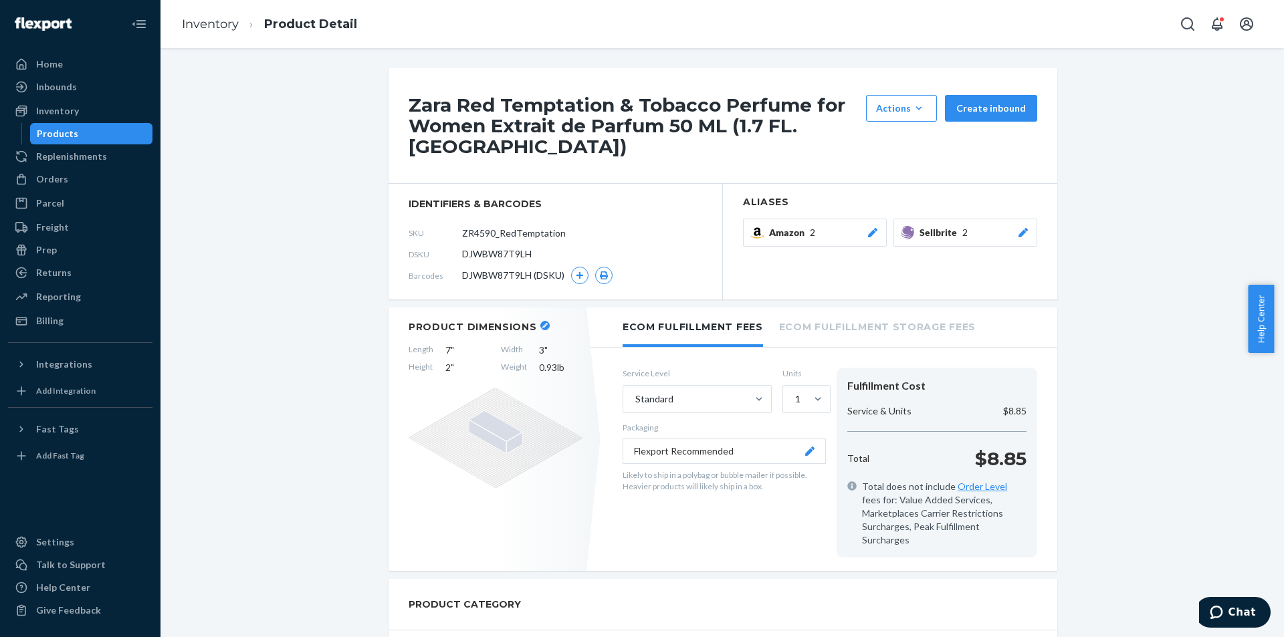
click at [1019, 228] on icon at bounding box center [1023, 232] width 9 height 9
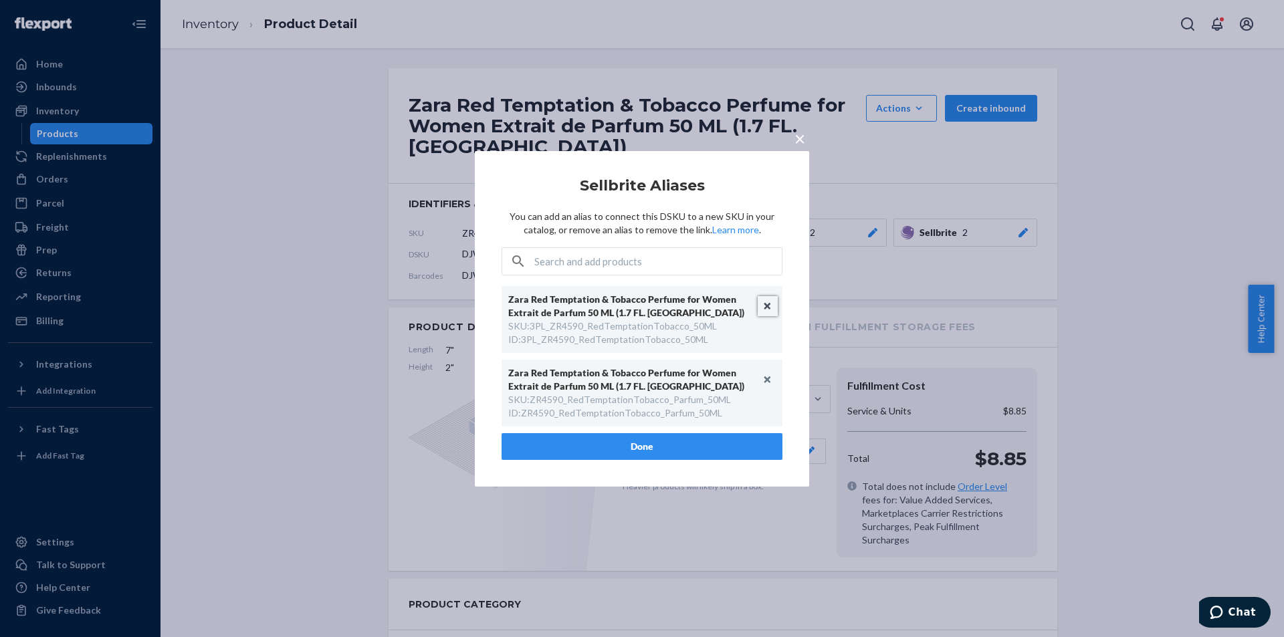
click at [768, 304] on button "Unlink" at bounding box center [768, 306] width 20 height 20
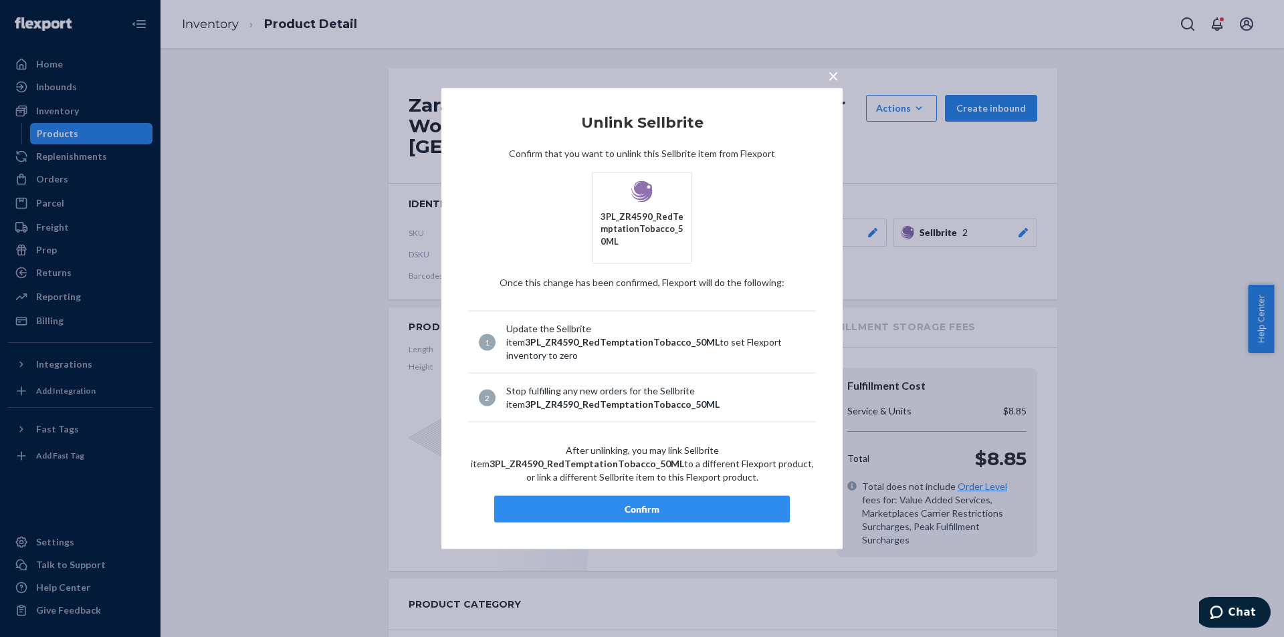
click at [659, 503] on div "Confirm" at bounding box center [642, 509] width 273 height 13
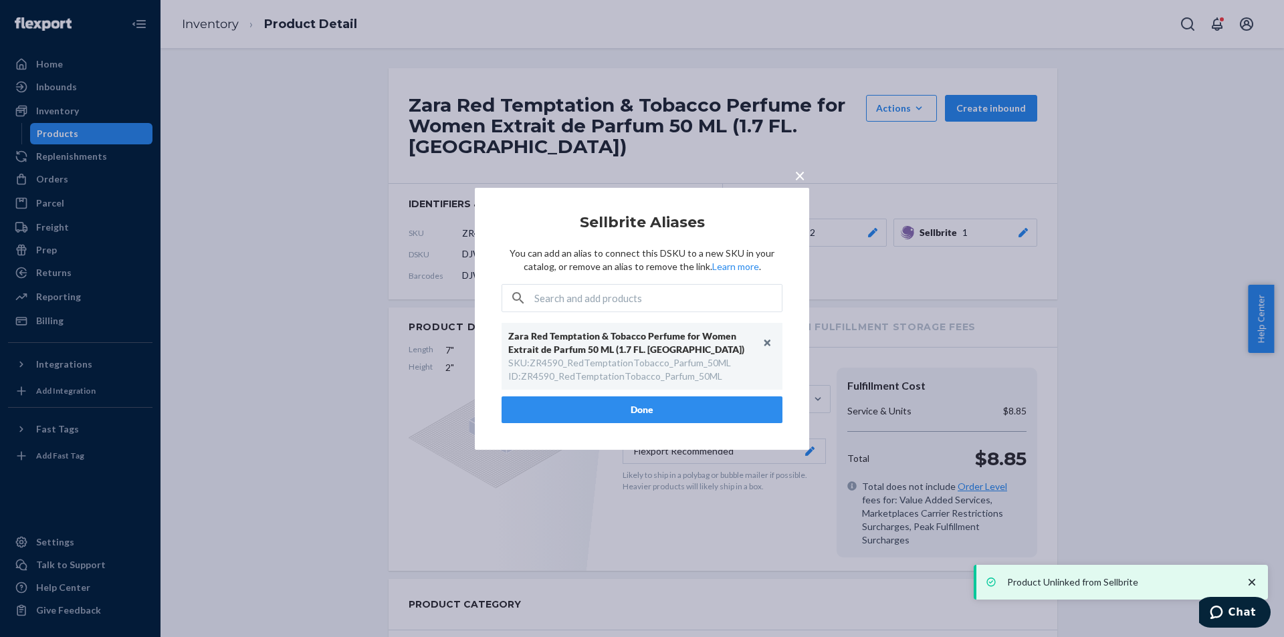
drag, startPoint x: 647, startPoint y: 411, endPoint x: 593, endPoint y: 370, distance: 68.3
click at [647, 411] on button "Done" at bounding box center [642, 410] width 281 height 27
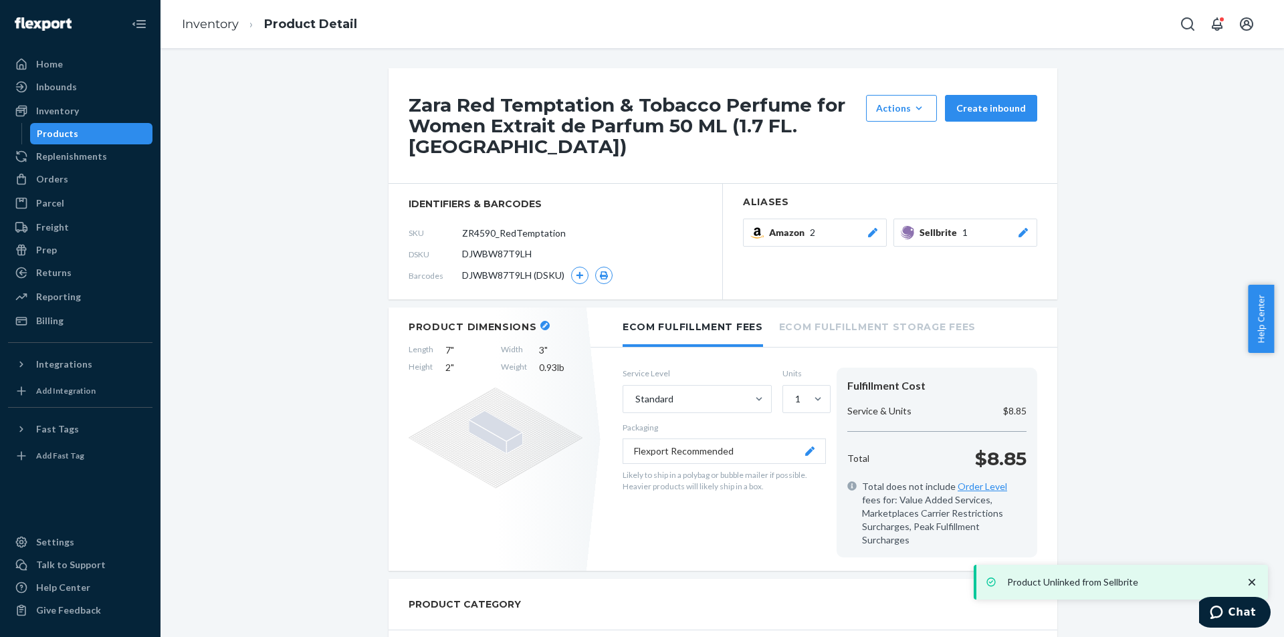
click at [107, 133] on div "Products" at bounding box center [91, 133] width 120 height 19
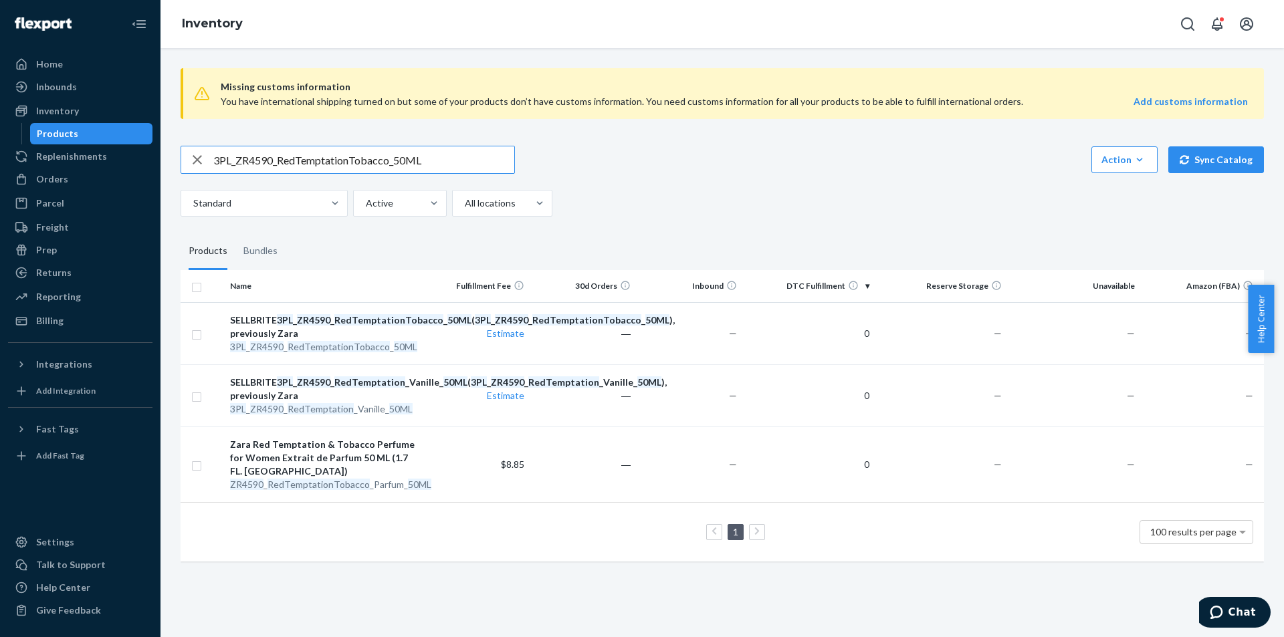
click at [357, 165] on input "3PL_ZR4590_RedTemptationTobacco_50ML" at bounding box center [363, 159] width 301 height 27
paste input "3590_RedTemptationSummerEDP_1x8"
type input "3PL_ZR3590_RedTemptationSummerEDP_1x80ML"
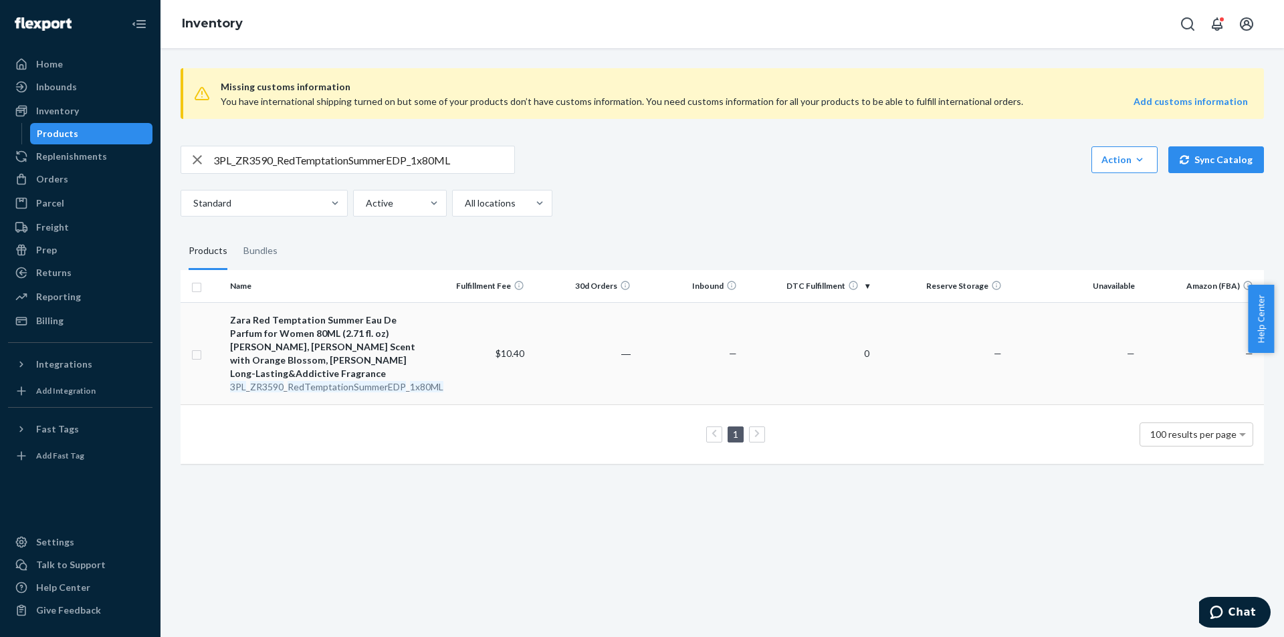
click at [362, 381] on em "RedTemptationSummerEDP" at bounding box center [347, 386] width 118 height 11
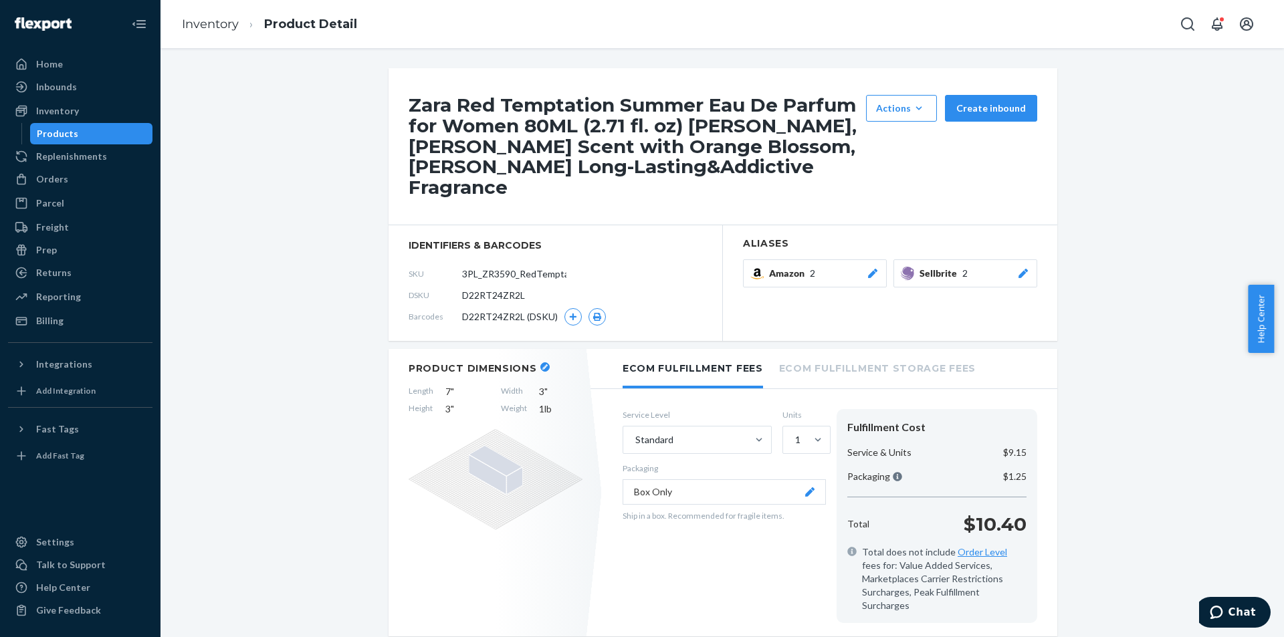
click at [1022, 276] on icon at bounding box center [1023, 273] width 13 height 9
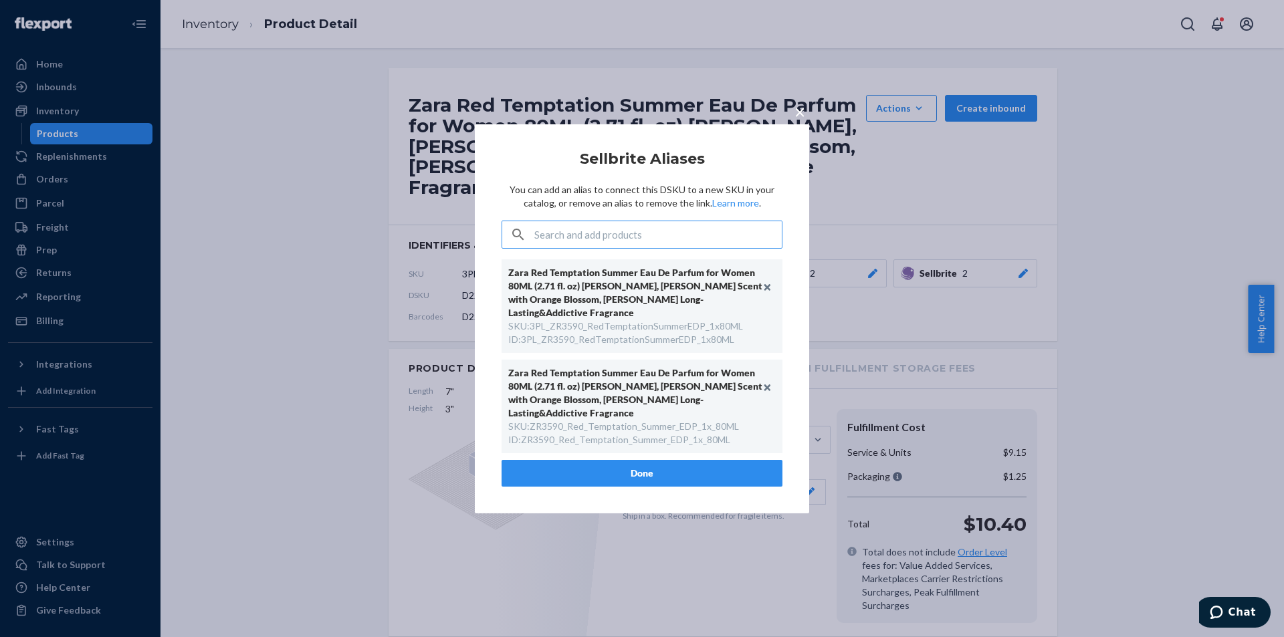
click at [631, 428] on div "SKU : ZR3590_Red_Temptation_Summer_EDP_1x_80ML" at bounding box center [623, 426] width 231 height 13
copy div "ZR3590_Red_Temptation_Summer_EDP_1x_80ML"
click at [771, 288] on button "Unlink" at bounding box center [768, 288] width 20 height 20
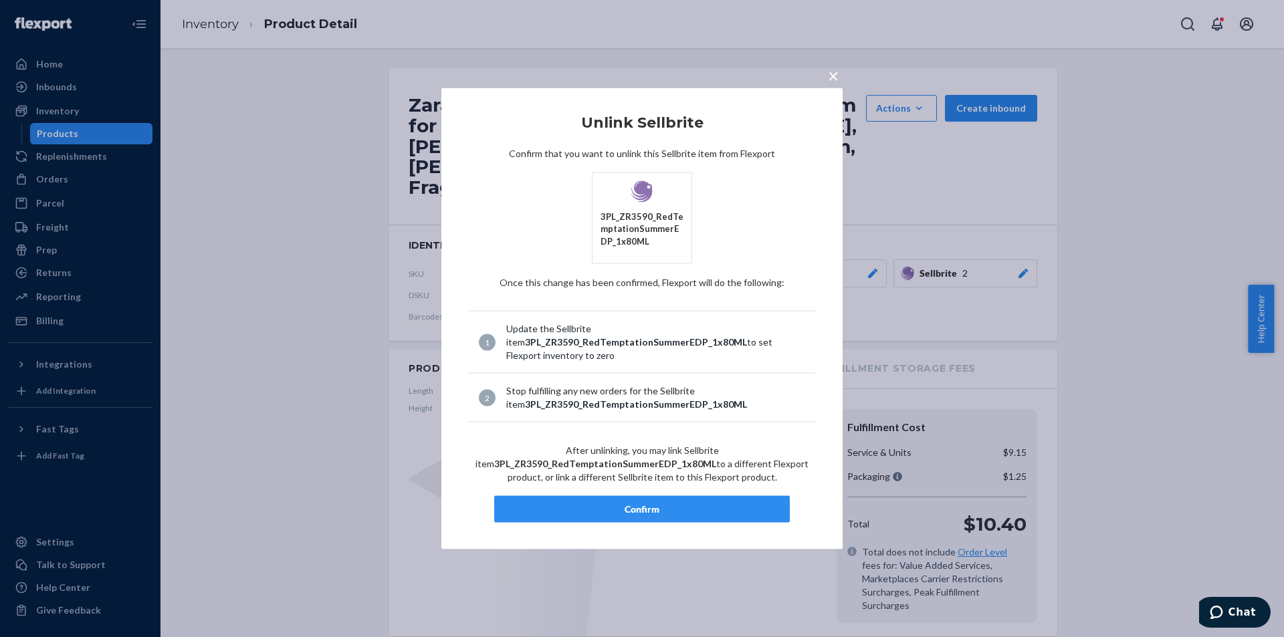
click at [673, 515] on div "Confirm" at bounding box center [642, 509] width 273 height 13
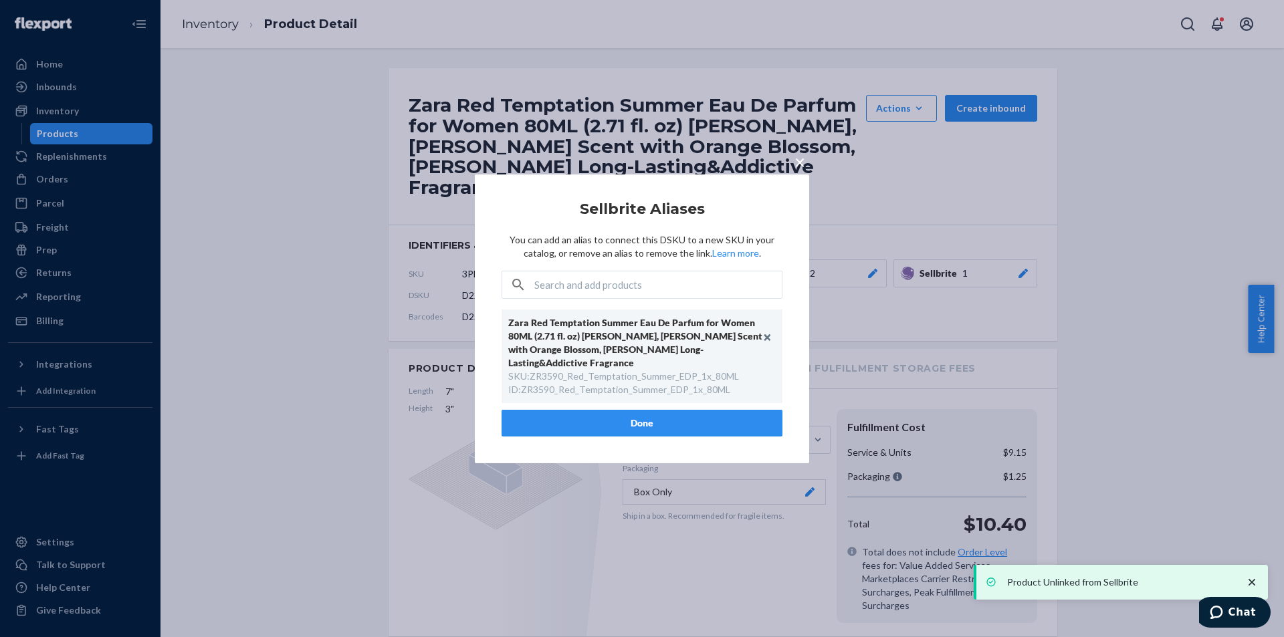
click at [599, 423] on button "Done" at bounding box center [642, 423] width 281 height 27
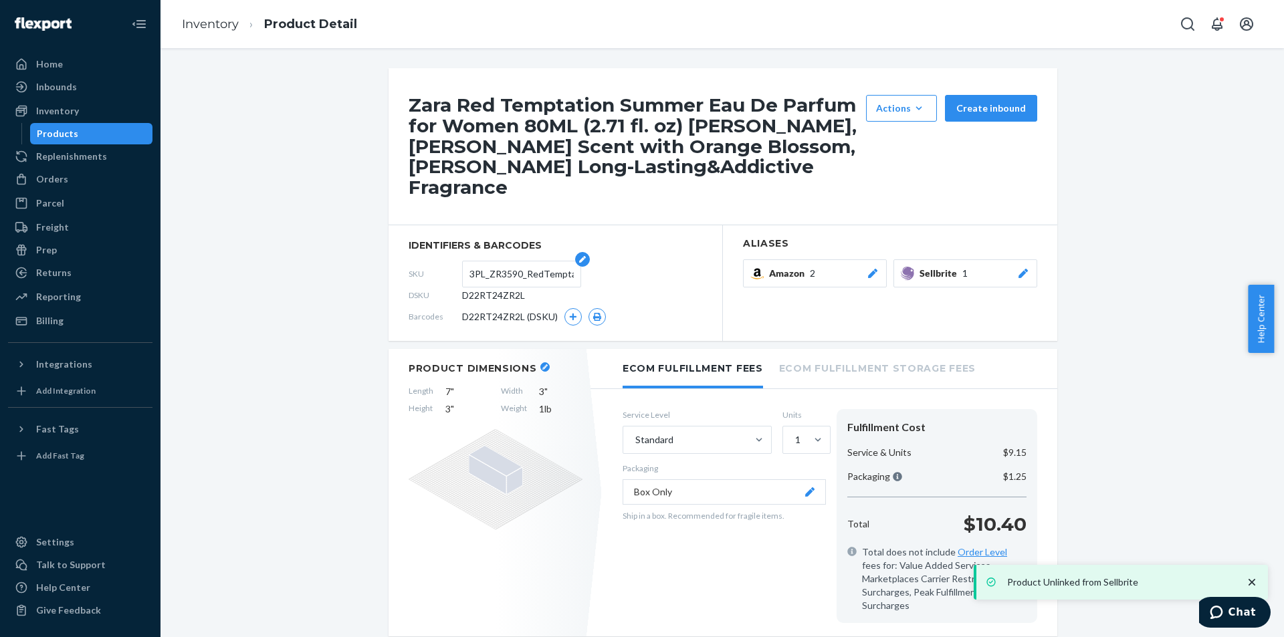
click at [513, 278] on input "3PL_ZR3590_RedTemptationSummerEDP_1x80ML" at bounding box center [521, 273] width 104 height 25
paste input "ZR3590_Red_Temptation_Summer_EDP_1x_"
type input "ZR3590_Red_Temptation_Summer_EDP_1x_80ML"
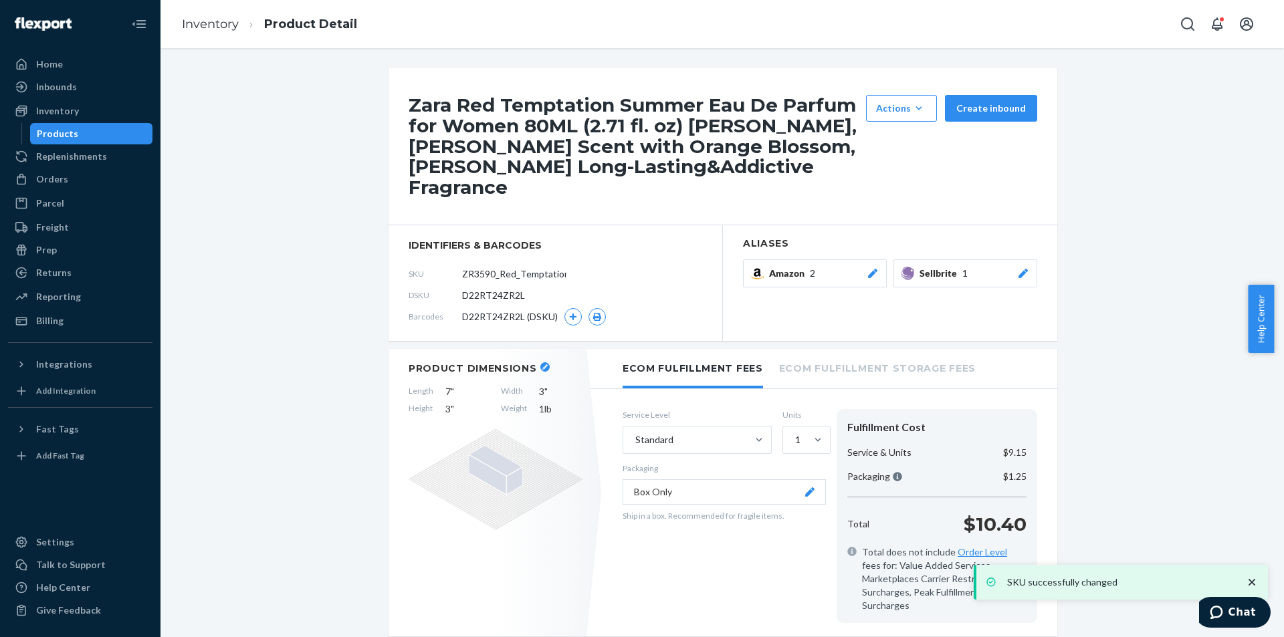
click at [110, 139] on div "Products" at bounding box center [91, 133] width 120 height 19
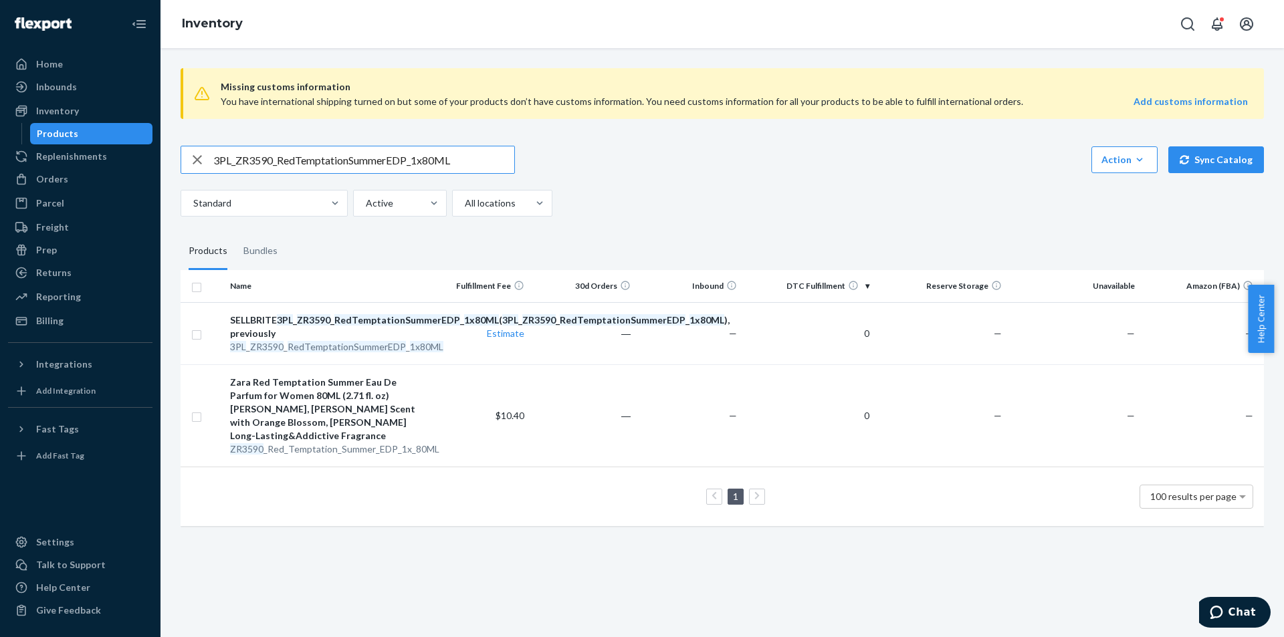
click at [108, 138] on div "Products" at bounding box center [91, 133] width 120 height 19
click at [407, 169] on input "3PL_ZR3590_RedTemptationSummerEDP_1x80ML" at bounding box center [363, 159] width 301 height 27
paste input "1790_RedTemptationSummerEDP_1x3"
type input "3PL_ZR1790_RedTemptationSummerEDP_1x30ML"
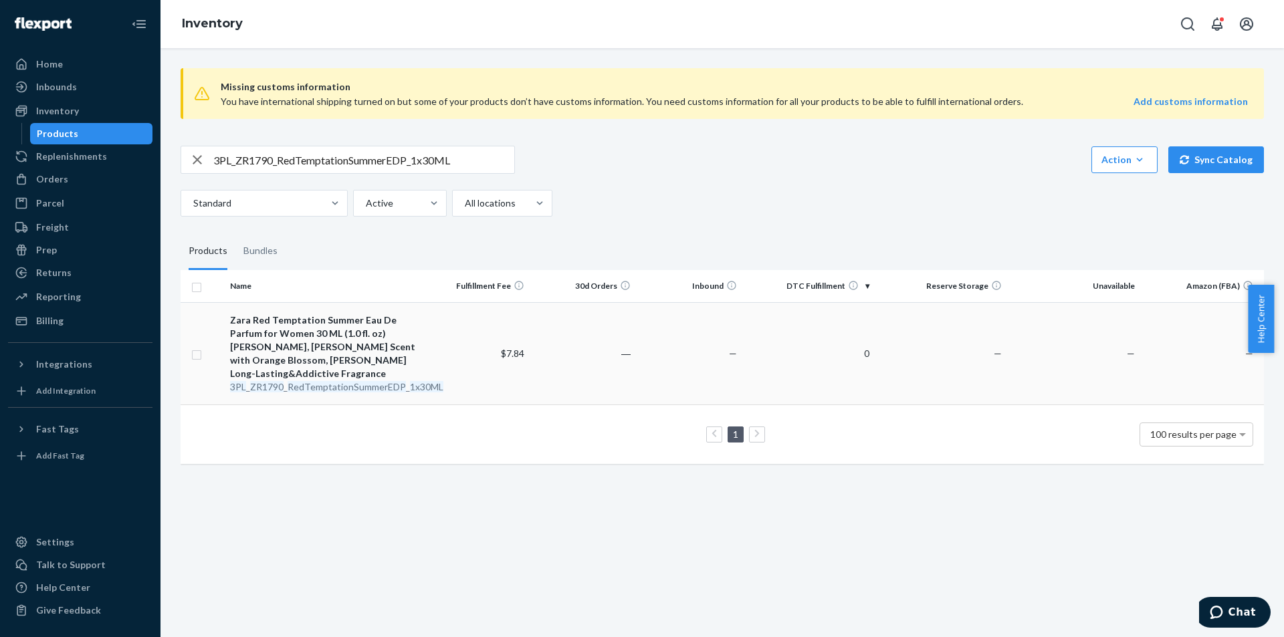
click at [367, 381] on div "3PL _ ZR1790 _ RedTemptationSummerEDP _ 1x30ML" at bounding box center [324, 387] width 189 height 13
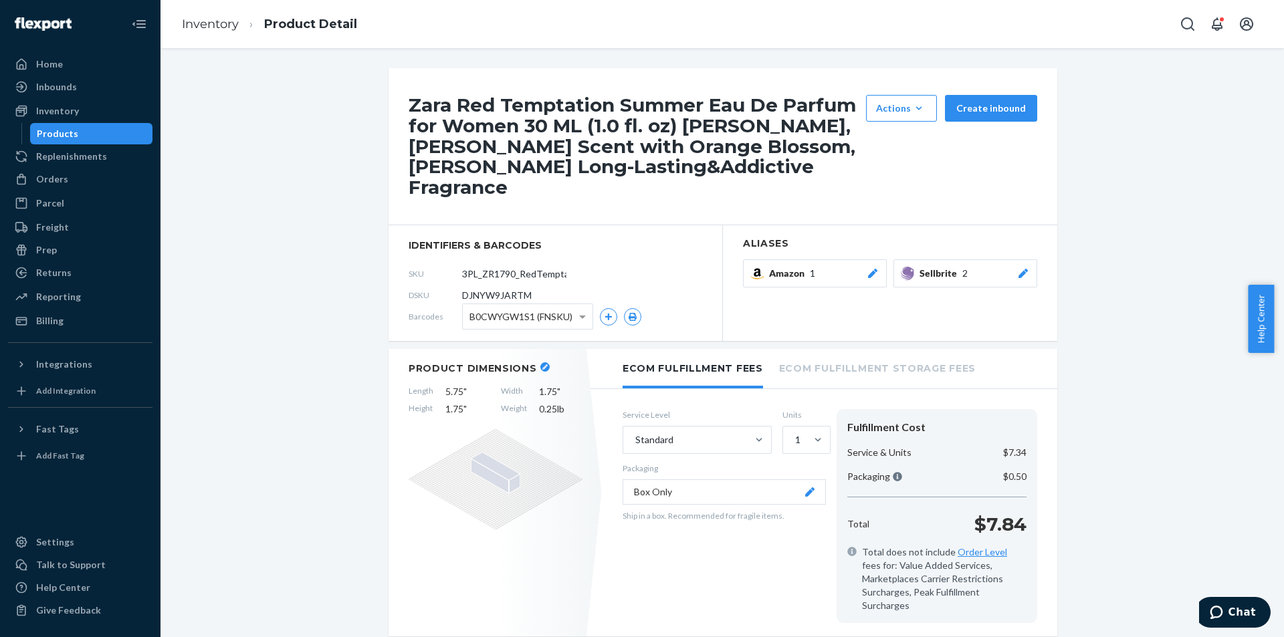
click at [1019, 277] on icon at bounding box center [1023, 273] width 9 height 9
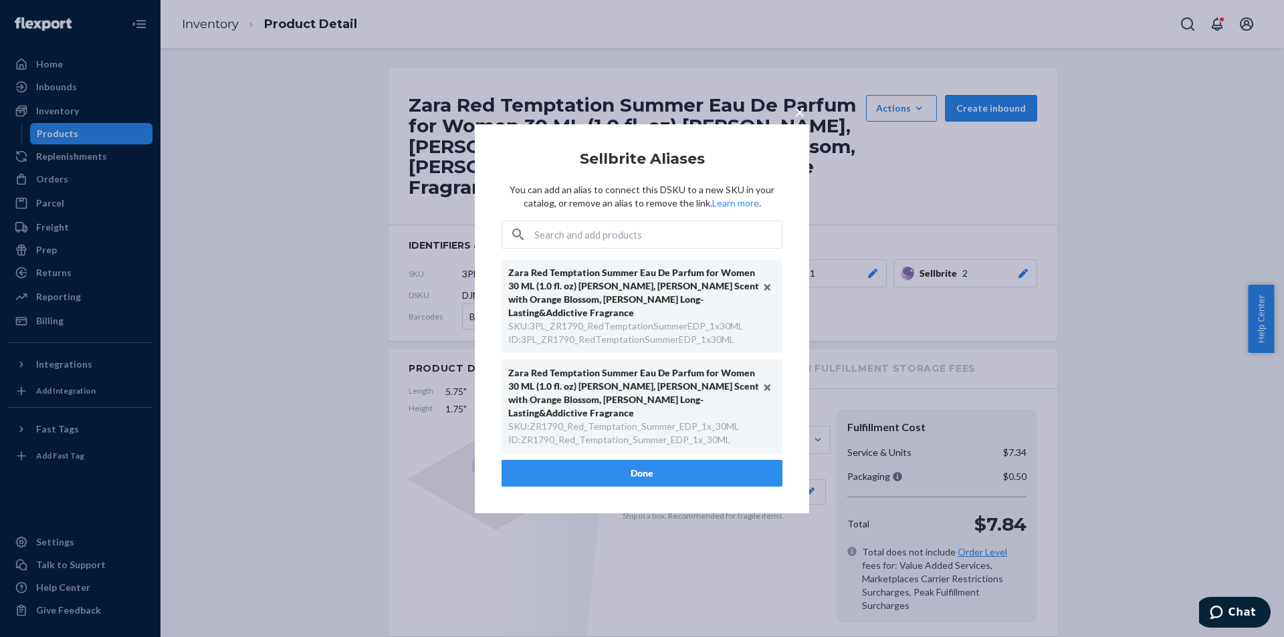
click at [627, 430] on div "SKU : ZR1790_Red_Temptation_Summer_EDP_1x_30ML" at bounding box center [623, 426] width 231 height 13
copy div "ZR1790_Red_Temptation_Summer_EDP_1x_30ML"
click at [768, 291] on button "Unlink" at bounding box center [768, 288] width 20 height 20
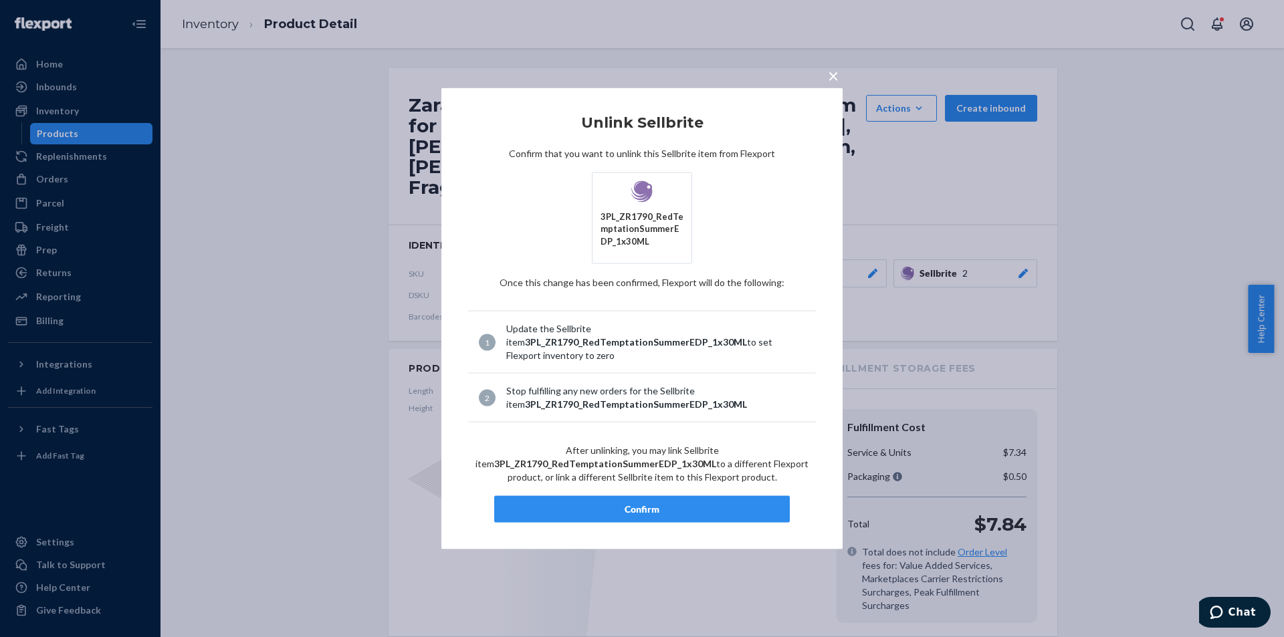
click at [679, 504] on div "Confirm" at bounding box center [642, 509] width 273 height 13
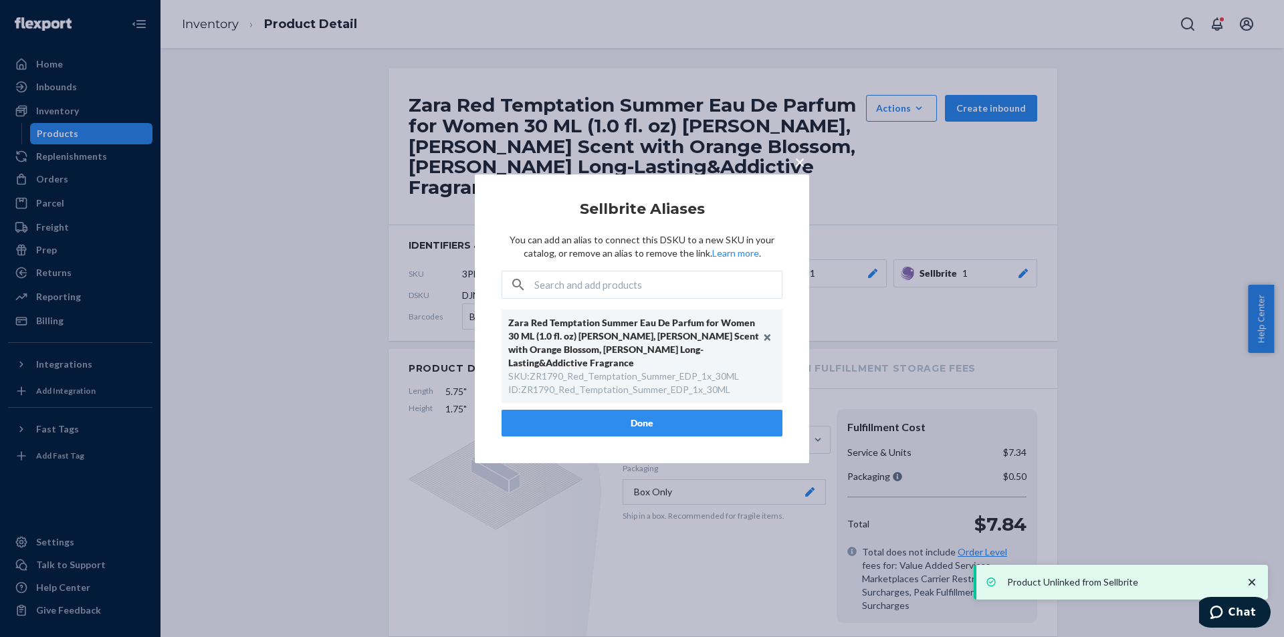
click at [630, 423] on button "Done" at bounding box center [642, 423] width 281 height 27
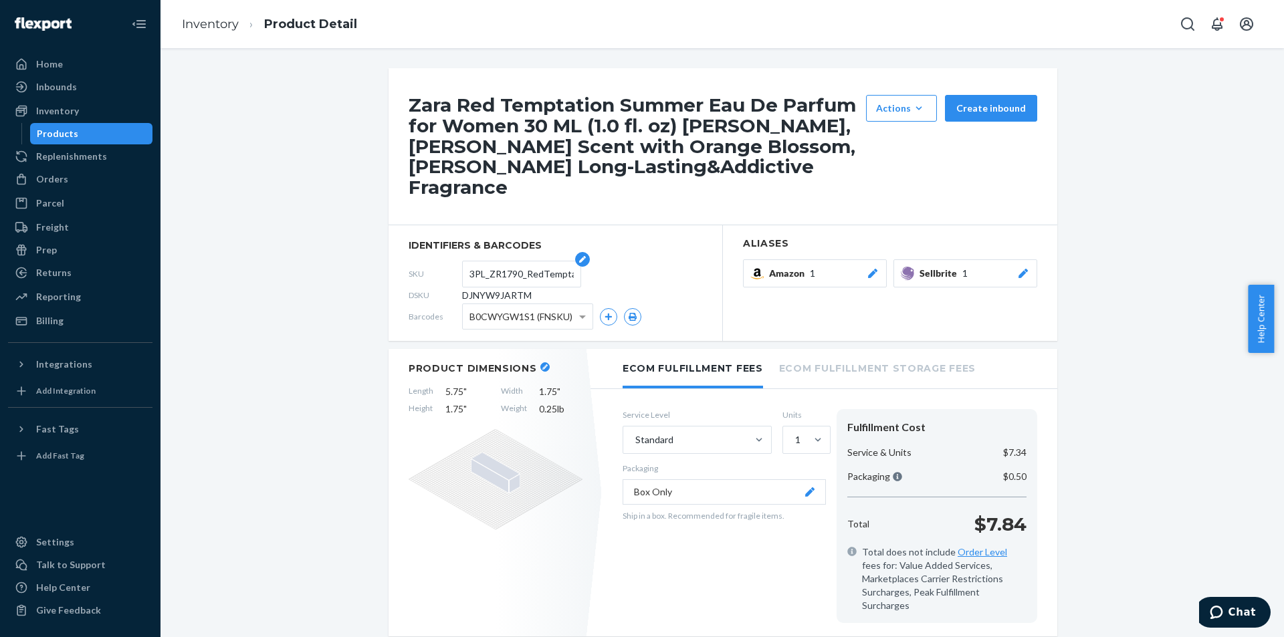
click at [508, 278] on input "3PL_ZR1790_RedTemptationSummerEDP_1x30ML" at bounding box center [521, 273] width 104 height 25
paste input "ZR1790_Red_Temptation_Summer_EDP_1x_"
type input "ZR1790_Red_Temptation_Summer_EDP_1x_30ML"
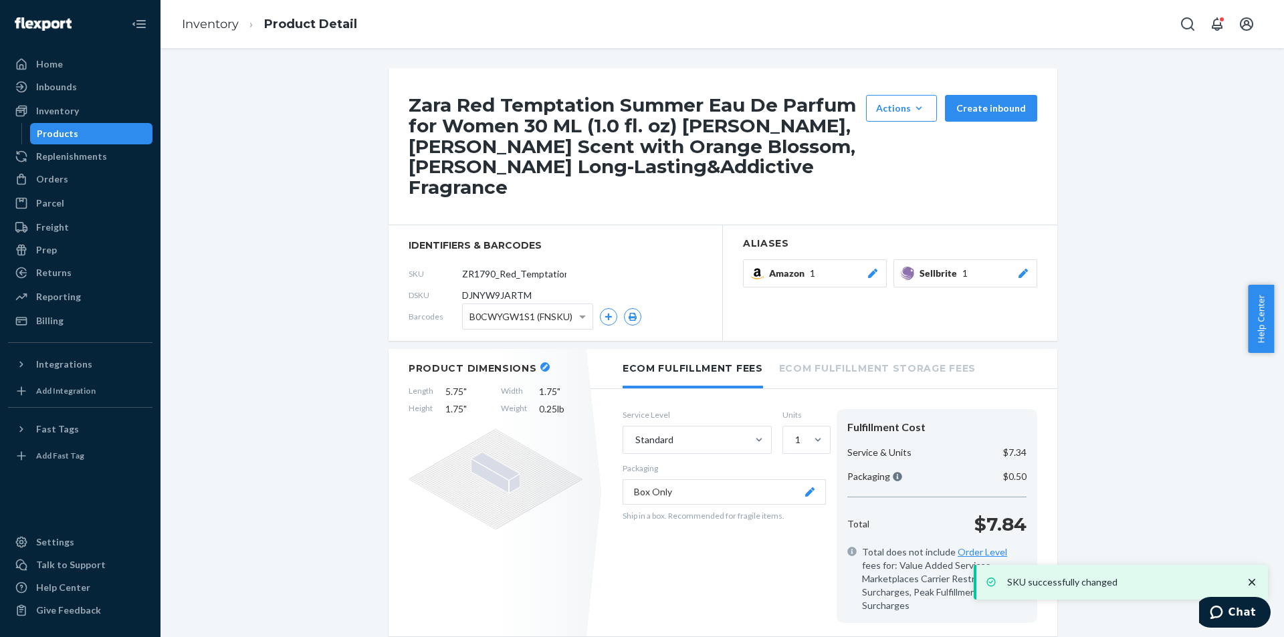
click at [85, 137] on div "Products" at bounding box center [91, 133] width 120 height 19
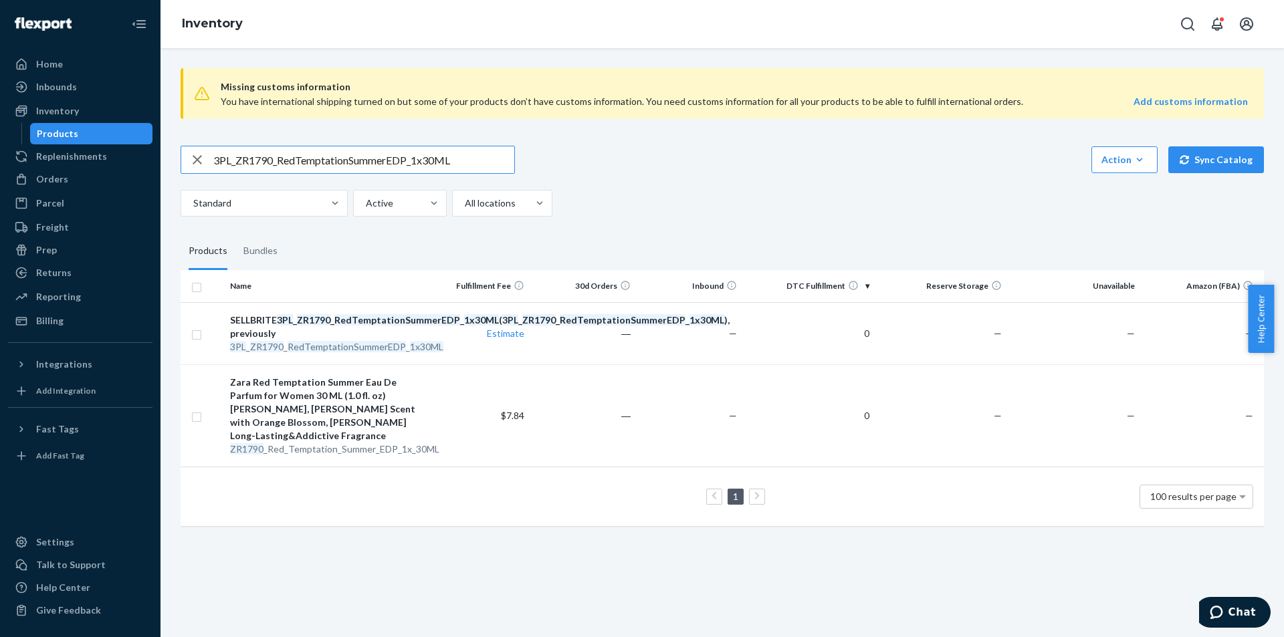
click at [370, 161] on input "3PL_ZR1790_RedTemptationSummerEDP_1x30ML" at bounding box center [363, 159] width 301 height 27
paste input "4590_RedTemptationSandalwood5"
type input "3PL_ZR4590_RedTemptationSandalwood50ML"
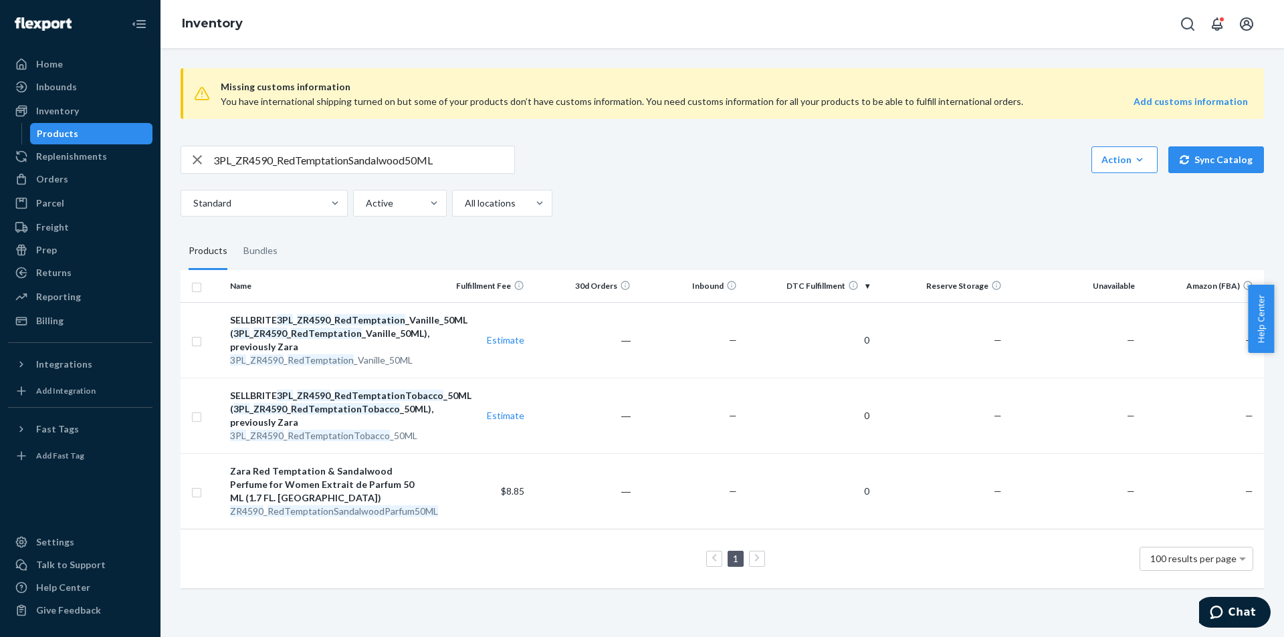
click at [459, 172] on input "3PL_ZR4590_RedTemptationSandalwood50ML" at bounding box center [363, 159] width 301 height 27
click at [460, 172] on input "3PL_ZR4590_RedTemptationSandalwood50ML" at bounding box center [363, 159] width 301 height 27
click at [353, 517] on em "RedTemptationSandalwoodParfum50ML" at bounding box center [353, 511] width 171 height 11
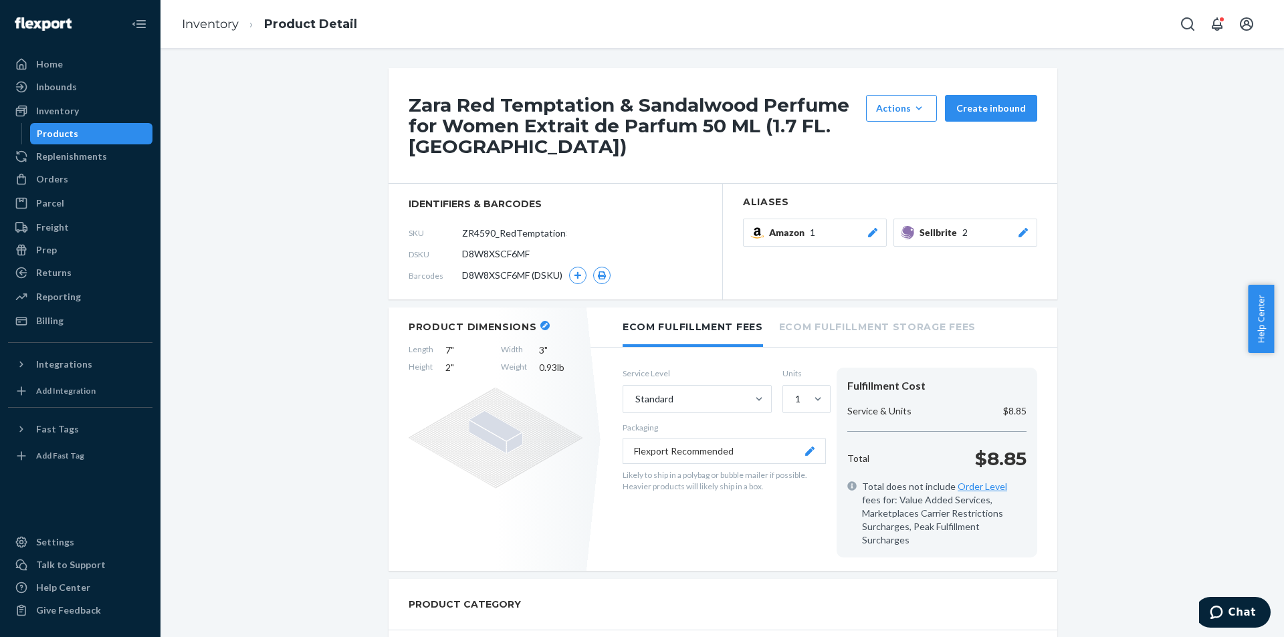
click at [1024, 235] on icon at bounding box center [1023, 232] width 13 height 9
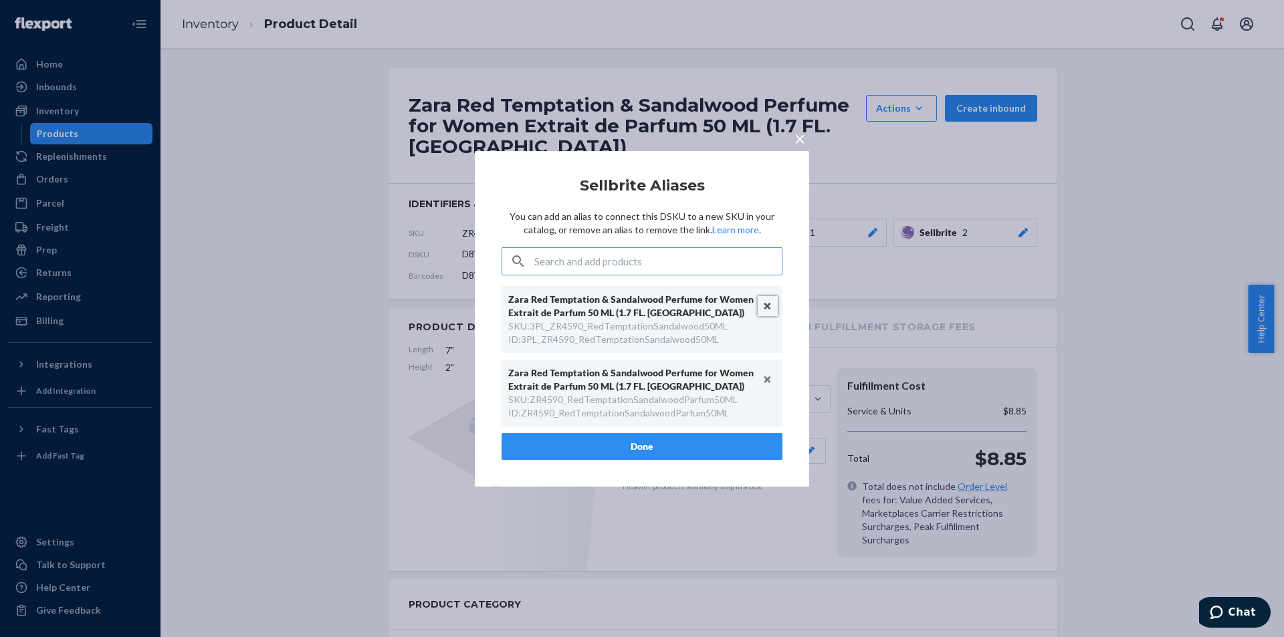
click at [768, 300] on button "Unlink" at bounding box center [768, 306] width 20 height 20
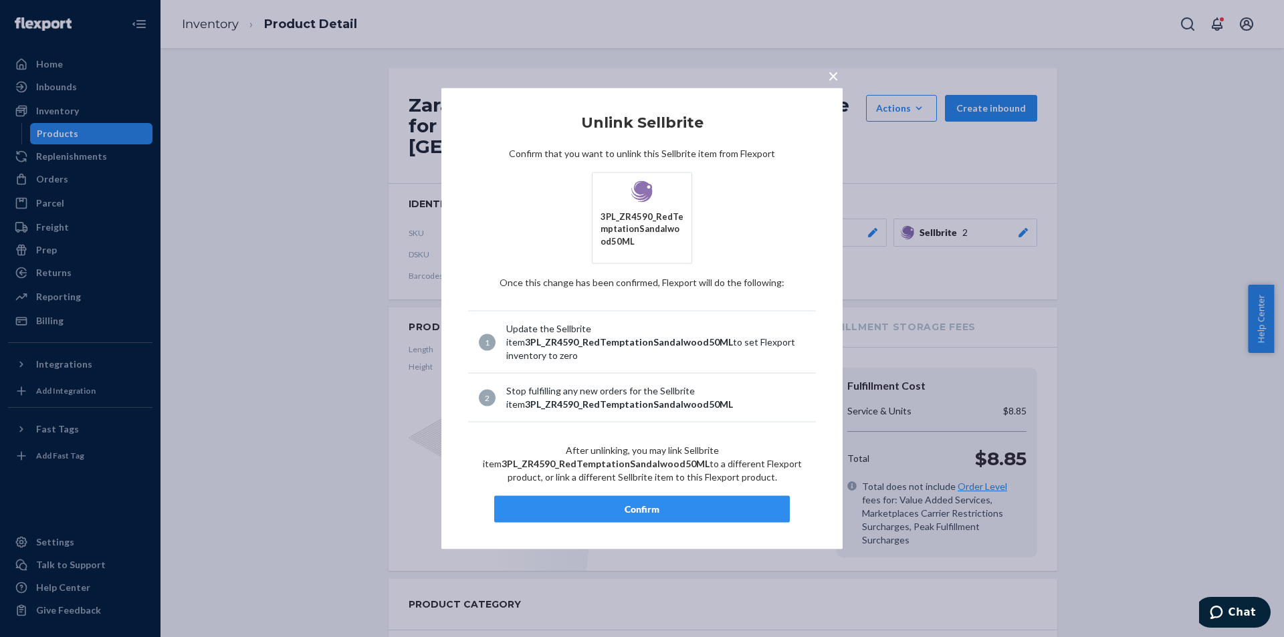
click at [683, 499] on button "Confirm" at bounding box center [642, 509] width 296 height 27
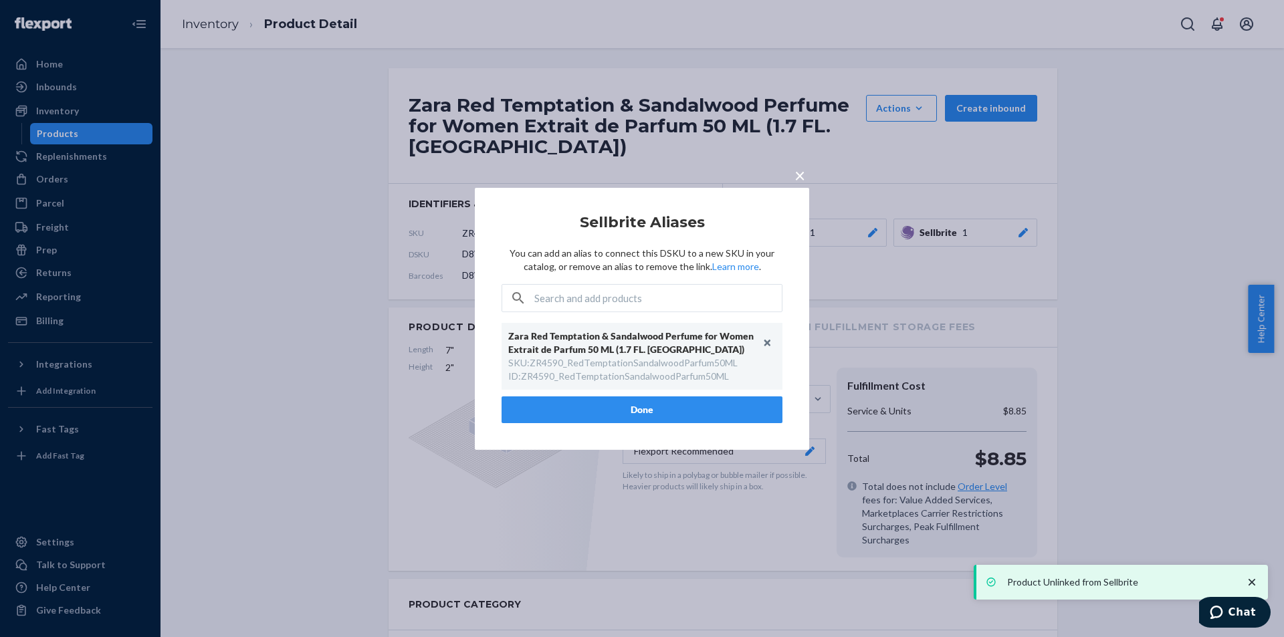
click at [661, 411] on button "Done" at bounding box center [642, 410] width 281 height 27
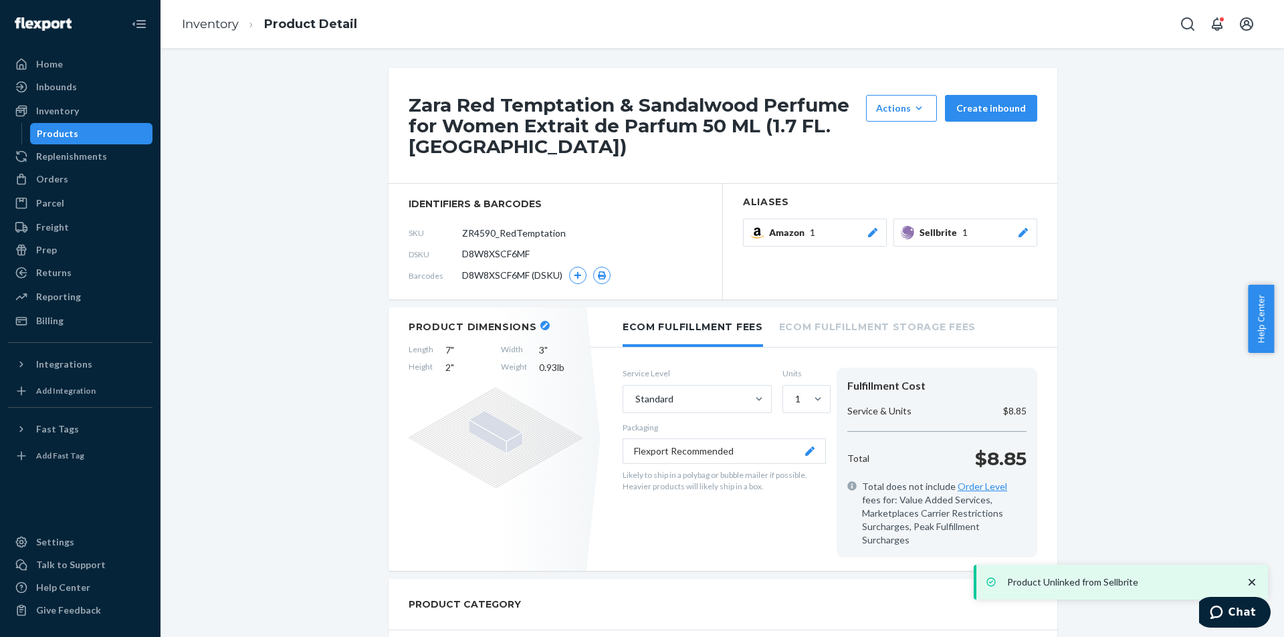
click at [108, 135] on div "Products" at bounding box center [91, 133] width 120 height 19
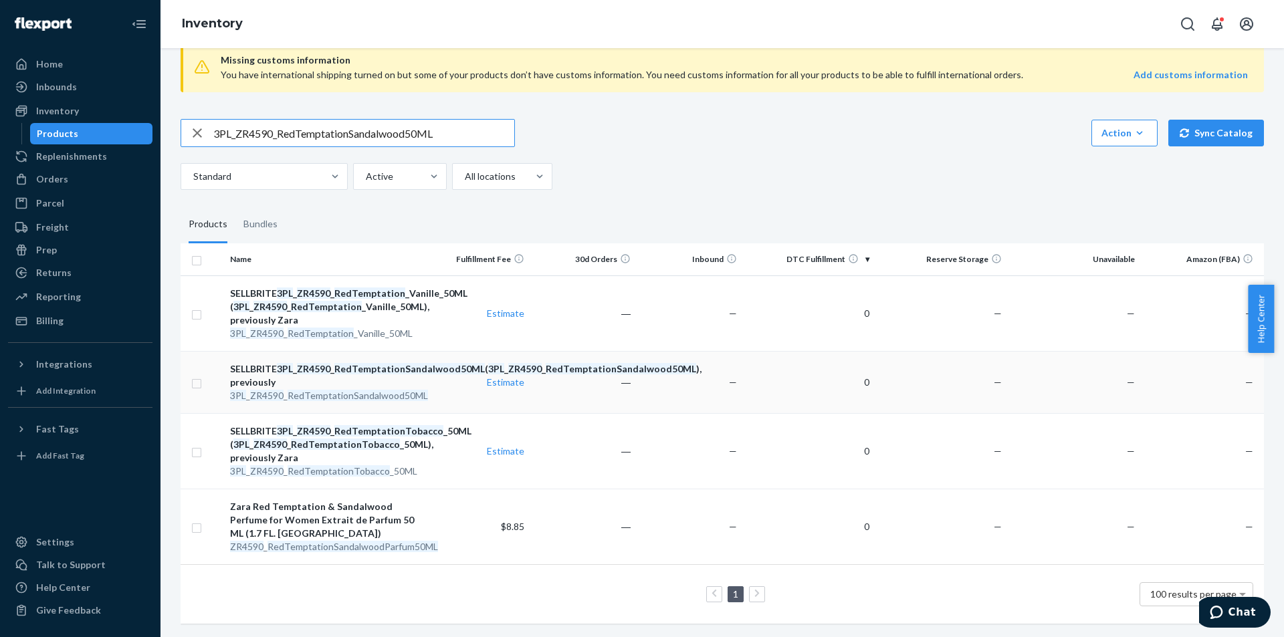
scroll to position [90, 0]
click at [325, 170] on div at bounding box center [335, 176] width 24 height 13
click at [193, 170] on input "Standard" at bounding box center [192, 176] width 1 height 13
drag, startPoint x: 197, startPoint y: 345, endPoint x: 200, endPoint y: 321, distance: 24.3
click at [198, 375] on input "checkbox" at bounding box center [196, 382] width 11 height 14
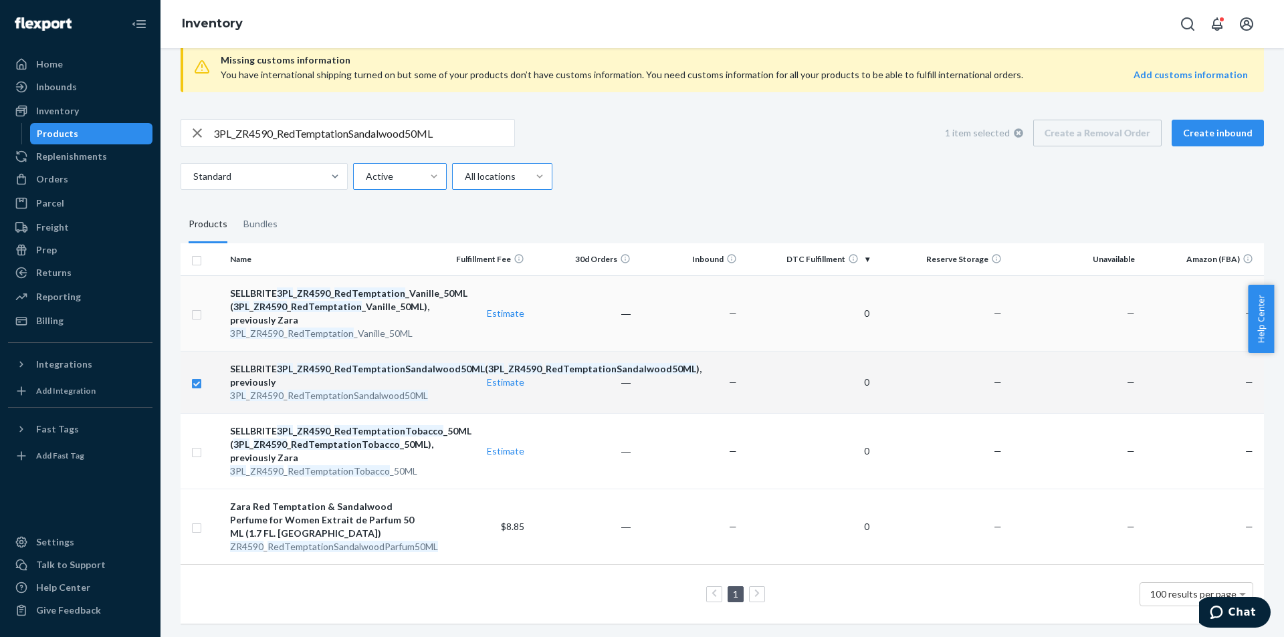
checkbox input "true"
click at [194, 306] on input "checkbox" at bounding box center [196, 313] width 11 height 14
checkbox input "true"
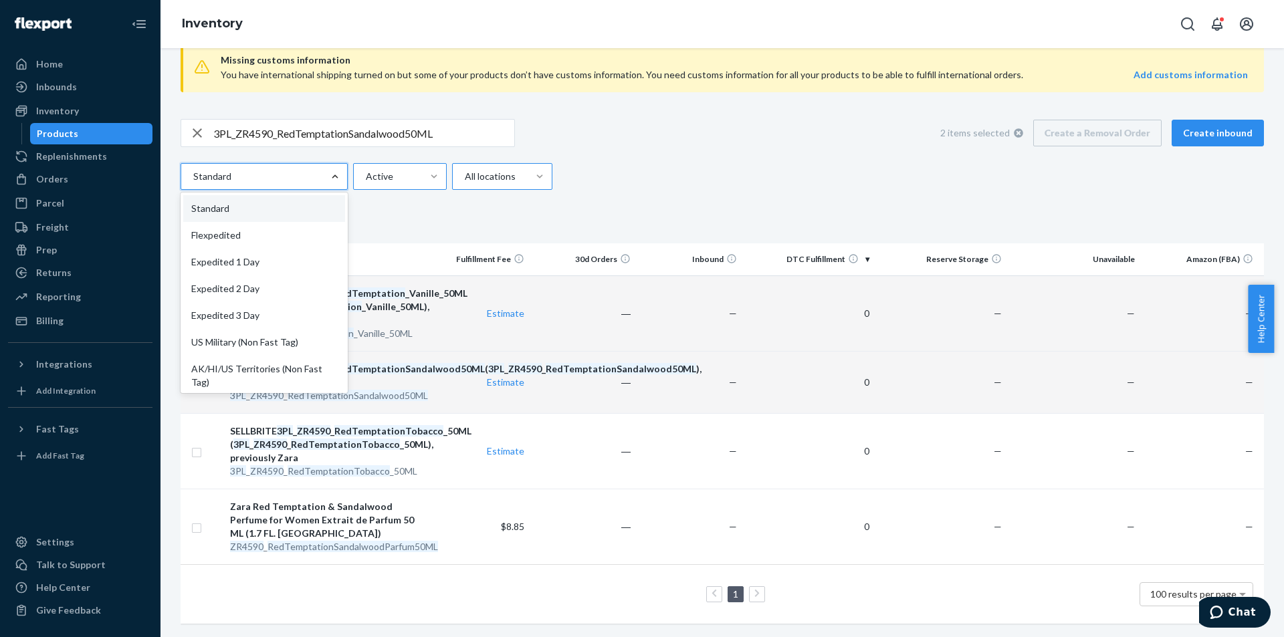
click at [423, 170] on div at bounding box center [434, 176] width 24 height 13
click at [366, 170] on input "Active" at bounding box center [364, 176] width 1 height 13
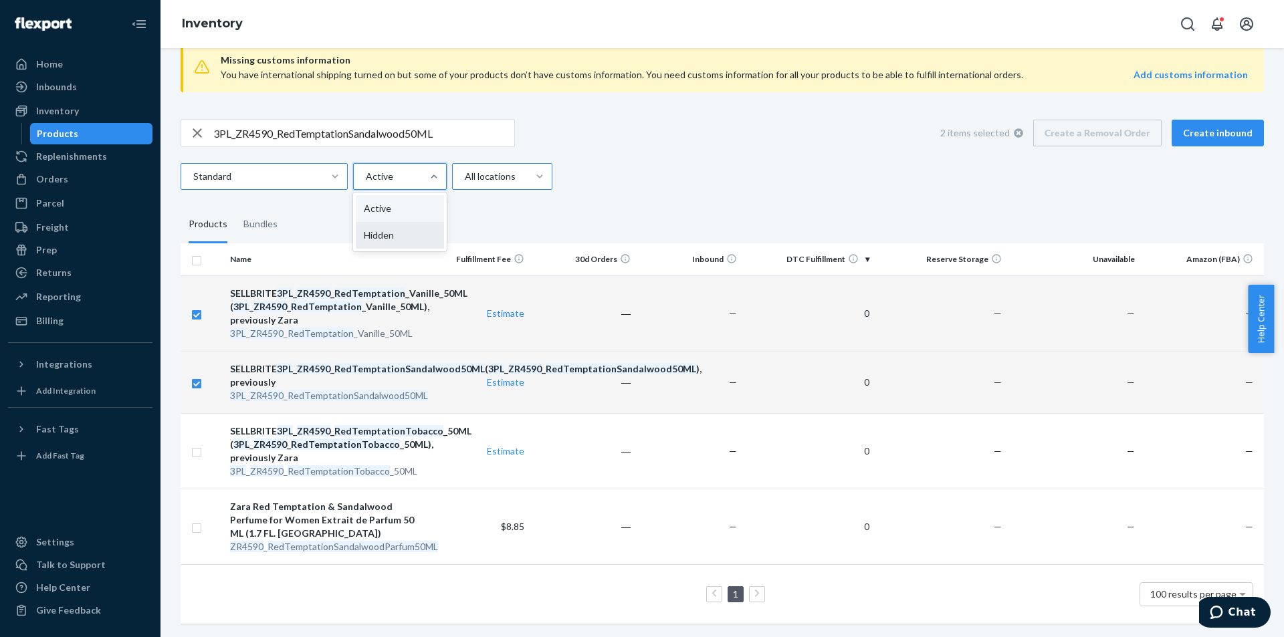
click at [387, 222] on div "Hidden" at bounding box center [400, 235] width 88 height 27
click at [366, 173] on input "option Hidden focused, 0 of 2. 2 results available. Use Up and Down to choose o…" at bounding box center [364, 176] width 1 height 13
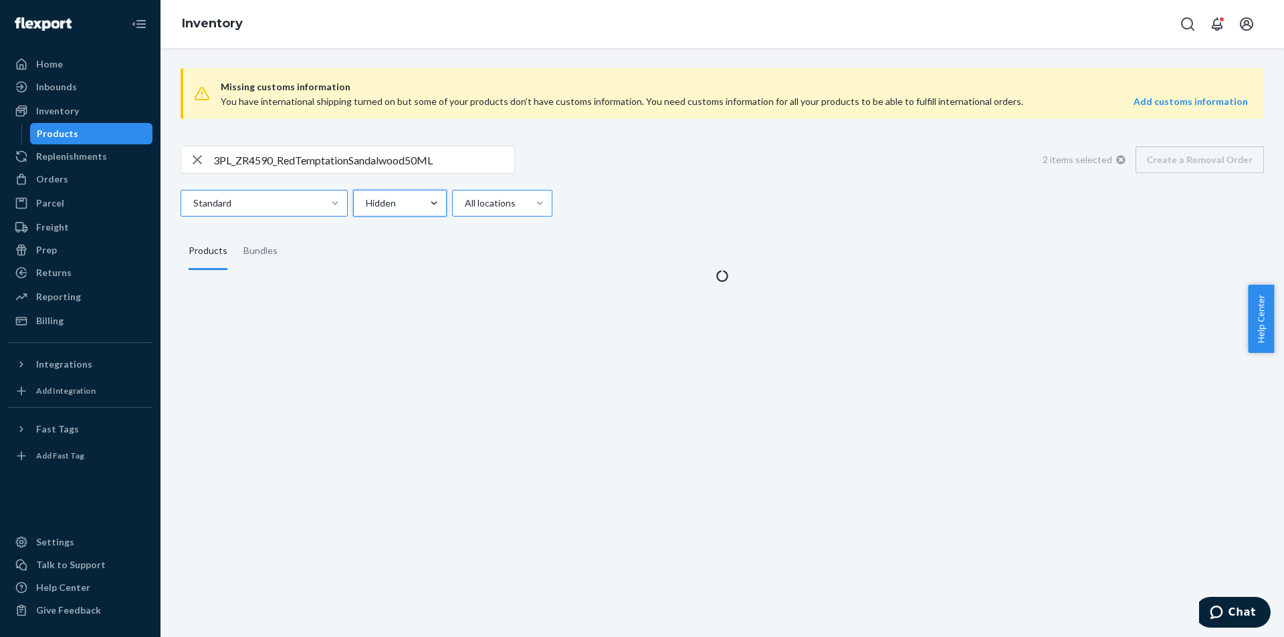
scroll to position [0, 0]
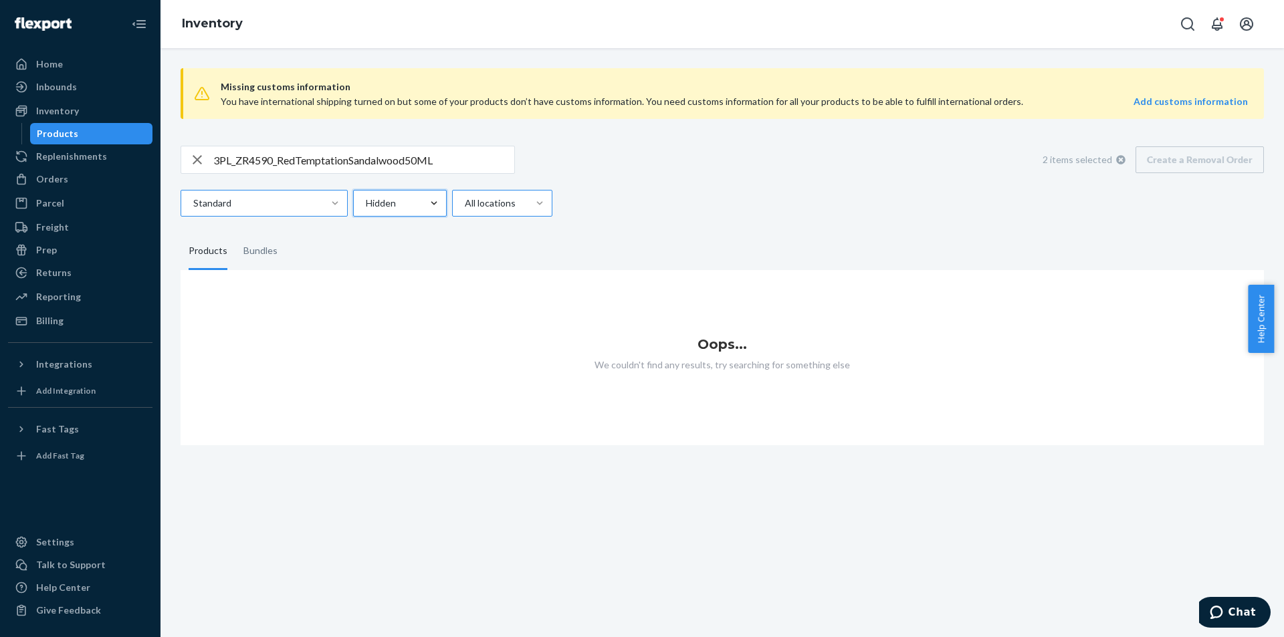
click at [457, 154] on input "3PL_ZR4590_RedTemptationSandalwood50ML" at bounding box center [363, 159] width 301 height 27
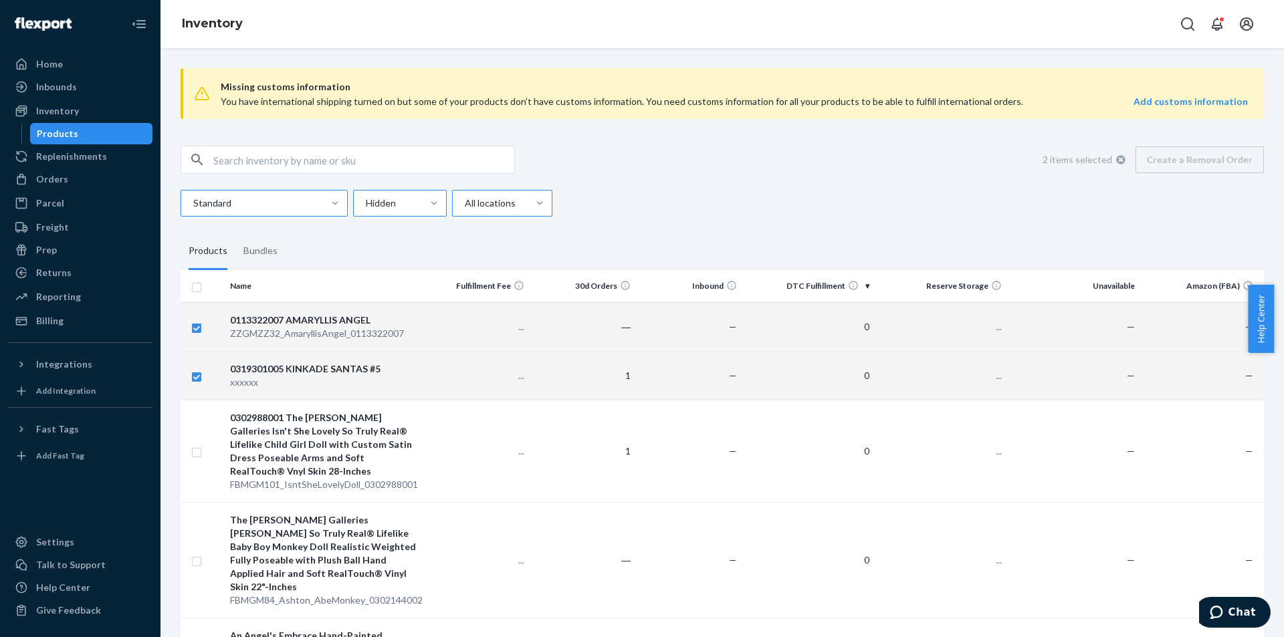
checkbox input "true"
click at [262, 163] on input "text" at bounding box center [363, 159] width 301 height 27
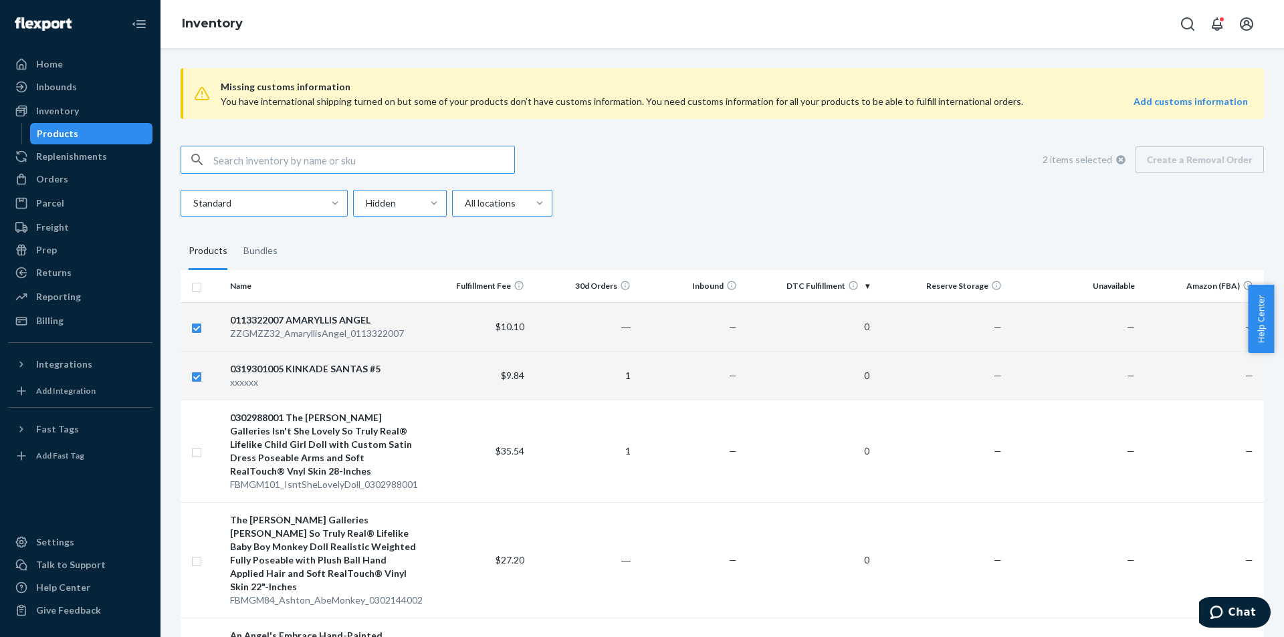
paste input "3PL_ZR4590_RedTemptationSandalwood50ML"
type input "3PL_ZR4590_RedTemptationSandalwood50ML"
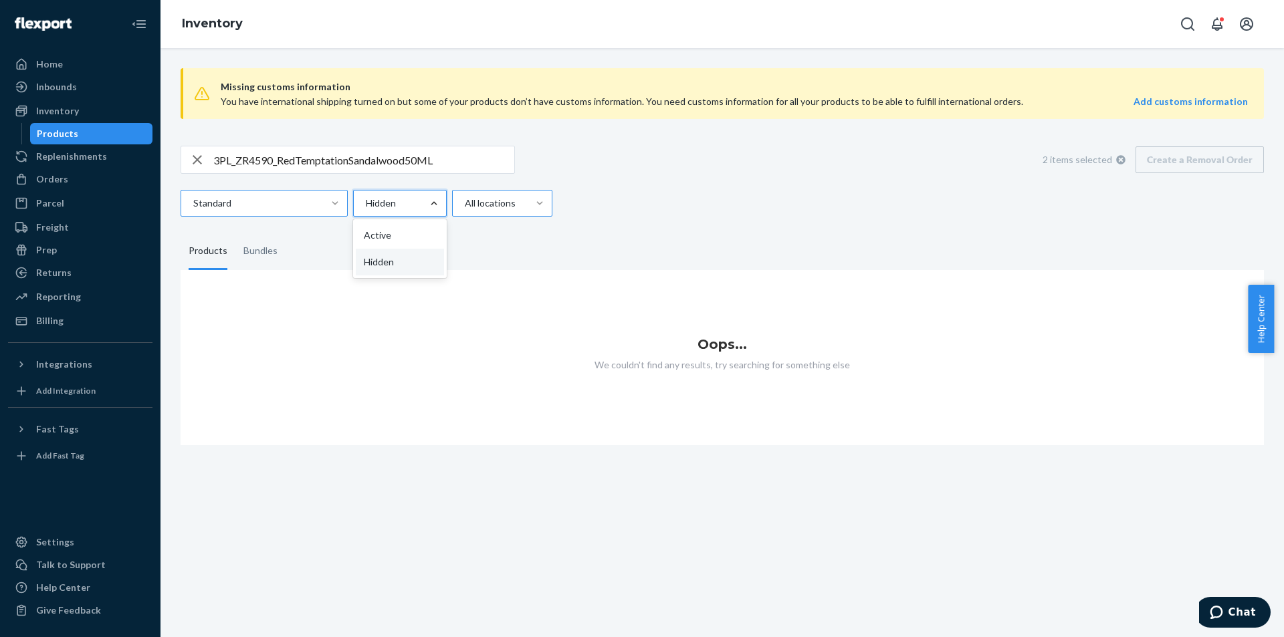
click at [427, 201] on div at bounding box center [434, 203] width 24 height 13
click at [366, 201] on input "option Hidden, selected. option Hidden focused, 2 of 2. 2 results available. Us…" at bounding box center [364, 203] width 1 height 13
click at [393, 235] on div "Active" at bounding box center [400, 235] width 88 height 27
click at [366, 210] on input "option Hidden, selected. option Active focused, 1 of 2. 2 results available. Us…" at bounding box center [364, 203] width 1 height 13
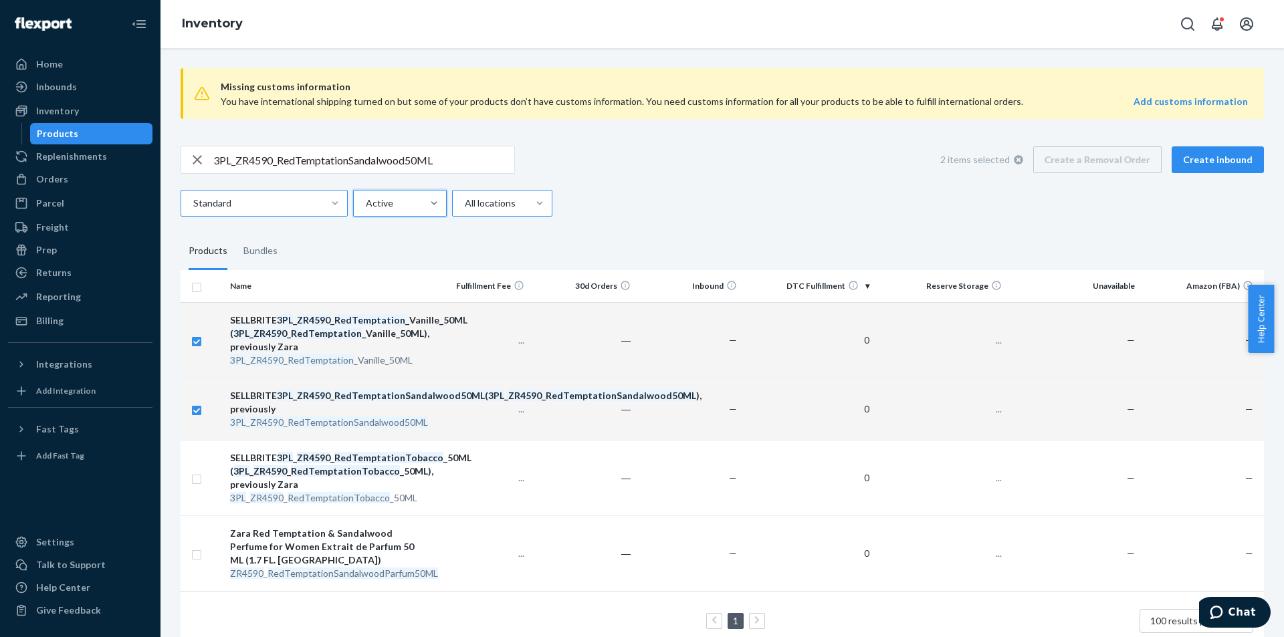
checkbox input "true"
click at [298, 150] on input "3PL_ZR4590_RedTemptationSandalwood50ML" at bounding box center [363, 159] width 301 height 27
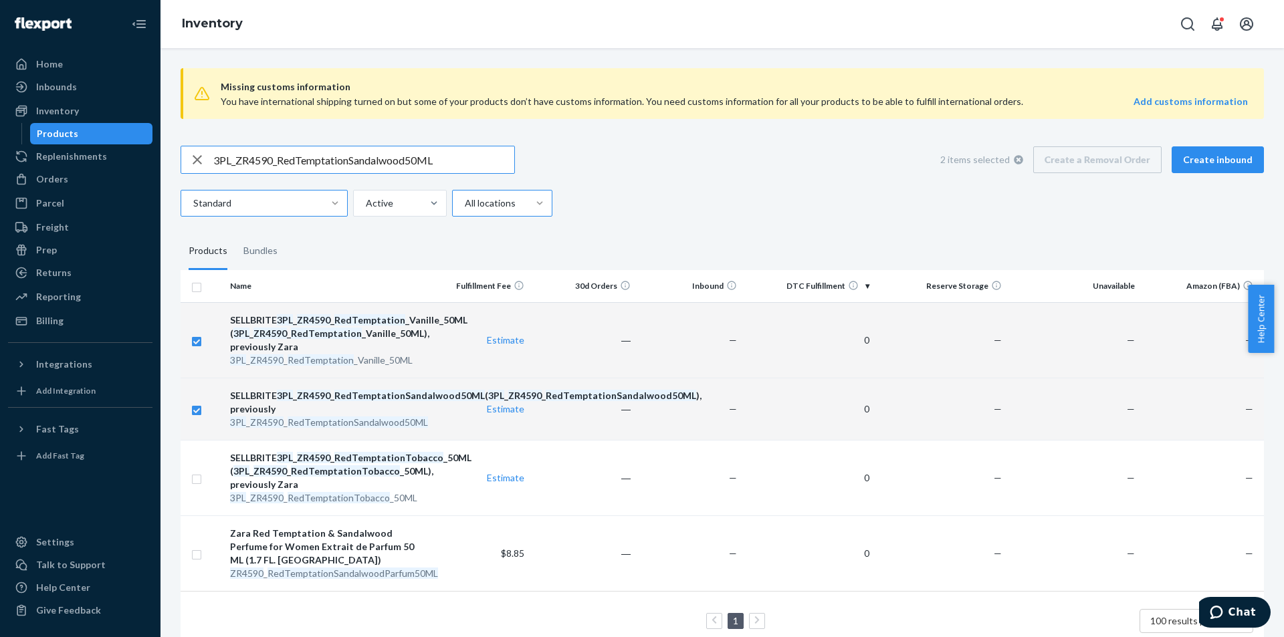
click at [298, 150] on input "3PL_ZR4590_RedTemptationSandalwood50ML" at bounding box center [363, 159] width 301 height 27
checkbox input "true"
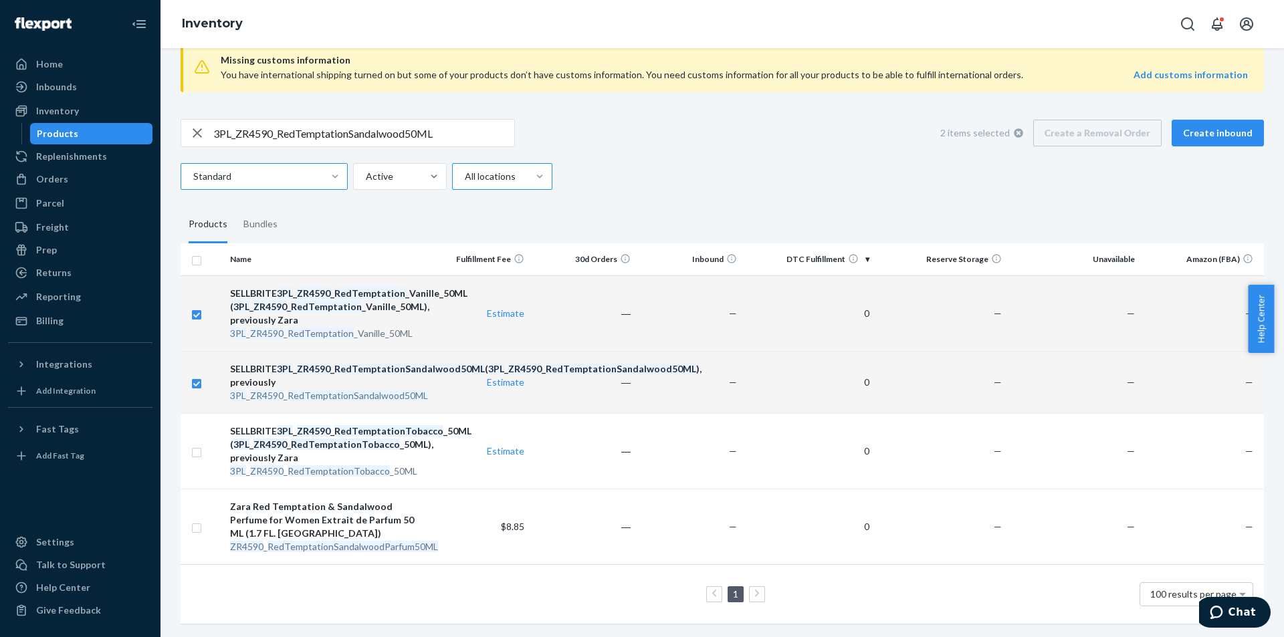
scroll to position [90, 0]
click at [197, 375] on input "checkbox" at bounding box center [196, 382] width 11 height 14
checkbox input "false"
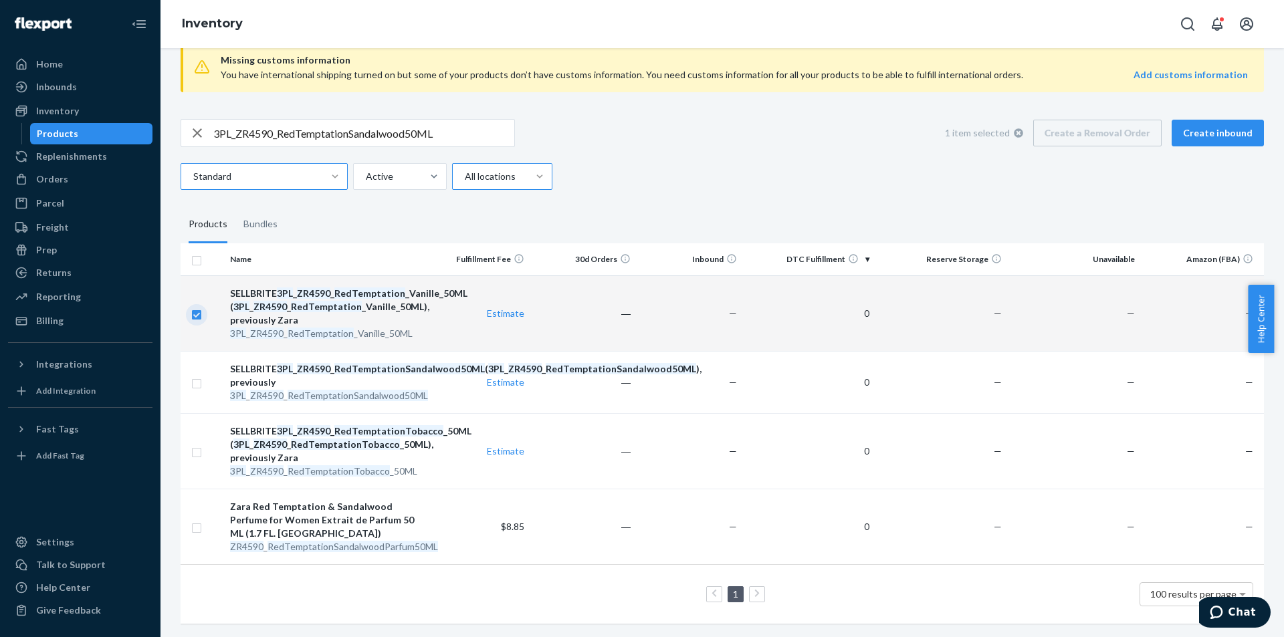
click at [196, 306] on input "checkbox" at bounding box center [196, 313] width 11 height 14
checkbox input "false"
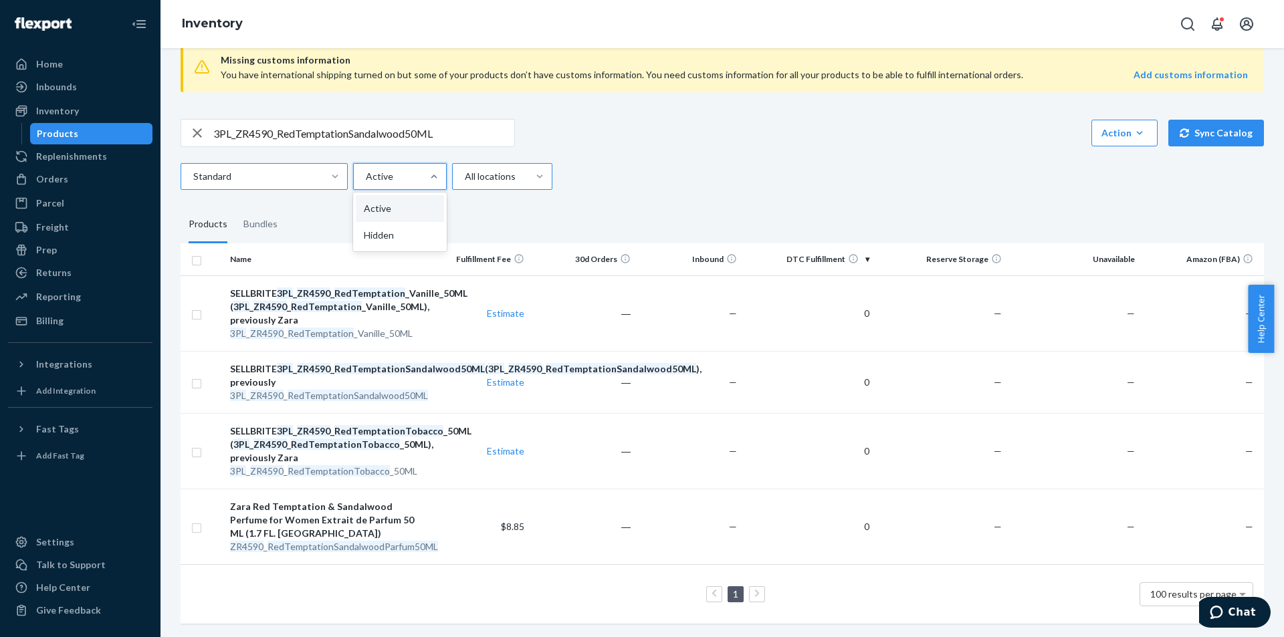
click at [423, 164] on div at bounding box center [434, 176] width 24 height 25
click at [366, 170] on input "option Active, selected. option Active focused, 1 of 2. 2 results available. Us…" at bounding box center [364, 176] width 1 height 13
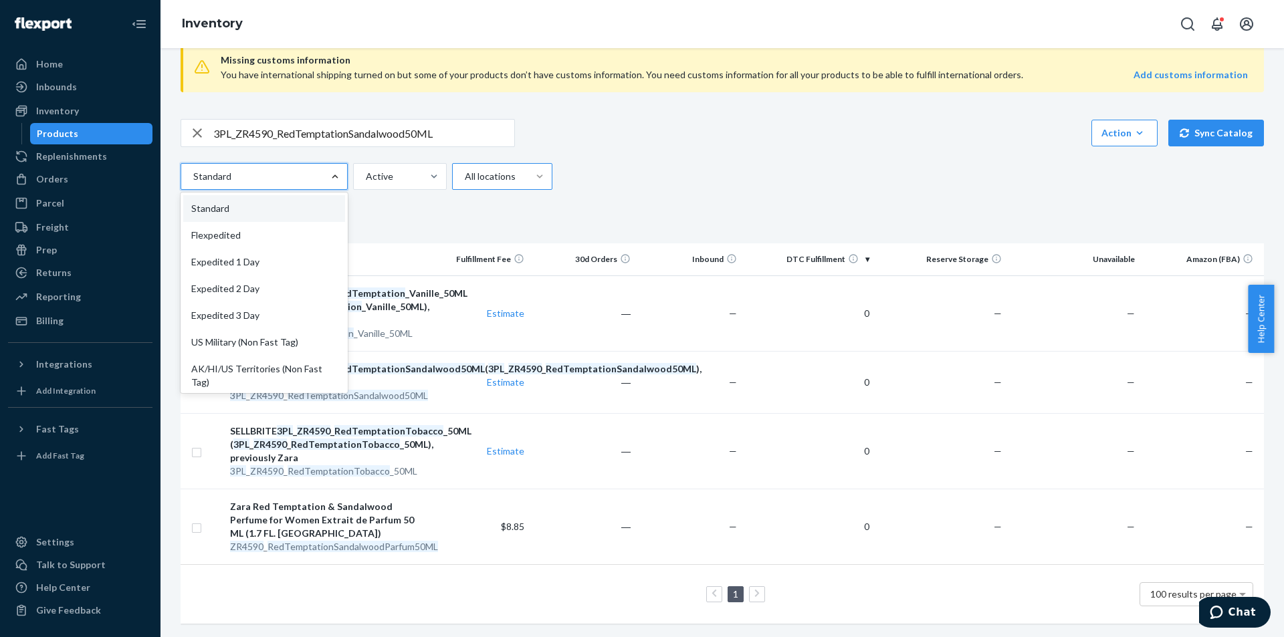
click at [302, 169] on div at bounding box center [263, 177] width 142 height 16
click at [193, 170] on input "option Standard focused, 0 of 13. 13 results available. Use Up and Down to choo…" at bounding box center [192, 176] width 1 height 13
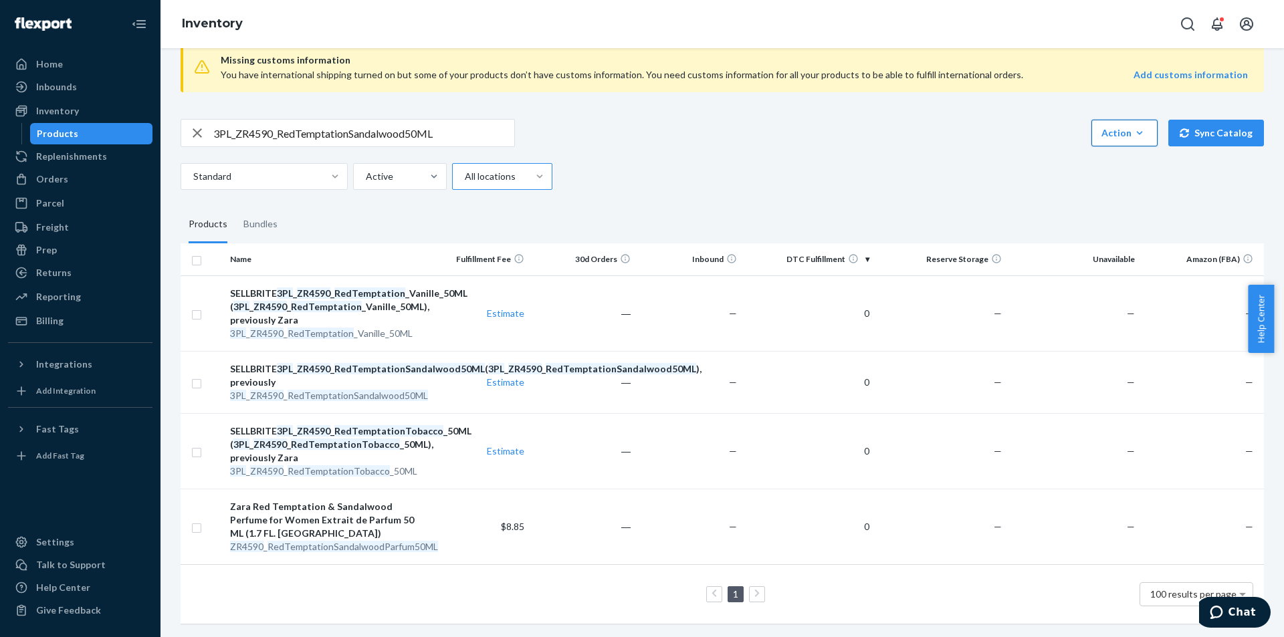
click at [1138, 126] on icon "button" at bounding box center [1139, 132] width 13 height 13
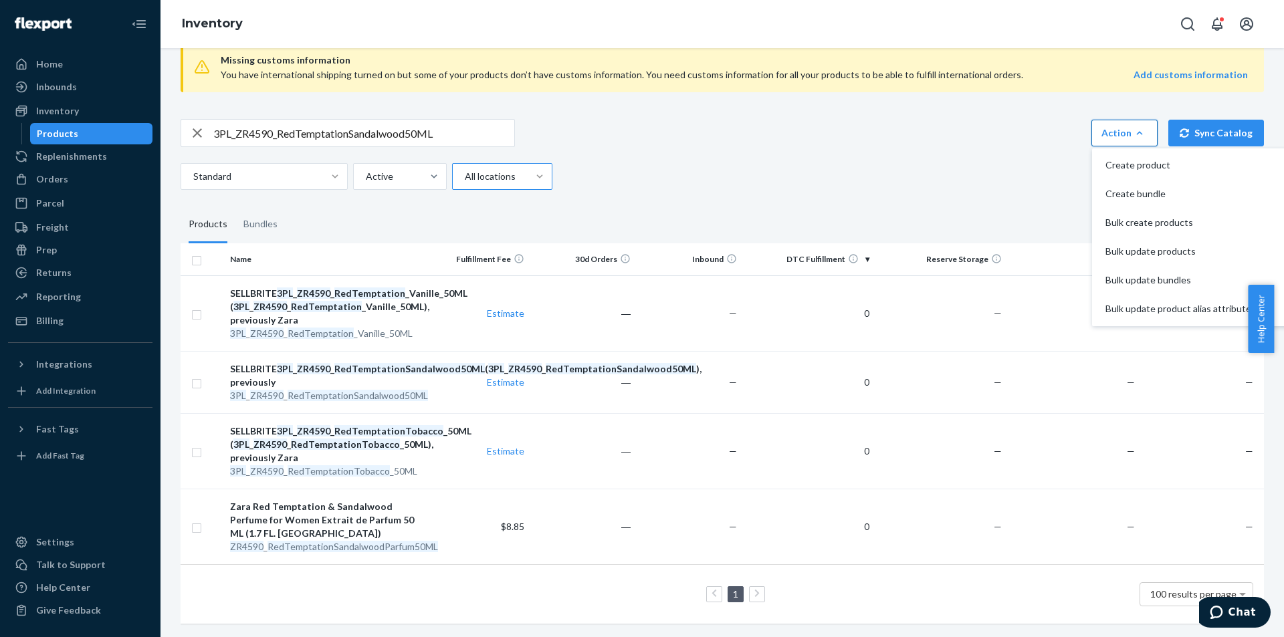
click at [648, 163] on div "Standard Active All locations" at bounding box center [717, 176] width 1073 height 27
click at [122, 129] on div "Products" at bounding box center [91, 133] width 120 height 19
click at [282, 120] on input "3PL_ZR4590_RedTemptationSandalwood50ML" at bounding box center [363, 133] width 301 height 27
paste input "2790_Zara_Red_Temptation_EDP_"
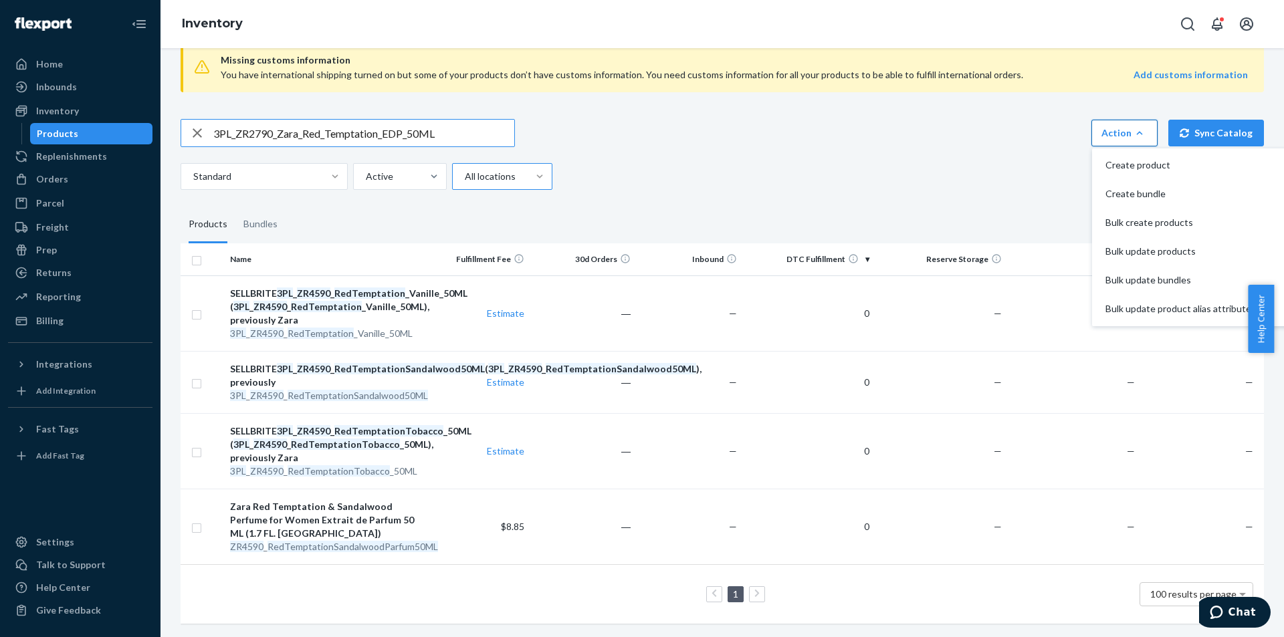
type input "3PL_ZR2790_Zara_Red_Temptation_EDP_50ML"
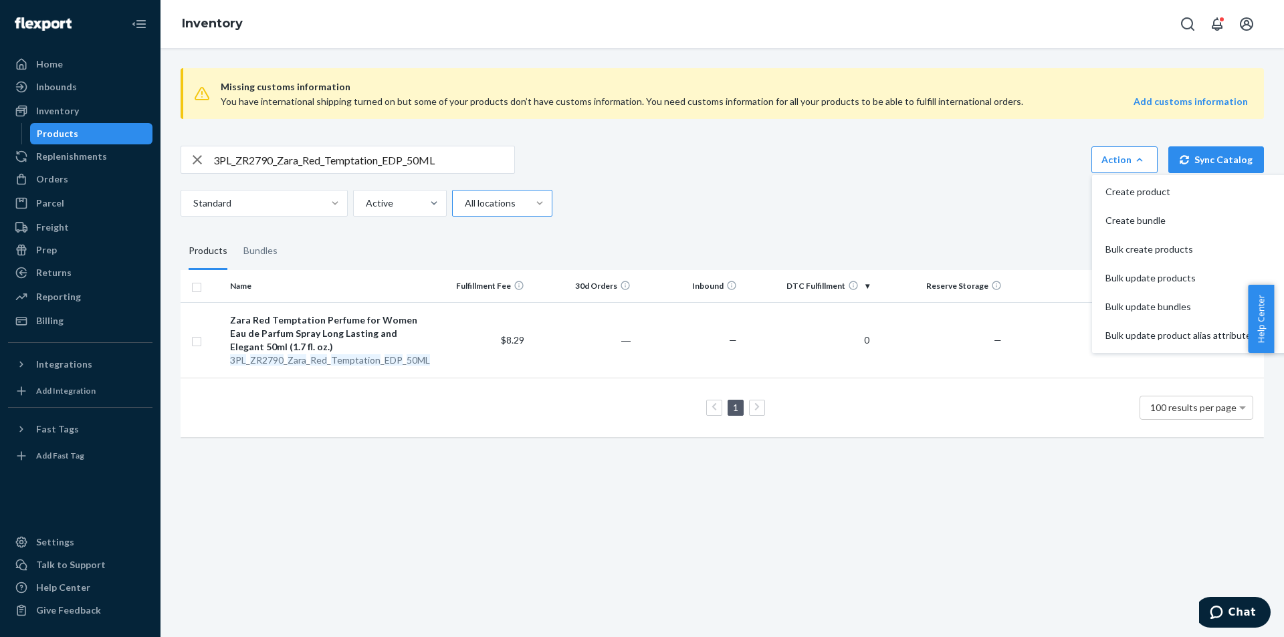
drag, startPoint x: 1132, startPoint y: 163, endPoint x: 1094, endPoint y: 185, distance: 43.8
click at [1133, 163] on icon "button" at bounding box center [1139, 159] width 13 height 13
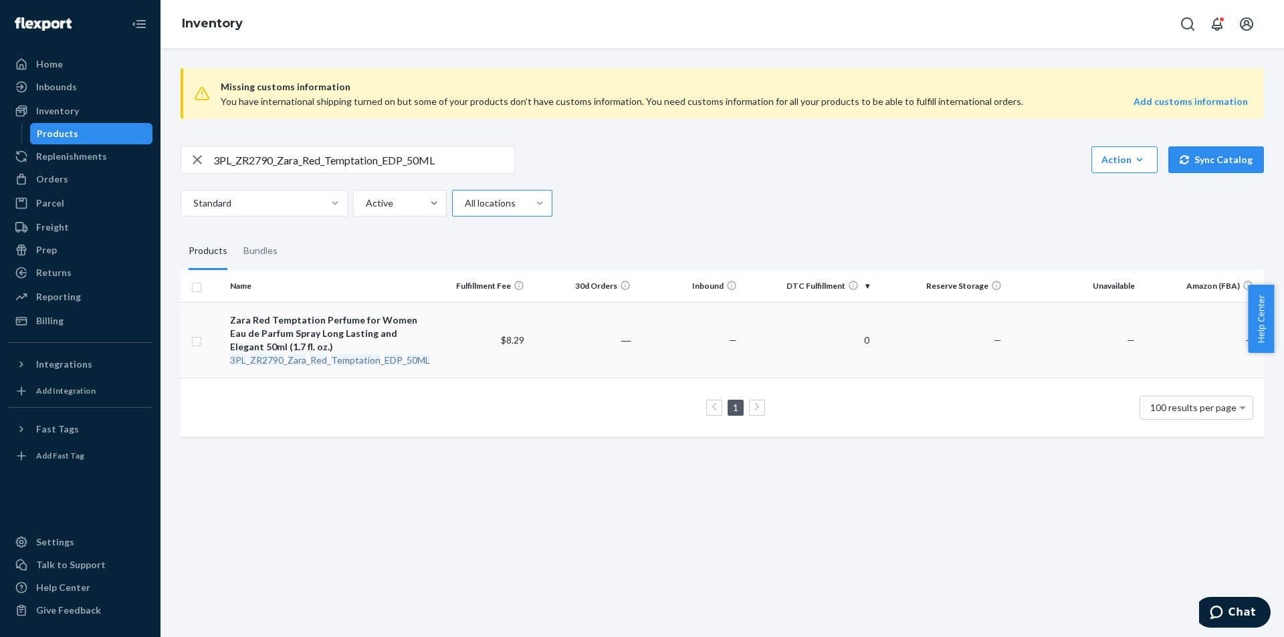
click at [297, 356] on em "Zara" at bounding box center [297, 359] width 19 height 11
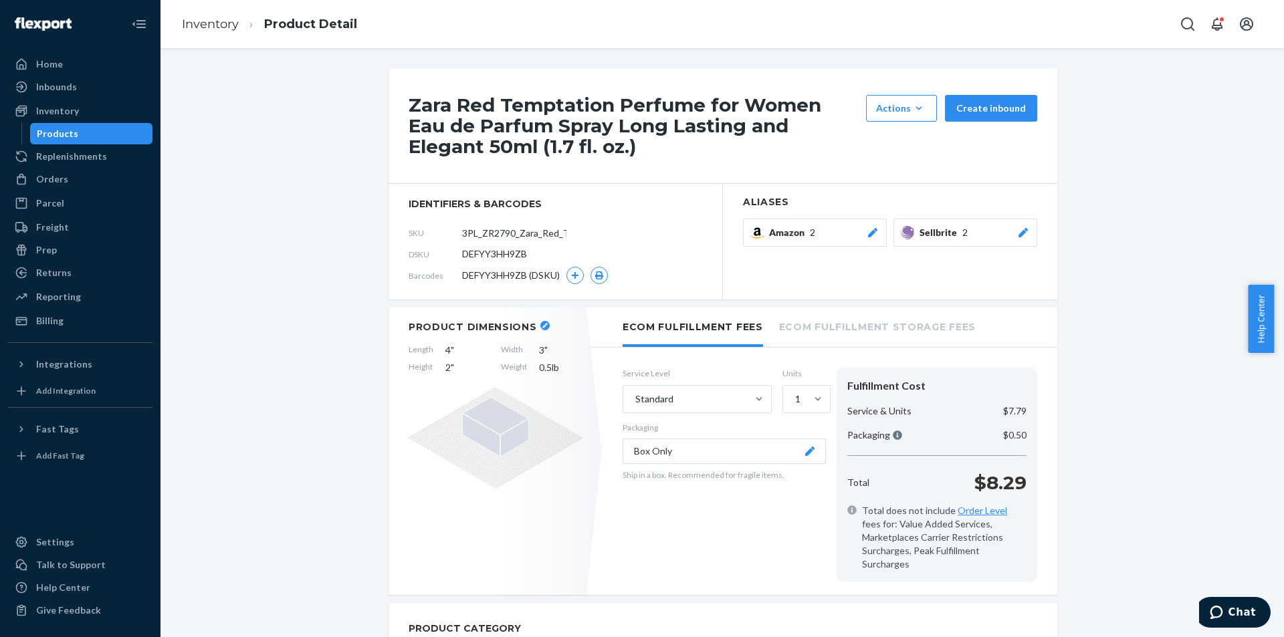
click at [93, 135] on div "Products" at bounding box center [91, 133] width 120 height 19
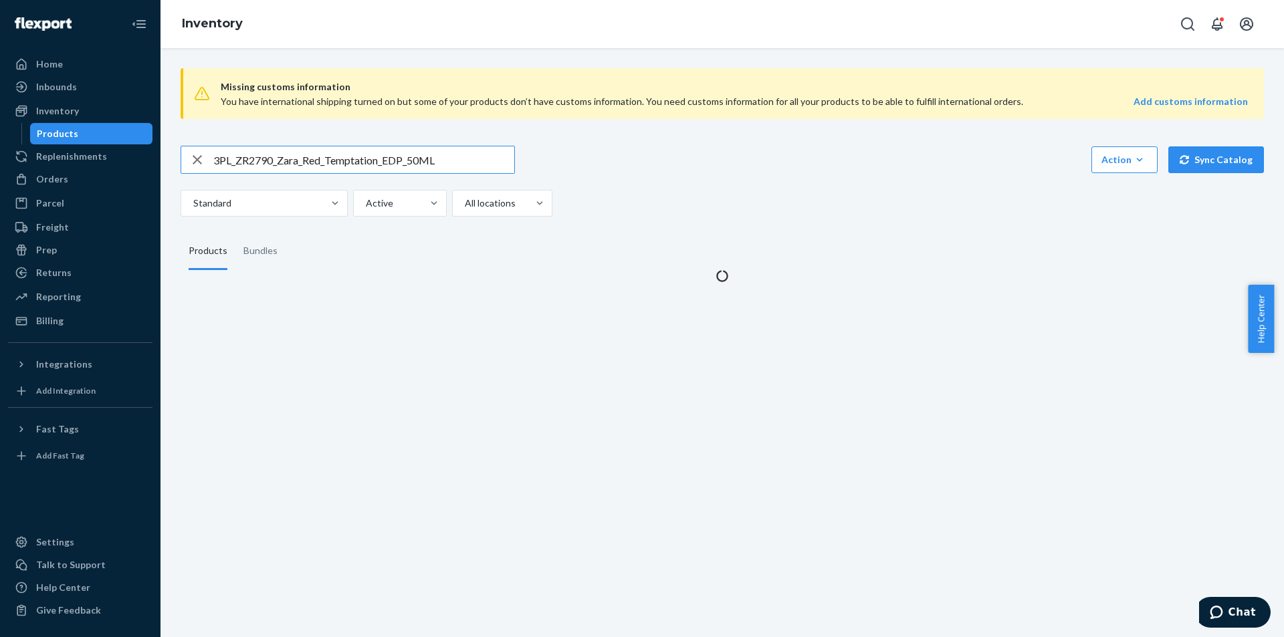
click at [361, 155] on input "3PL_ZR2790_Zara_Red_Temptation_EDP_50ML" at bounding box center [363, 159] width 301 height 27
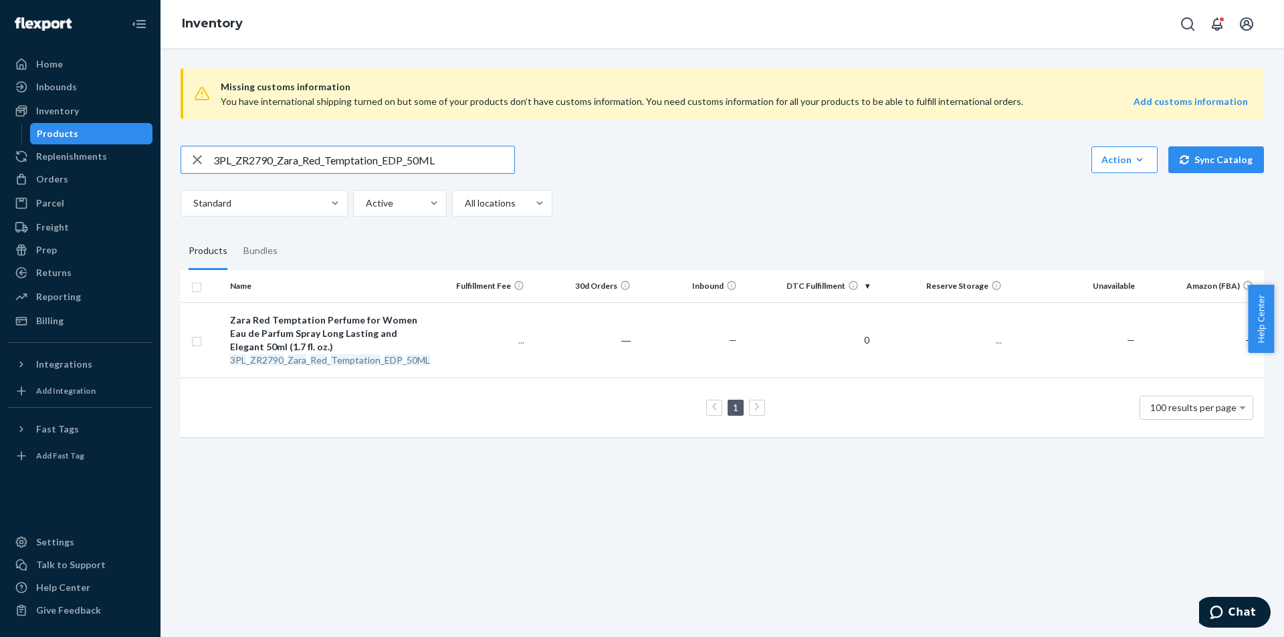
click at [362, 154] on input "3PL_ZR2790_Zara_Red_Temptation_EDP_50ML" at bounding box center [363, 159] width 301 height 27
type input "ZR2790_Zara_Red_Temptation_EDP_x1_50ML"
click at [391, 361] on em "EDP" at bounding box center [394, 359] width 18 height 11
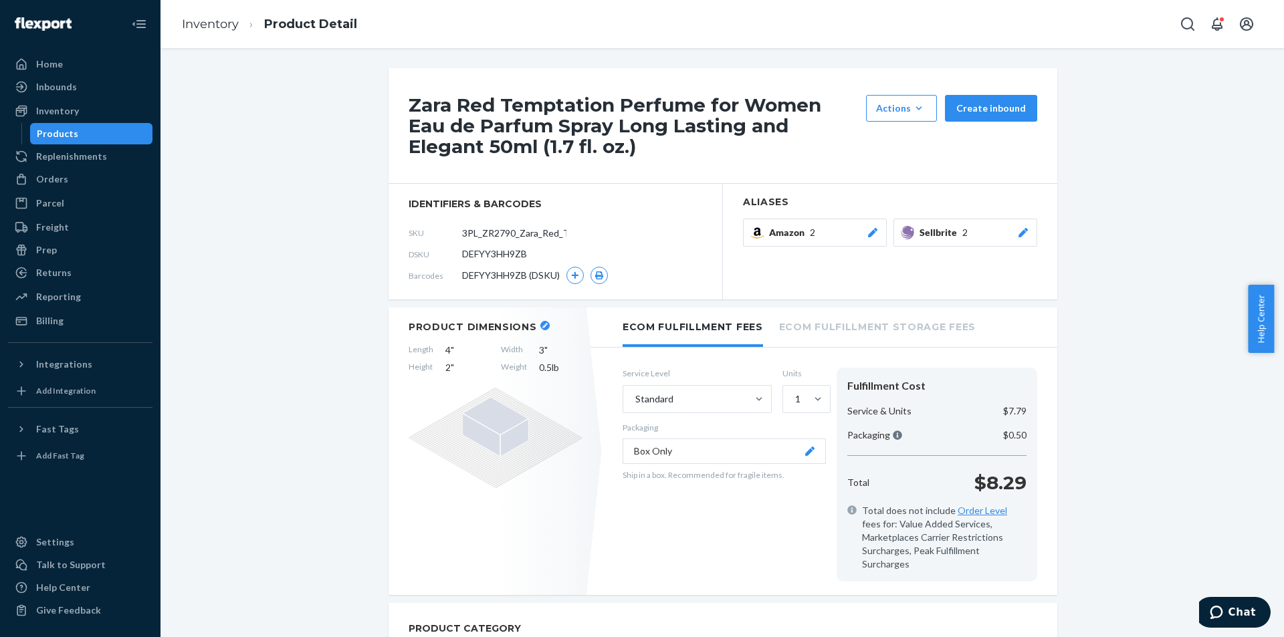
click at [1017, 238] on div at bounding box center [1023, 232] width 13 height 13
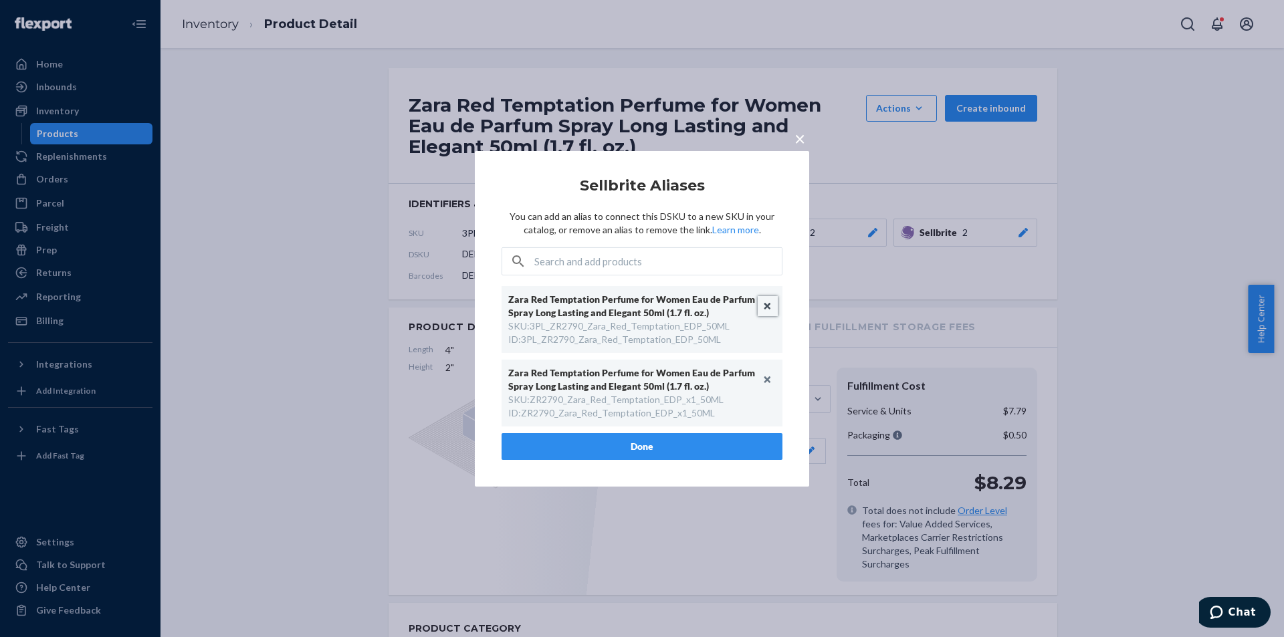
click at [766, 306] on button "Unlink" at bounding box center [768, 306] width 20 height 20
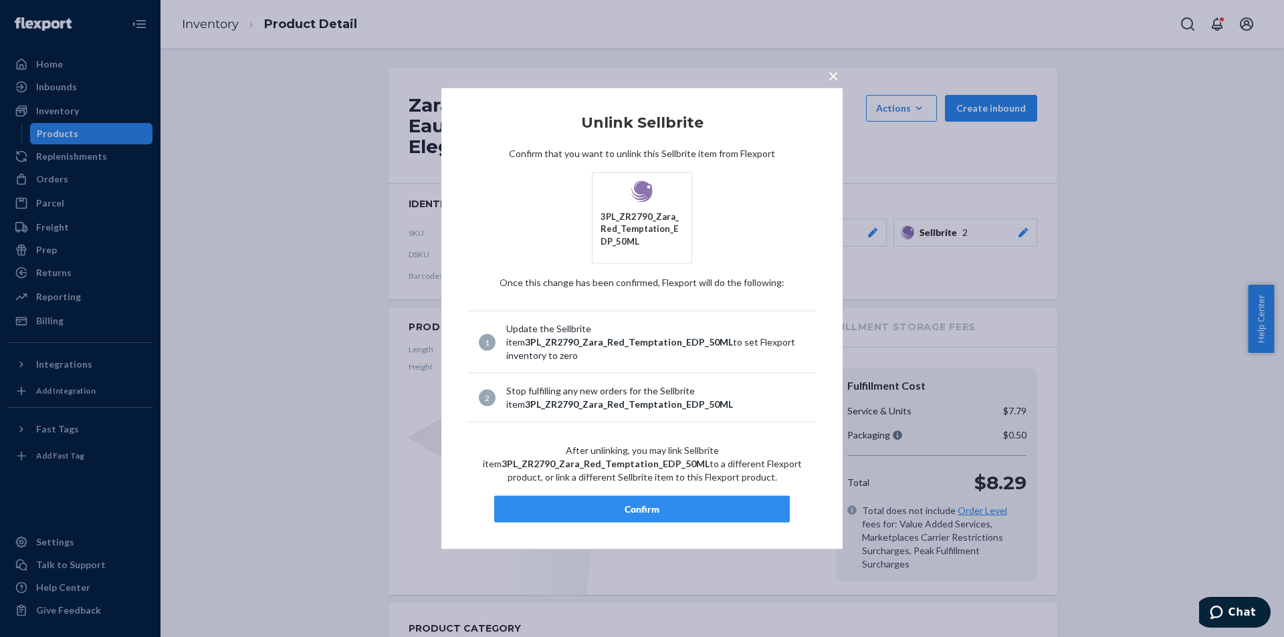
click at [663, 492] on article "Unlink Sellbrite Confirm that you want to unlink this Sellbrite item from Flexp…" at bounding box center [642, 318] width 348 height 409
click at [663, 505] on div "Confirm" at bounding box center [642, 509] width 273 height 13
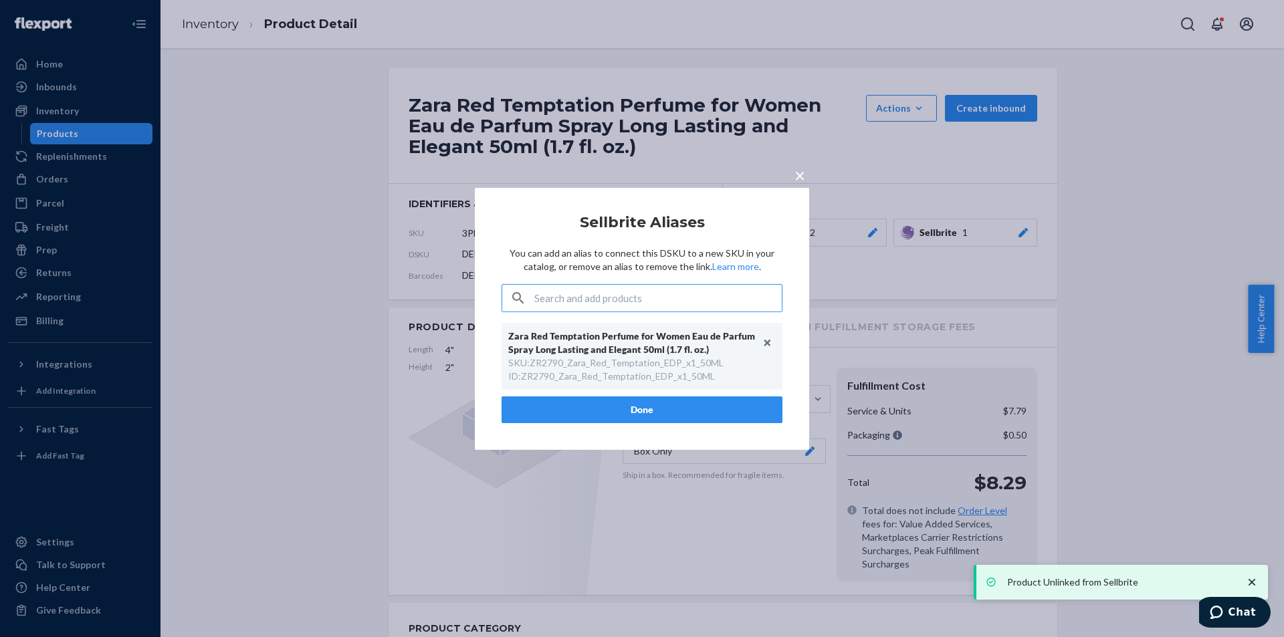
click at [655, 405] on button "Done" at bounding box center [642, 410] width 281 height 27
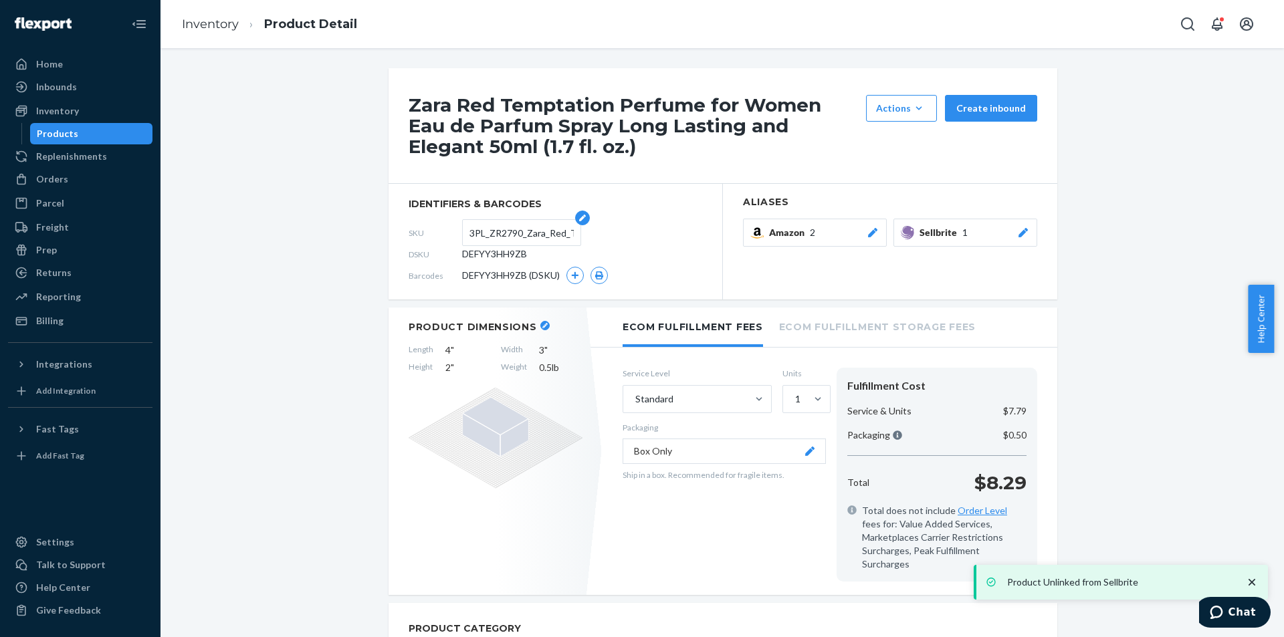
click at [508, 231] on input "3PL_ZR2790_Zara_Red_Temptation_EDP_50ML" at bounding box center [521, 232] width 104 height 25
paste input "ZR2790_Zara_Red_Temptation_EDP_x1"
type input "ZR2790_Zara_Red_Temptation_EDP_x1_50ML"
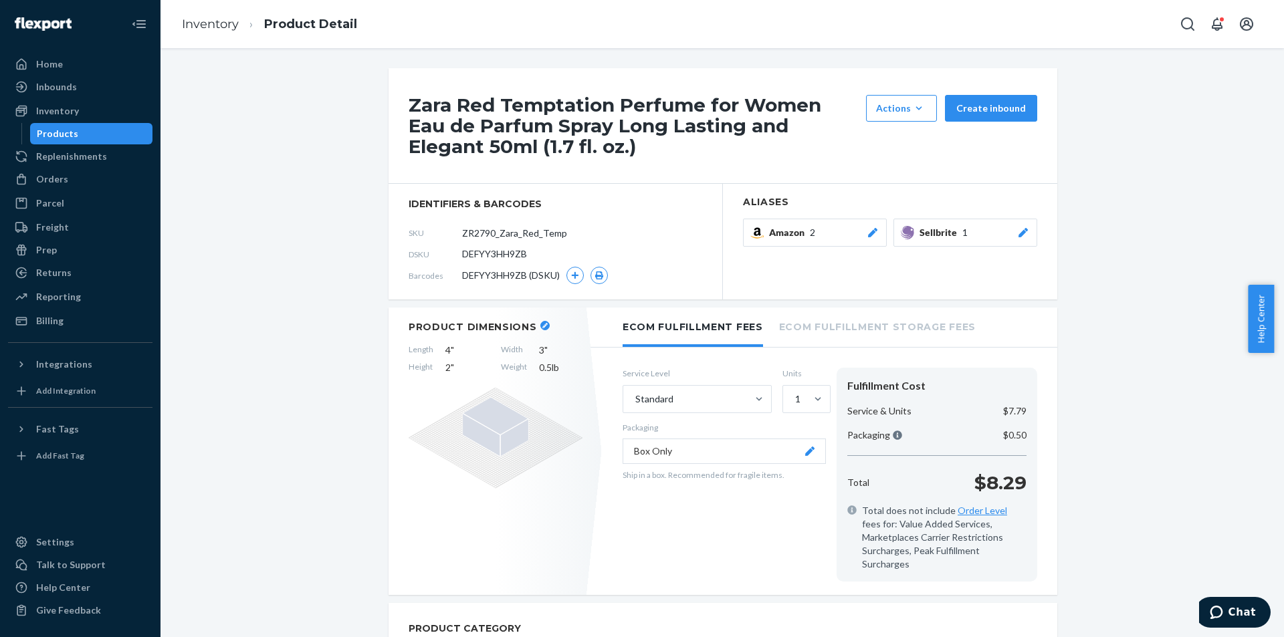
click at [116, 130] on div "Products" at bounding box center [91, 133] width 120 height 19
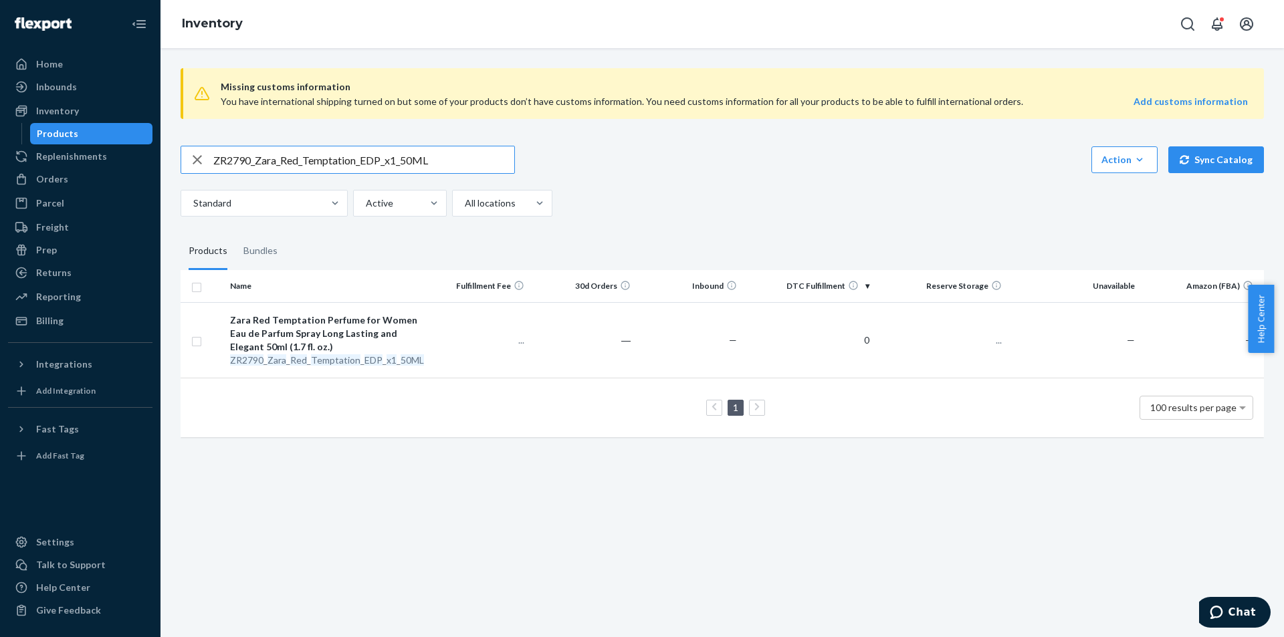
click at [448, 157] on input "ZR2790_Zara_Red_Temptation_EDP_x1_50ML" at bounding box center [363, 159] width 301 height 27
type input "3PL_ZR2590__Red_Temptation_Elixir_30ML"
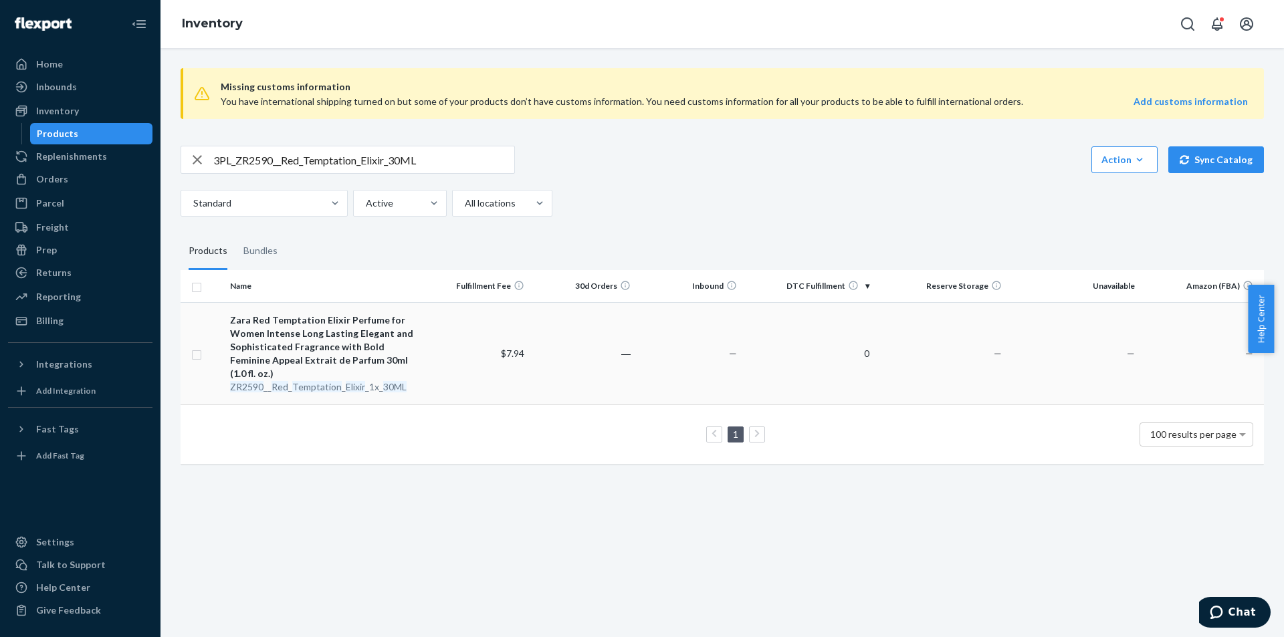
click at [363, 381] on div "ZR2590 __ Red _ Temptation _ Elixir _1x_ 30ML" at bounding box center [324, 387] width 189 height 13
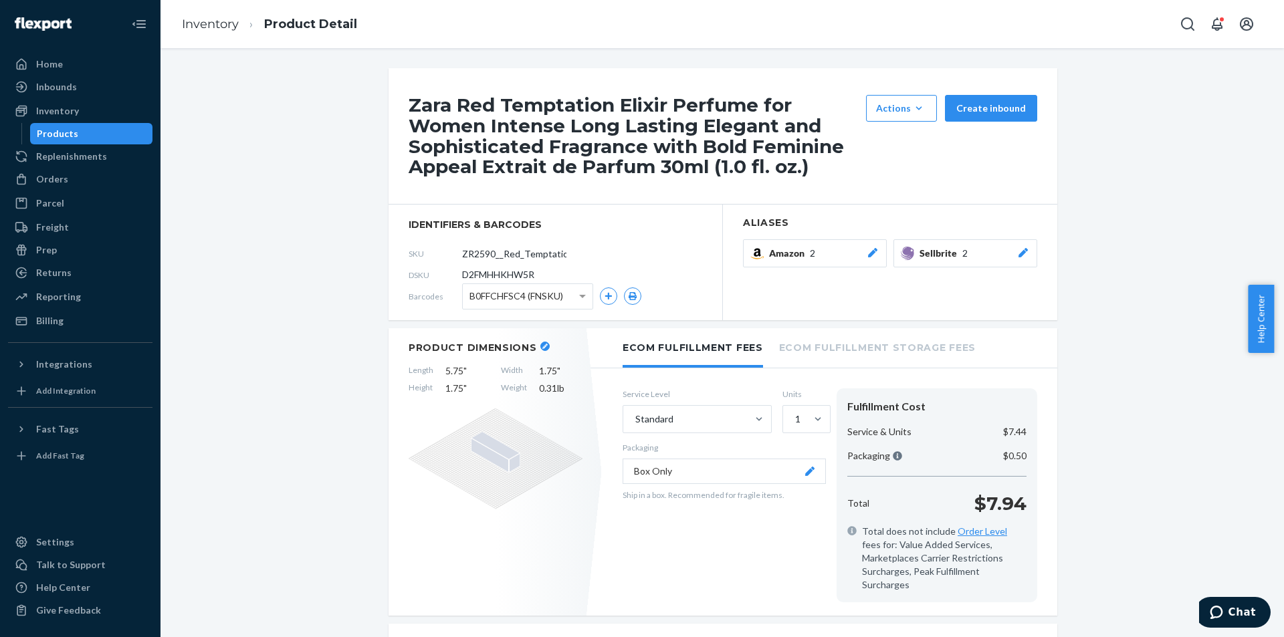
click at [1017, 247] on div at bounding box center [1023, 253] width 13 height 13
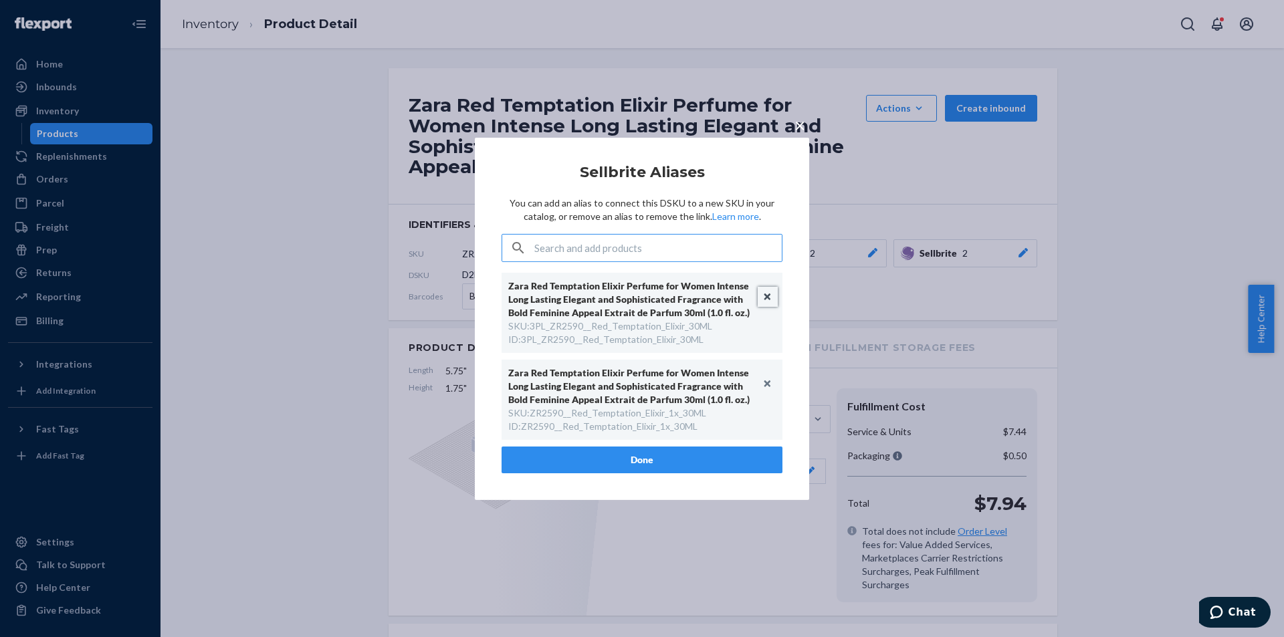
click at [768, 299] on button "Unlink" at bounding box center [768, 297] width 20 height 20
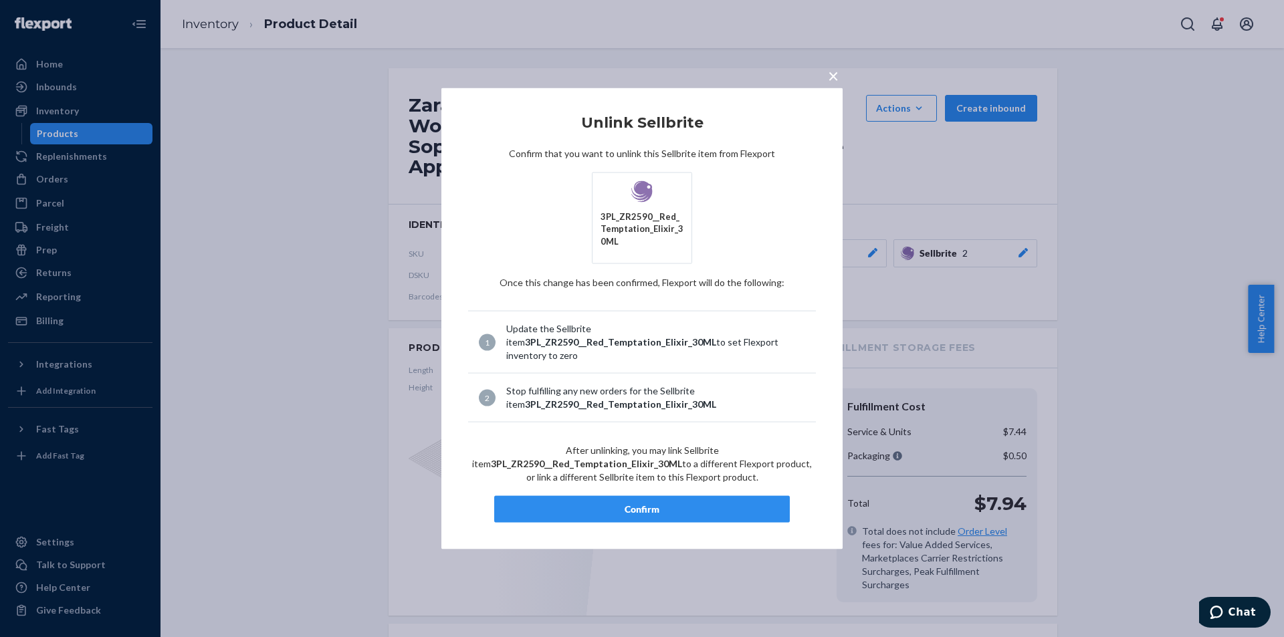
click at [651, 503] on div "Confirm" at bounding box center [642, 509] width 273 height 13
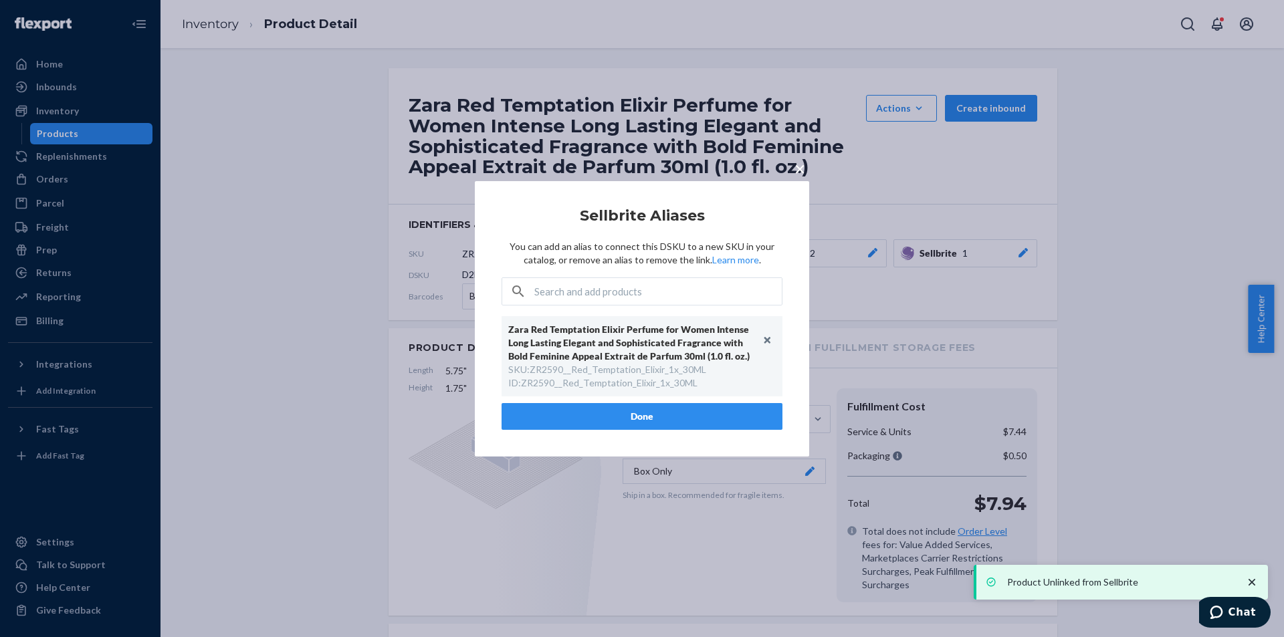
click at [682, 408] on button "Done" at bounding box center [642, 416] width 281 height 27
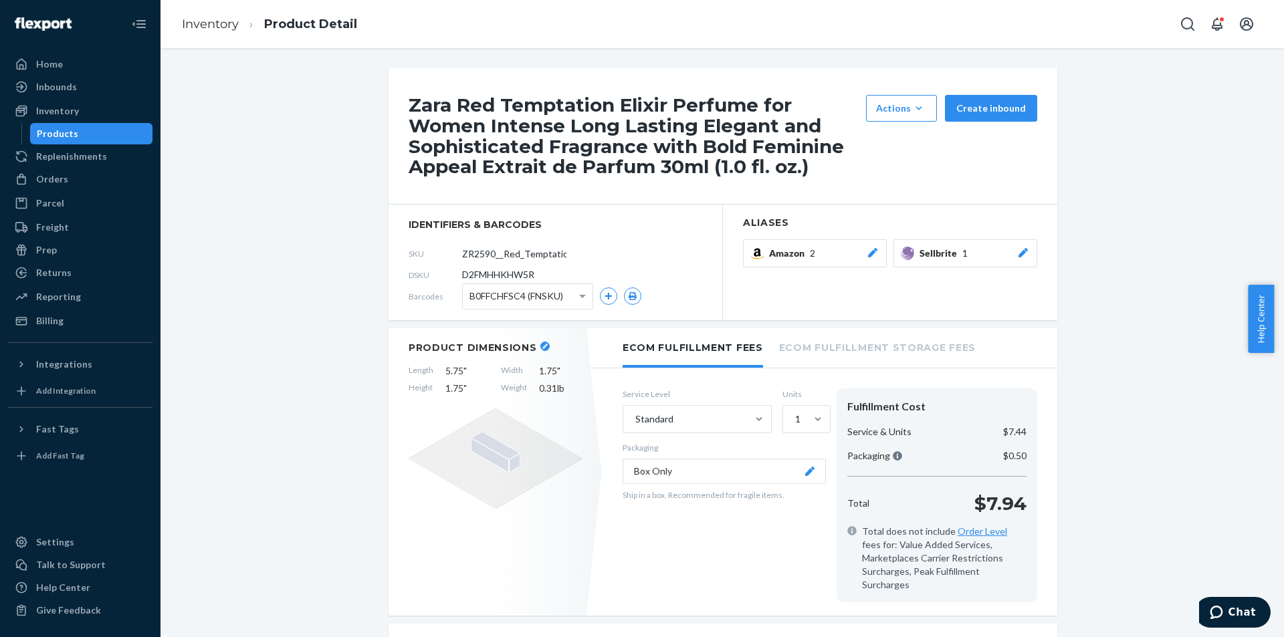
click at [90, 136] on div "Products" at bounding box center [91, 133] width 120 height 19
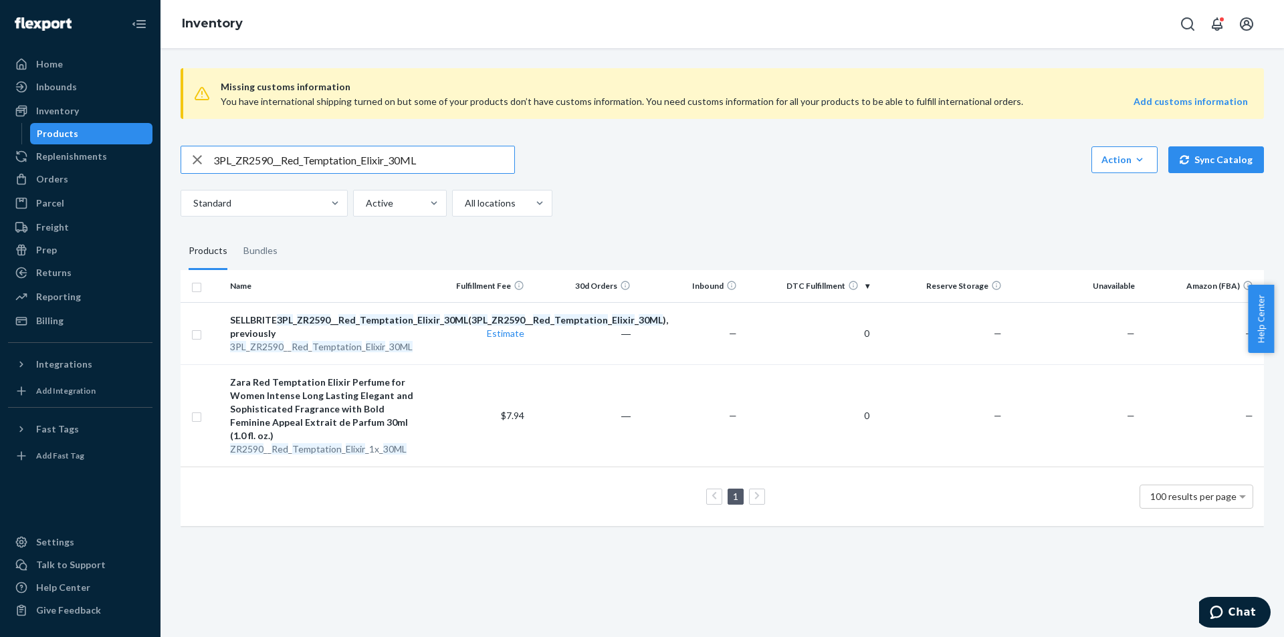
click at [302, 160] on input "3PL_ZR2590__Red_Temptation_Elixir_30ML" at bounding box center [363, 159] width 301 height 27
paste input "4590_RedTemptation_Elixir_EDP_8"
type input "3PL_ZR4590_RedTemptation_Elixir_EDP_80ML"
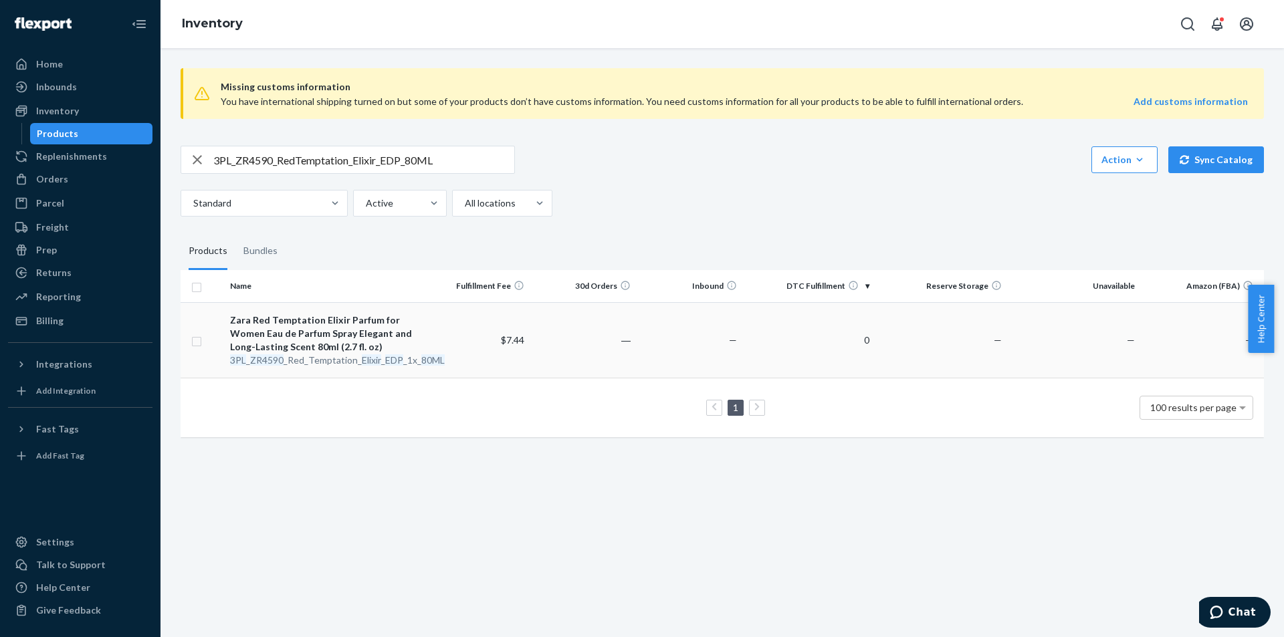
click at [370, 352] on div "Zara Red Temptation Elixir Parfum for Women Eau de Parfum Spray Elegant and Lon…" at bounding box center [324, 334] width 189 height 40
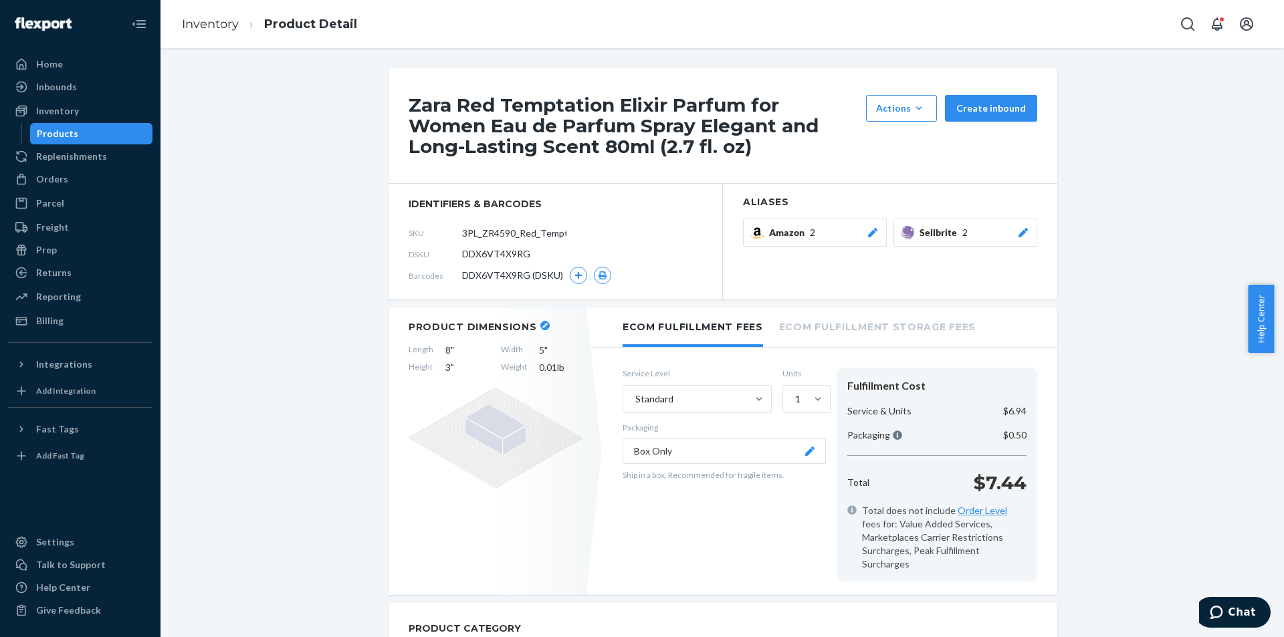
click at [1017, 237] on icon at bounding box center [1023, 232] width 13 height 9
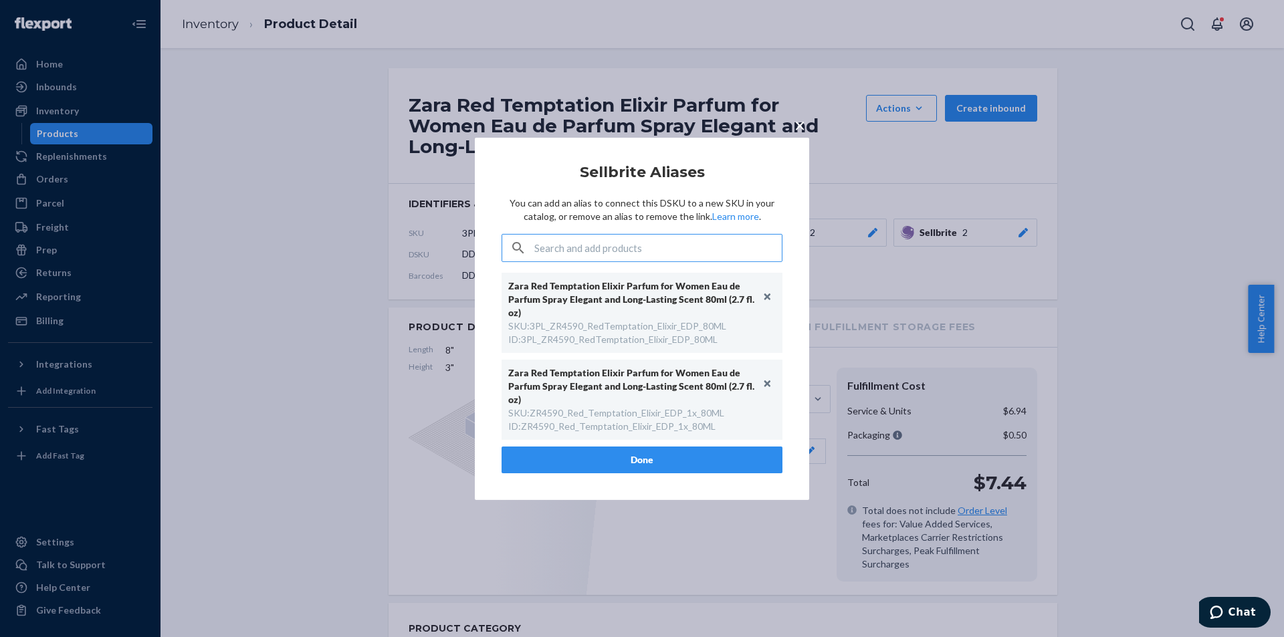
click at [602, 415] on div "SKU : ZR4590_Red_Temptation_Elixir_EDP_1x_80ML" at bounding box center [616, 413] width 216 height 13
copy div "ZR4590_Red_Temptation_Elixir_EDP_1x_80ML"
click at [766, 298] on button "Unlink" at bounding box center [768, 297] width 20 height 20
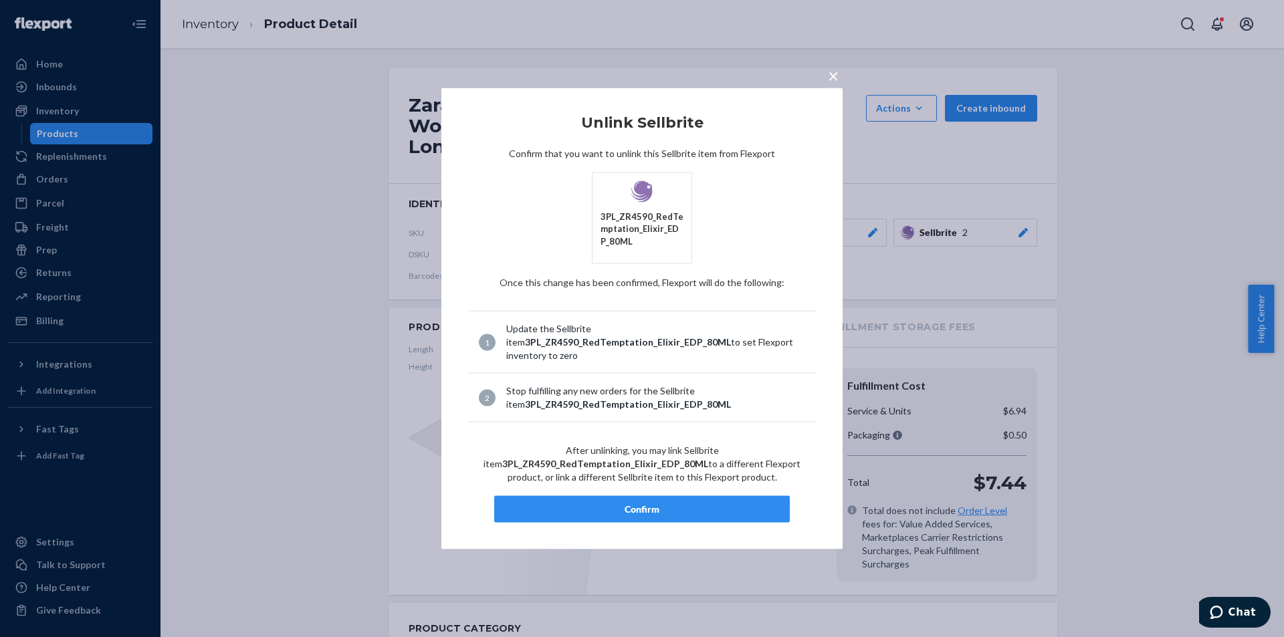
click at [673, 506] on div "Confirm" at bounding box center [642, 509] width 273 height 13
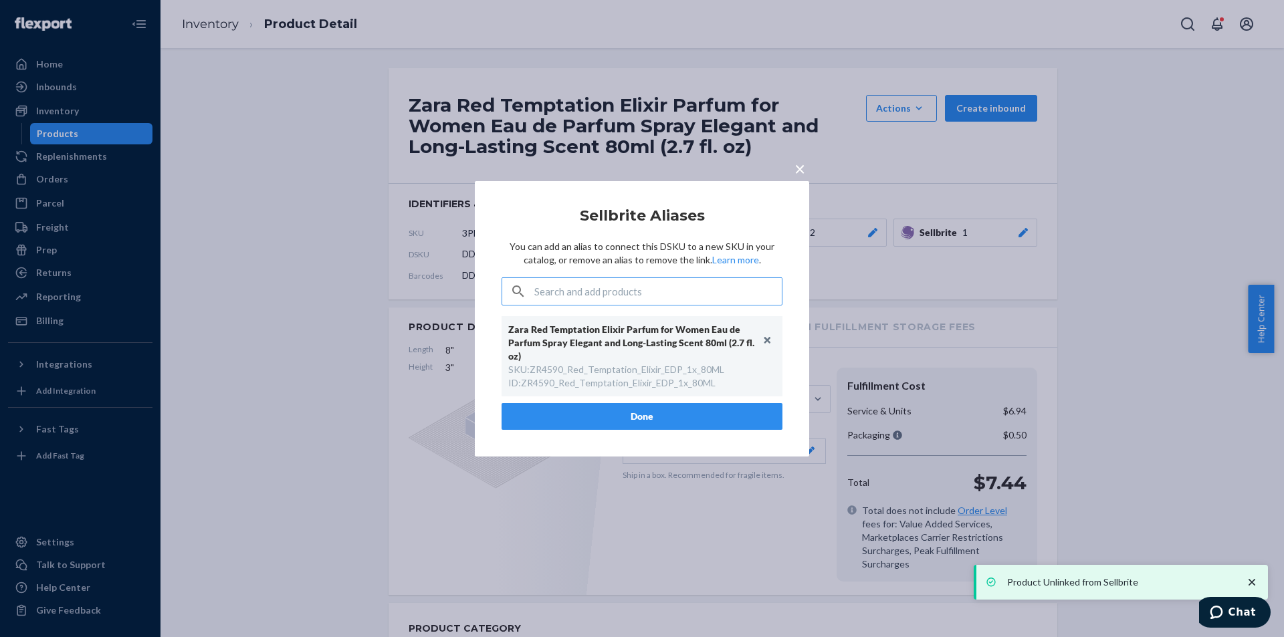
click at [604, 290] on input "text" at bounding box center [657, 291] width 247 height 27
click at [661, 408] on button "Done" at bounding box center [642, 416] width 281 height 27
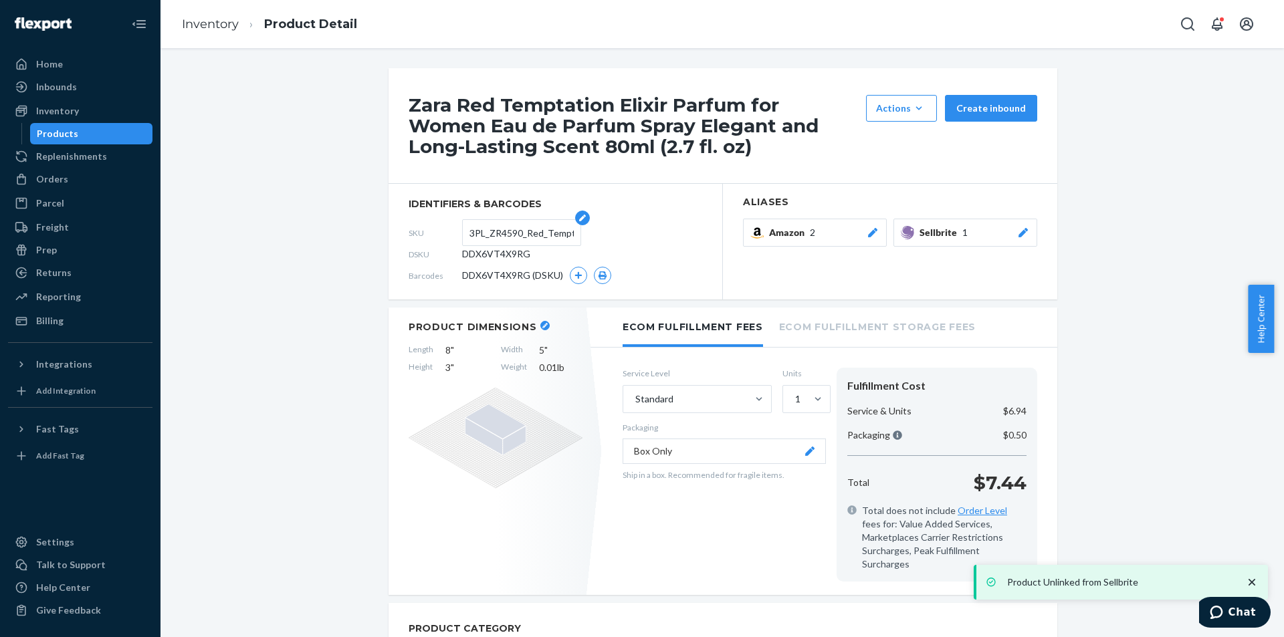
click at [508, 232] on input "3PL_ZR4590_Red_Temptation_Elixir_EDP_1x_80ML" at bounding box center [521, 232] width 104 height 25
paste input "text"
type input "ZR4590_Red_Temptation_Elixir_EDP_1x_80ML"
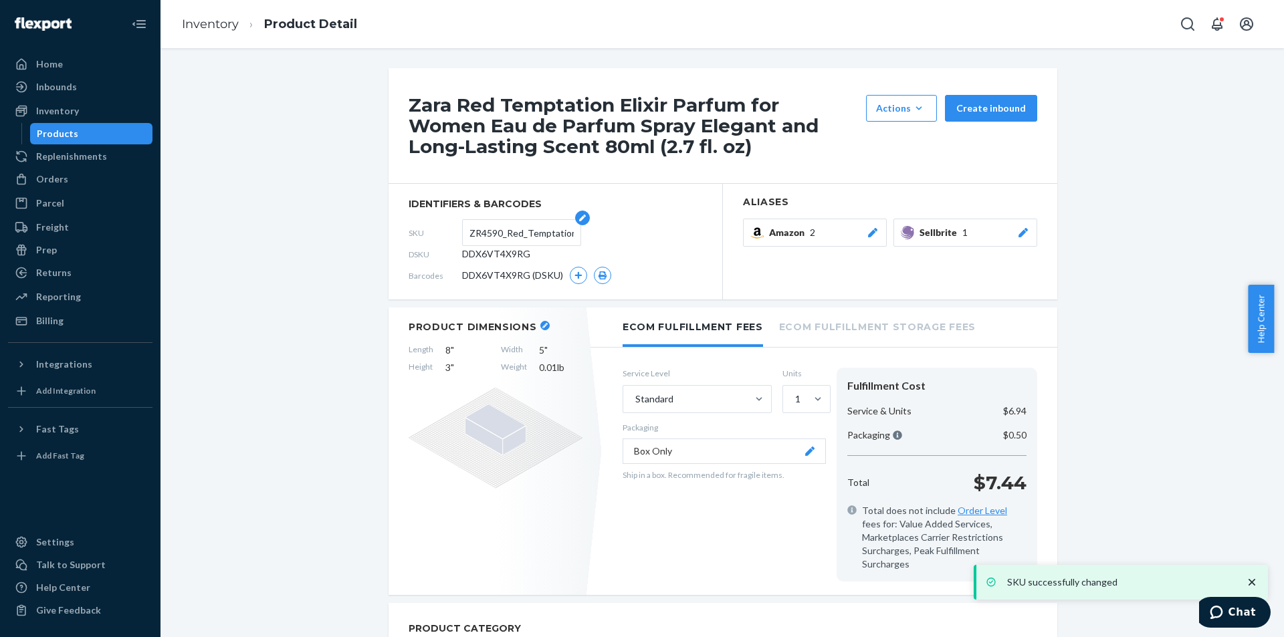
click at [511, 239] on input "ZR4590_Red_Temptation_Elixir_EDP_1x_80ML" at bounding box center [521, 232] width 104 height 25
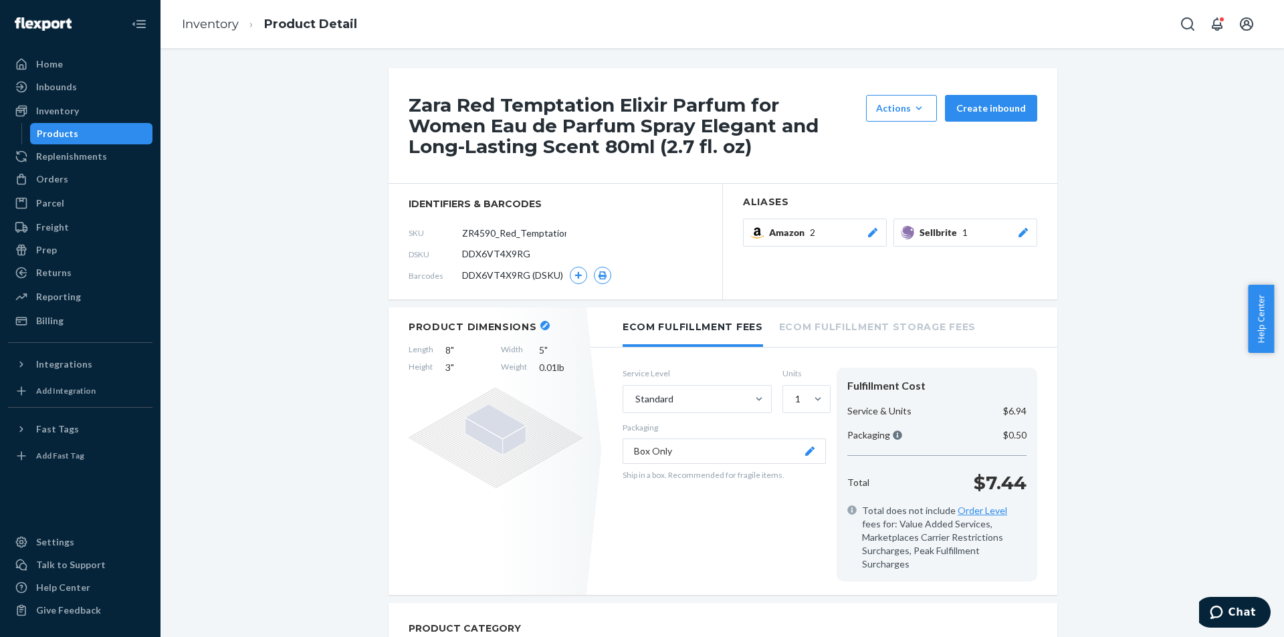
click at [90, 137] on div "Products" at bounding box center [91, 133] width 120 height 19
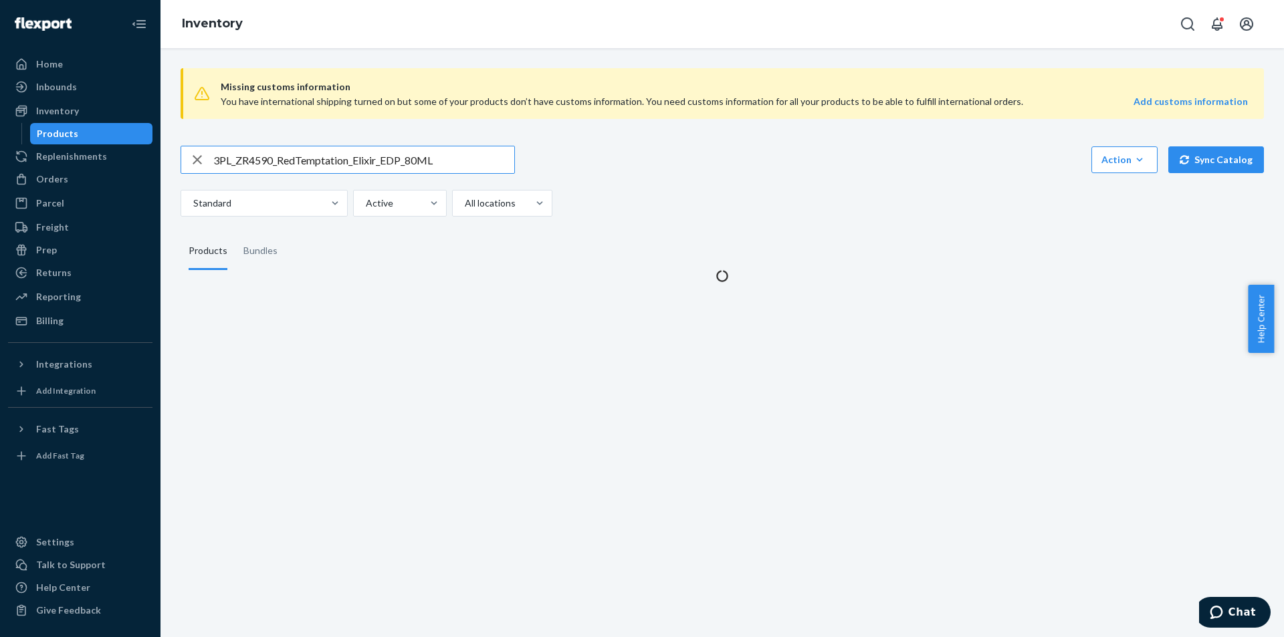
click at [462, 157] on input "3PL_ZR4590_RedTemptation_Elixir_EDP_80ML" at bounding box center [363, 159] width 301 height 27
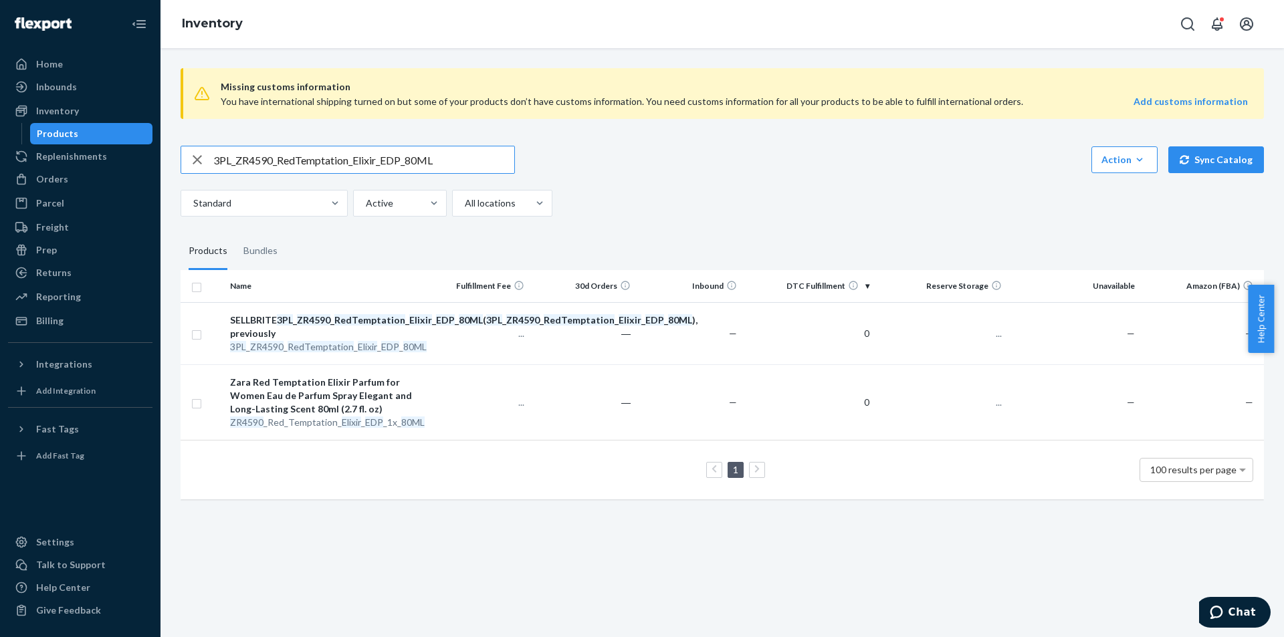
click at [462, 157] on input "3PL_ZR4590_RedTemptation_Elixir_EDP_80ML" at bounding box center [363, 159] width 301 height 27
type input "3PL_ZR3590_RedTemptationXmas_EDP_x1_80ML"
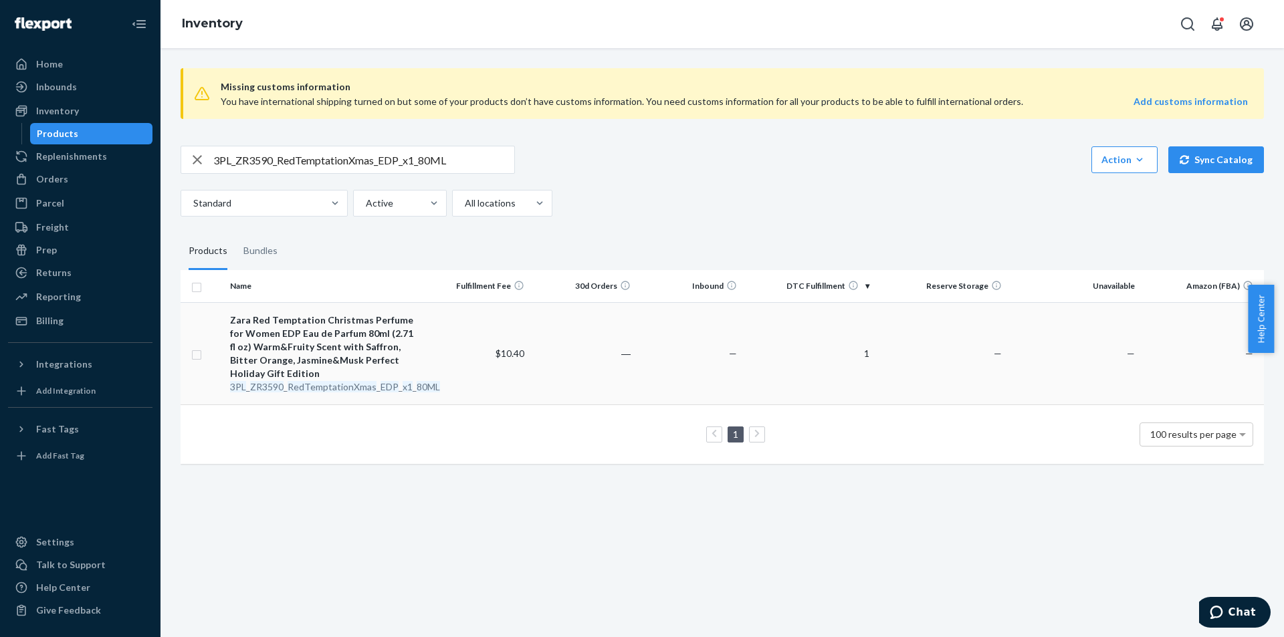
click at [353, 384] on em "RedTemptationXmas" at bounding box center [332, 386] width 89 height 11
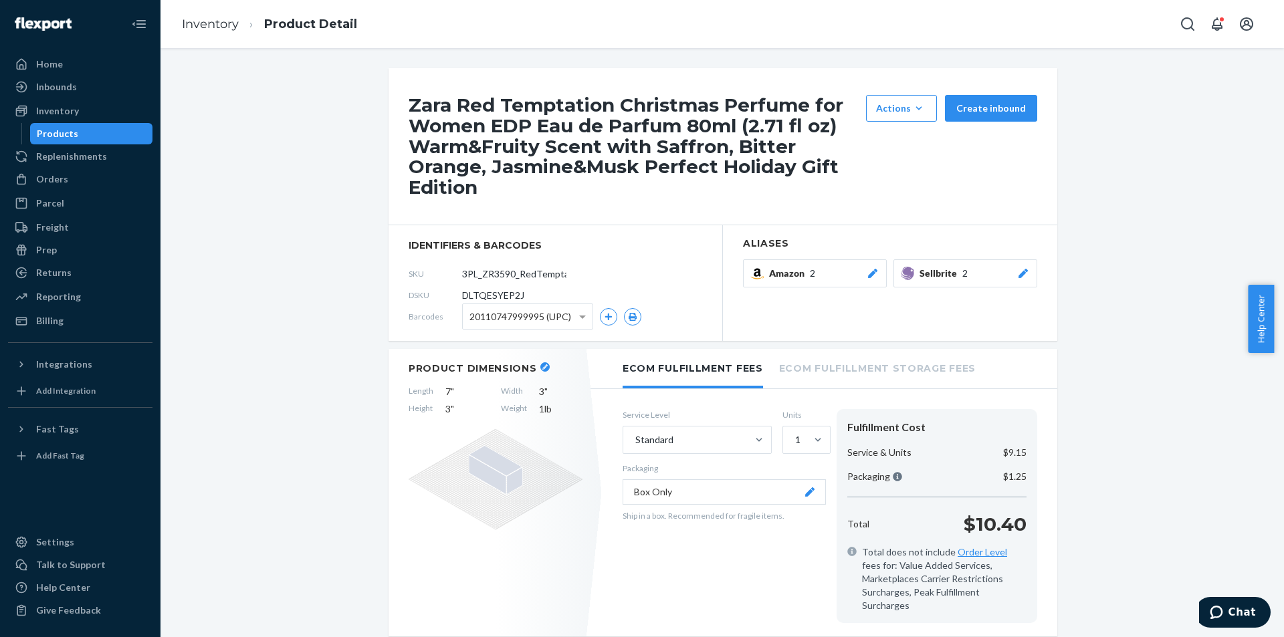
click at [102, 132] on div "Products" at bounding box center [91, 133] width 120 height 19
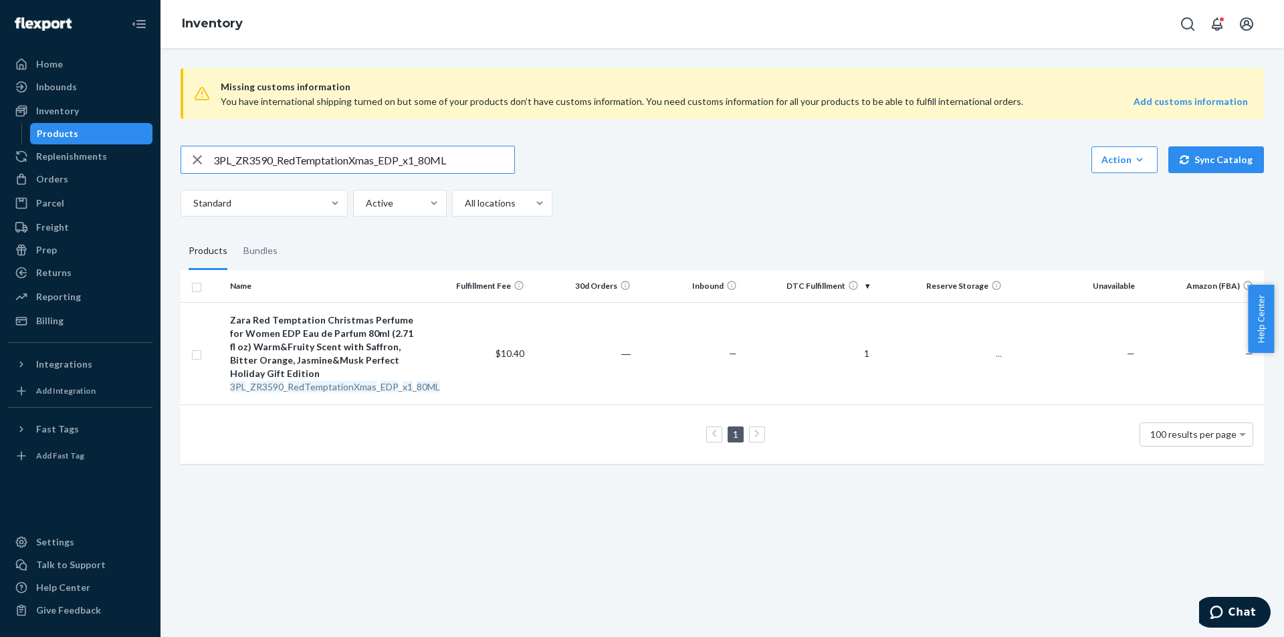
click at [415, 159] on input "3PL_ZR3590_RedTemptationXmas_EDP_x1_80ML" at bounding box center [363, 159] width 301 height 27
type input "ZR3590_RedTemptation_Xmas_EDP_x1_80ML"
click at [349, 373] on div "Zara Red Temptation Christmas Perfume for Women EDP Eau de Parfum 80ml (2.71 fl…" at bounding box center [324, 347] width 189 height 67
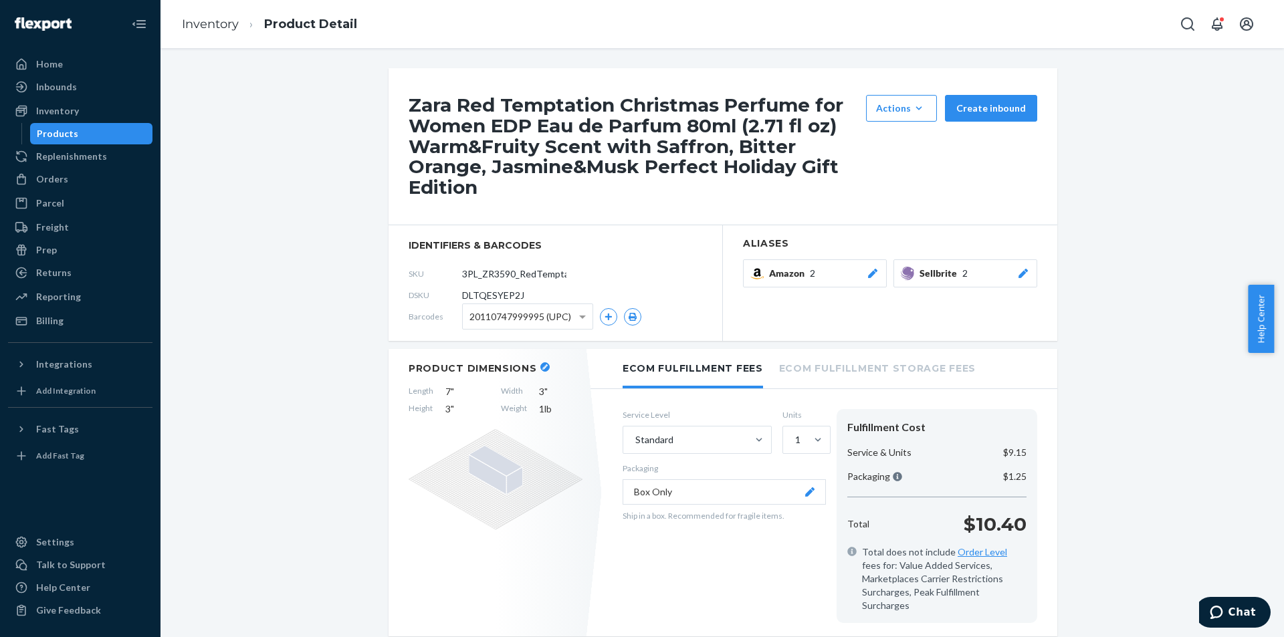
click at [1021, 269] on div at bounding box center [1023, 273] width 13 height 13
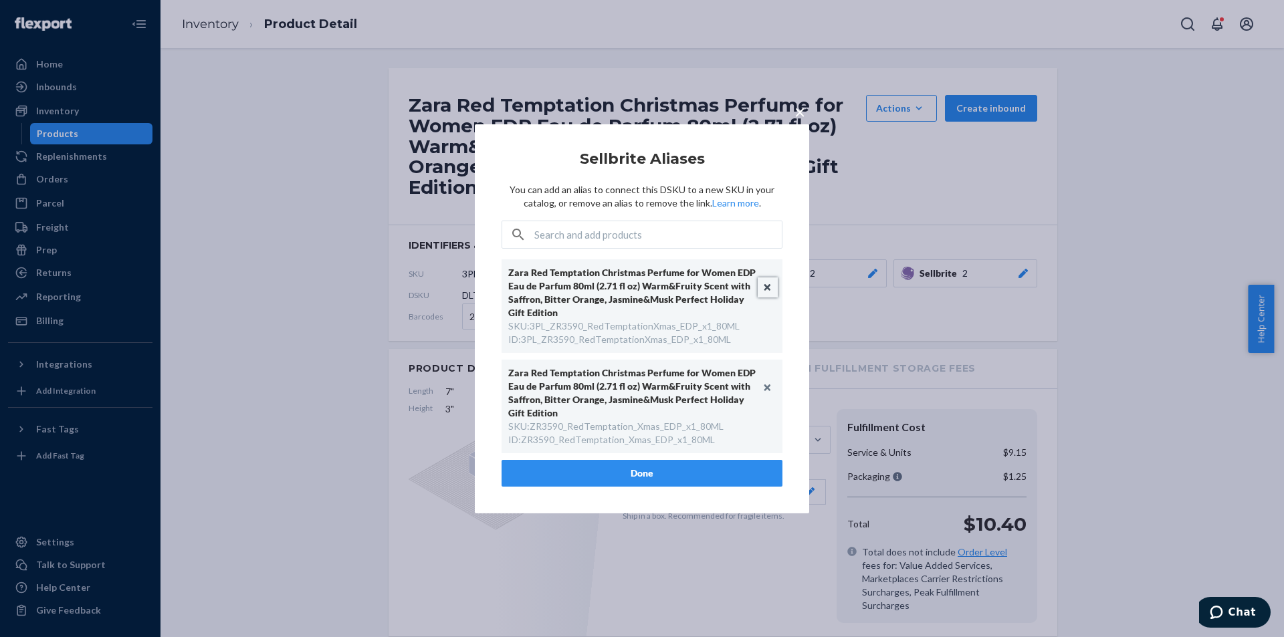
click at [766, 288] on button "Unlink" at bounding box center [768, 288] width 20 height 20
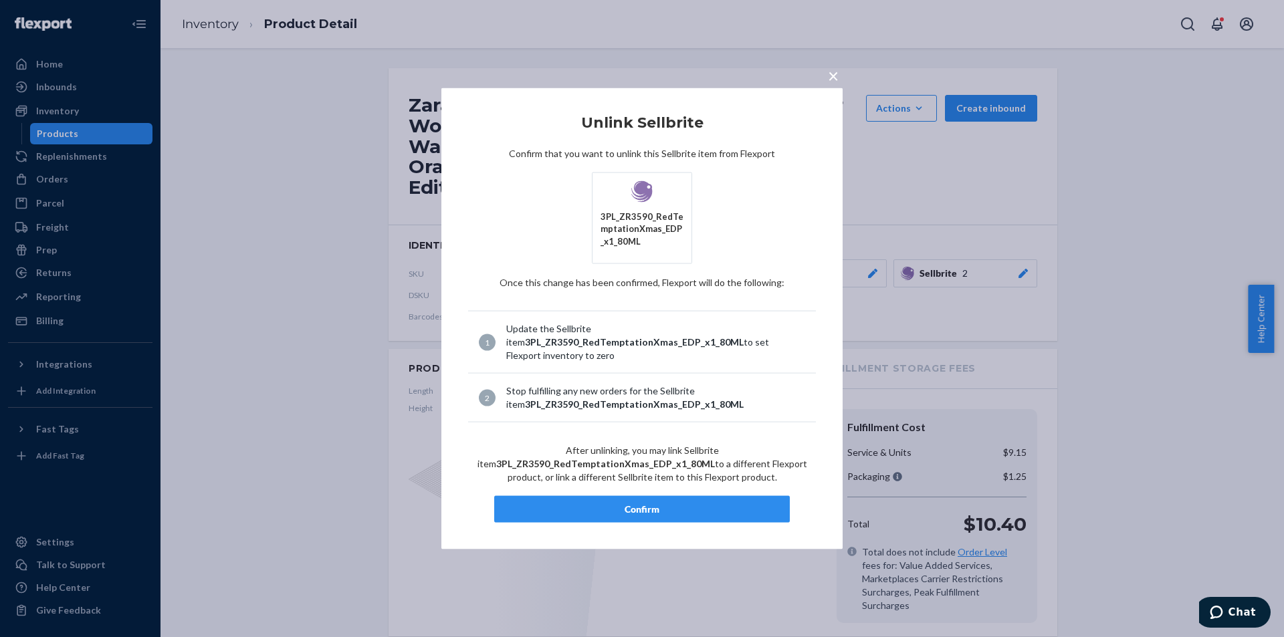
click at [679, 500] on button "Confirm" at bounding box center [642, 509] width 296 height 27
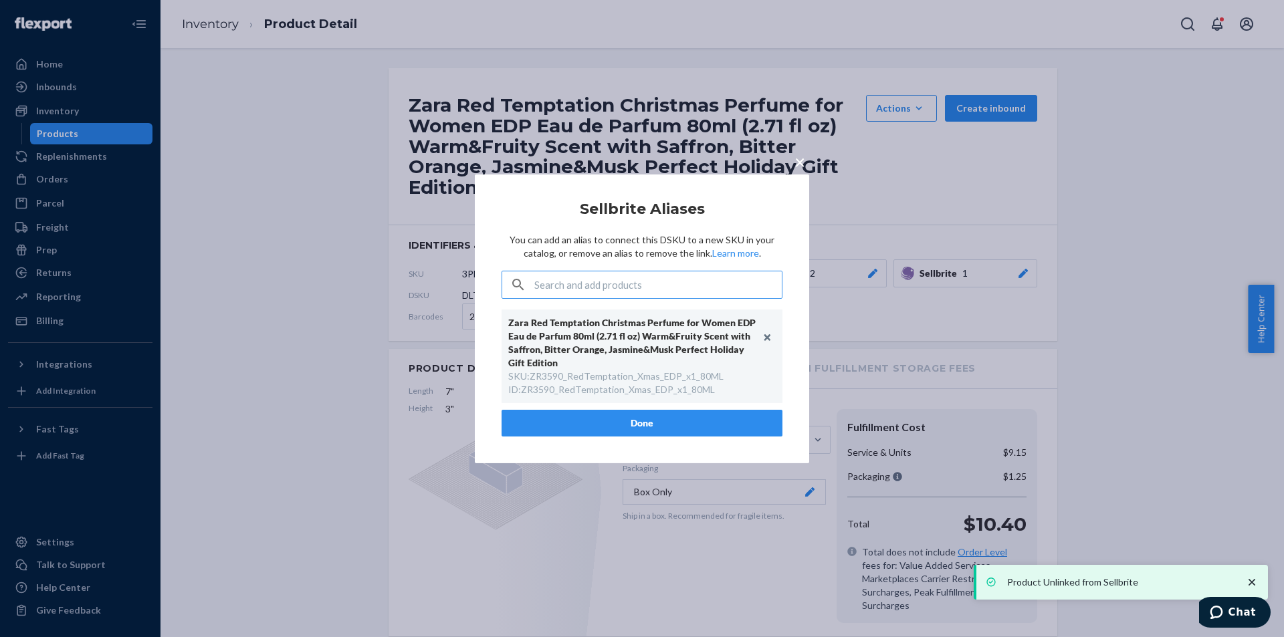
click at [626, 423] on button "Done" at bounding box center [642, 423] width 281 height 27
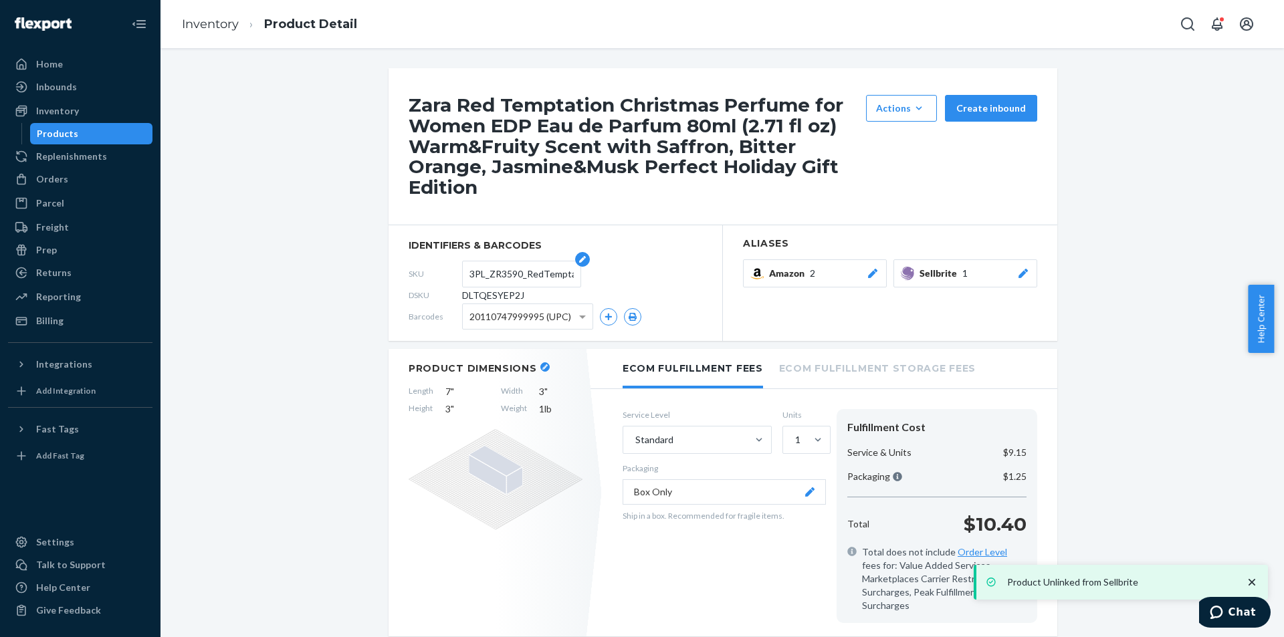
click at [500, 273] on input "3PL_ZR3590_RedTemptationXmas_EDP_x1_80ML" at bounding box center [521, 273] width 104 height 25
paste input "ZR3590_RedTemptation_"
type input "ZR3590_RedTemptation_Xmas_EDP_x1_80ML"
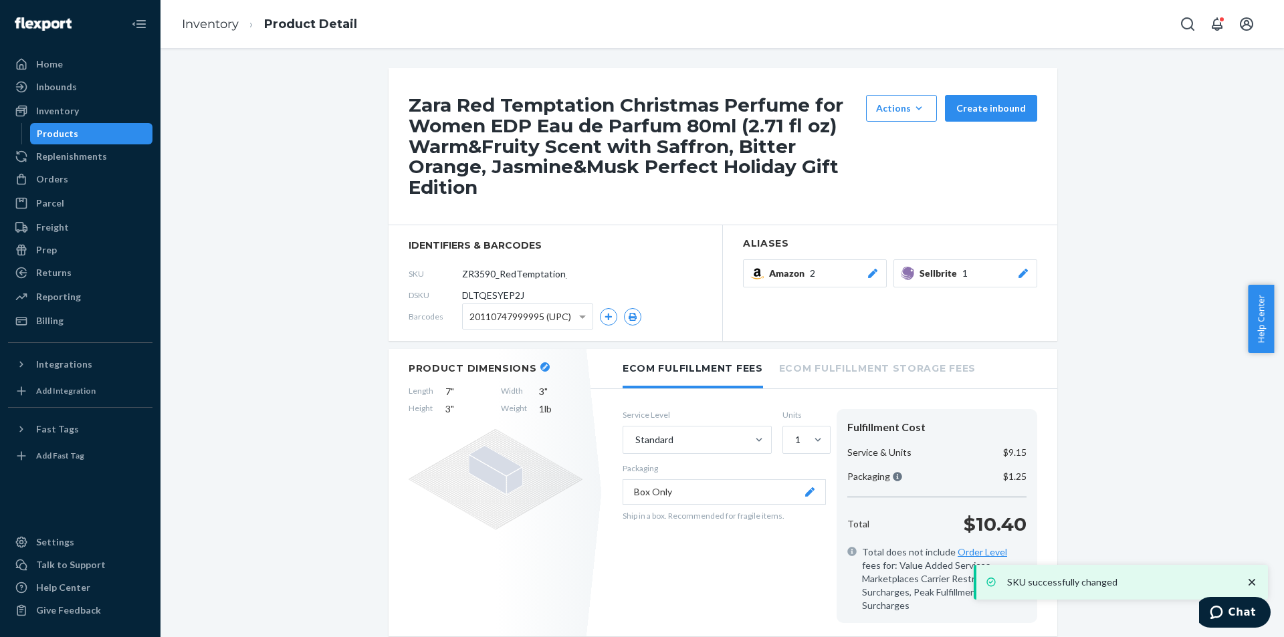
click at [115, 135] on div "Products" at bounding box center [91, 133] width 120 height 19
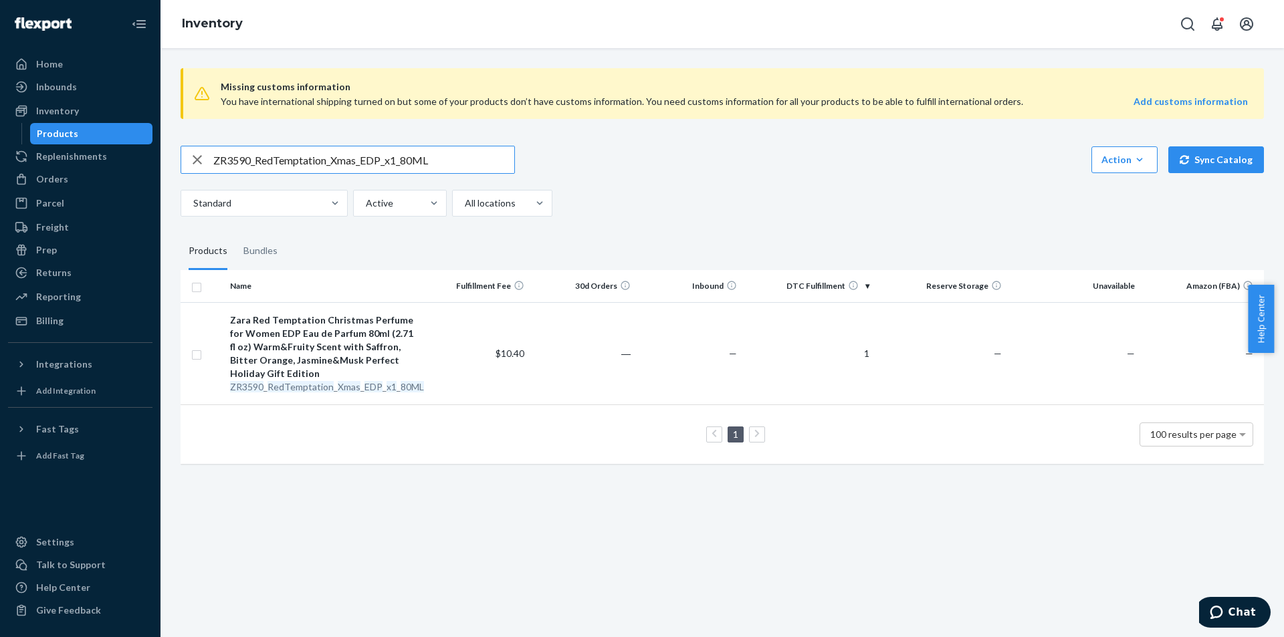
click at [338, 162] on input "ZR3590_RedTemptation_Xmas_EDP_x1_80ML" at bounding box center [363, 159] width 301 height 27
click at [338, 160] on input "ZR3590_RedTemptation_Xmas_EDP_x1_80ML" at bounding box center [363, 159] width 301 height 27
click at [338, 158] on input "ZR3590_RedTemptation_X3PL_ZR1790_Zara_RedTemptXmas_EDP_30MLmas_EDP_x1_80ML" at bounding box center [363, 159] width 301 height 27
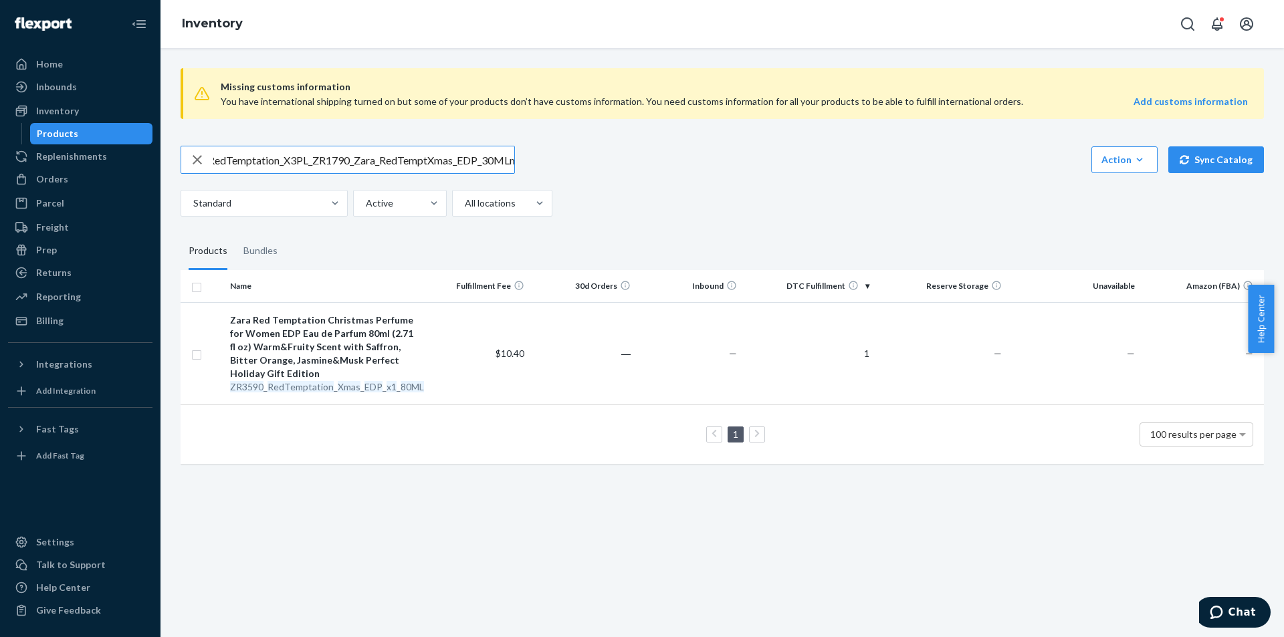
click at [338, 158] on input "ZR3590_RedTemptation_X3PL_ZR1790_Zara_RedTemptXmas_EDP_30MLmas_EDP_x1_80ML" at bounding box center [363, 159] width 301 height 27
type input "3PL_ZR1790_Zara_RedTemptXmas_EDP_30ML"
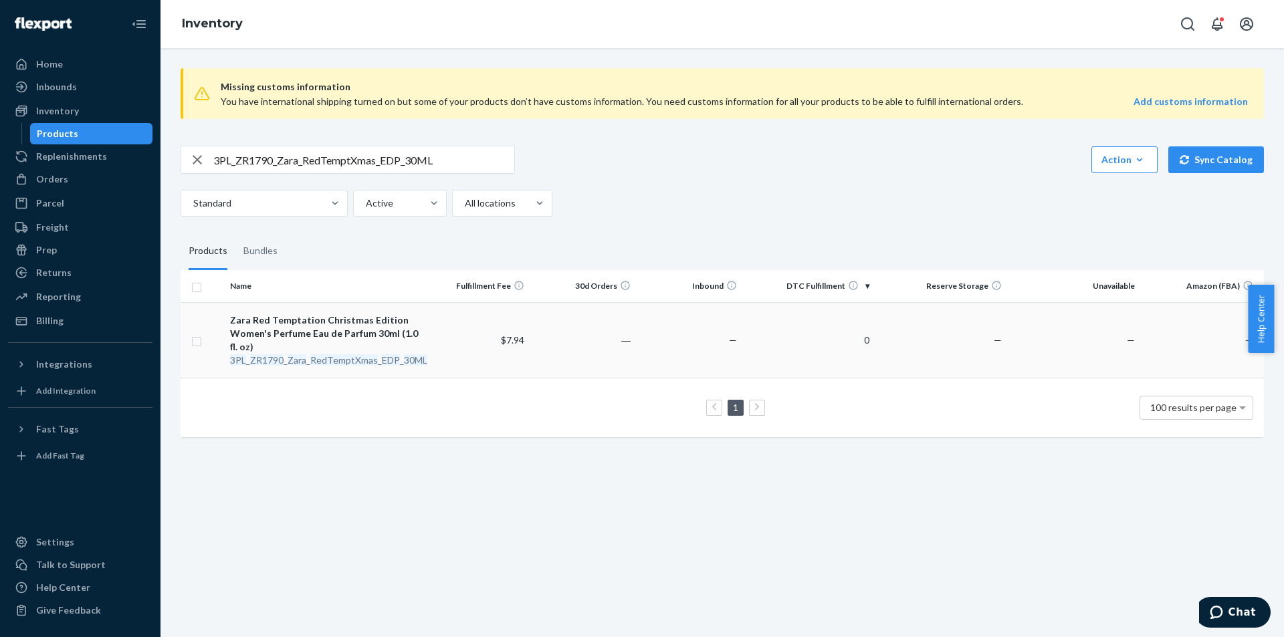
click at [346, 360] on em "RedTemptXmas" at bounding box center [344, 359] width 68 height 11
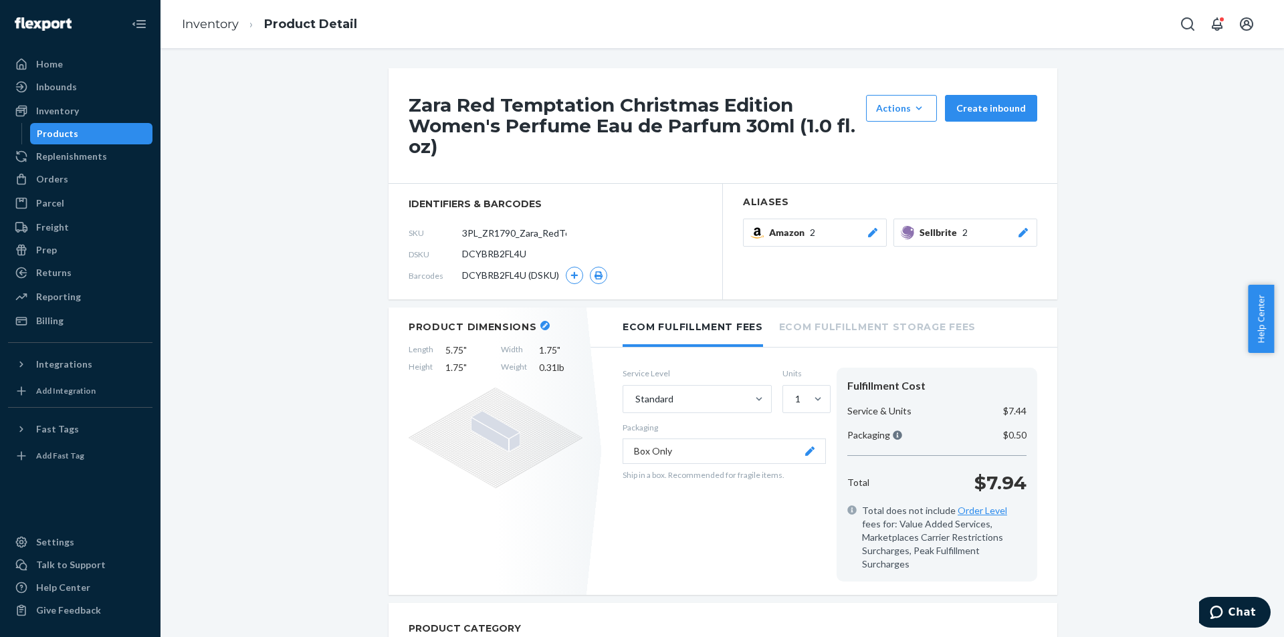
click at [1017, 235] on icon at bounding box center [1023, 232] width 13 height 9
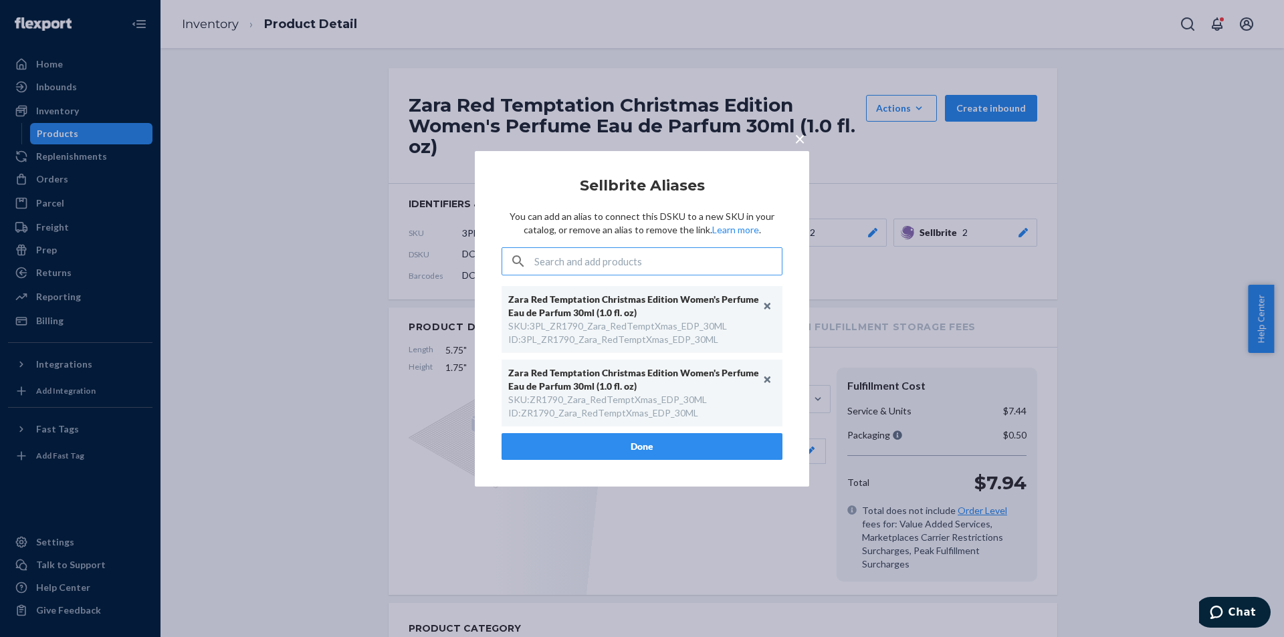
click at [608, 415] on div "ID : ZR1790_Zara_RedTemptXmas_EDP_30ML" at bounding box center [603, 413] width 190 height 13
copy div "ZR1790_Zara_RedTemptXmas_EDP_30ML"
click at [768, 306] on button "Unlink" at bounding box center [768, 306] width 20 height 20
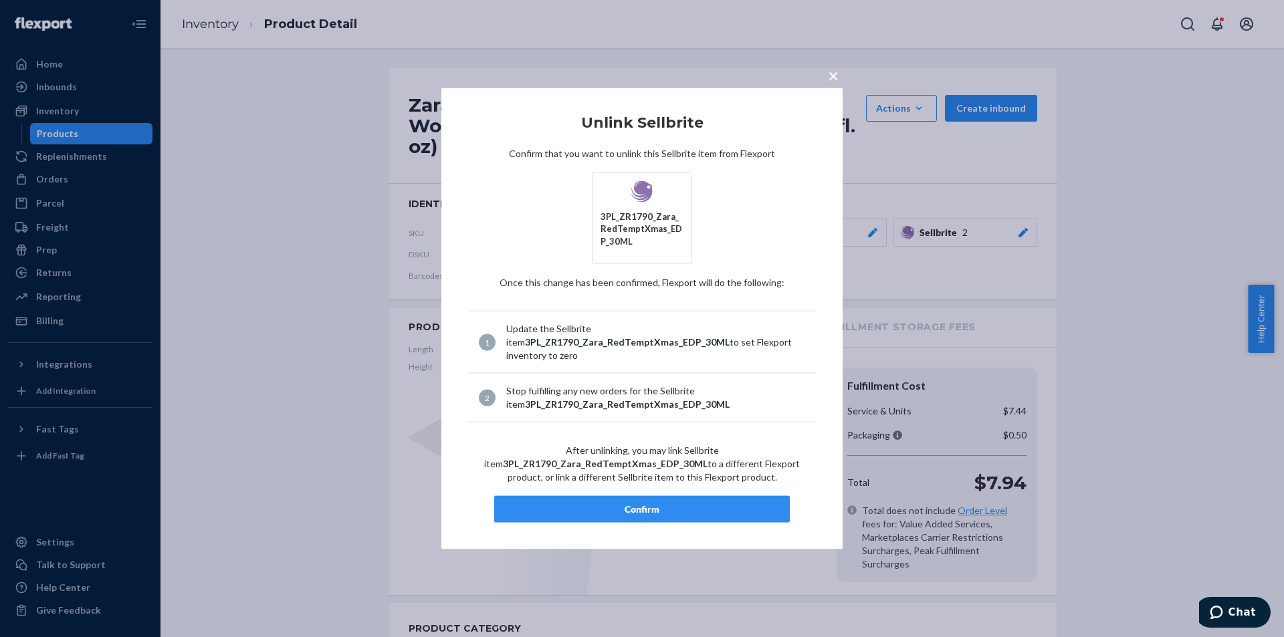
click at [654, 500] on button "Confirm" at bounding box center [642, 509] width 296 height 27
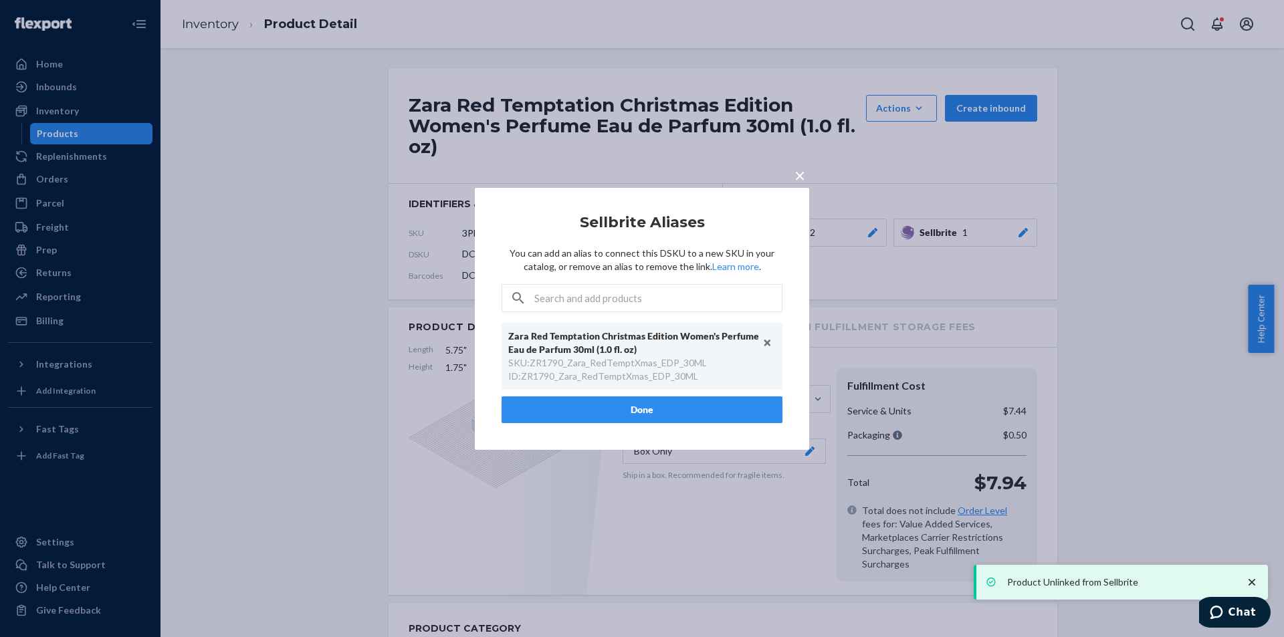
click at [802, 173] on span "×" at bounding box center [799, 174] width 11 height 23
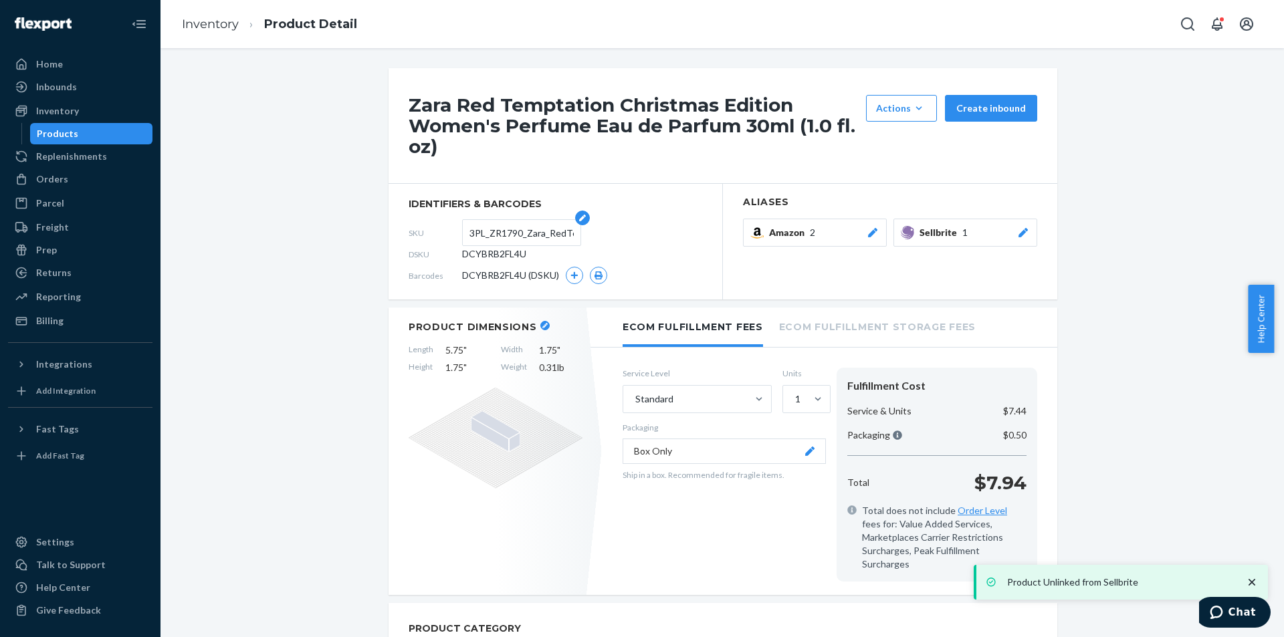
click at [469, 244] on input "3PL_ZR1790_Zara_RedTemptXmas_EDP_30ML" at bounding box center [521, 232] width 104 height 25
click at [473, 237] on input "3PL_ZR1790_Zara_RedTemptXmas_EDP_30ML" at bounding box center [521, 232] width 104 height 25
paste input "text"
type input "ZR1790_Zara_RedTemptXmas_EDP_30ML"
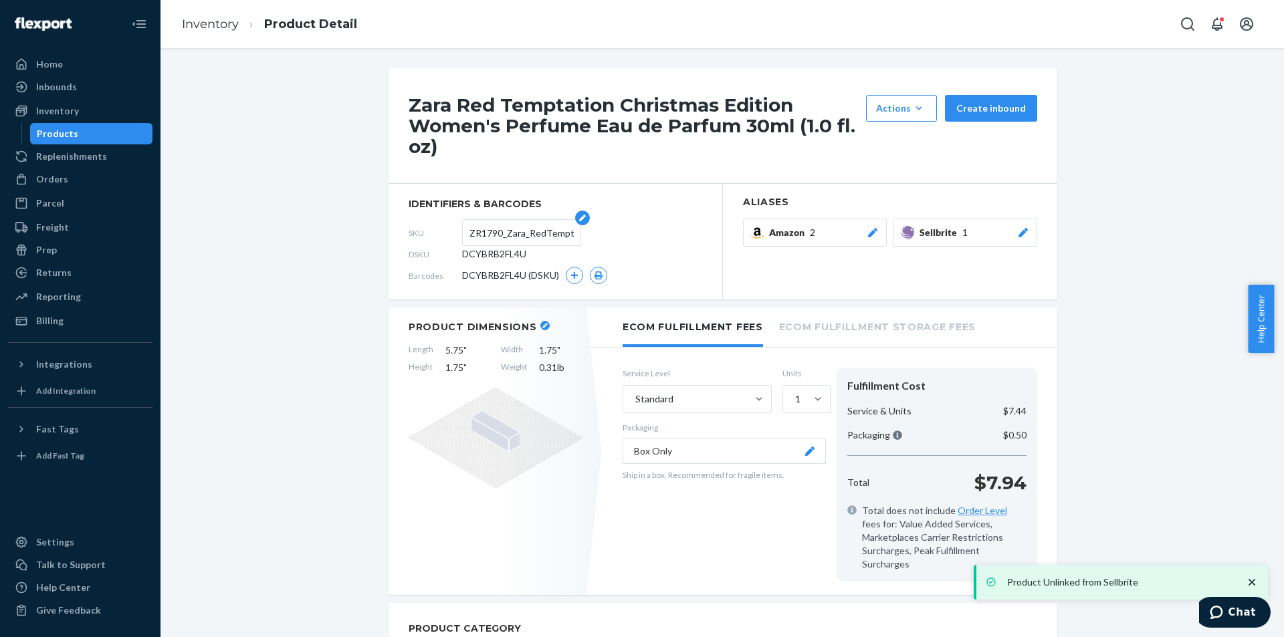
scroll to position [0, 73]
click at [508, 232] on input "ZR1790_Zara_RedTemptXmas_EDP_30ML" at bounding box center [521, 232] width 104 height 25
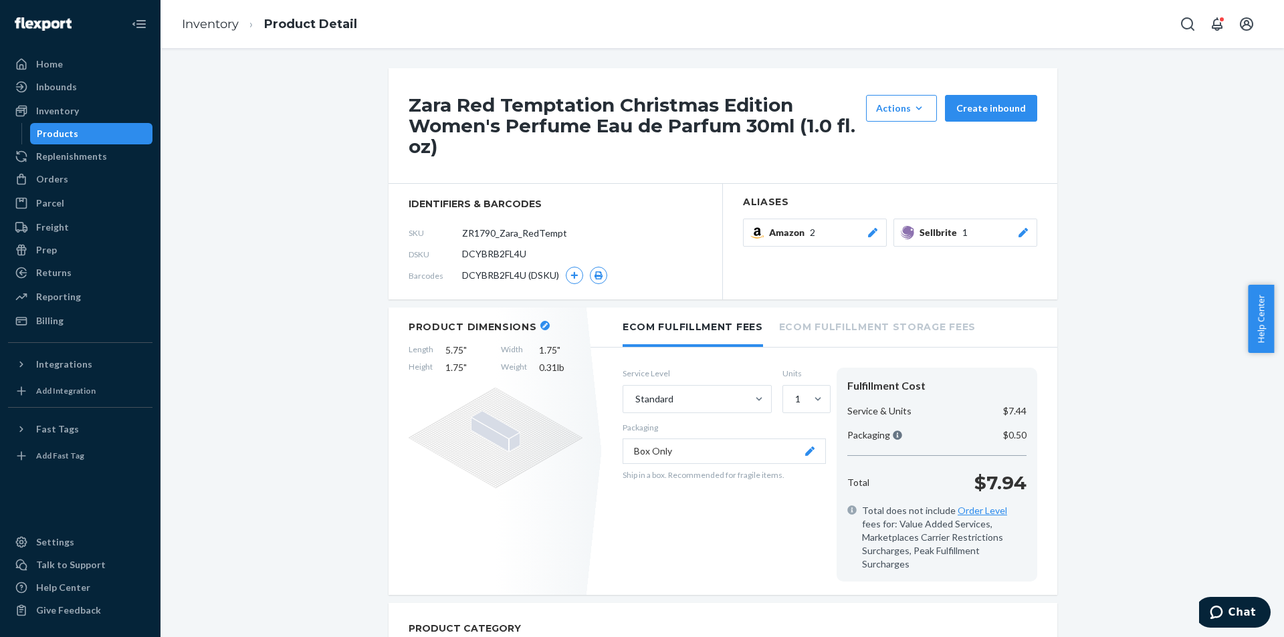
click at [119, 132] on div "Products" at bounding box center [91, 133] width 120 height 19
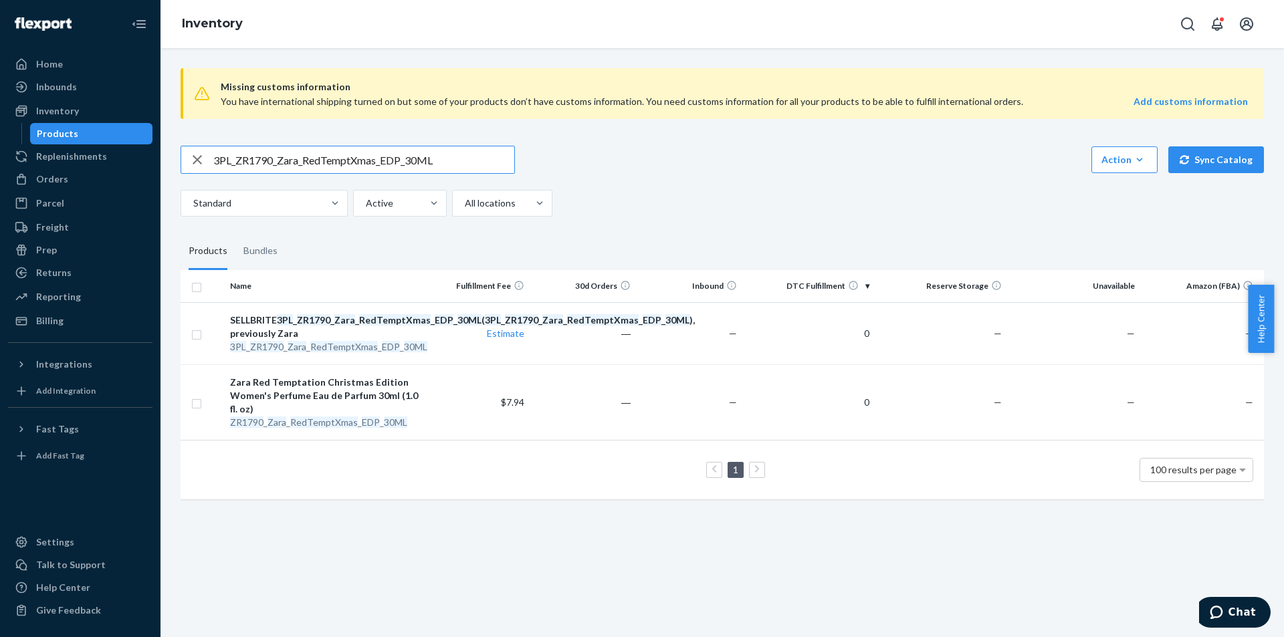
click at [473, 167] on input "3PL_ZR1790_Zara_RedTemptXmas_EDP_30ML" at bounding box center [363, 159] width 301 height 27
paste input "ZR2290_Man_Red_Rodeo_Perfume_EDP_1x_9"
type input "ZR2290_Man_Red_Rodeo_Perfume_EDP_1x_90ML"
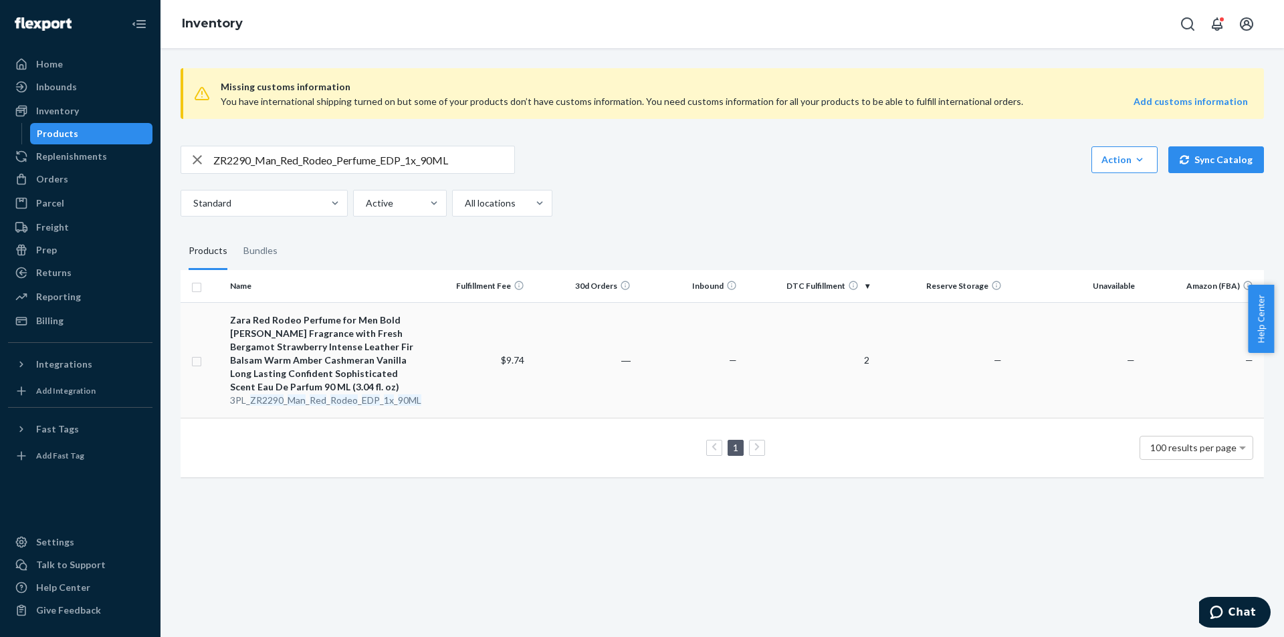
click at [386, 403] on em "1x" at bounding box center [389, 400] width 10 height 11
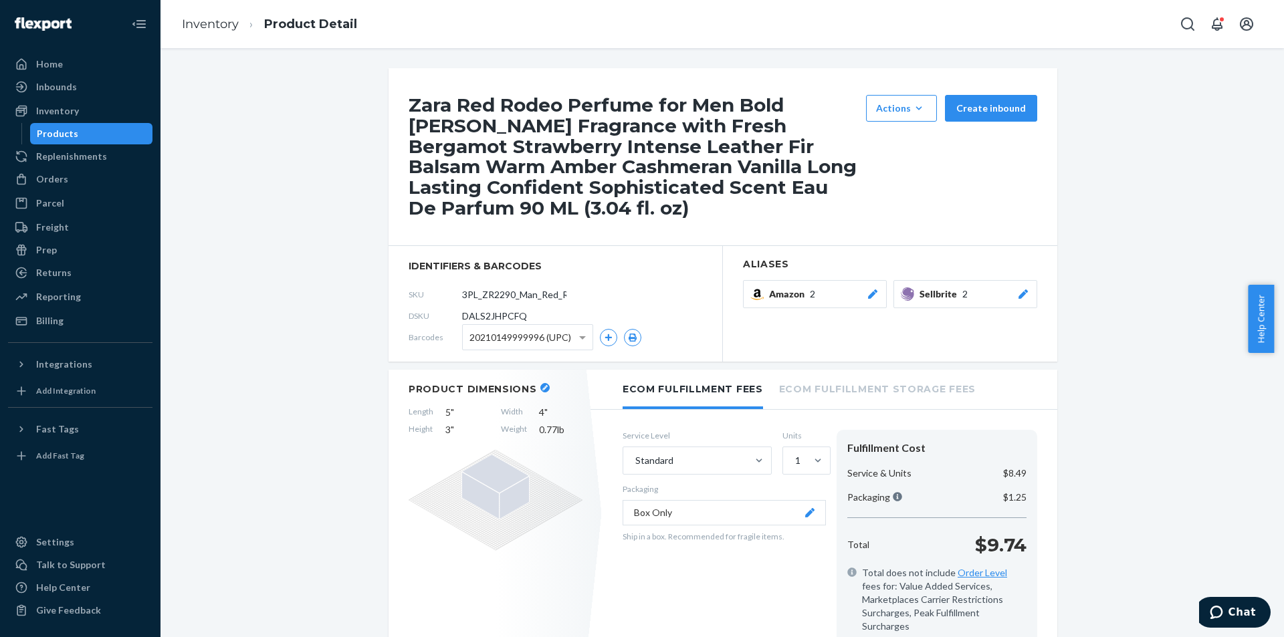
click at [103, 134] on div "Products" at bounding box center [91, 133] width 120 height 19
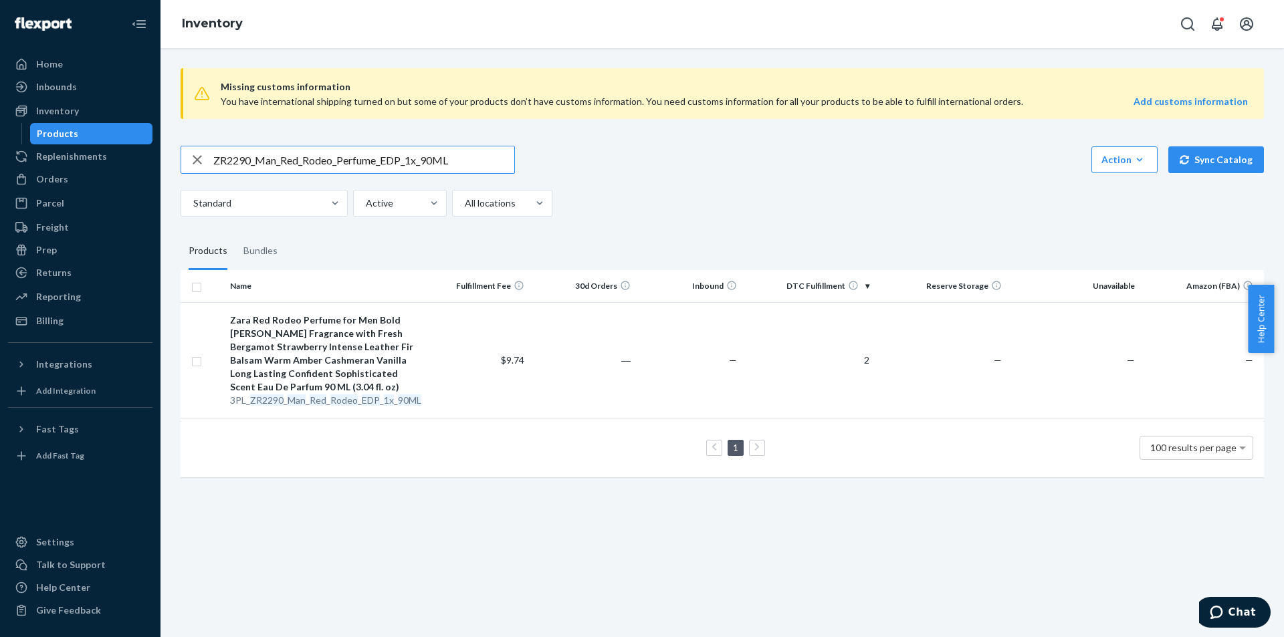
click at [348, 154] on input "ZR2290_Man_Red_Rodeo_Perfume_EDP_1x_90ML" at bounding box center [363, 159] width 301 height 27
type input "3PL_ZR3590_RedEclipse_Men_EDP_100ML"
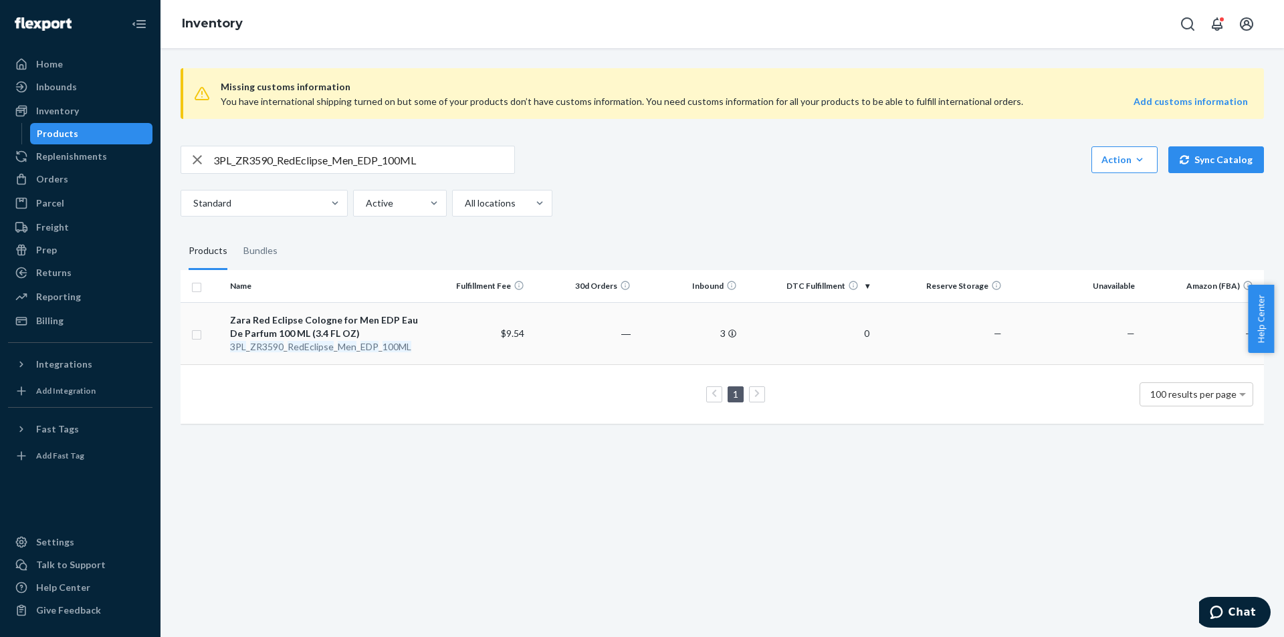
click at [296, 346] on em "RedEclipse" at bounding box center [311, 346] width 46 height 11
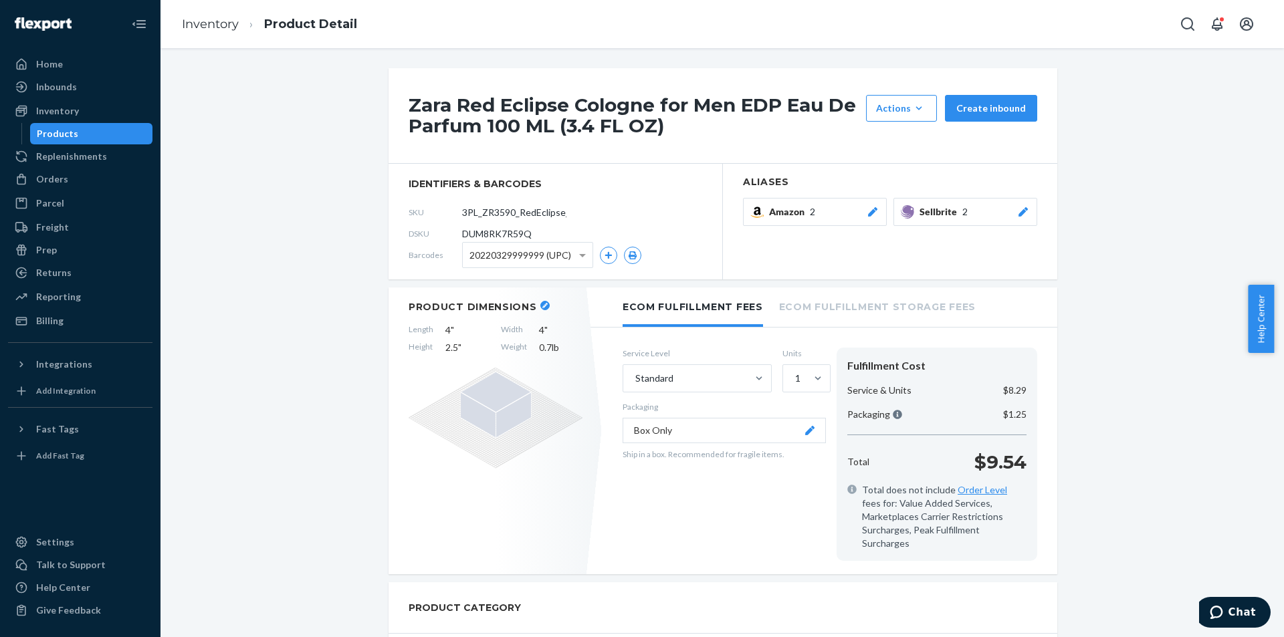
click at [1019, 213] on icon at bounding box center [1023, 211] width 9 height 9
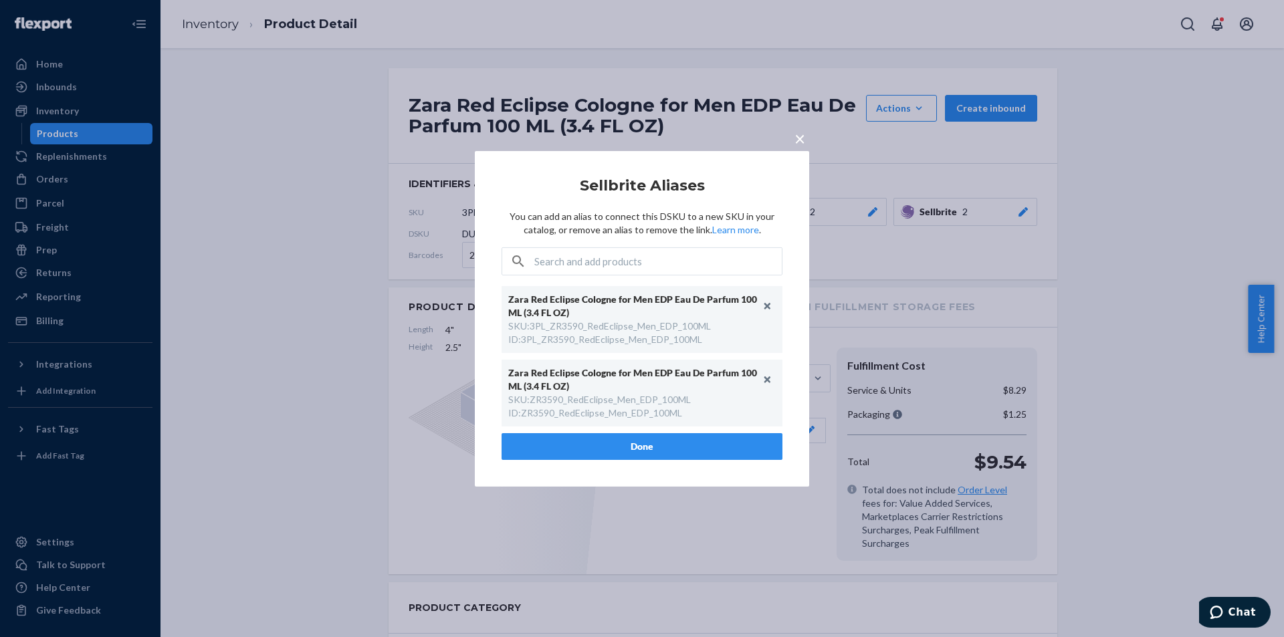
click at [613, 402] on div "SKU : ZR3590_RedEclipse_Men_EDP_100ML" at bounding box center [599, 399] width 183 height 13
copy div "ZR3590_RedEclipse_Men_EDP_100ML"
click at [765, 306] on button "Unlink" at bounding box center [768, 306] width 20 height 20
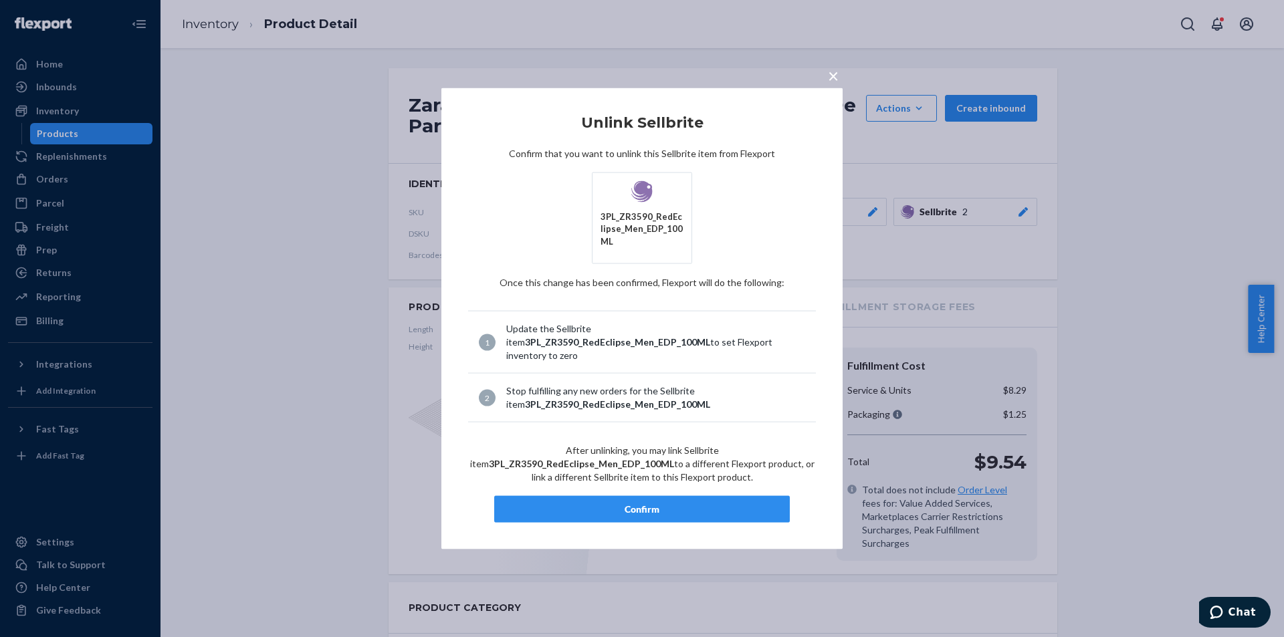
click at [643, 503] on div "Confirm" at bounding box center [642, 509] width 273 height 13
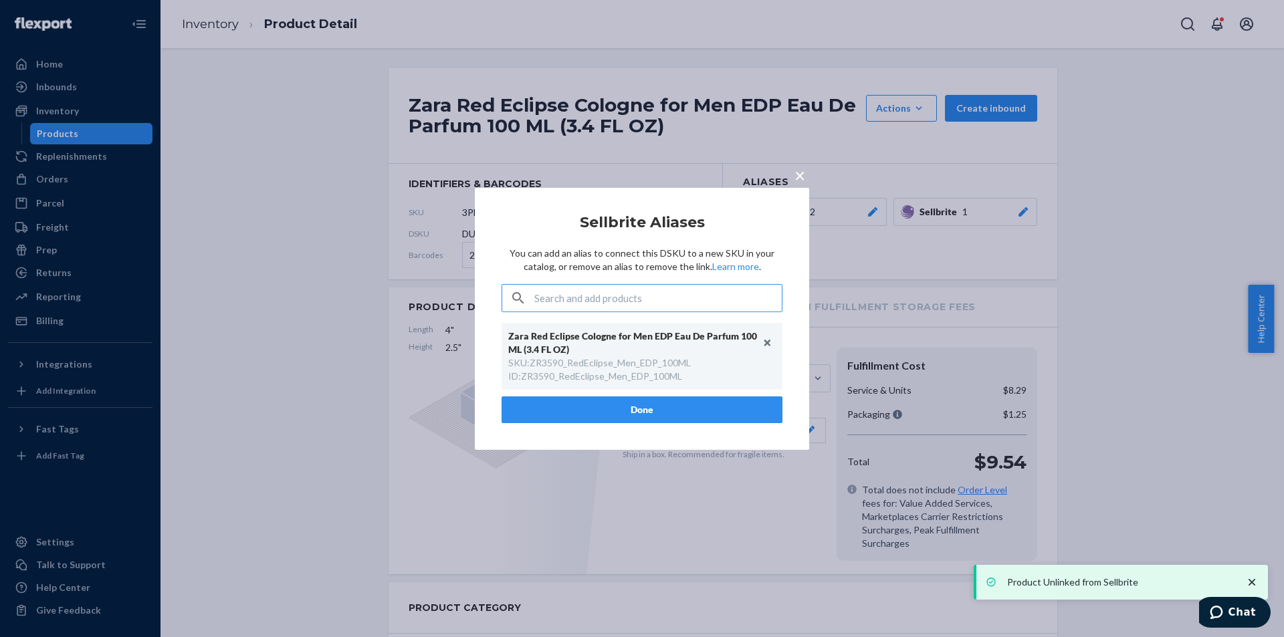
click at [658, 406] on button "Done" at bounding box center [642, 410] width 281 height 27
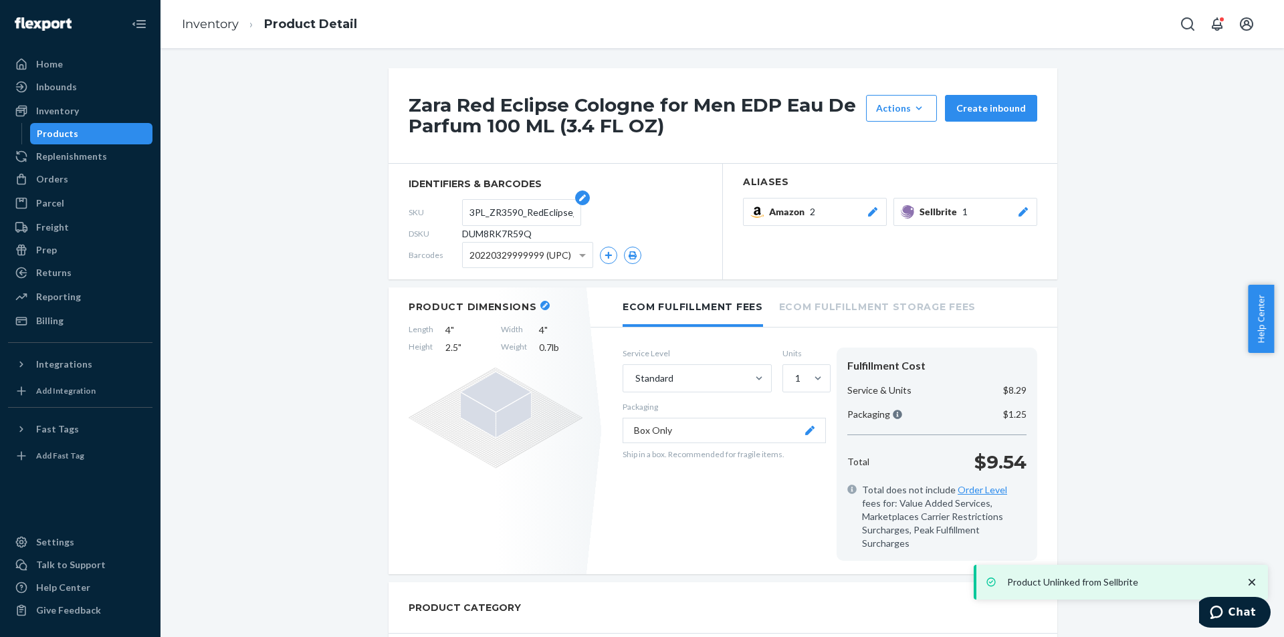
click at [527, 212] on input "3PL_ZR3590_RedEclipse_Men_EDP_100ML" at bounding box center [521, 212] width 104 height 25
paste input "text"
type input "ZR3590_RedEclipse_Men_EDP_100ML"
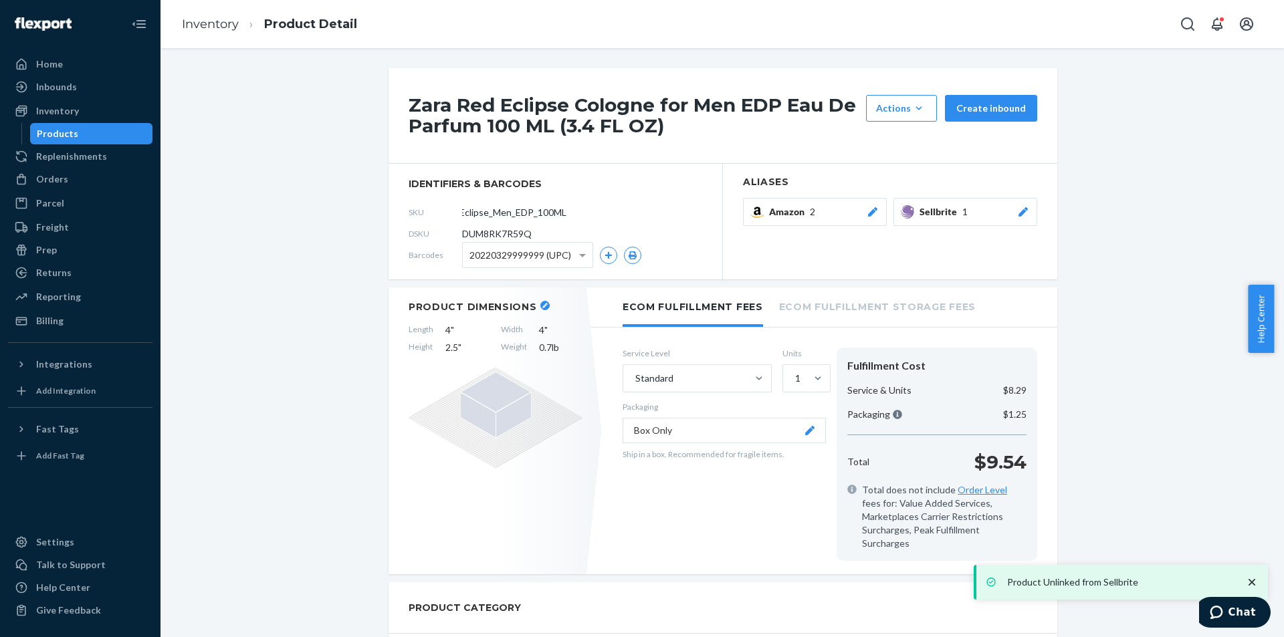
scroll to position [0, 0]
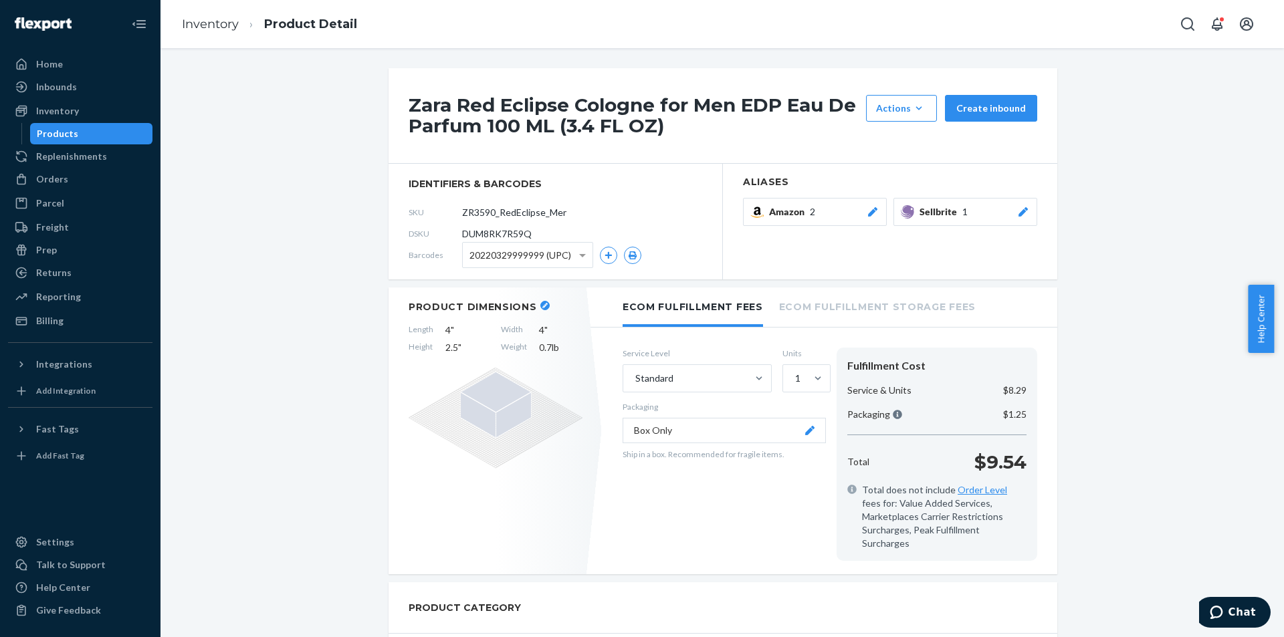
click at [116, 133] on div "Products" at bounding box center [91, 133] width 120 height 19
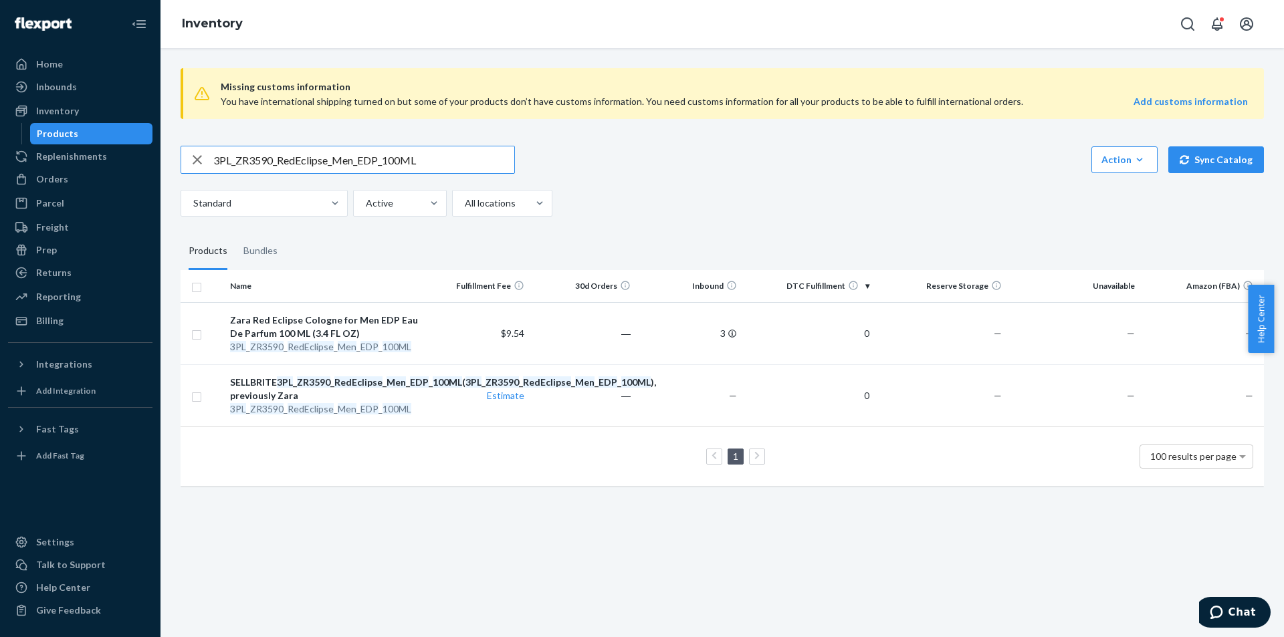
click at [383, 149] on input "3PL_ZR3590_RedEclipse_Men_EDP_100ML" at bounding box center [363, 159] width 301 height 27
paste input "4590_Amber_Fig_Cashmere"
type input "3PL_ZR4590_Amber_Fig_Cashmere_EDP_100ML"
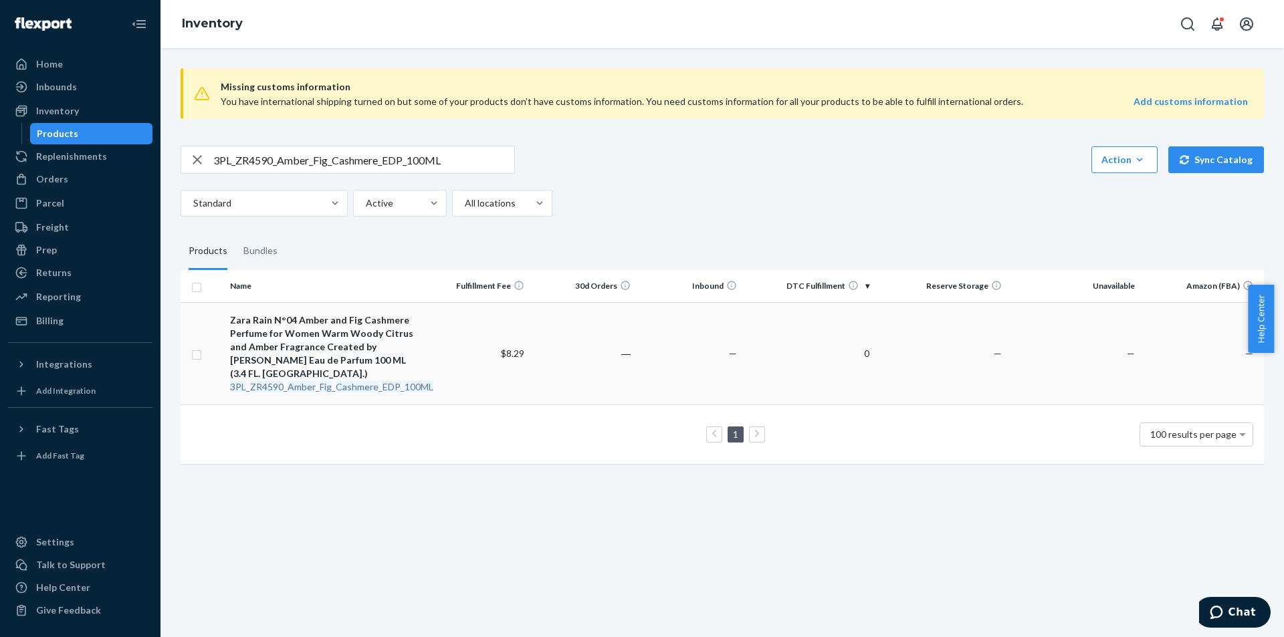
click at [344, 366] on div "Zara Rain N°04 Amber and Fig Cashmere Perfume for Women Warm Woody Citrus and A…" at bounding box center [324, 347] width 189 height 67
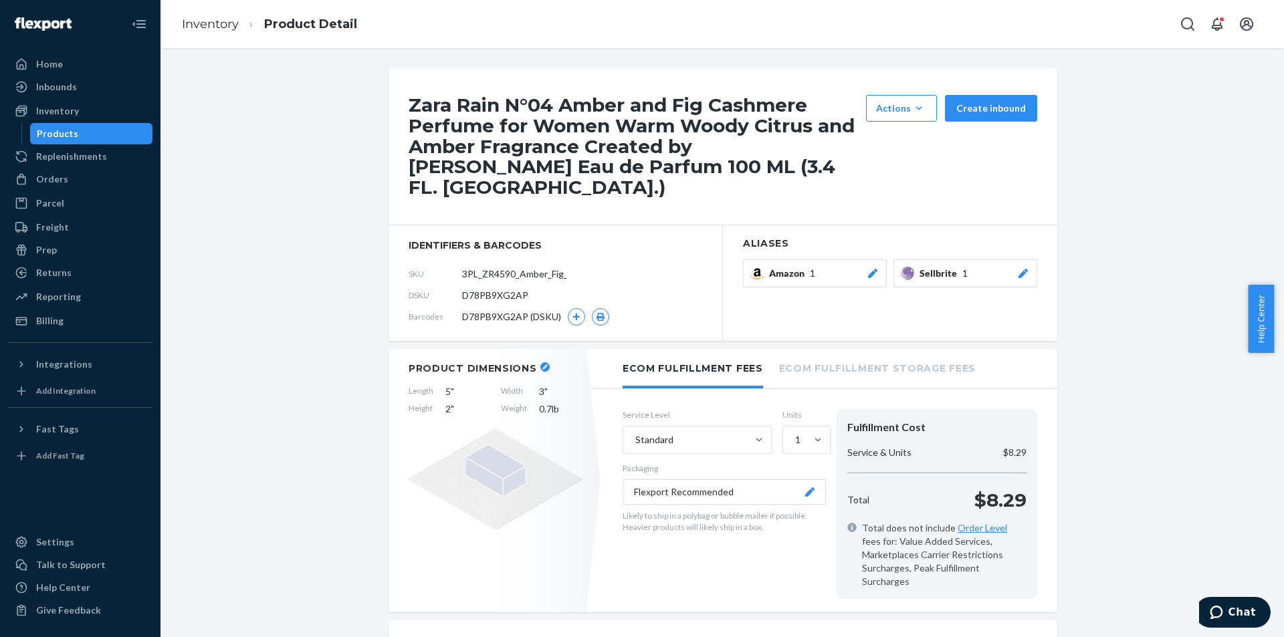
click at [110, 129] on div "Products" at bounding box center [91, 133] width 120 height 19
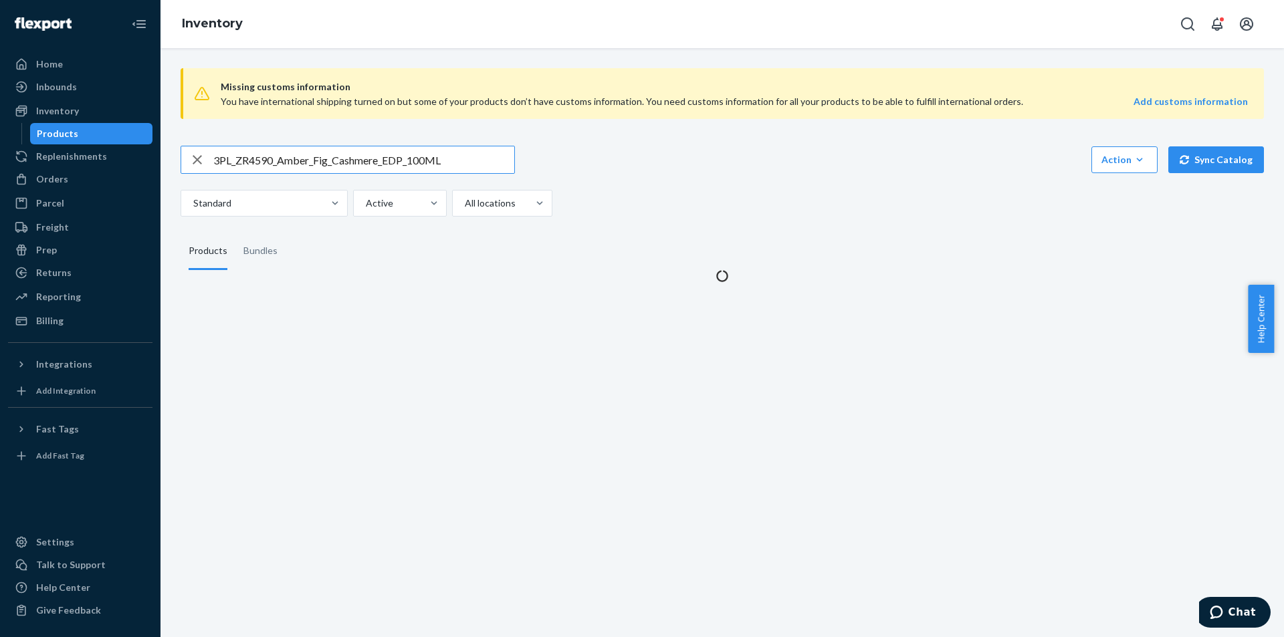
click at [330, 156] on input "3PL_ZR4590_Amber_Fig_Cashmere_EDP_100ML" at bounding box center [363, 159] width 301 height 27
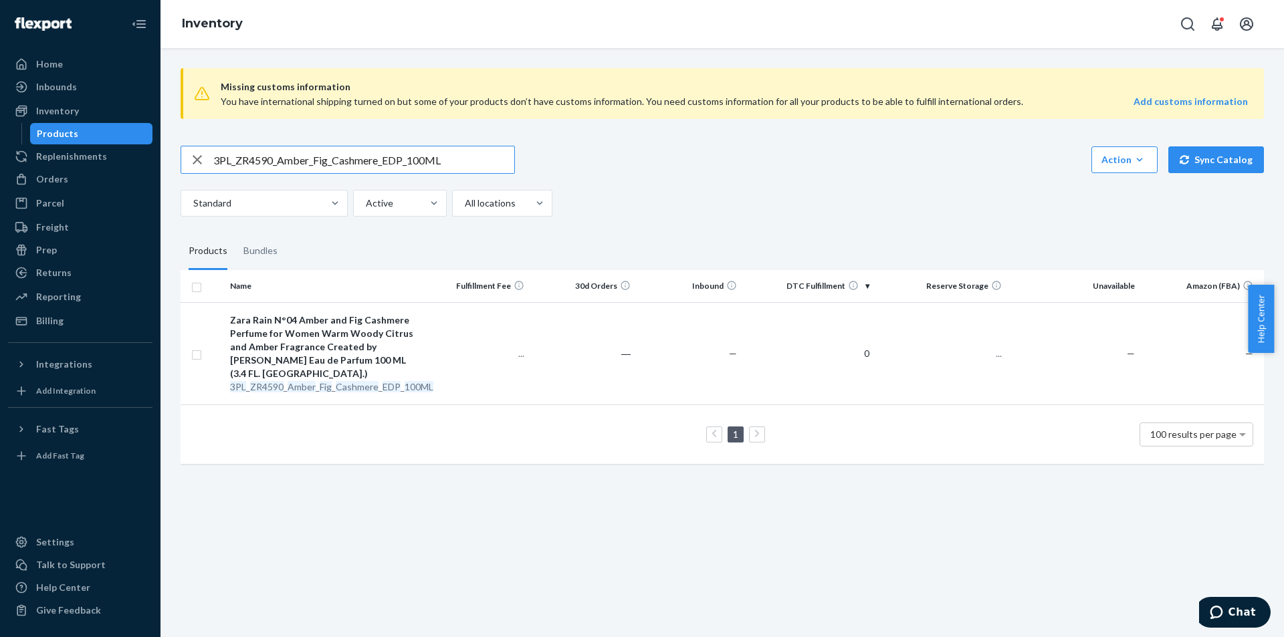
click at [330, 156] on input "3PL_ZR4590_Amber_Fig_Cashmere_EDP_100ML" at bounding box center [363, 159] width 301 height 27
type input "ZR4590_Amber_Fig_Cashmere_EDP_100ML"
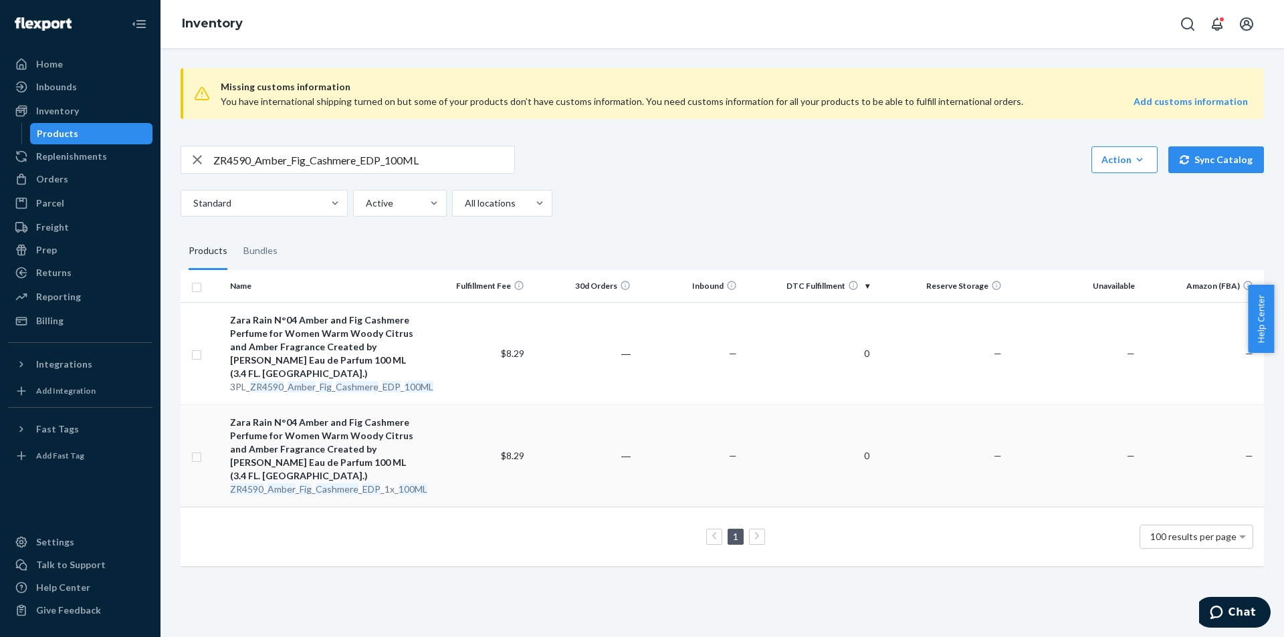
click at [283, 484] on em "Amber" at bounding box center [282, 489] width 28 height 11
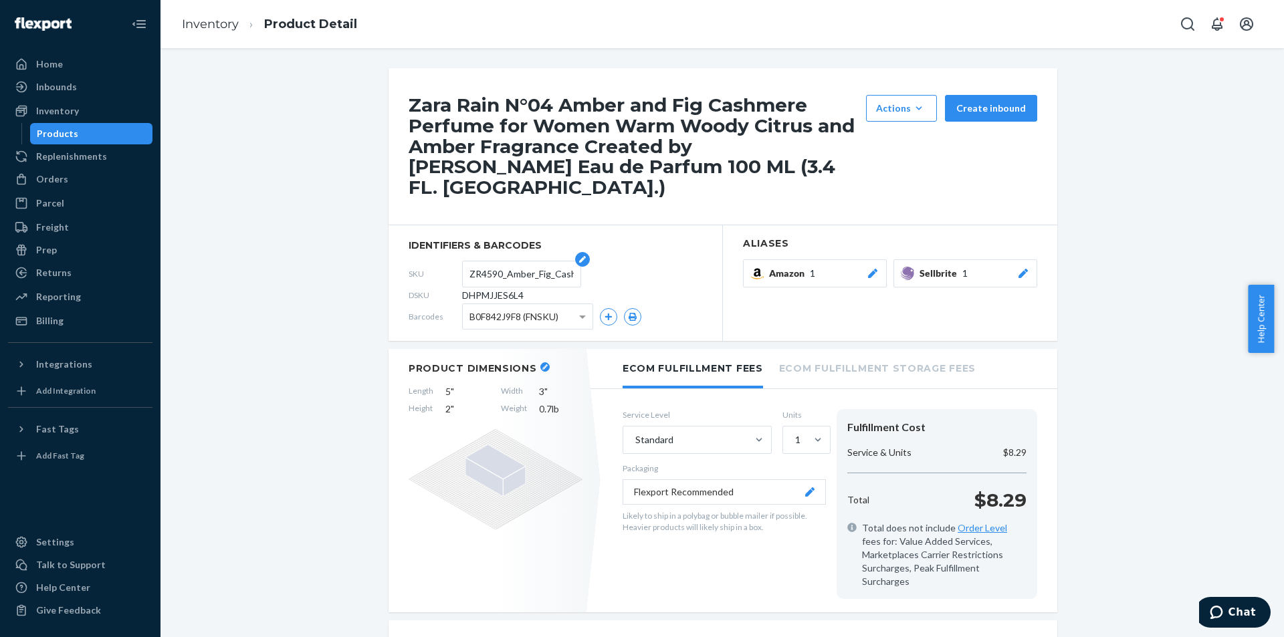
click at [500, 264] on input "ZR4590_Amber_Fig_Cashmere_EDP_1x_100ML" at bounding box center [521, 273] width 104 height 25
click at [99, 133] on div "Products" at bounding box center [91, 133] width 120 height 19
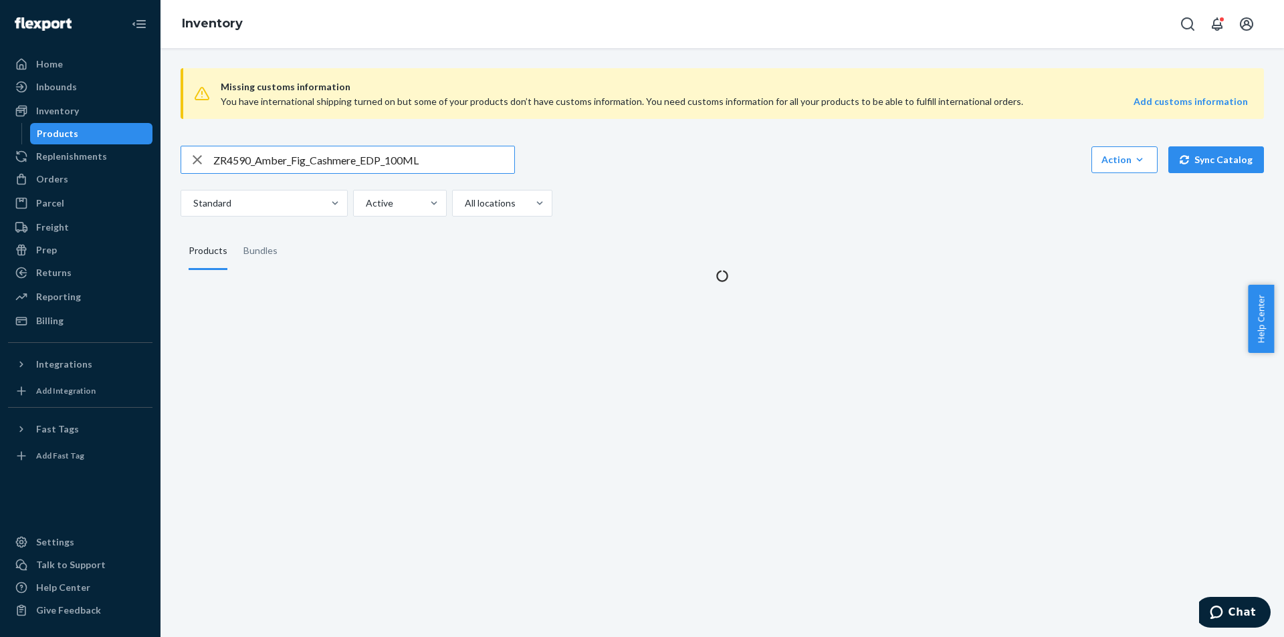
click at [350, 151] on input "ZR4590_Amber_Fig_Cashmere_EDP_100ML" at bounding box center [363, 159] width 301 height 27
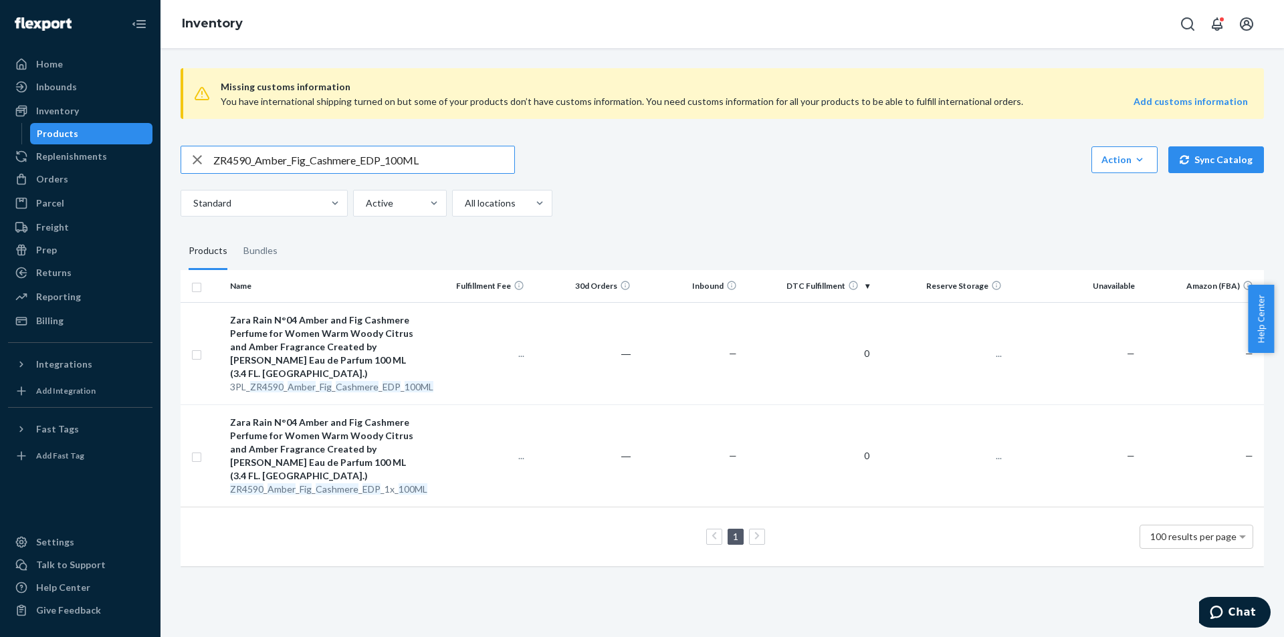
click at [350, 151] on input "ZR4590_Amber_Fig_Cashmere_EDP_100ML" at bounding box center [363, 159] width 301 height 27
type input "3PL_ZR4590_Rose_Petal_Drops_EDP_1x_100ML"
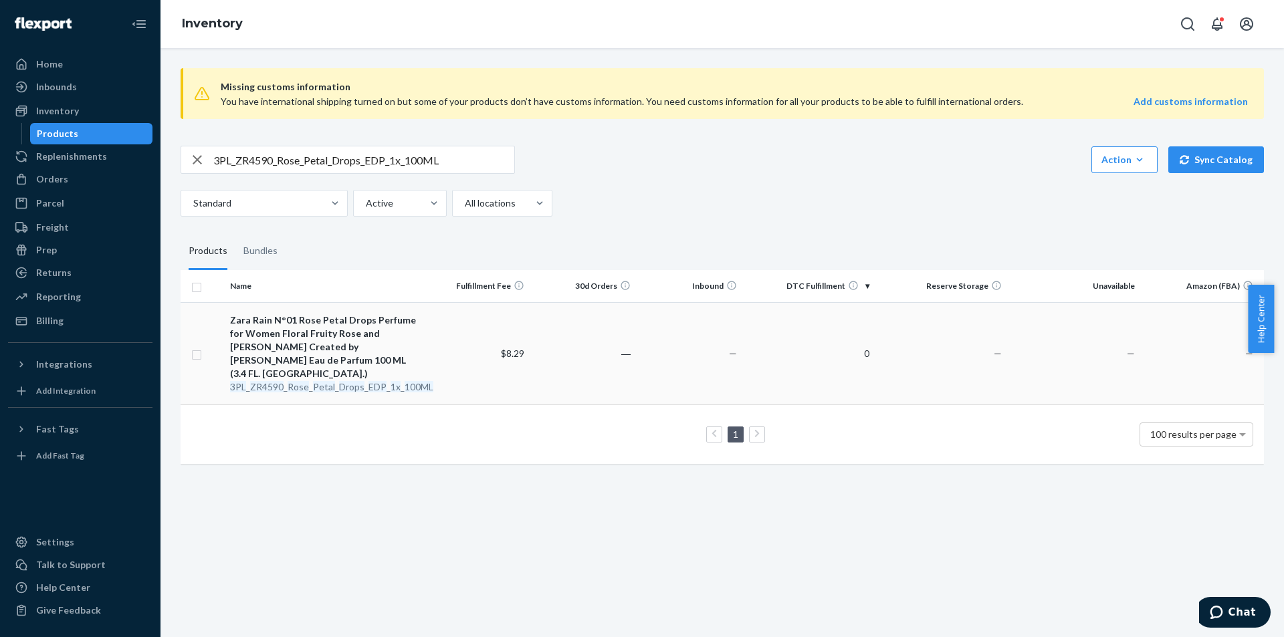
click at [399, 381] on div "3PL _ ZR4590 _ Rose _ Petal _ Drops _ EDP _ 1x _ 100ML" at bounding box center [324, 387] width 189 height 13
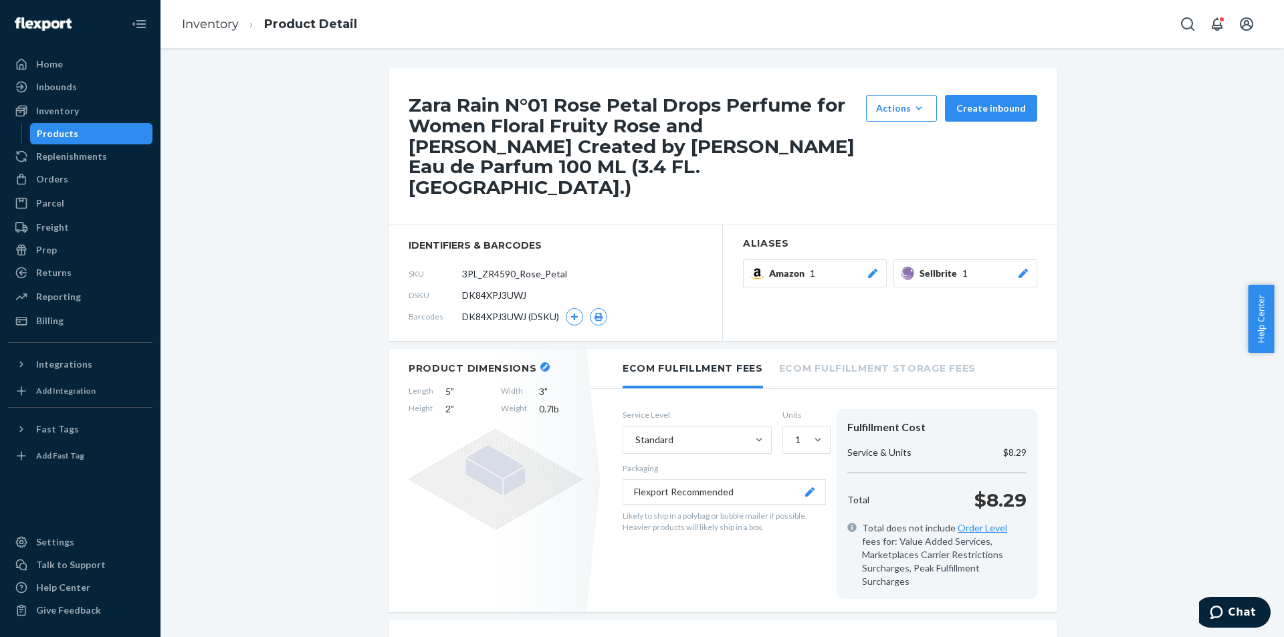
click at [104, 140] on div "Products" at bounding box center [91, 133] width 120 height 19
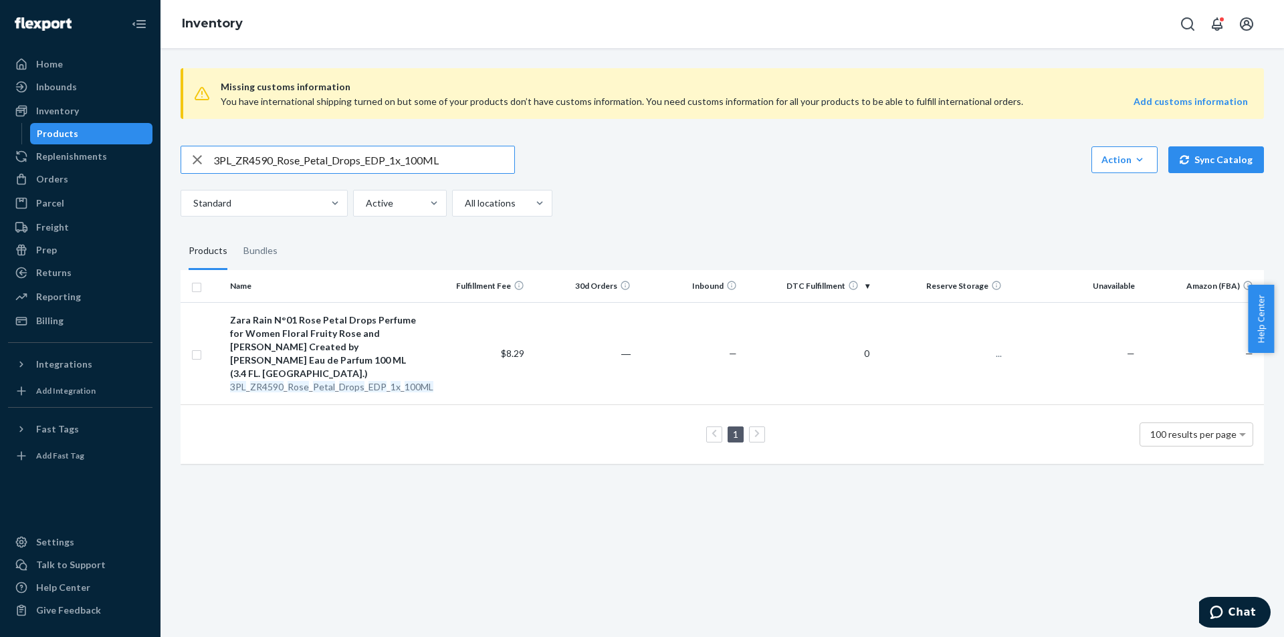
drag, startPoint x: 238, startPoint y: 158, endPoint x: 181, endPoint y: 162, distance: 56.9
click at [186, 162] on div "3PL_ZR4590_Rose_Petal_Drops_EDP_1x_100ML" at bounding box center [347, 159] width 333 height 27
type input "ZR4590_Rose_Petal_Drops_EDP_1x_100ML"
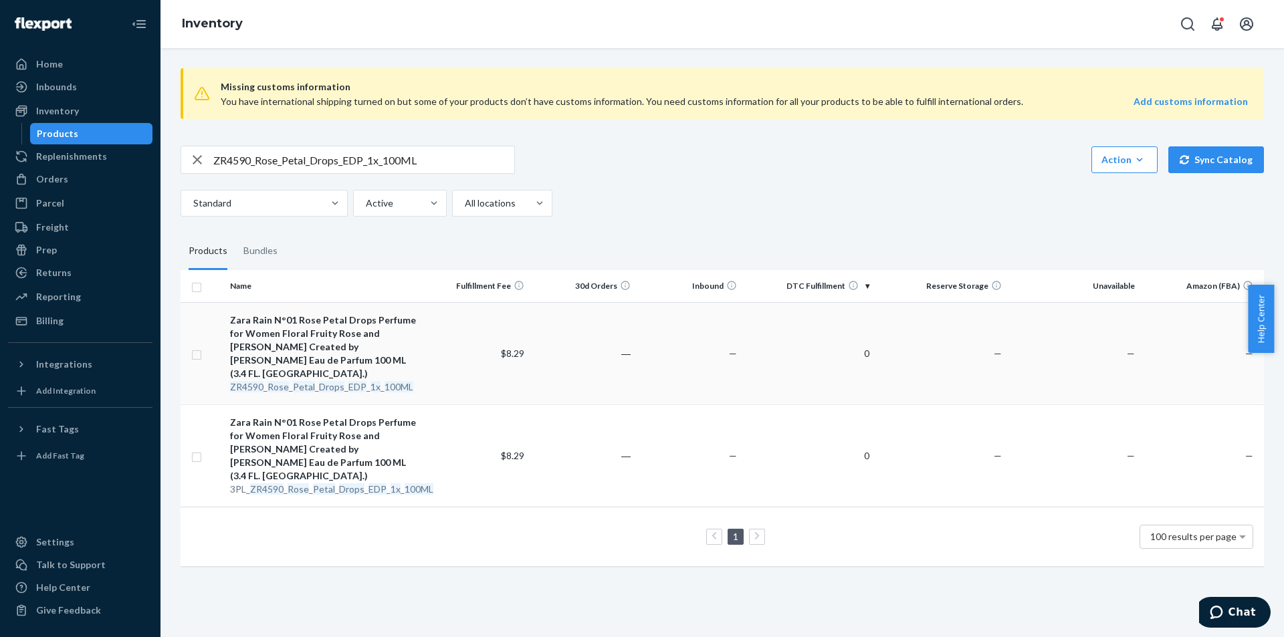
click at [315, 381] on div "ZR4590 _ Rose _ Petal _ Drops _ EDP _ 1x _ 100ML" at bounding box center [324, 387] width 189 height 13
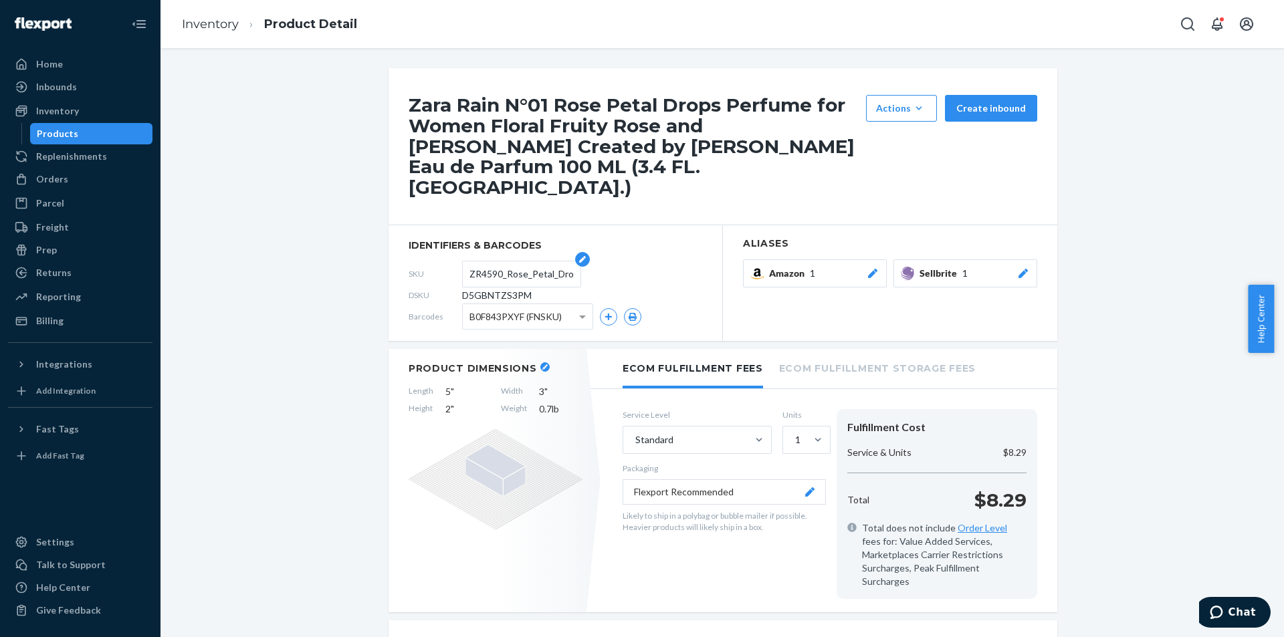
click at [505, 261] on input "ZR4590_Rose_Petal_Drops_EDP_1x_100ML" at bounding box center [521, 273] width 104 height 25
click at [63, 129] on div "Products" at bounding box center [57, 133] width 41 height 13
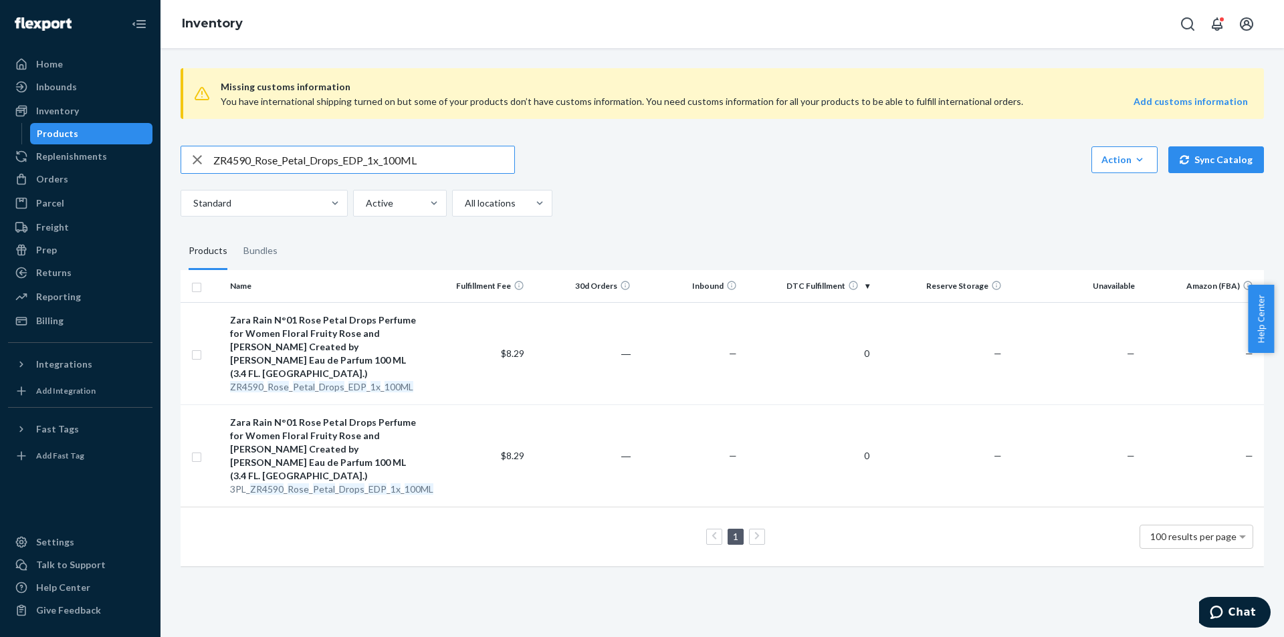
click at [434, 158] on input "ZR4590_Rose_Petal_Drops_EDP_1x_100ML" at bounding box center [363, 159] width 301 height 27
type input "3PL_ZR2790_Radiant_Vanilla_EDP_1x_50ML"
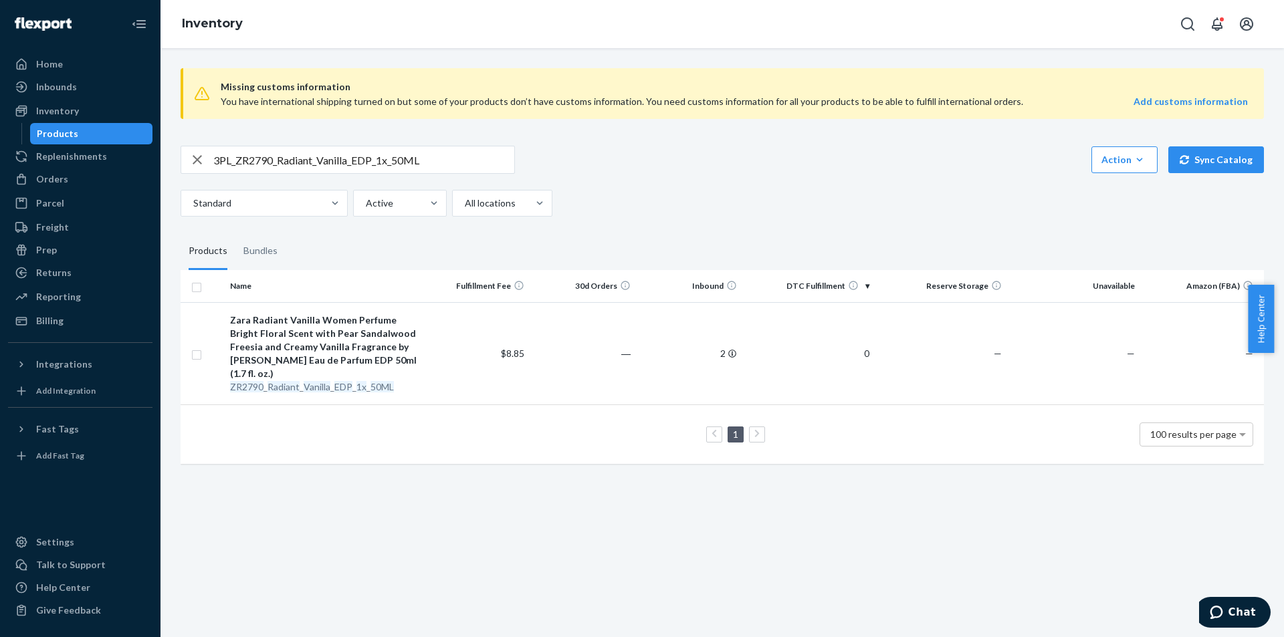
click at [367, 365] on div "Zara Radiant Vanilla Women Perfume Bright Floral Scent with Pear Sandalwood Fre…" at bounding box center [324, 347] width 189 height 67
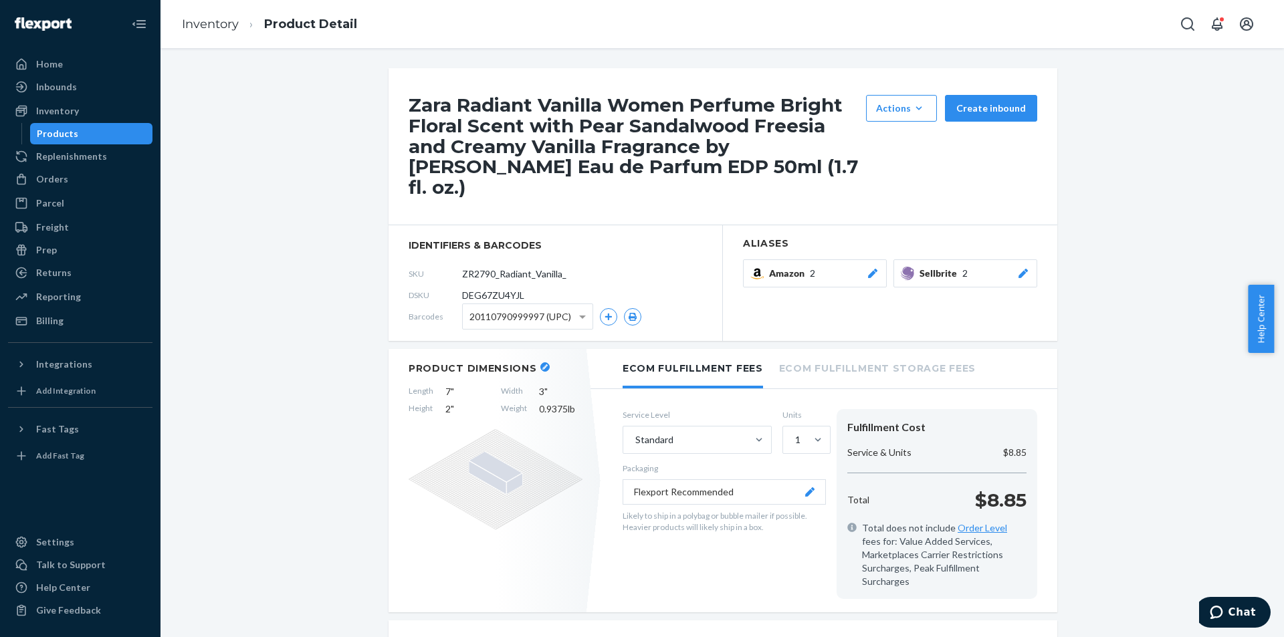
click at [1018, 269] on icon at bounding box center [1023, 273] width 13 height 9
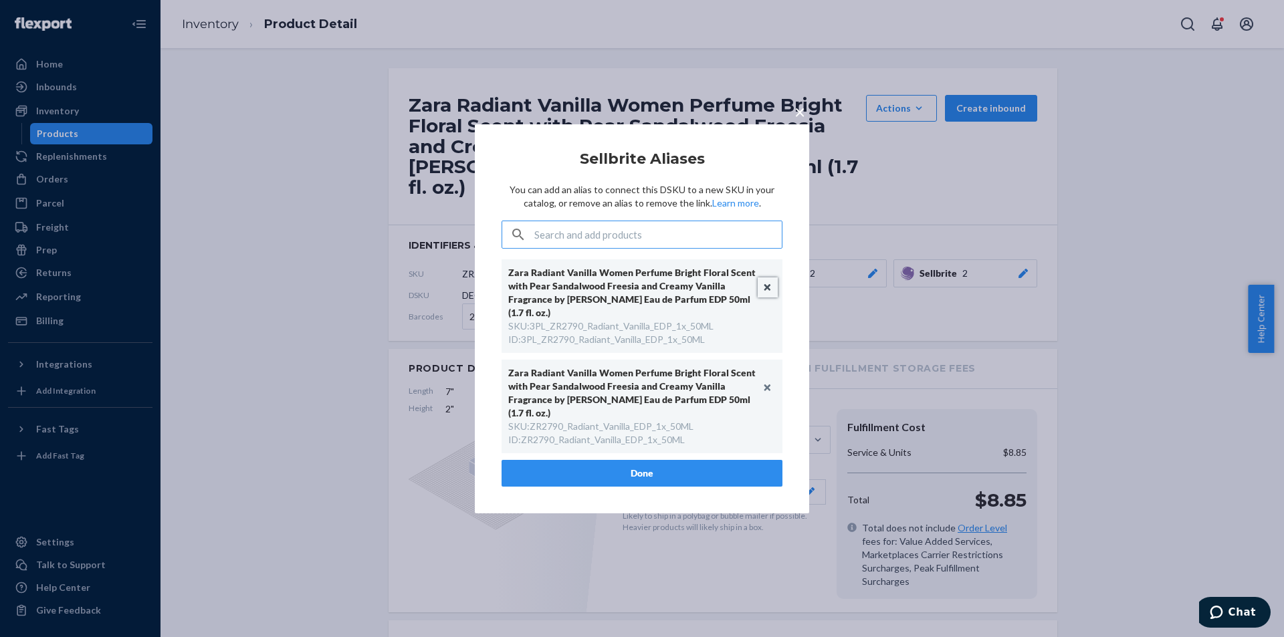
click at [768, 287] on button "Unlink" at bounding box center [768, 288] width 20 height 20
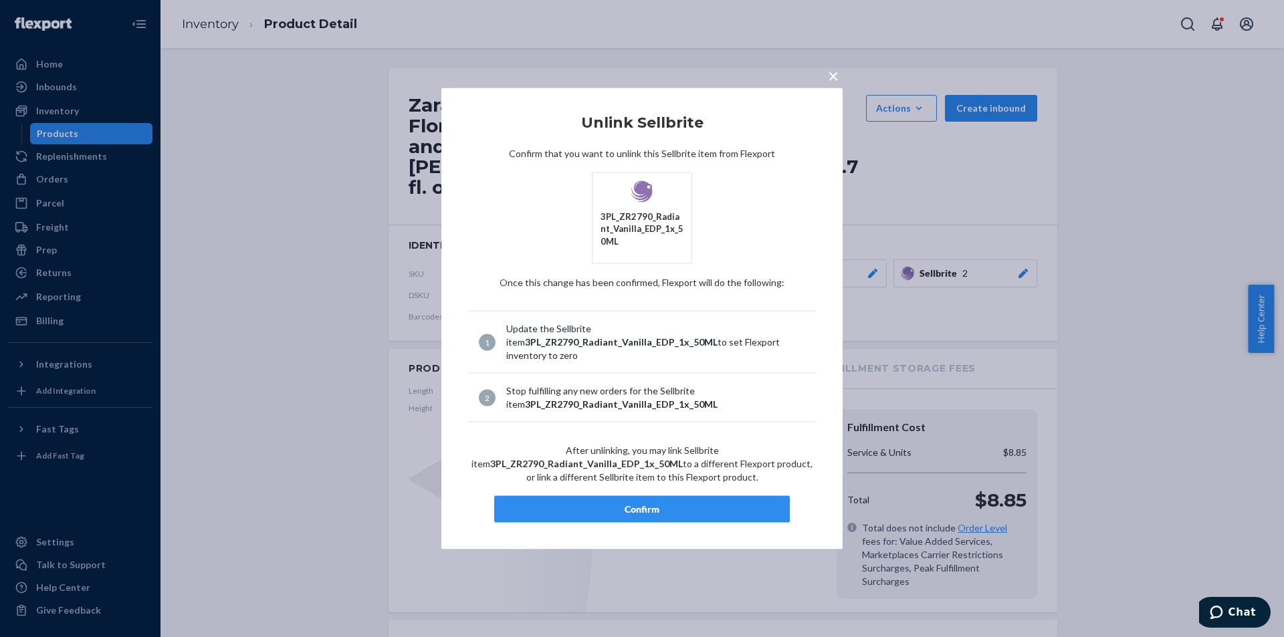
click at [651, 508] on div "Confirm" at bounding box center [642, 509] width 273 height 13
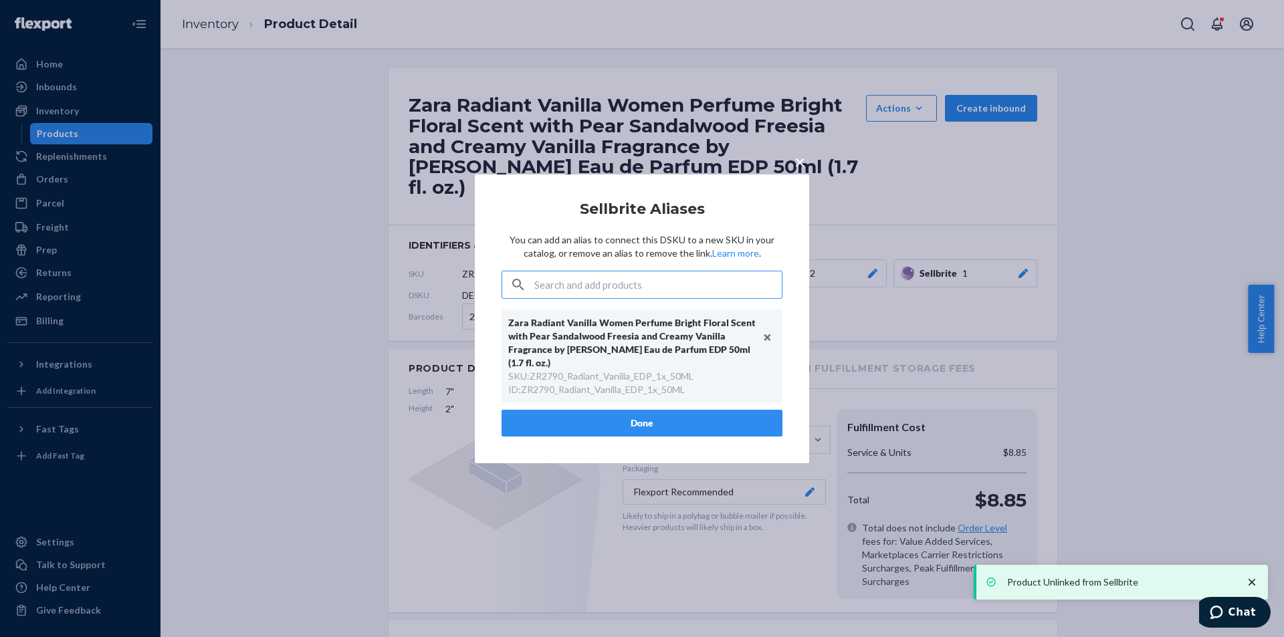
click at [650, 425] on button "Done" at bounding box center [642, 423] width 281 height 27
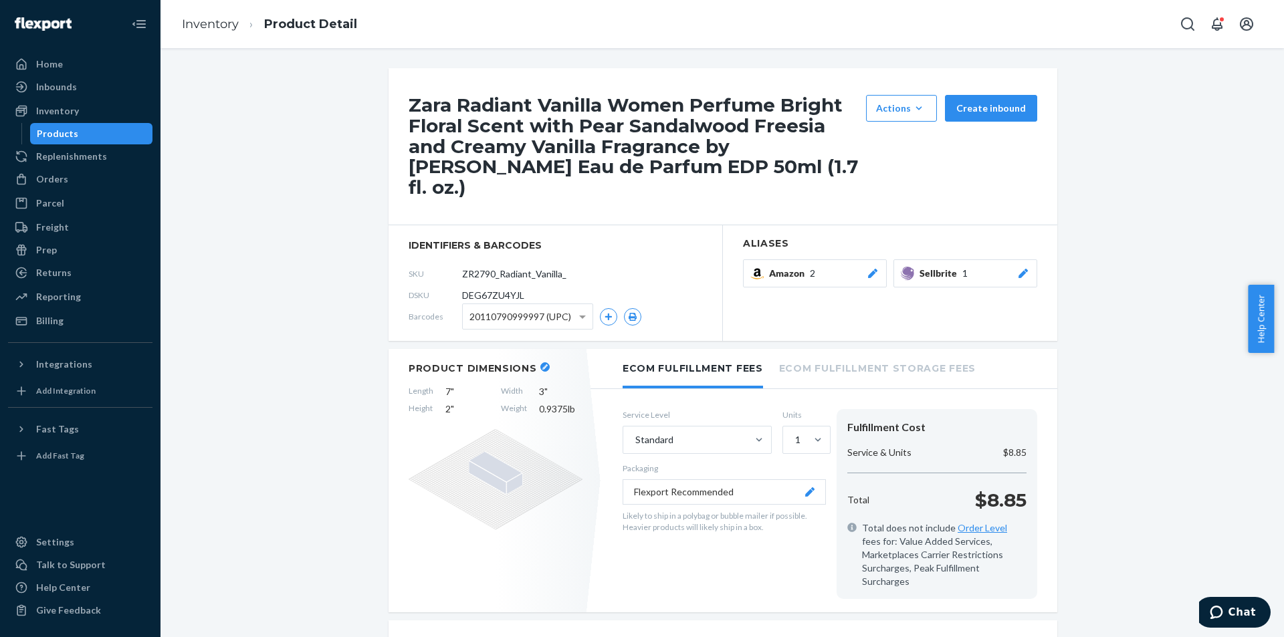
click at [111, 126] on div "Products" at bounding box center [91, 133] width 120 height 19
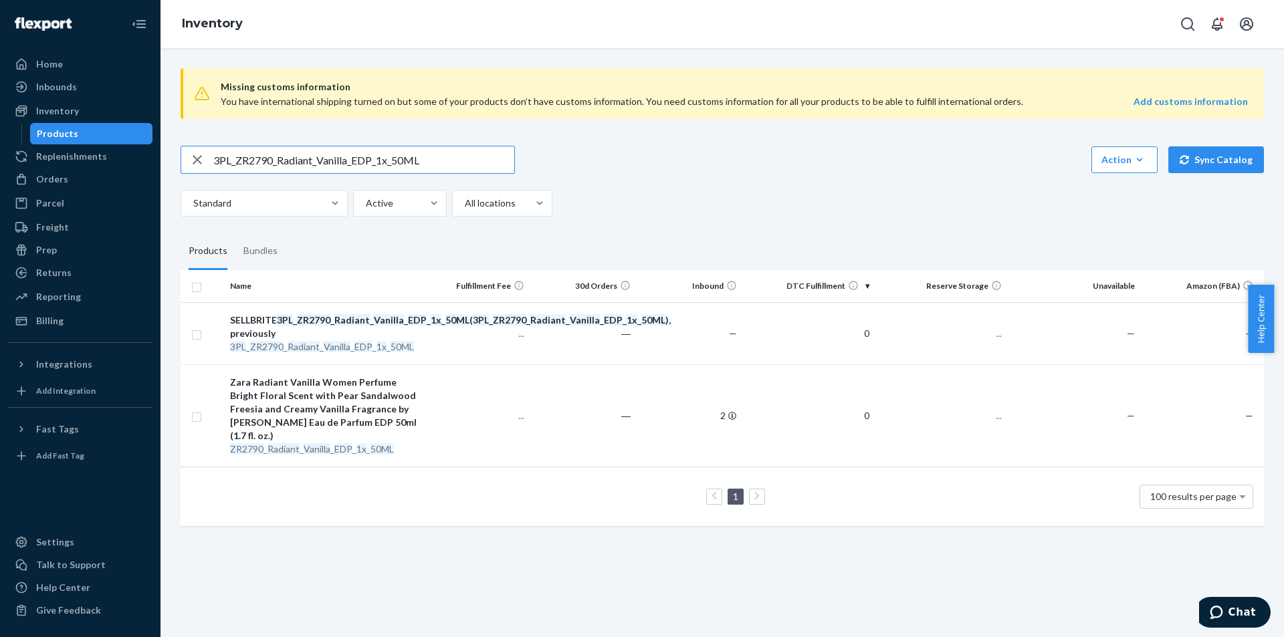
click at [452, 155] on input "3PL_ZR2790_Radiant_Vanilla_EDP_1x_50ML" at bounding box center [363, 159] width 301 height 27
type input "3PL_ZR3590_RadiantEcho_PerfumeEDP_100ML"
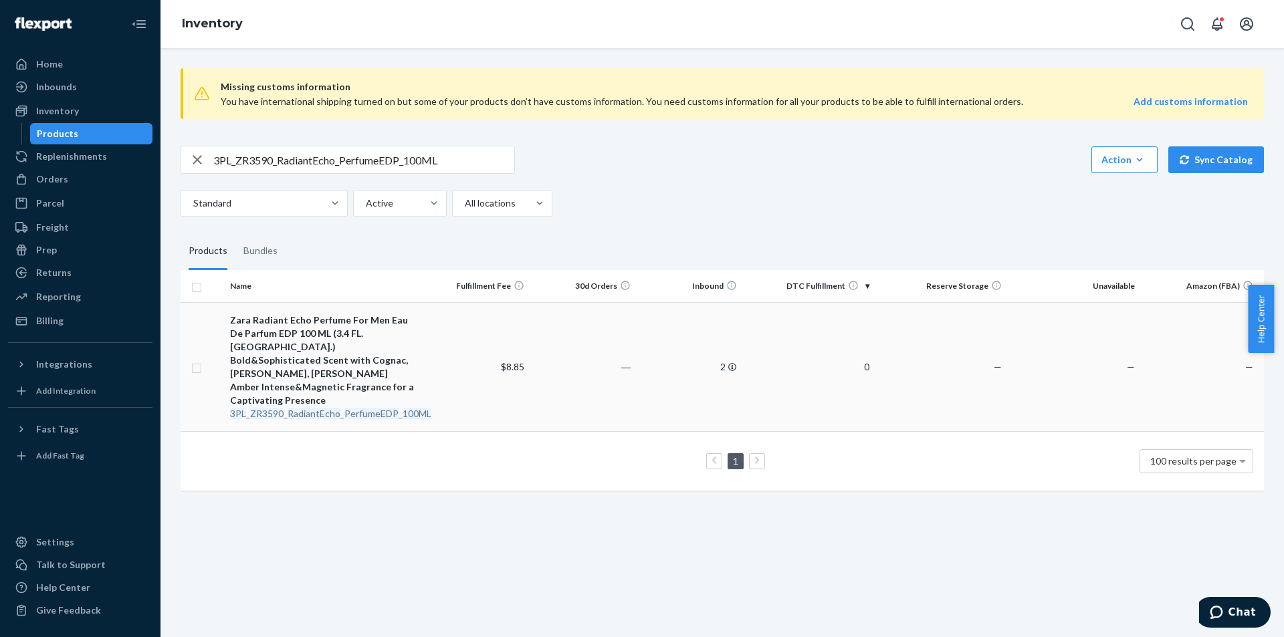
click at [335, 408] on em "RadiantEcho" at bounding box center [314, 413] width 53 height 11
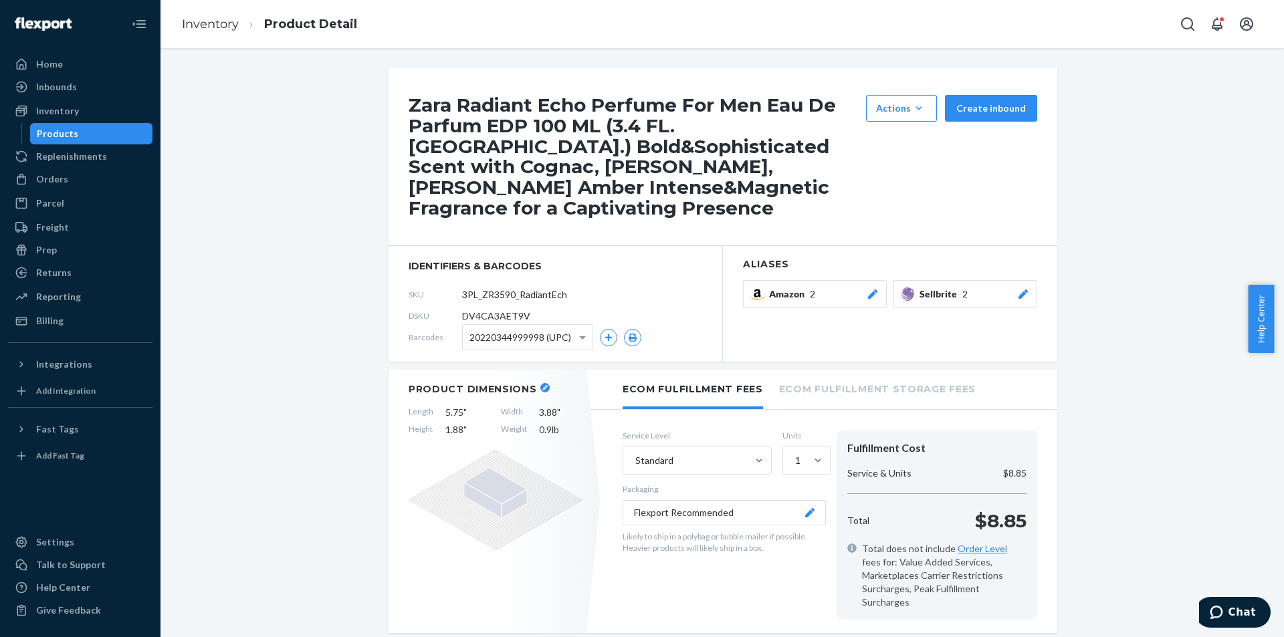
click at [1017, 291] on icon at bounding box center [1023, 294] width 13 height 9
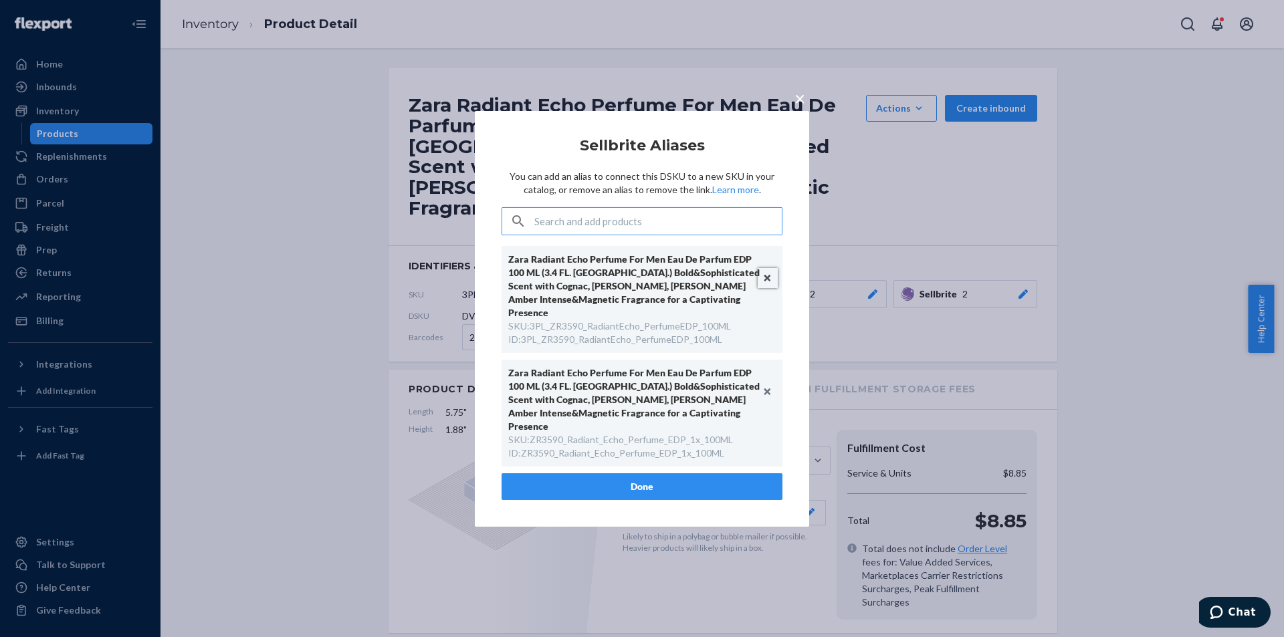
click at [766, 287] on button "Unlink" at bounding box center [768, 278] width 20 height 20
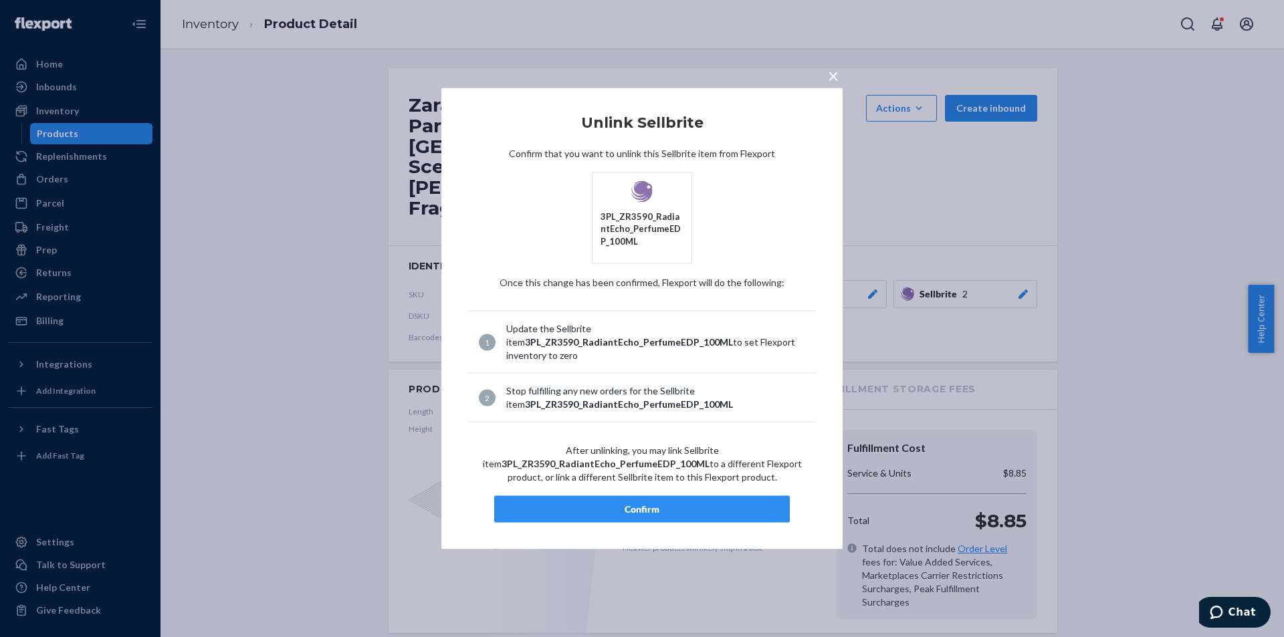
click at [631, 510] on div "Confirm" at bounding box center [642, 509] width 273 height 13
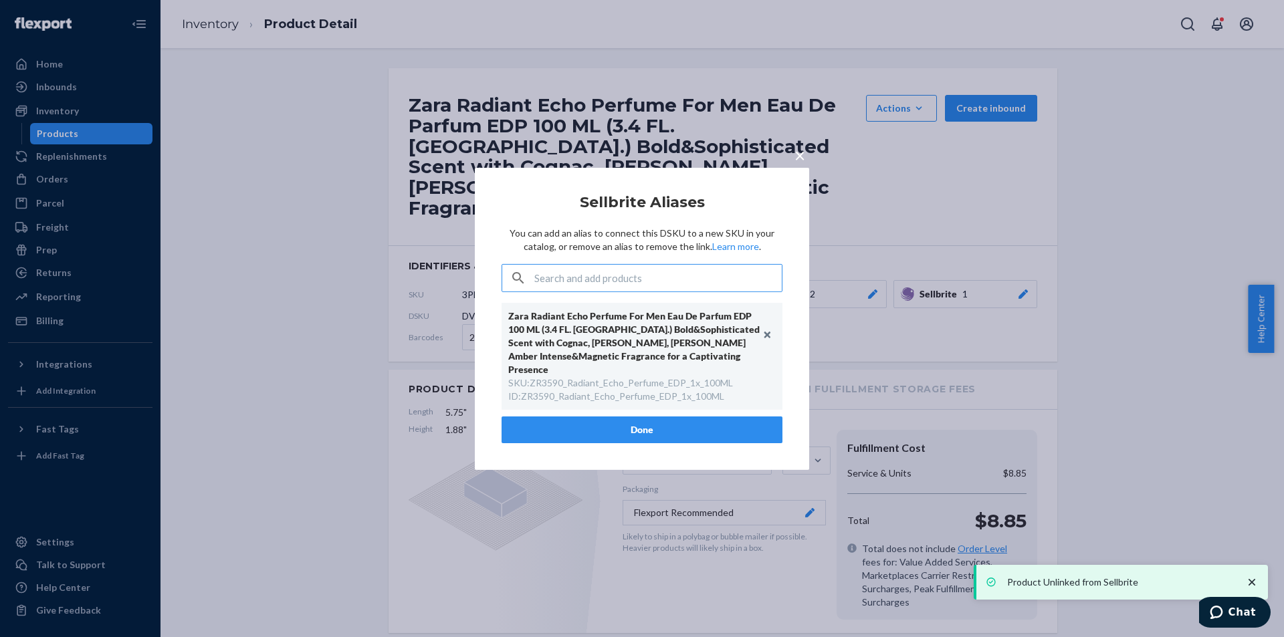
click at [641, 377] on div "SKU : ZR3590_Radiant_Echo_Perfume_EDP_1x_100ML" at bounding box center [620, 383] width 225 height 13
copy div "ZR3590_Radiant_Echo_Perfume_EDP_1x_100ML"
click at [639, 422] on button "Done" at bounding box center [642, 430] width 281 height 27
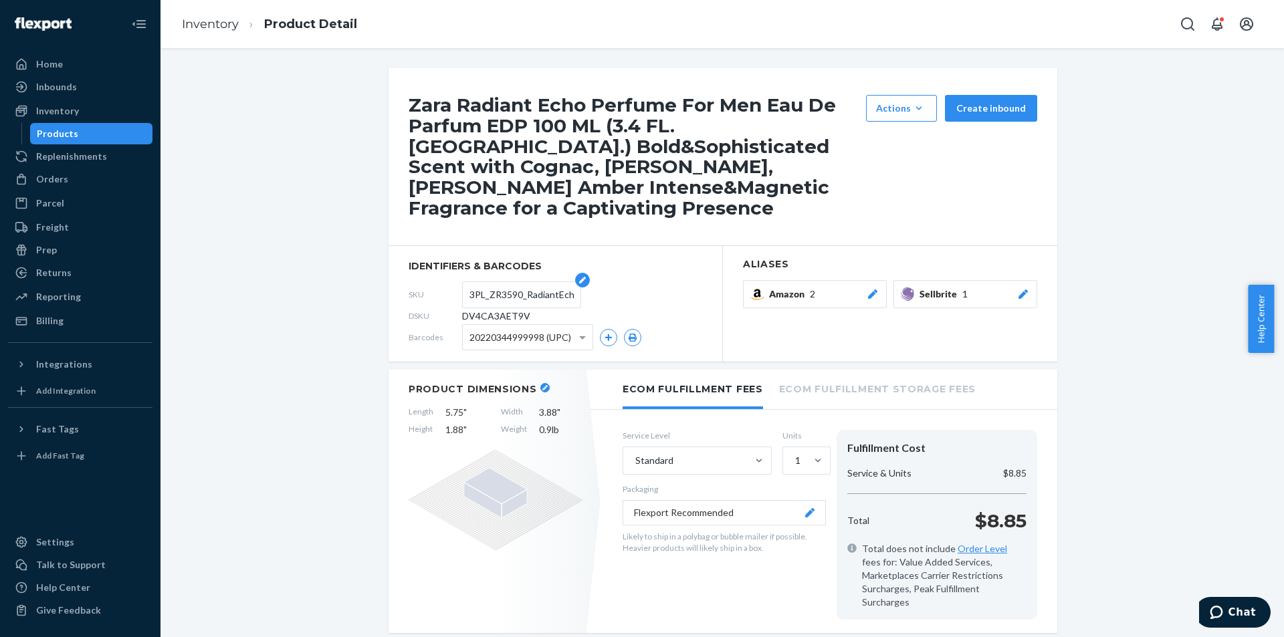
click at [508, 297] on input "3PL_ZR3590_RadiantEcho_PerfumeEDP_100ML" at bounding box center [521, 294] width 104 height 25
paste input "ZR3590_Radiant_Echo_Perfume_EDP_1x"
type input "ZR3590_Radiant_Echo_Perfume_EDP_1x_100ML"
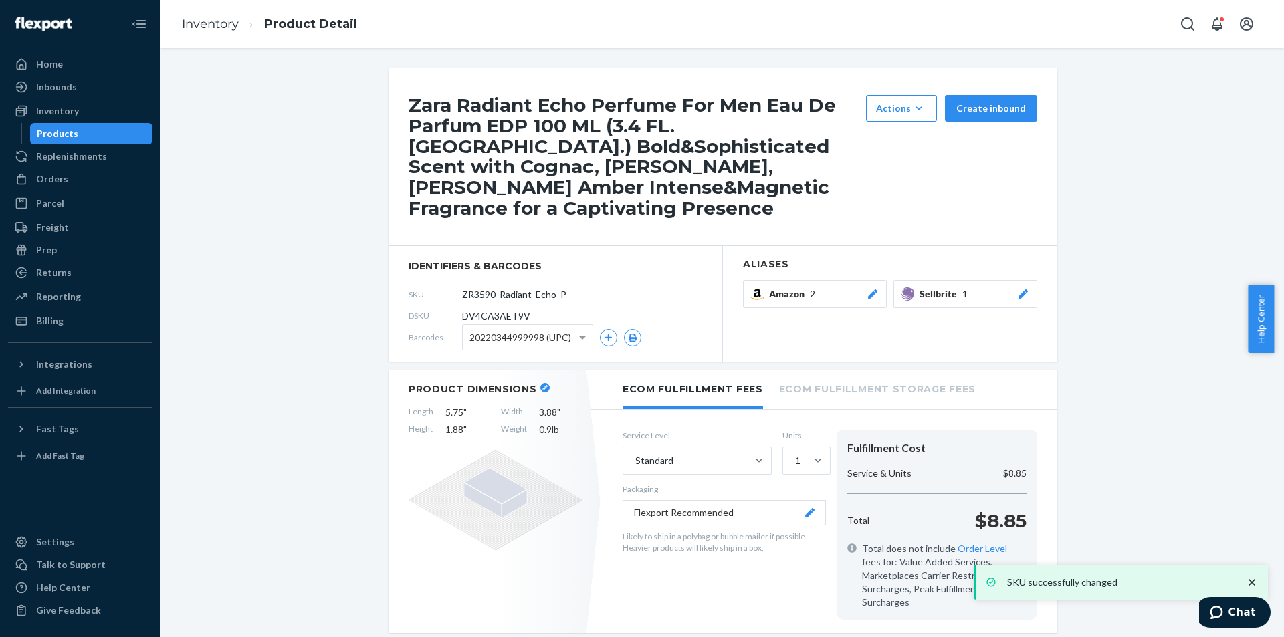
click at [117, 127] on div "Products" at bounding box center [91, 133] width 120 height 19
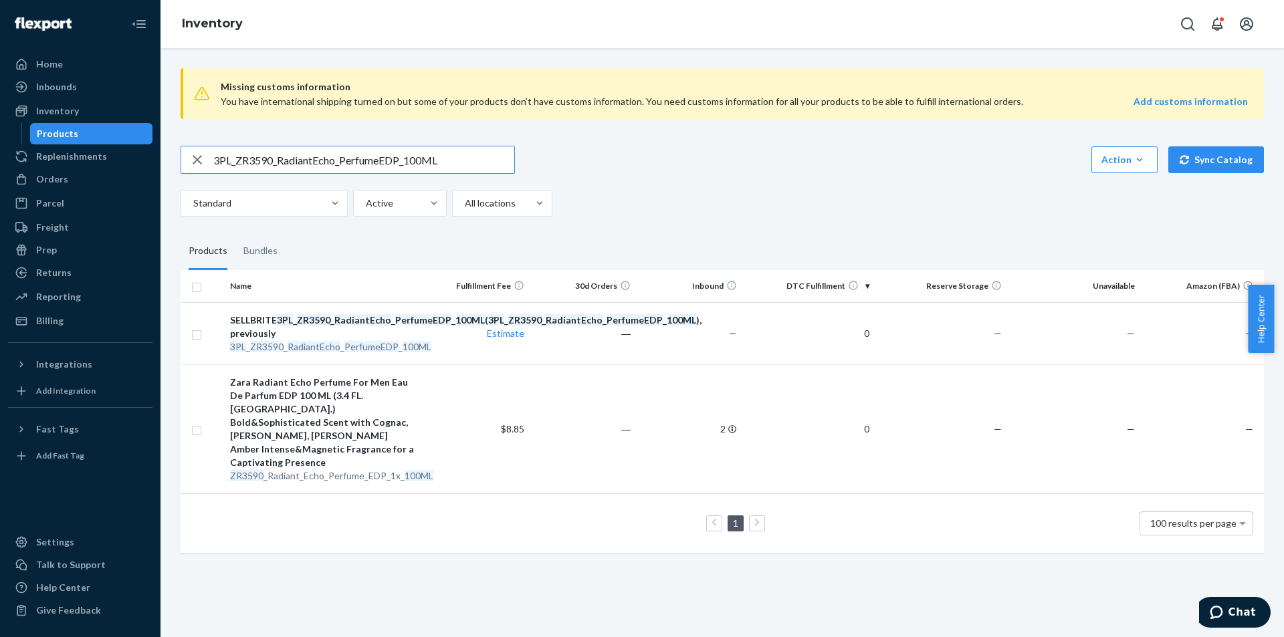
click at [324, 148] on input "3PL_ZR3590_RadiantEcho_PerfumeEDP_100ML" at bounding box center [363, 159] width 301 height 27
click at [322, 152] on input "3PL_ZR3590_RadiantEcho_PerfumeEDP_100ML" at bounding box center [363, 159] width 301 height 27
paste input "2790_PourHommeWinterColl_EDT"
type input "3PL_ZR2790_PourHommeWinterColl_EDT_100ML"
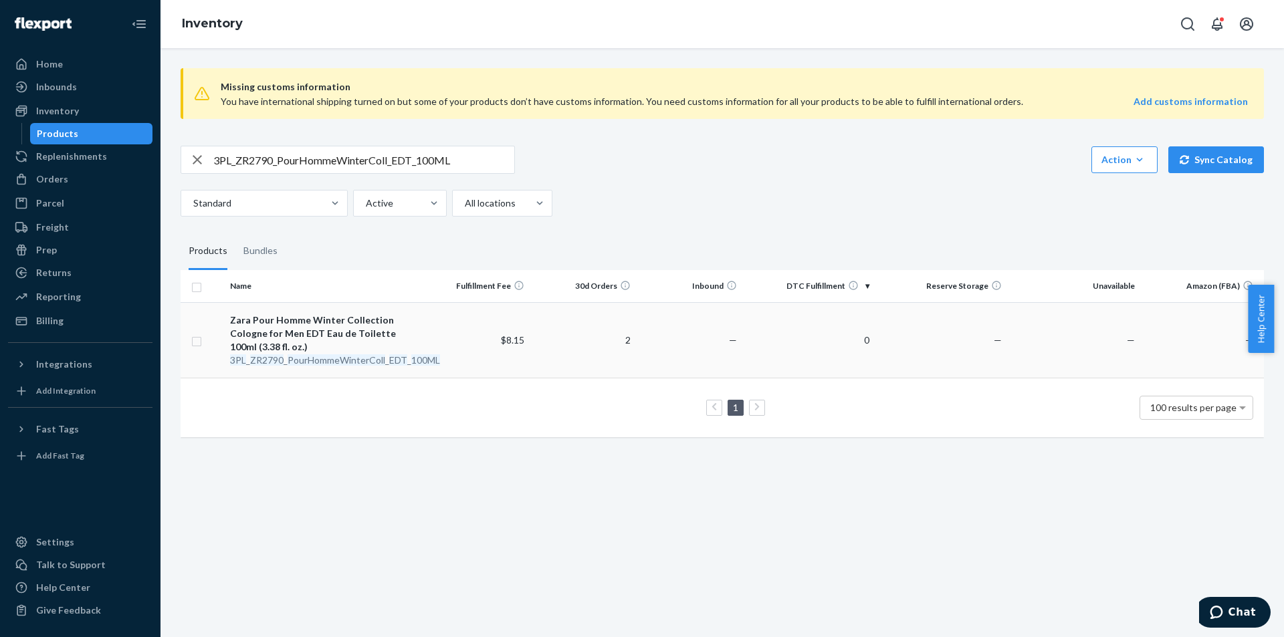
click at [300, 351] on div "Zara Pour Homme Winter Collection Cologne for Men EDT Eau de Toilette 100ml (3.…" at bounding box center [324, 334] width 189 height 40
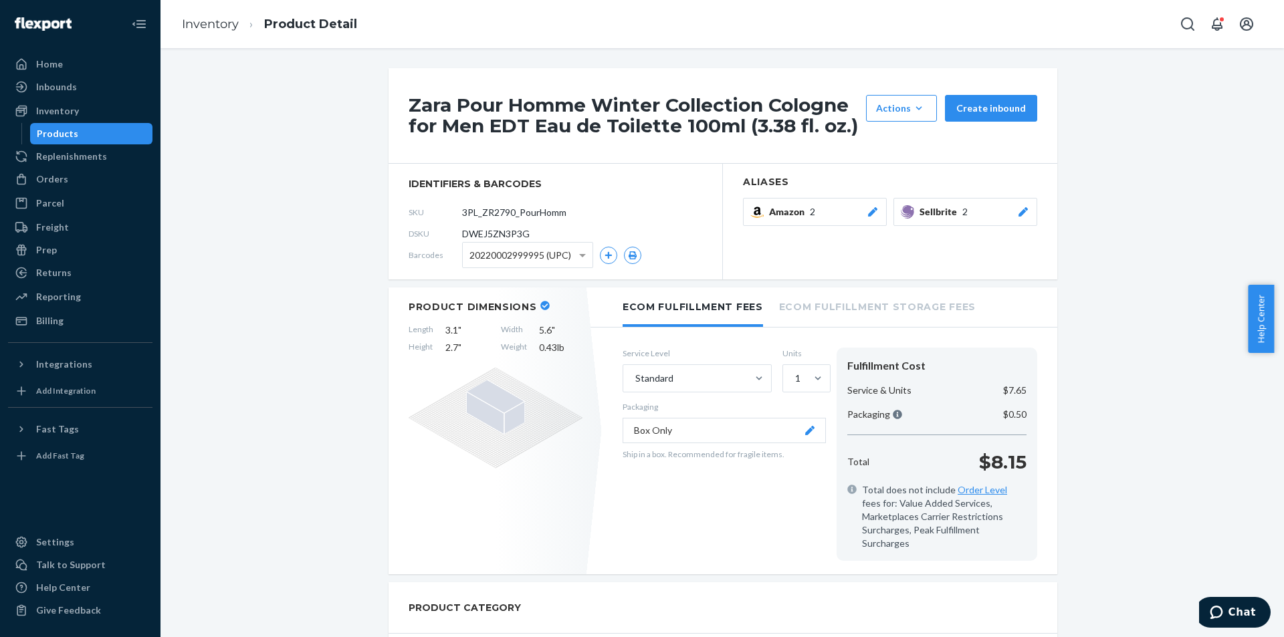
click at [1008, 214] on div "Sellbrite 2" at bounding box center [975, 211] width 110 height 13
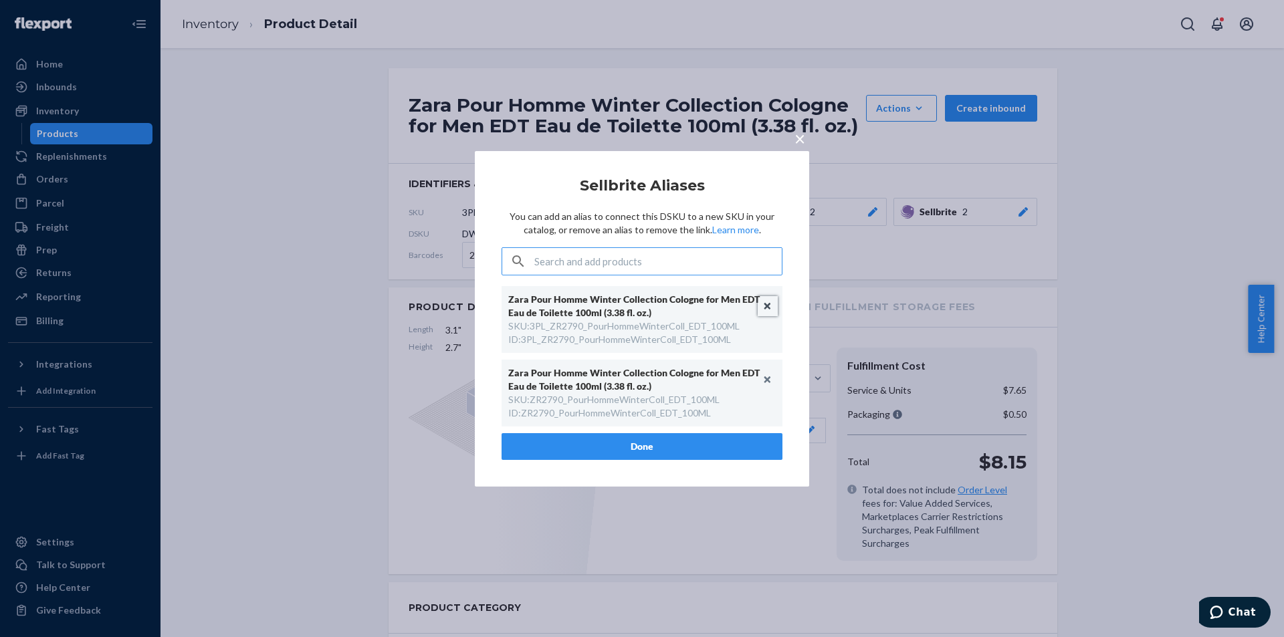
click at [768, 304] on button "Unlink" at bounding box center [768, 306] width 20 height 20
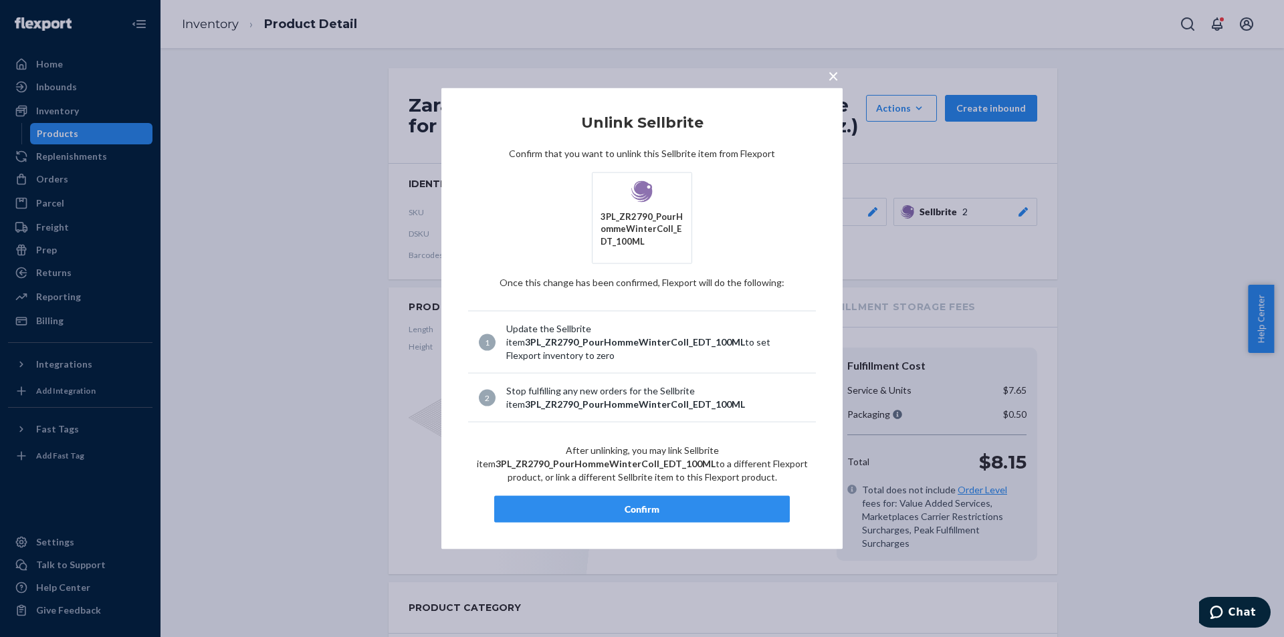
click at [669, 514] on div "Confirm" at bounding box center [642, 509] width 273 height 13
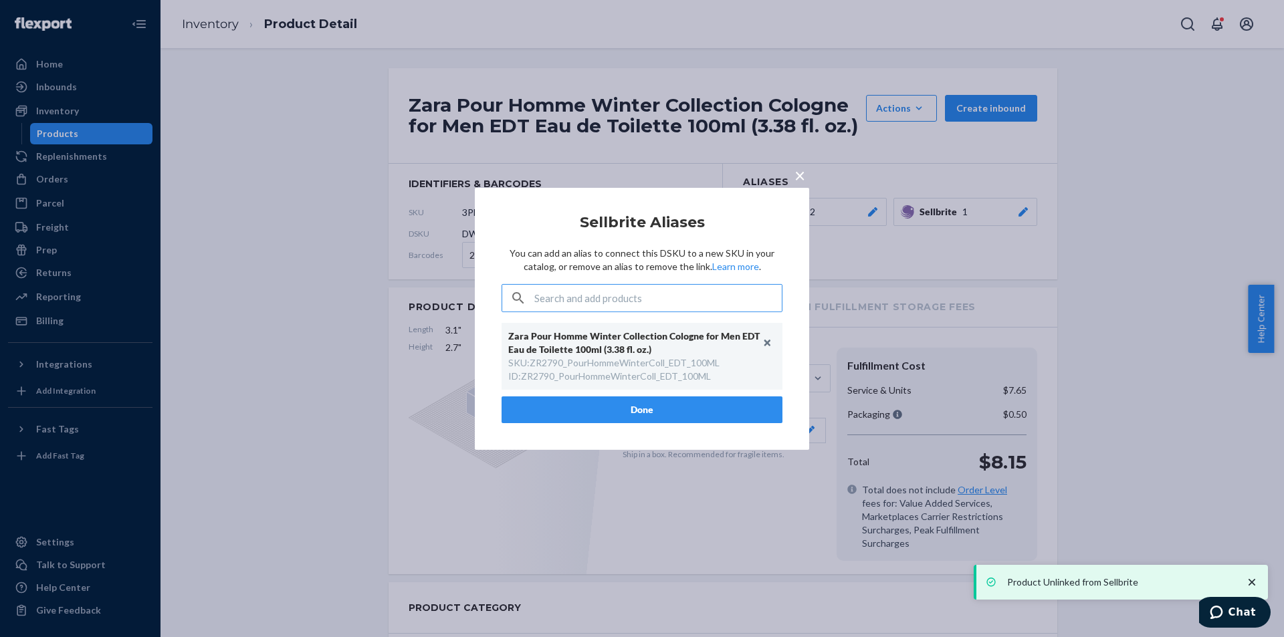
click at [597, 360] on div "SKU : ZR2790_PourHommeWinterColl_EDT_100ML" at bounding box center [613, 362] width 211 height 13
copy div "ZR2790_PourHommeWinterColl_EDT_100ML"
click at [626, 415] on button "Done" at bounding box center [642, 410] width 281 height 27
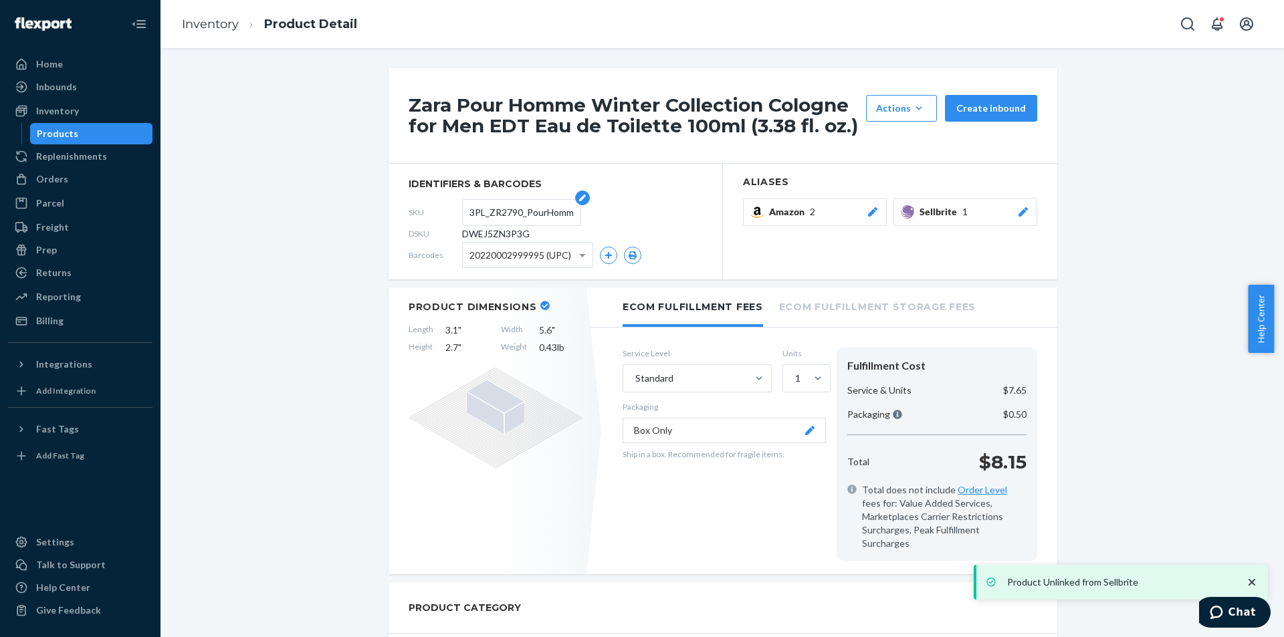
click at [512, 219] on input "3PL_ZR2790_PourHommeWinterColl_EDT_100ML" at bounding box center [521, 212] width 104 height 25
paste input "text"
type input "ZR2790_PourHommeWinterColl_EDT_100ML"
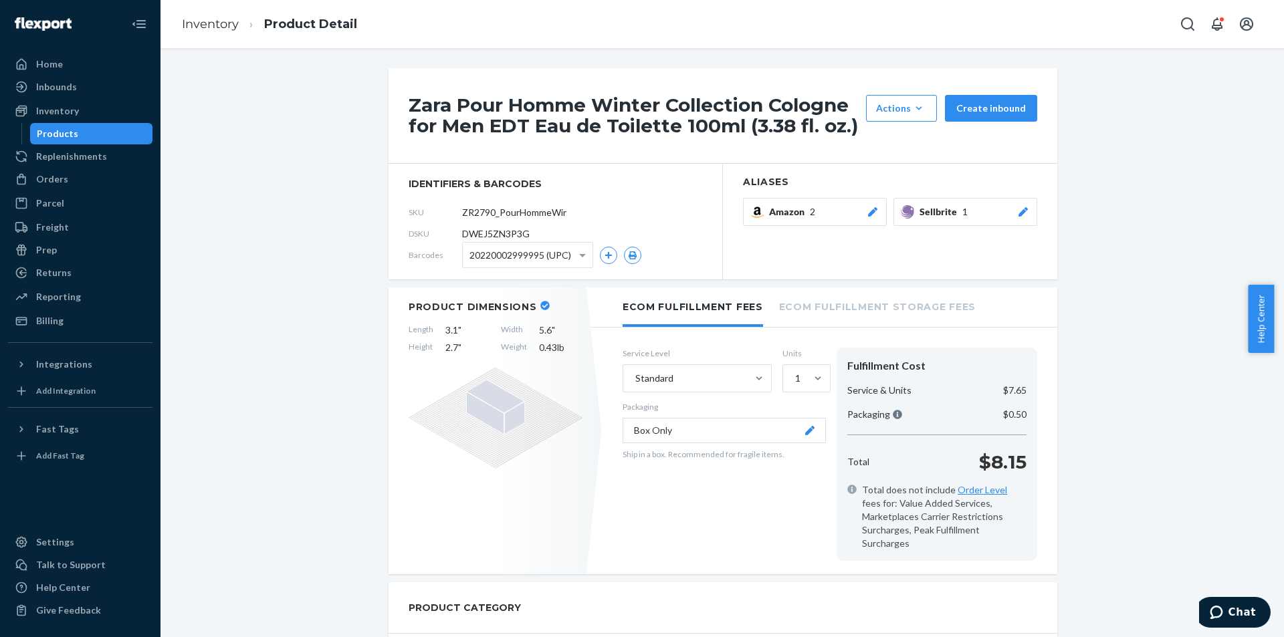
click at [110, 131] on div "Products" at bounding box center [91, 133] width 120 height 19
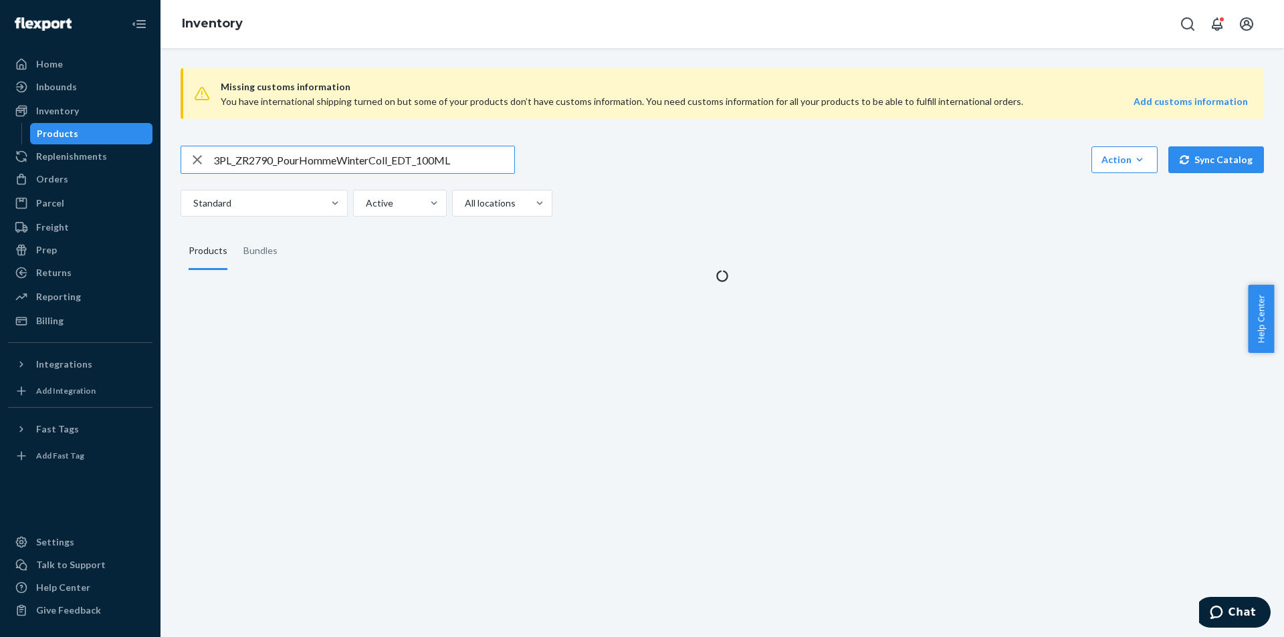
click at [382, 165] on input "3PL_ZR2790_PourHommeWinterColl_EDT_100ML" at bounding box center [363, 159] width 301 height 27
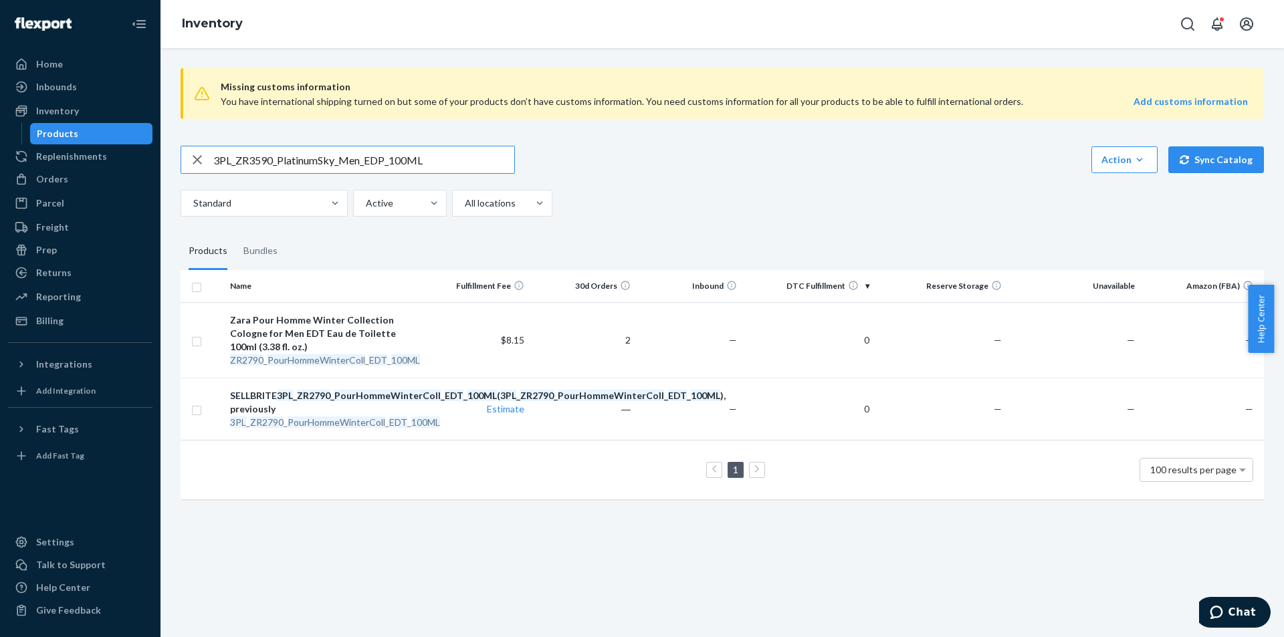
type input "3PL_ZR3590_PlatinumSky_Men_EDP_100ML"
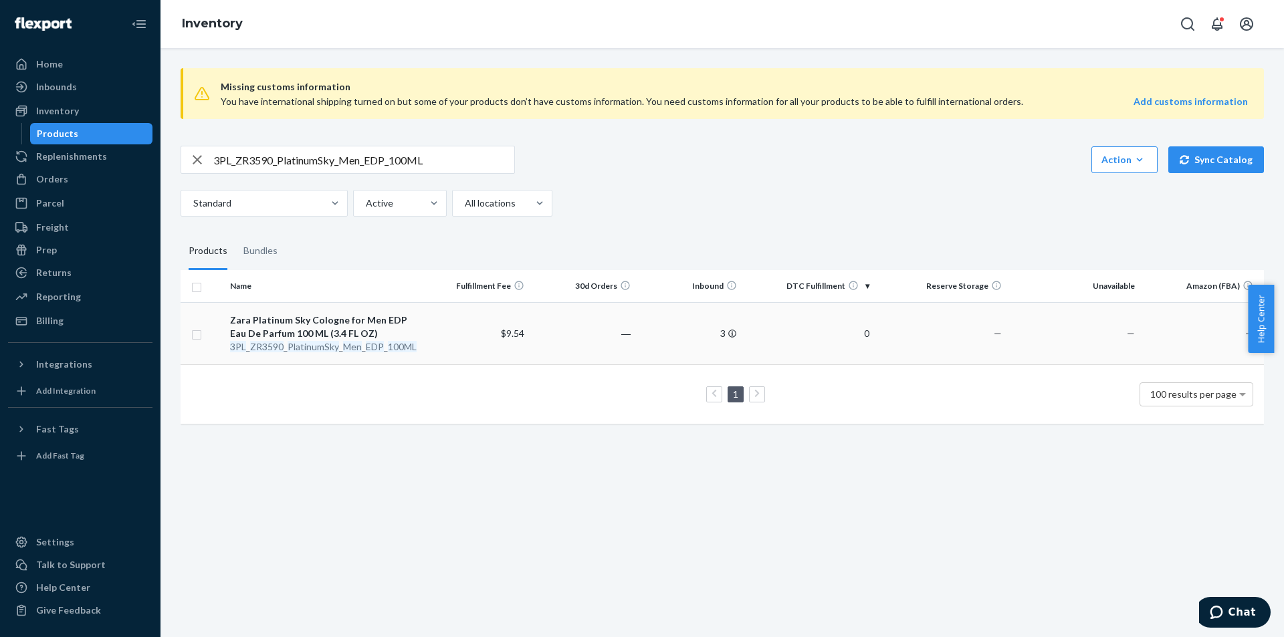
click at [319, 339] on div "Zara Platinum Sky Cologne for Men EDP Eau De Parfum 100 ML (3.4 FL OZ)" at bounding box center [324, 327] width 189 height 27
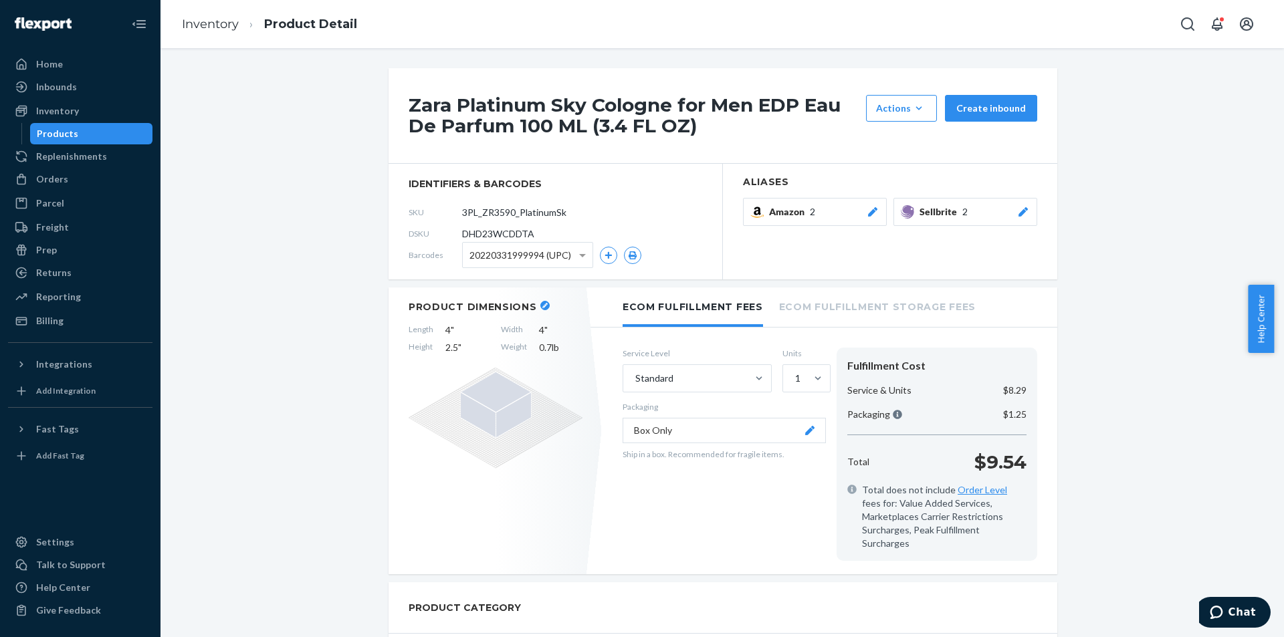
click at [1020, 215] on icon at bounding box center [1023, 211] width 13 height 9
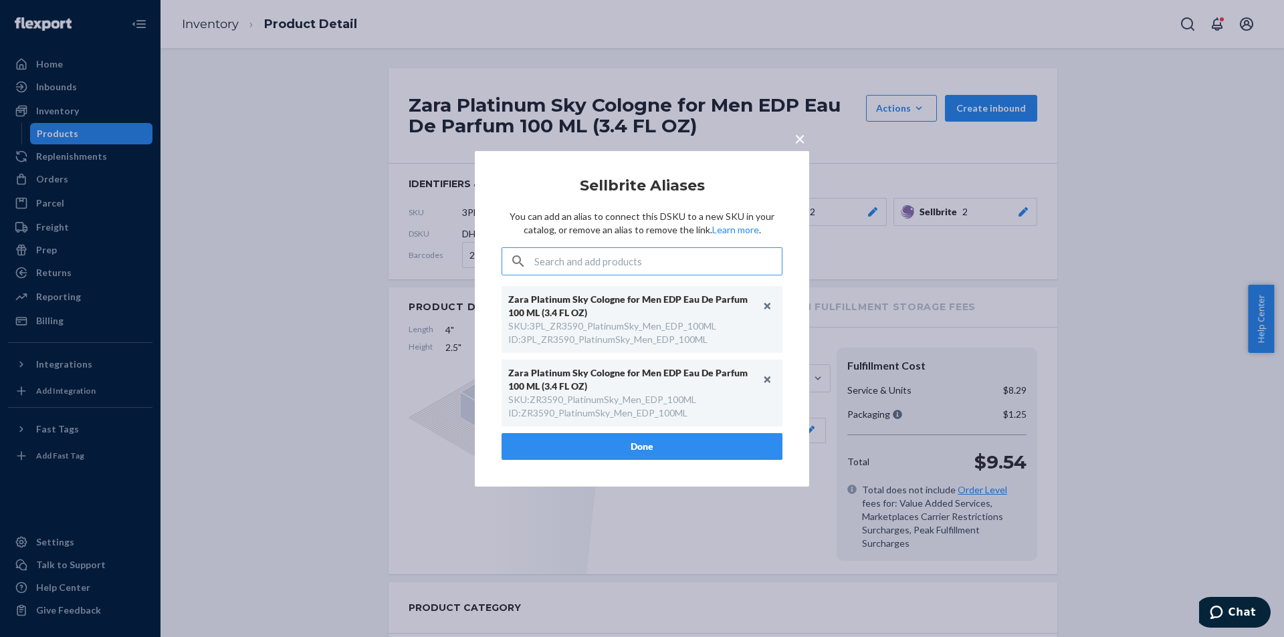
click at [602, 402] on div "SKU : ZR3590_PlatinumSky_Men_EDP_100ML" at bounding box center [602, 399] width 188 height 13
copy div "ZR3590_PlatinumSky_Men_EDP_100ML"
click at [768, 305] on button "Unlink" at bounding box center [768, 306] width 20 height 20
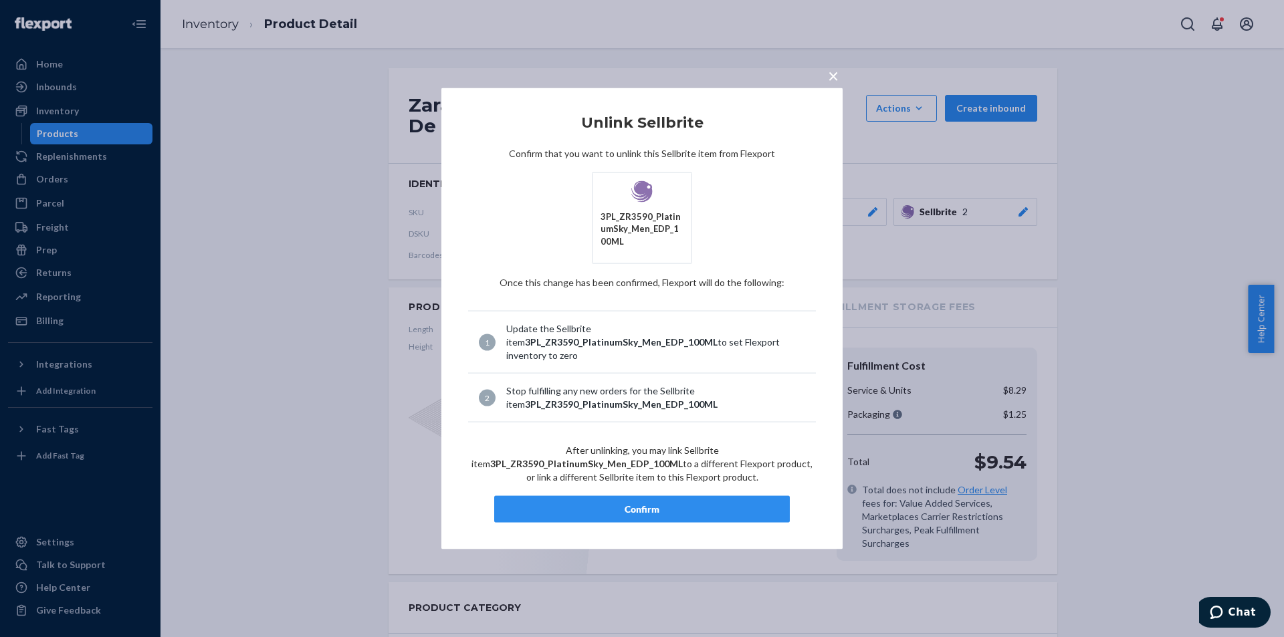
click at [651, 503] on div "Confirm" at bounding box center [642, 509] width 273 height 13
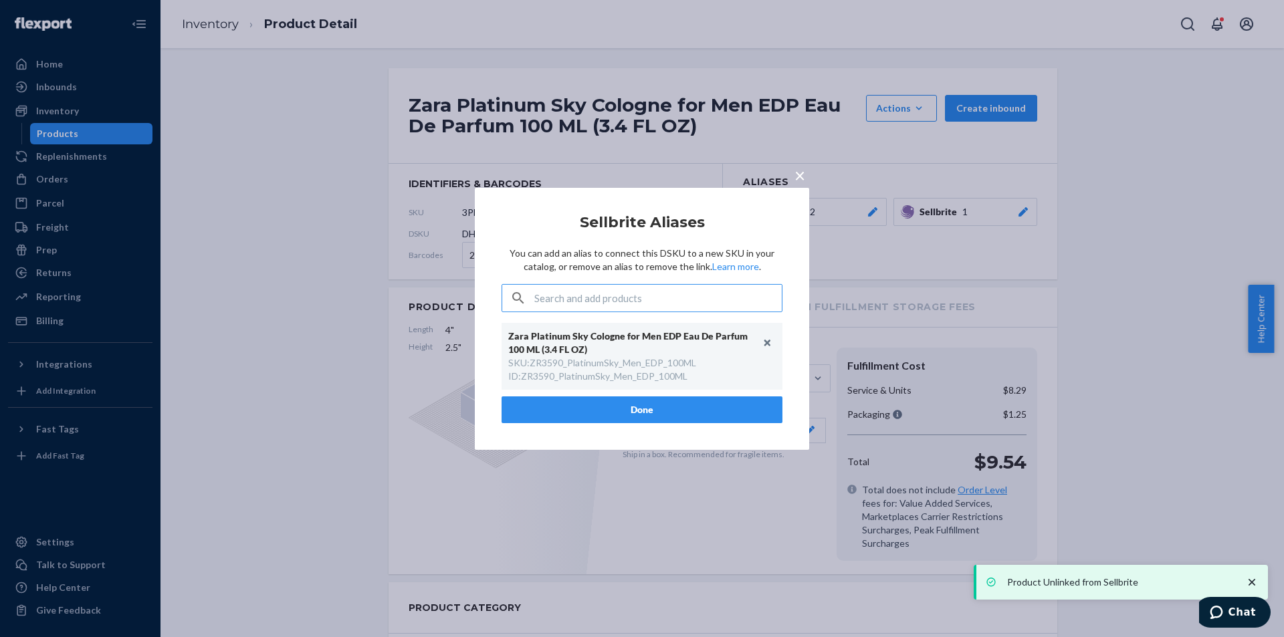
click at [649, 436] on div "× Sellbrite Aliases You can add an alias to connect this DSKU to a new SKU in y…" at bounding box center [642, 318] width 334 height 262
click at [637, 404] on button "Done" at bounding box center [642, 410] width 281 height 27
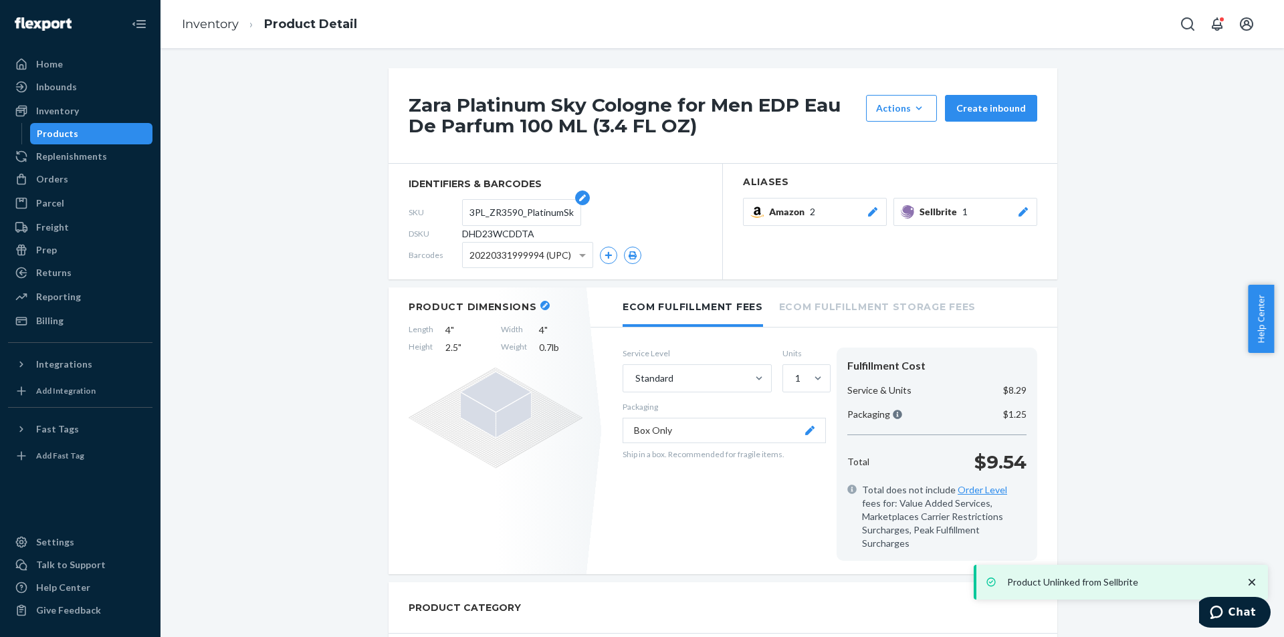
click at [510, 223] on input "3PL_ZR3590_PlatinumSky_Men_EDP_100ML" at bounding box center [521, 212] width 104 height 25
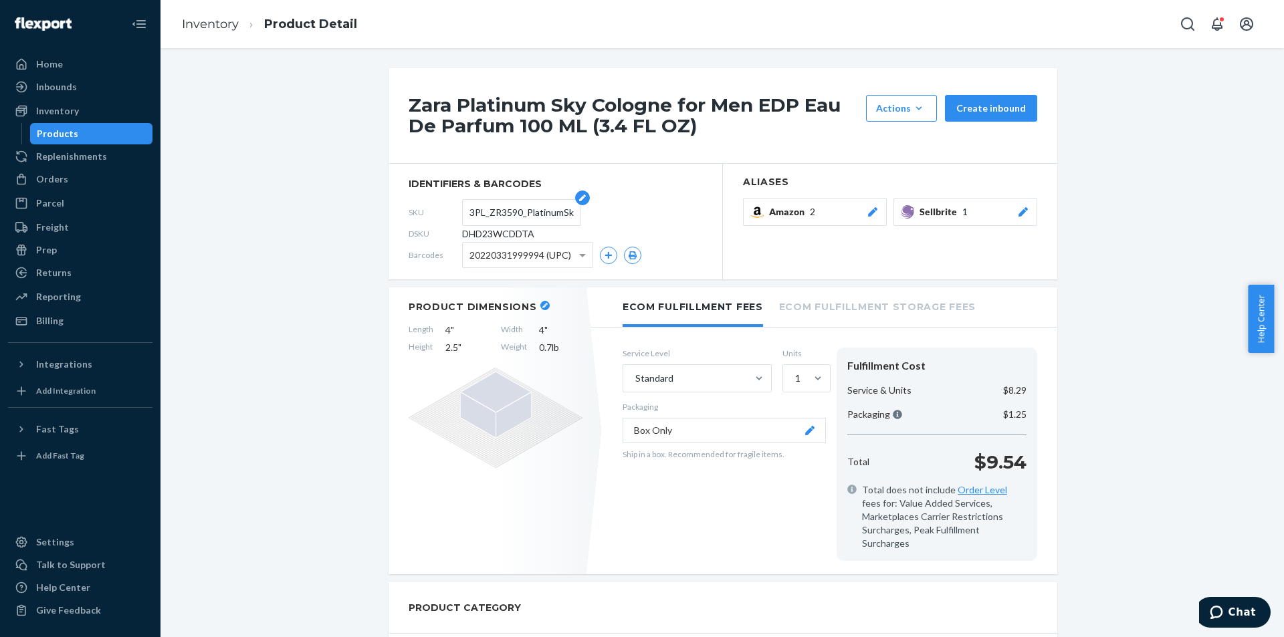
paste input "text"
type input "ZR3590_PlatinumSky_Men_EDP_100ML"
